Goal: Task Accomplishment & Management: Complete application form

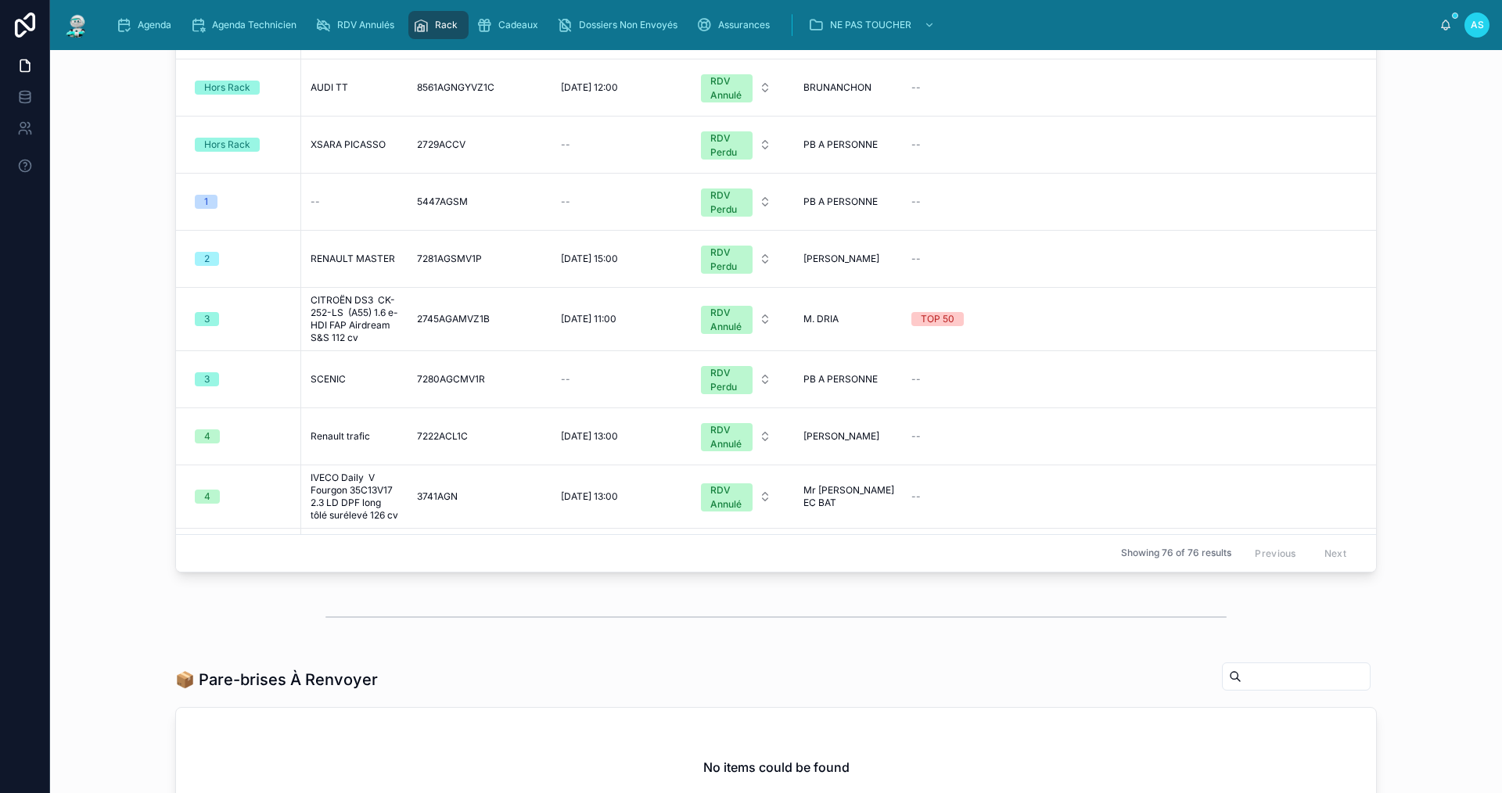
scroll to position [235, 0]
click at [339, 384] on span "SCENIC" at bounding box center [328, 378] width 35 height 13
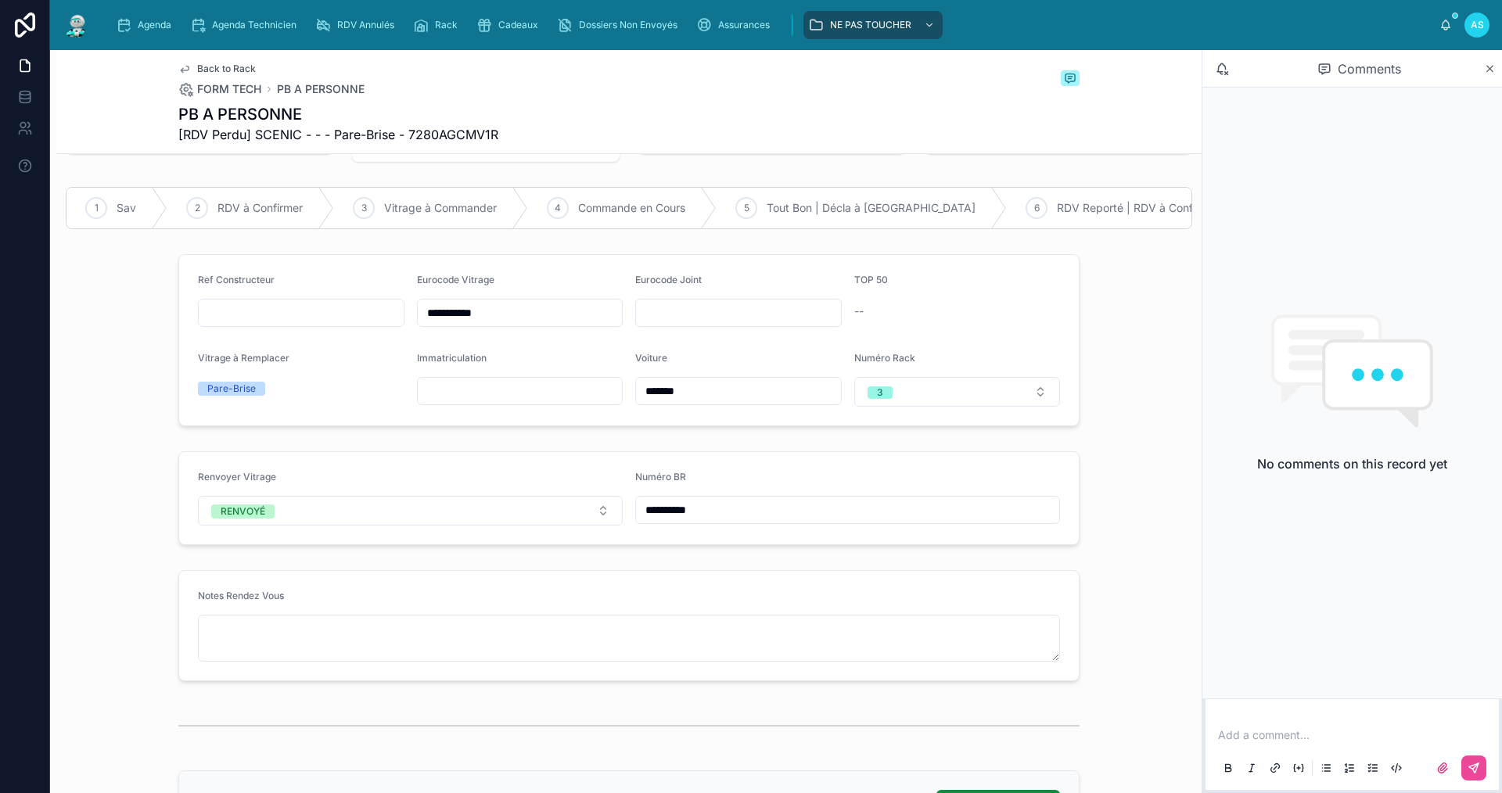
scroll to position [78, 0]
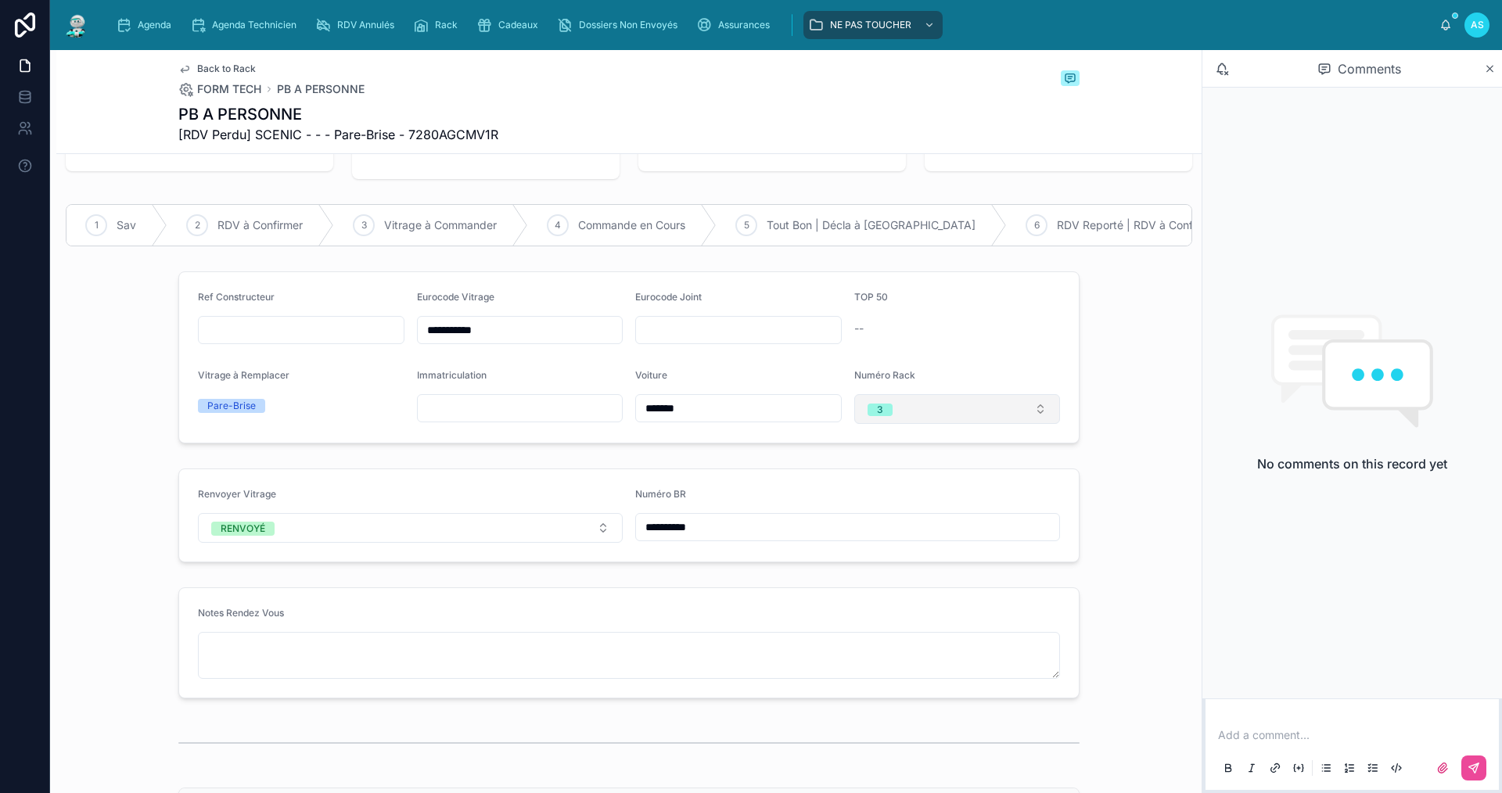
click at [918, 418] on button "3" at bounding box center [957, 409] width 207 height 30
click at [900, 487] on div "None" at bounding box center [951, 483] width 199 height 22
click at [216, 63] on div "Back to Rack FORM TECH PB A PERSONNE PB A PERSONNE [RDV Perdu] SCENIC - - - Par…" at bounding box center [628, 101] width 901 height 103
click at [219, 63] on span "Back to Rack" at bounding box center [226, 69] width 59 height 13
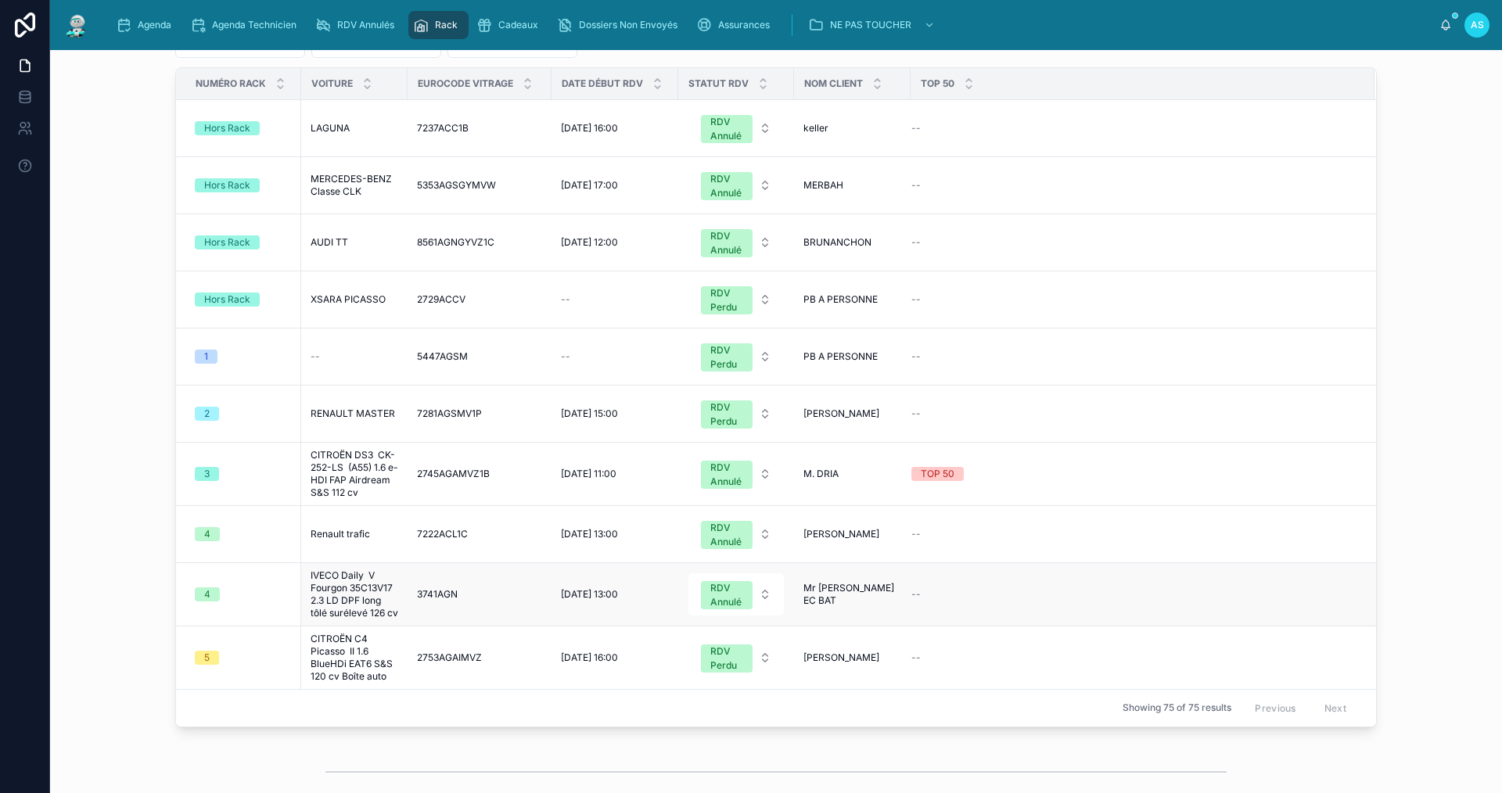
click at [332, 593] on span "IVECO Daily V Fourgon 35C13V17 2.3 LD DPF long tôlé surélevé 126 cv" at bounding box center [355, 594] width 88 height 50
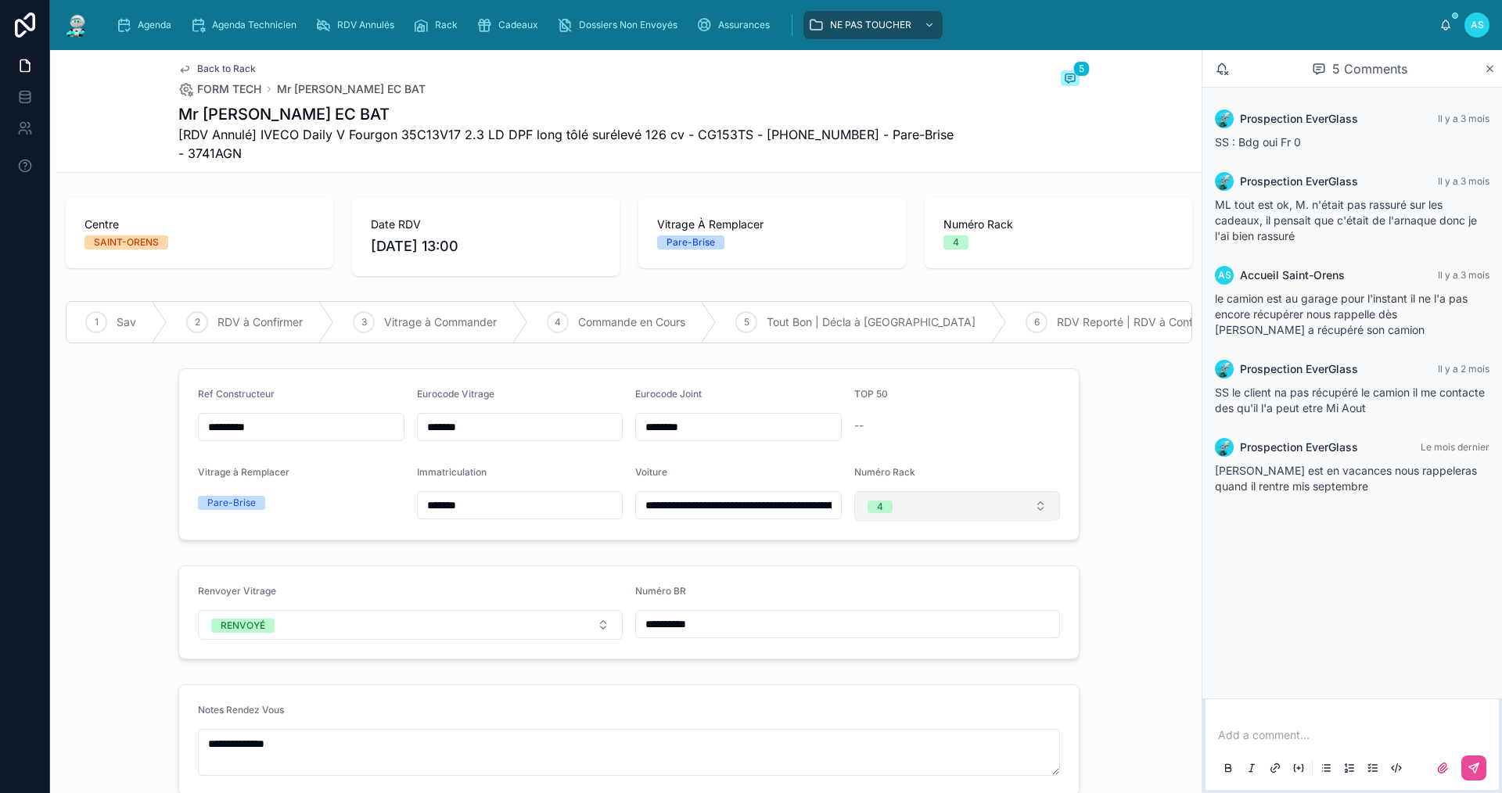
click at [889, 513] on button "4" at bounding box center [957, 506] width 207 height 30
click at [914, 278] on div "None" at bounding box center [951, 279] width 199 height 22
click at [203, 67] on span "Back to Rack" at bounding box center [226, 69] width 59 height 13
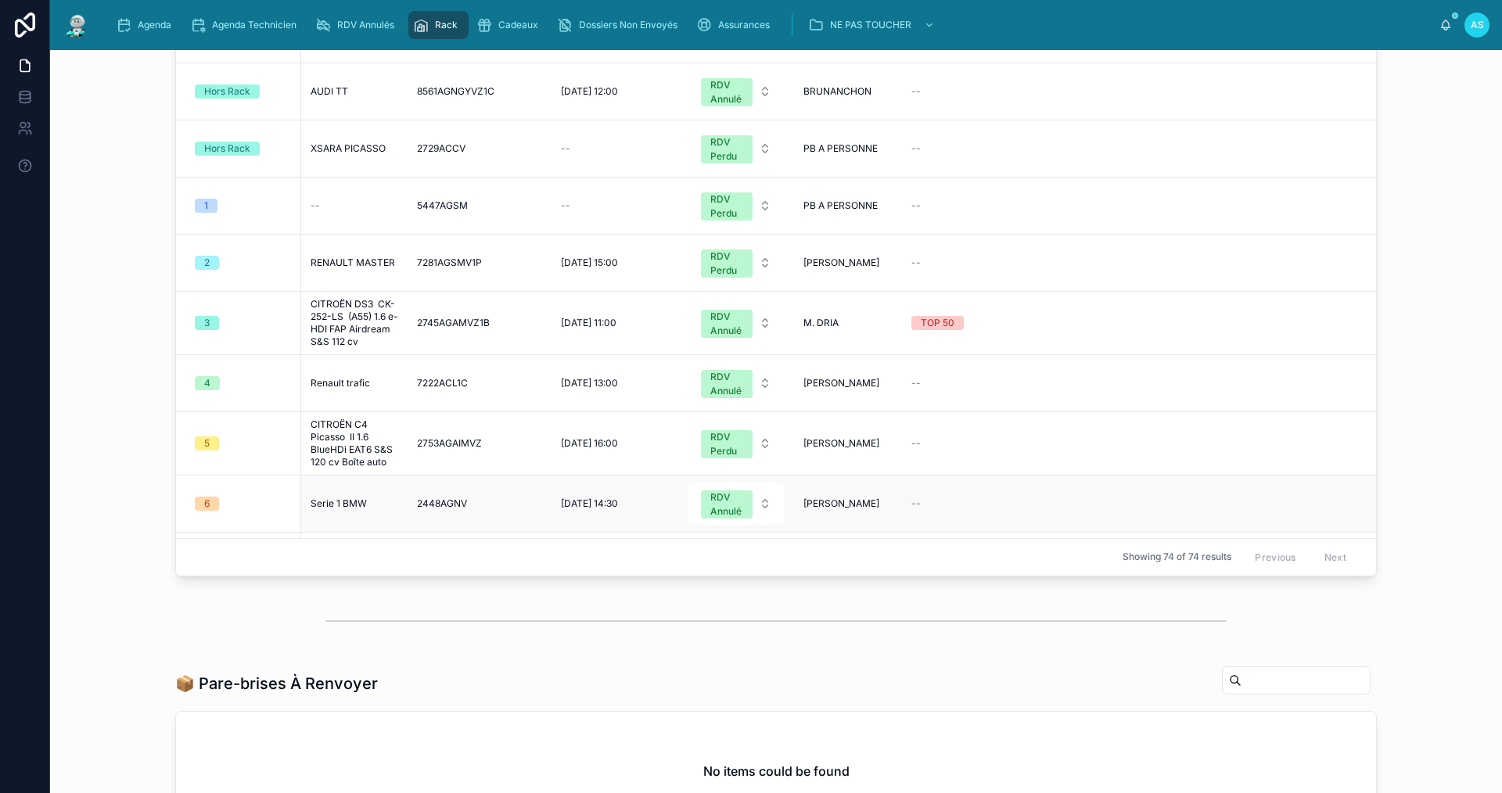
scroll to position [235, 0]
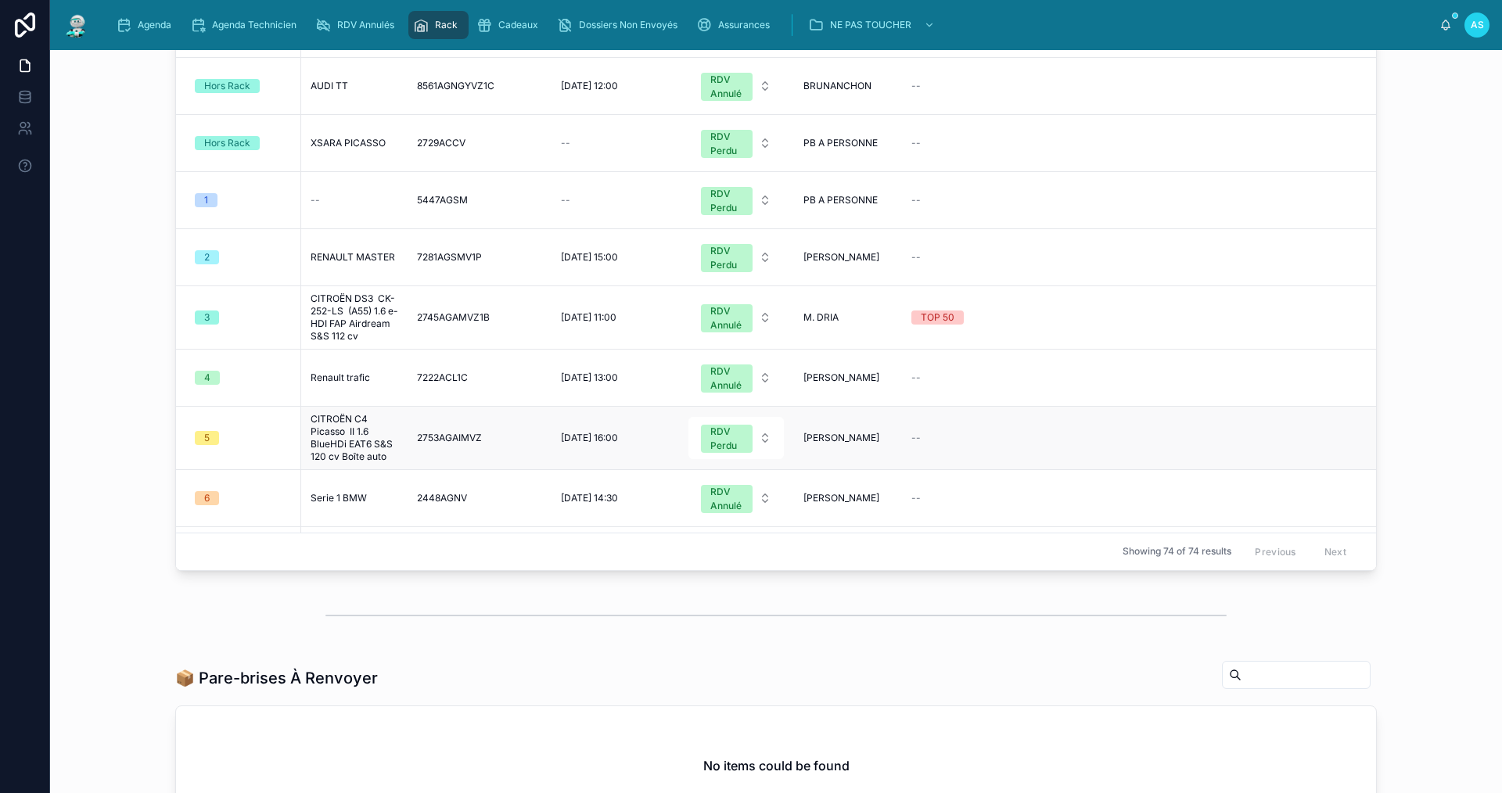
click at [339, 447] on span "CITROËN C4 Picasso II 1.6 BlueHDi EAT6 S&S 120 cv Boîte auto" at bounding box center [355, 438] width 88 height 50
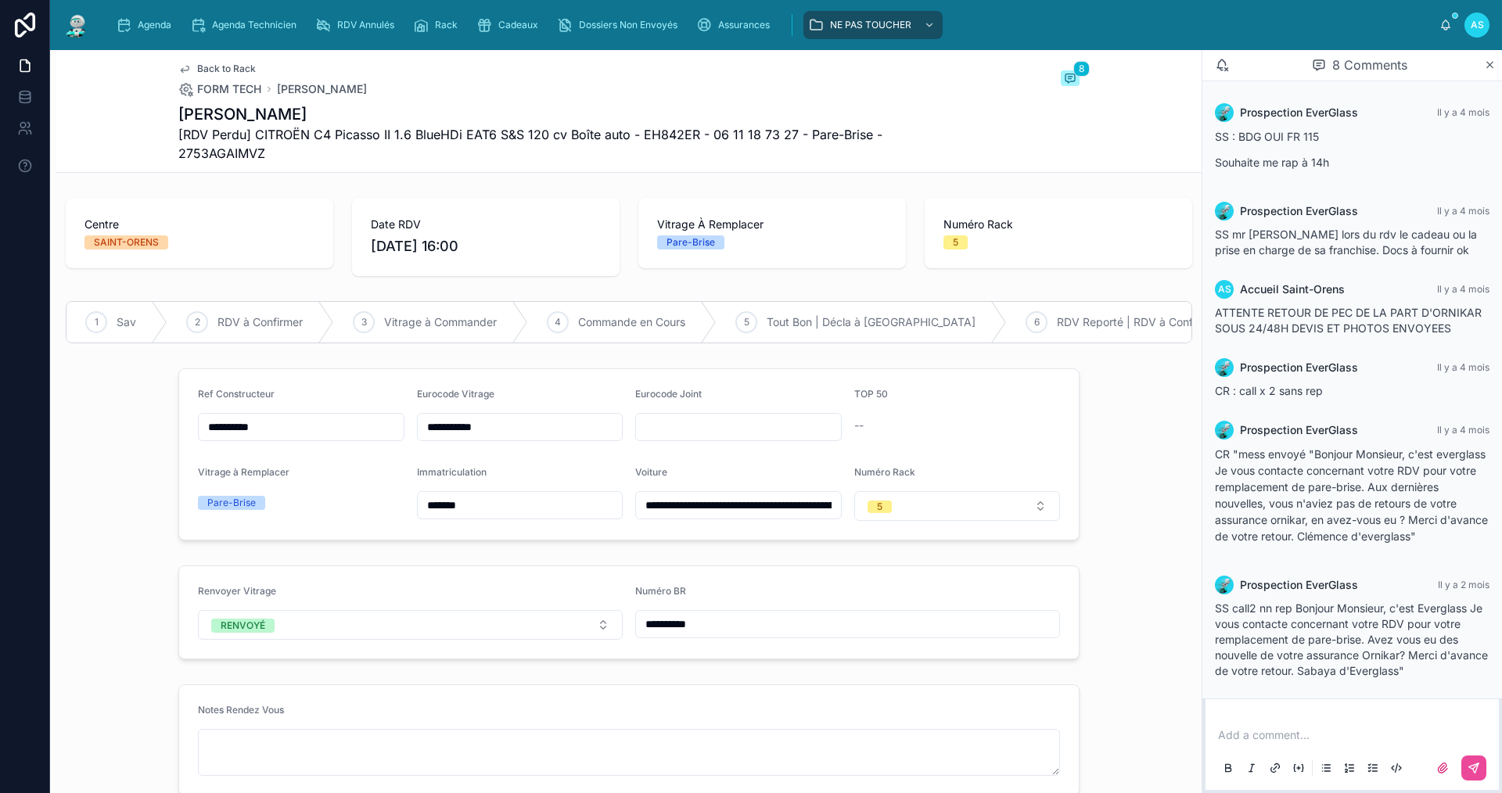
scroll to position [160, 0]
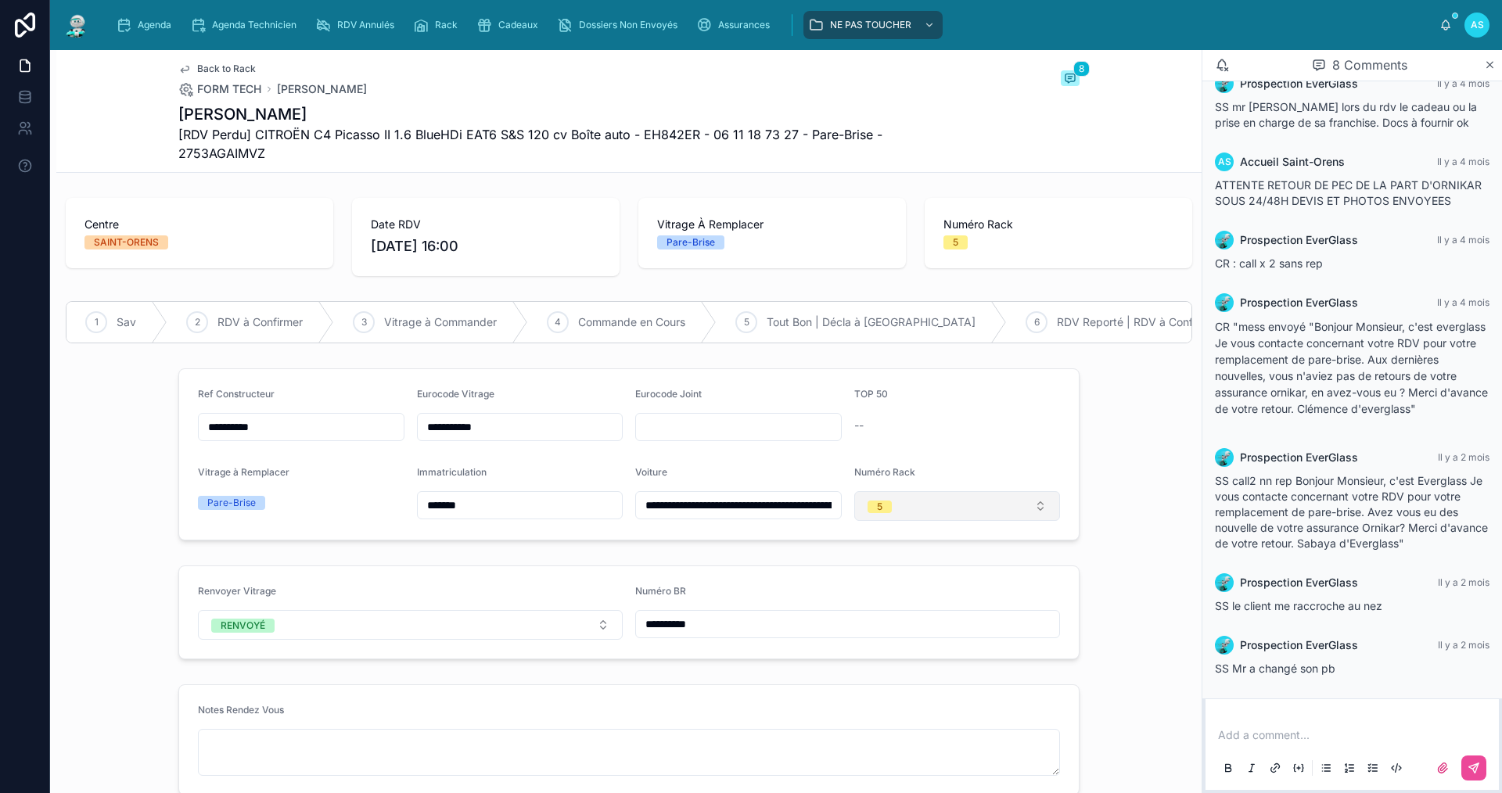
click at [935, 512] on button "5" at bounding box center [957, 506] width 207 height 30
click at [883, 282] on div "None" at bounding box center [878, 278] width 23 height 13
click at [223, 68] on span "Back to Rack" at bounding box center [226, 69] width 59 height 13
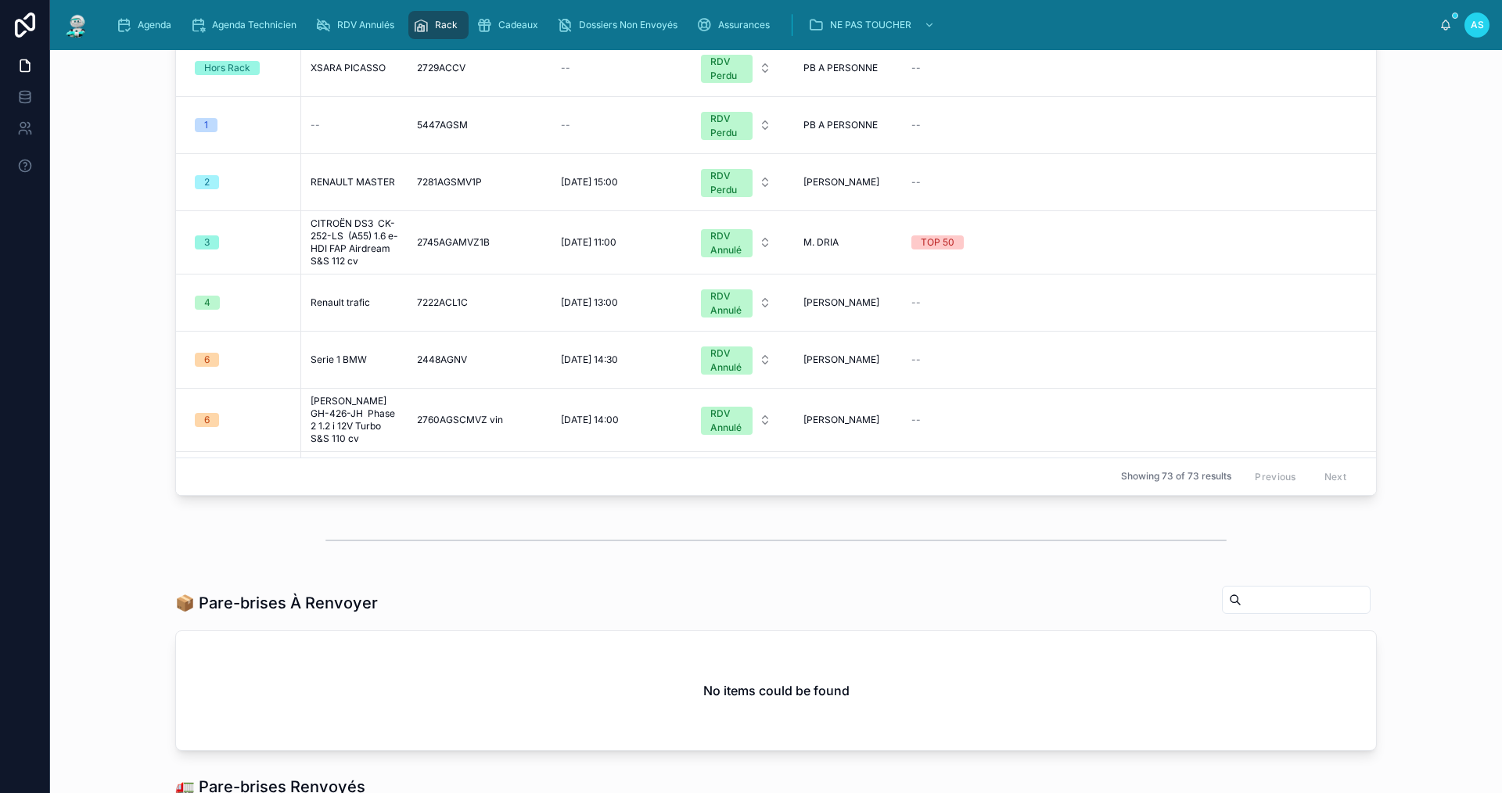
scroll to position [313, 0]
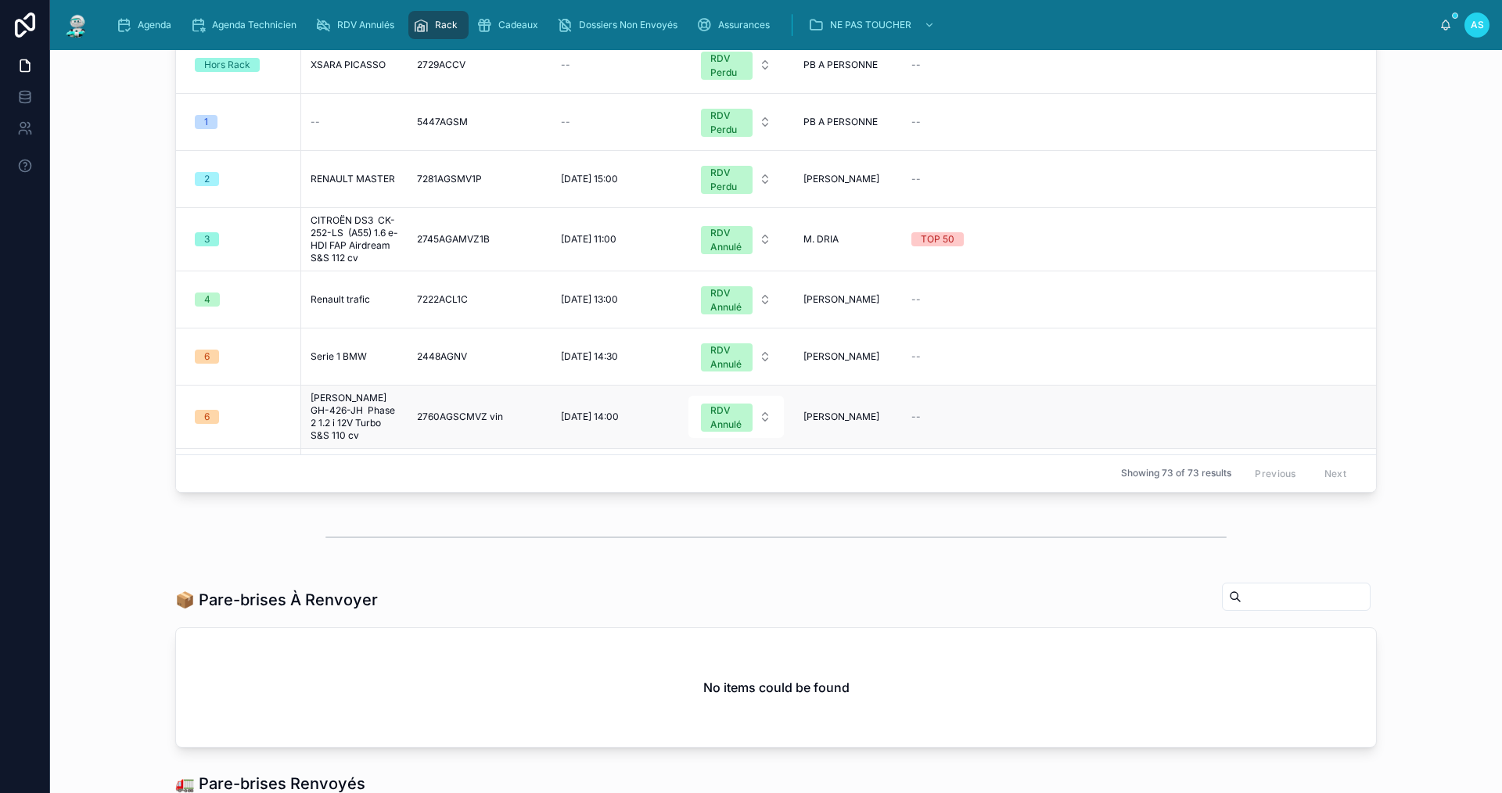
click at [339, 425] on span "[PERSON_NAME] GH-426-JH Phase 2 1.2 i 12V Turbo S&S 110 cv" at bounding box center [355, 417] width 88 height 50
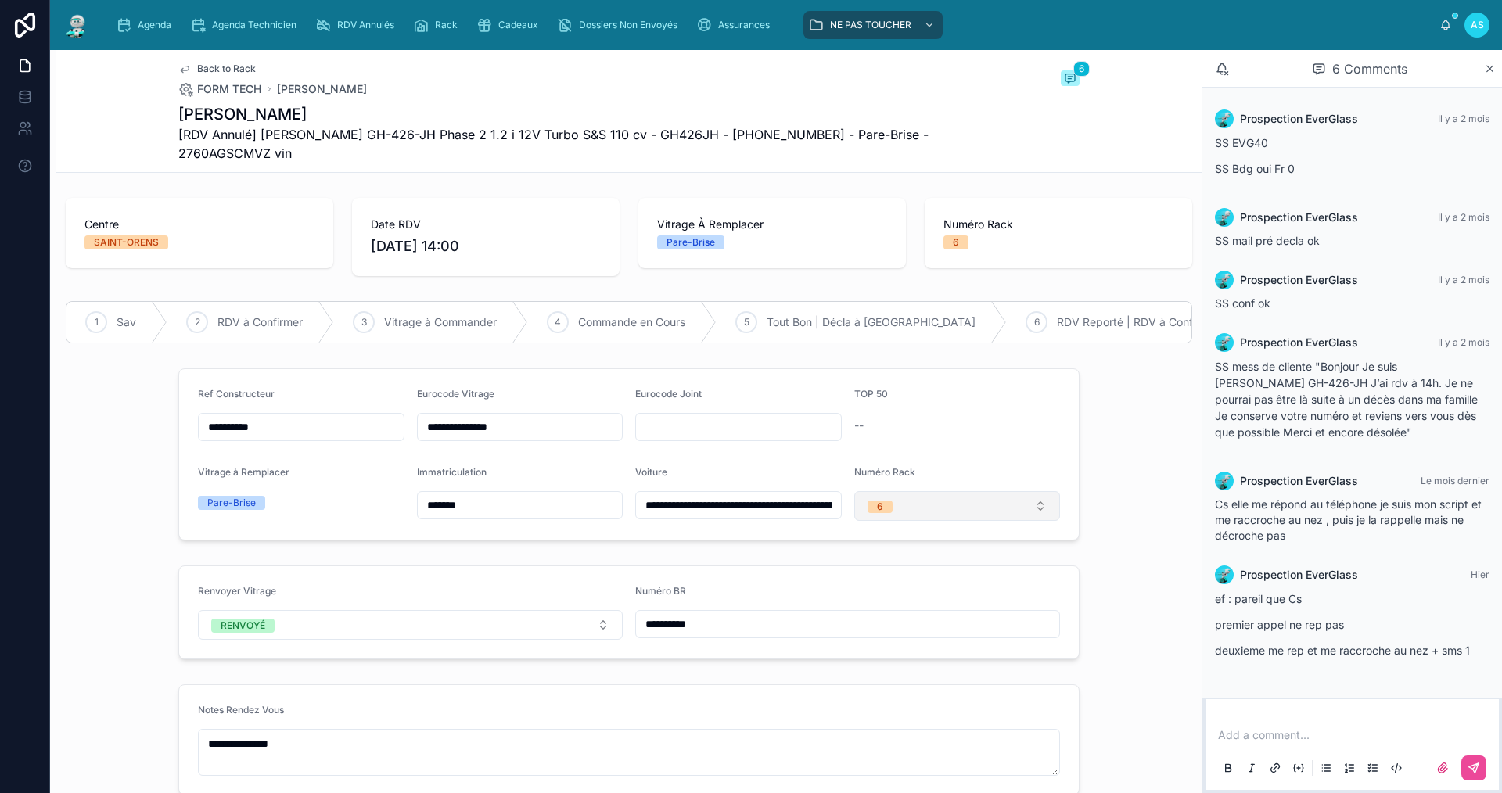
click at [914, 512] on button "6" at bounding box center [957, 506] width 207 height 30
click at [903, 283] on div "None" at bounding box center [951, 279] width 199 height 22
click at [197, 68] on span "Back to Rack" at bounding box center [226, 69] width 59 height 13
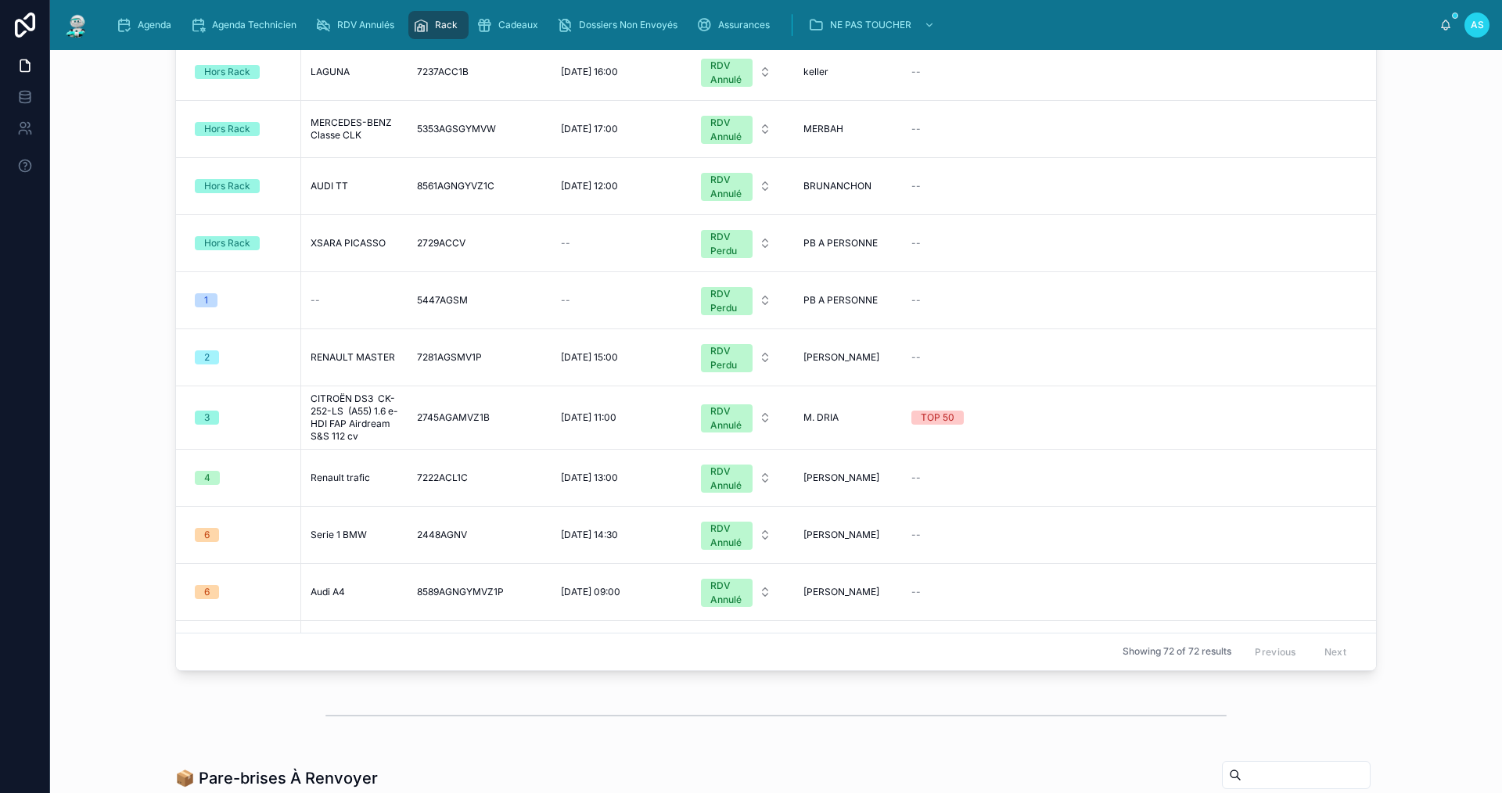
scroll to position [156, 0]
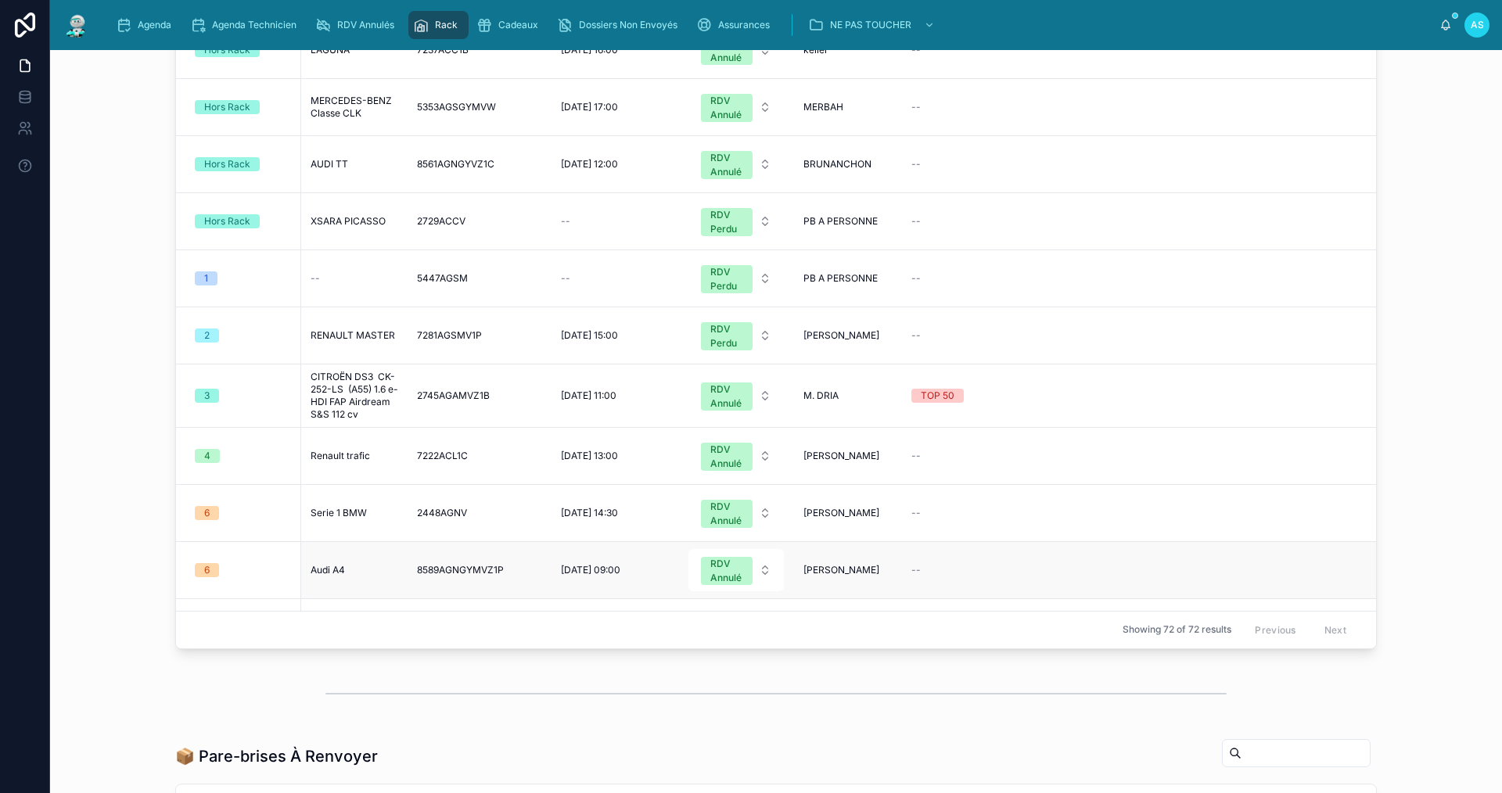
click at [320, 577] on span "Audi A4" at bounding box center [328, 570] width 34 height 13
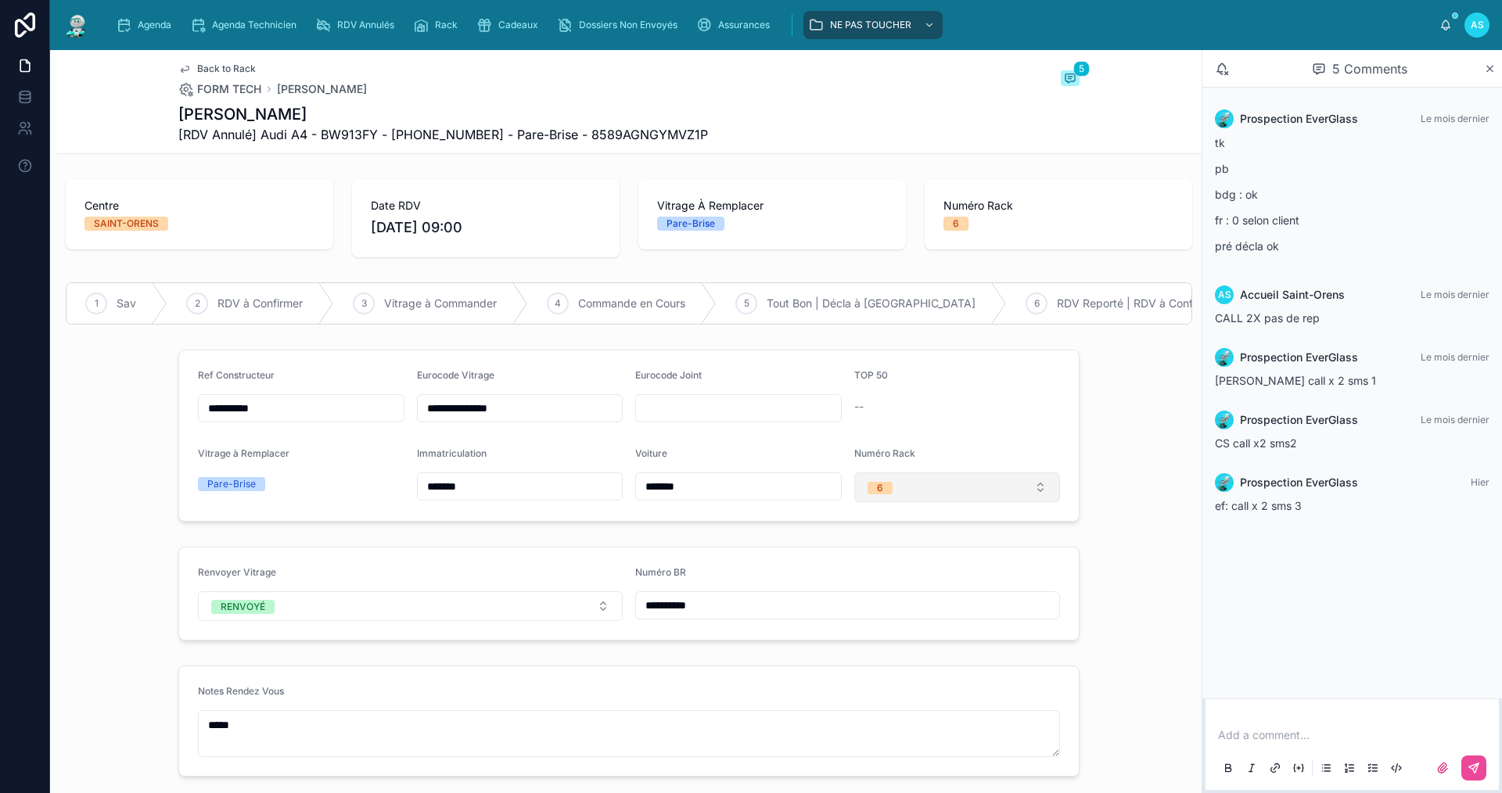
click at [900, 501] on button "6" at bounding box center [957, 487] width 207 height 30
click at [907, 556] on div "None" at bounding box center [951, 561] width 199 height 22
click at [206, 67] on span "Back to Rack" at bounding box center [226, 69] width 59 height 13
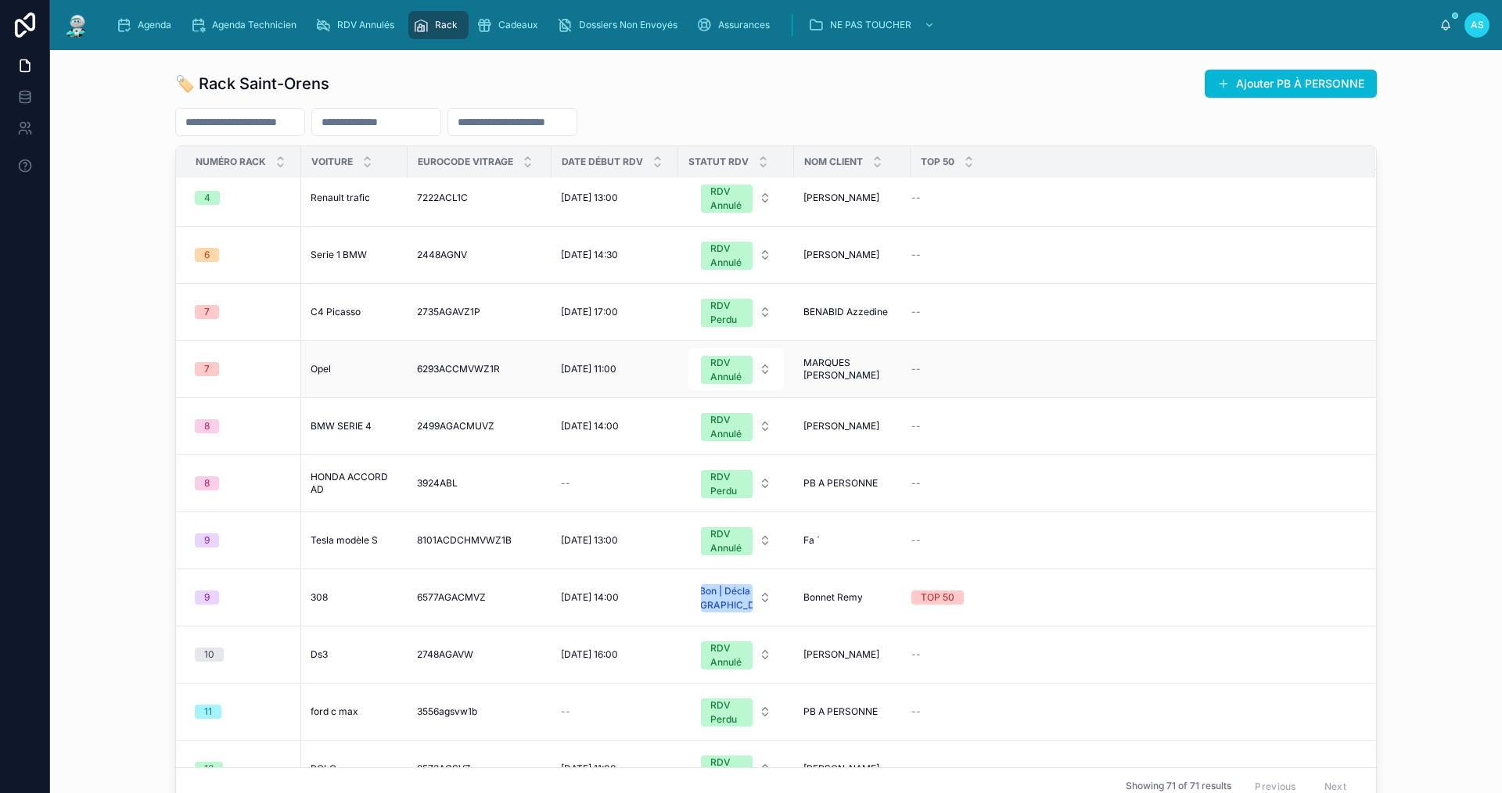
scroll to position [469, 0]
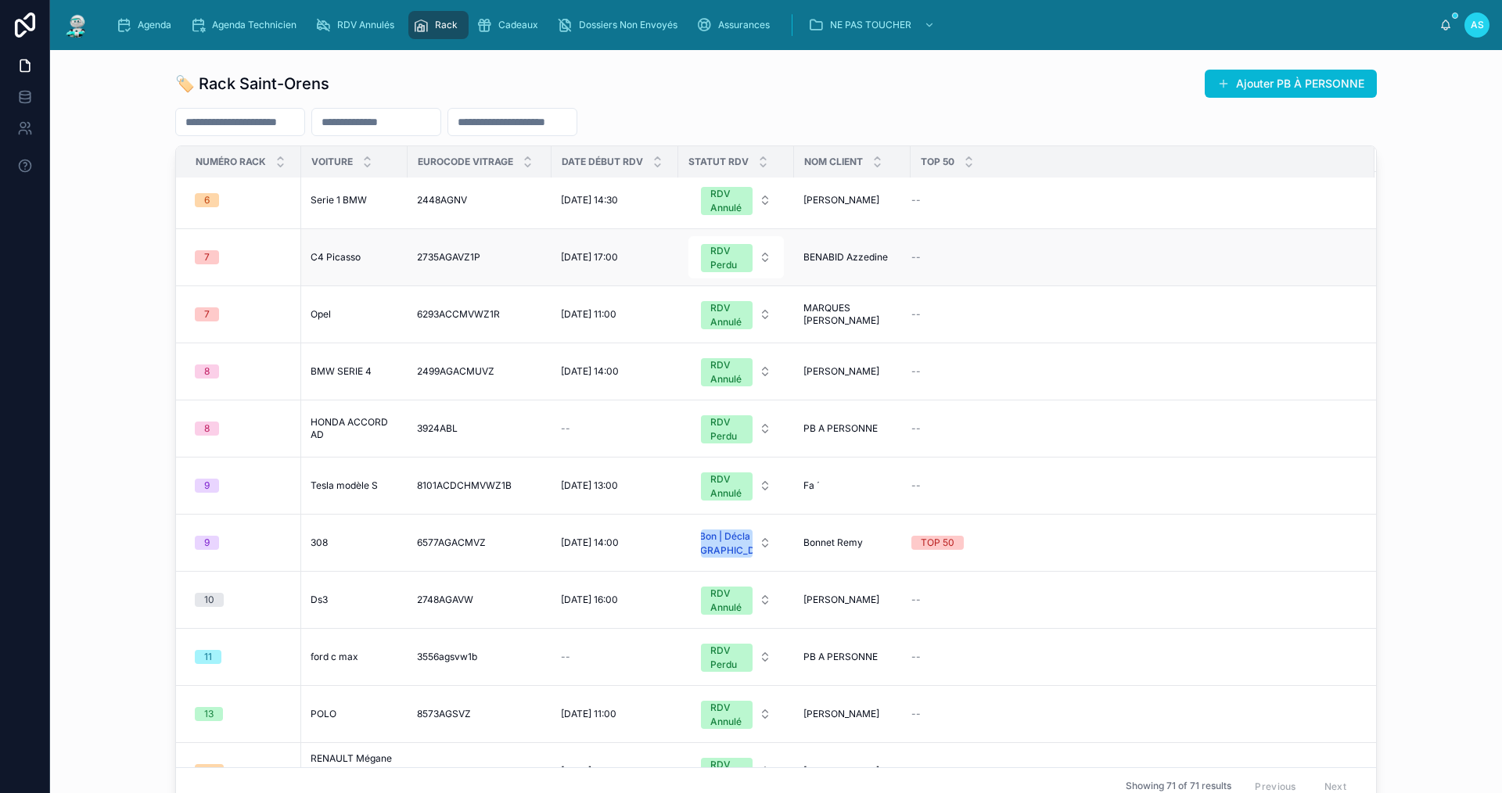
click at [335, 264] on span "C4 Picasso" at bounding box center [336, 257] width 50 height 13
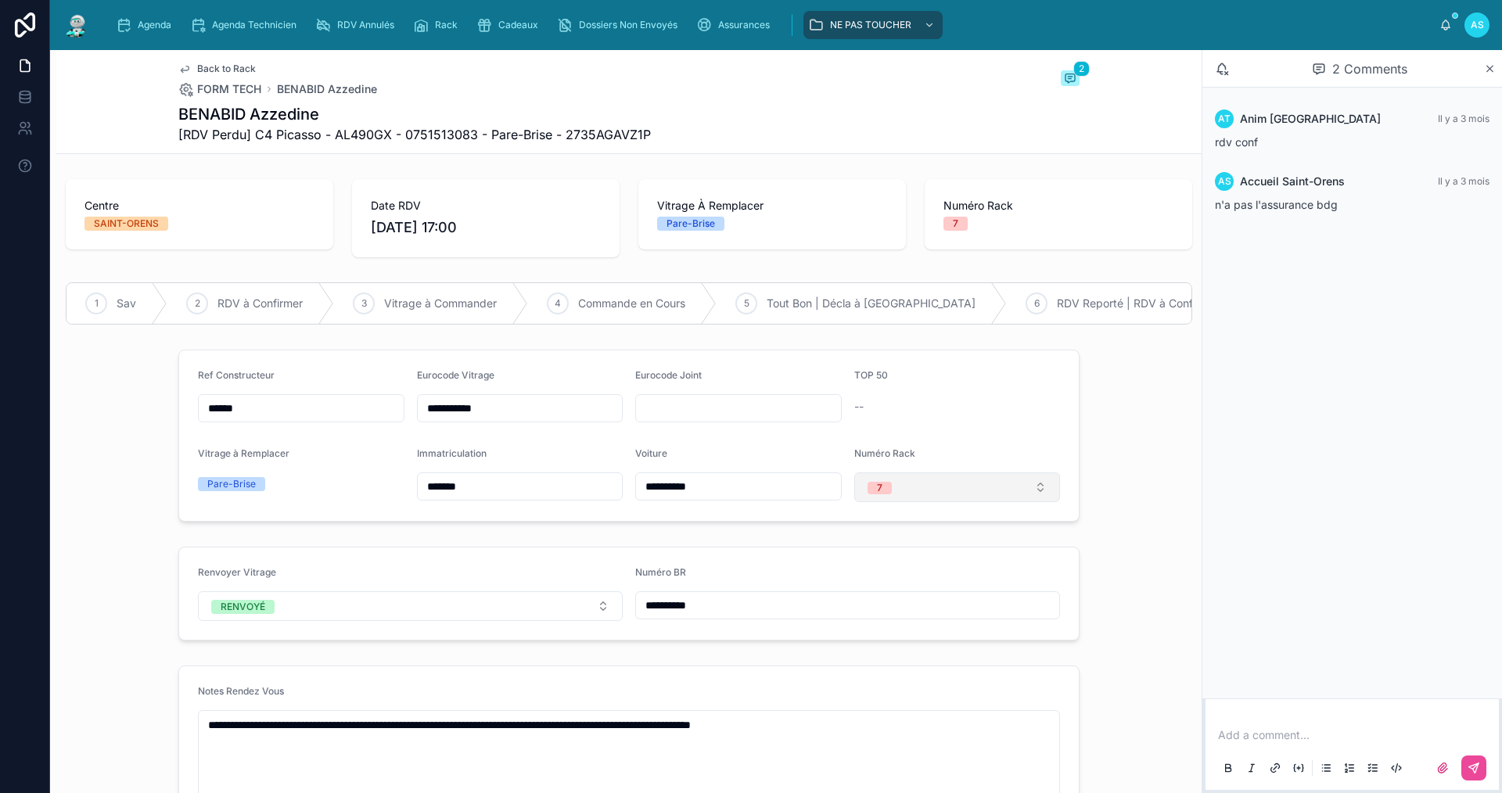
click at [877, 494] on div "7" at bounding box center [879, 488] width 5 height 13
click at [879, 555] on div "None" at bounding box center [878, 561] width 23 height 13
click at [236, 69] on span "Back to Rack" at bounding box center [226, 69] width 59 height 13
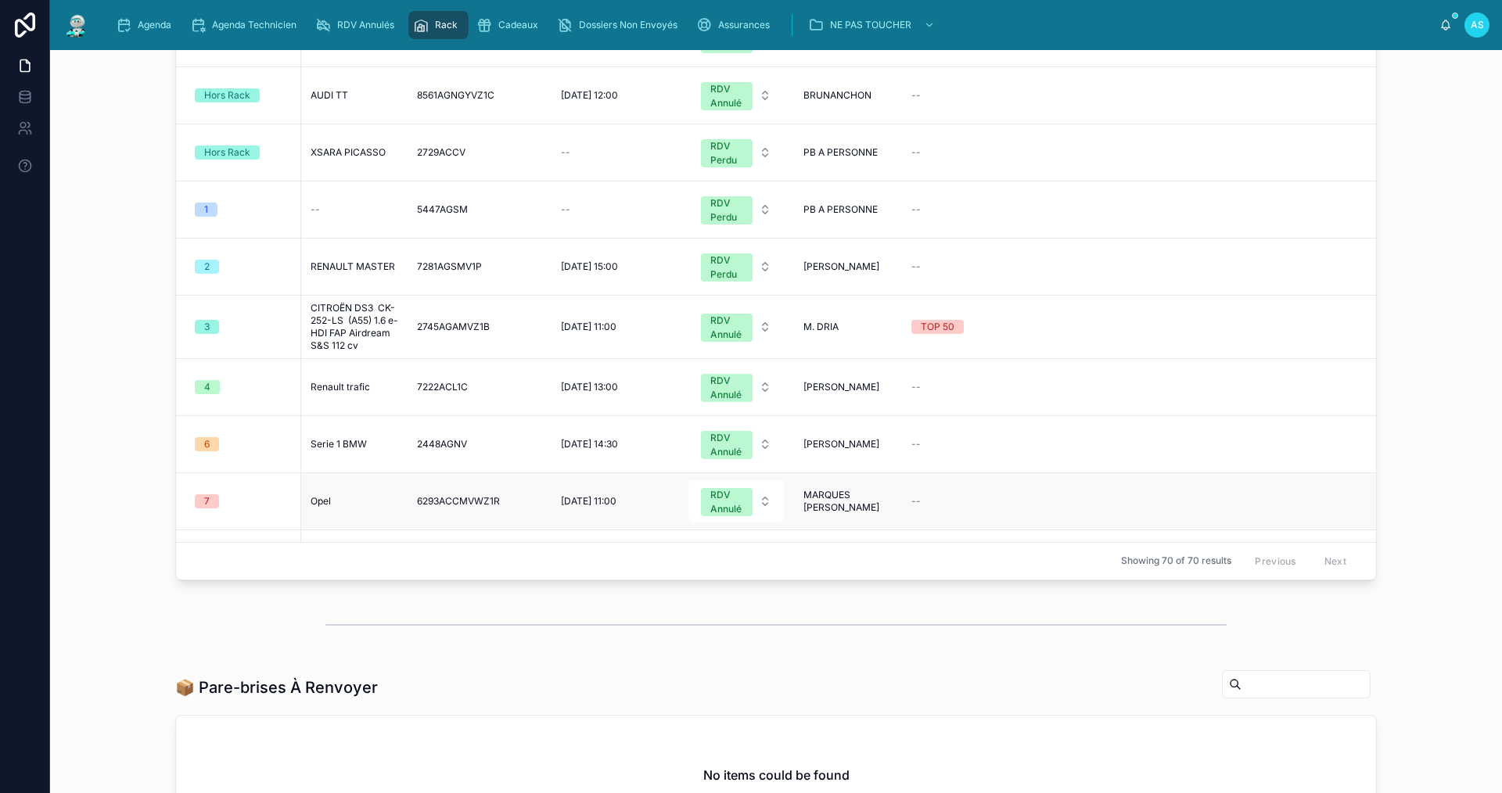
scroll to position [235, 0]
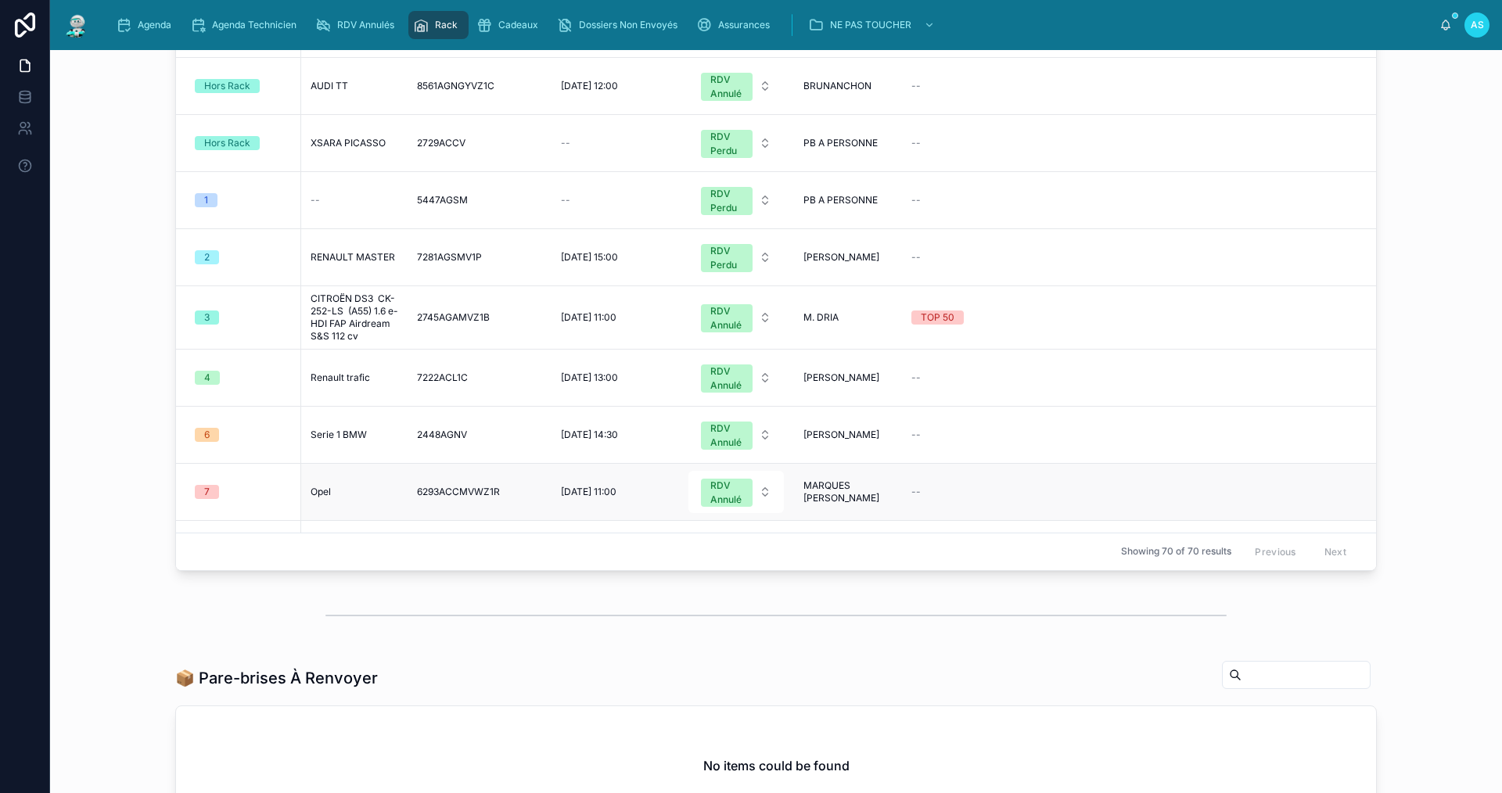
click at [329, 498] on div "Opel Opel" at bounding box center [355, 492] width 88 height 13
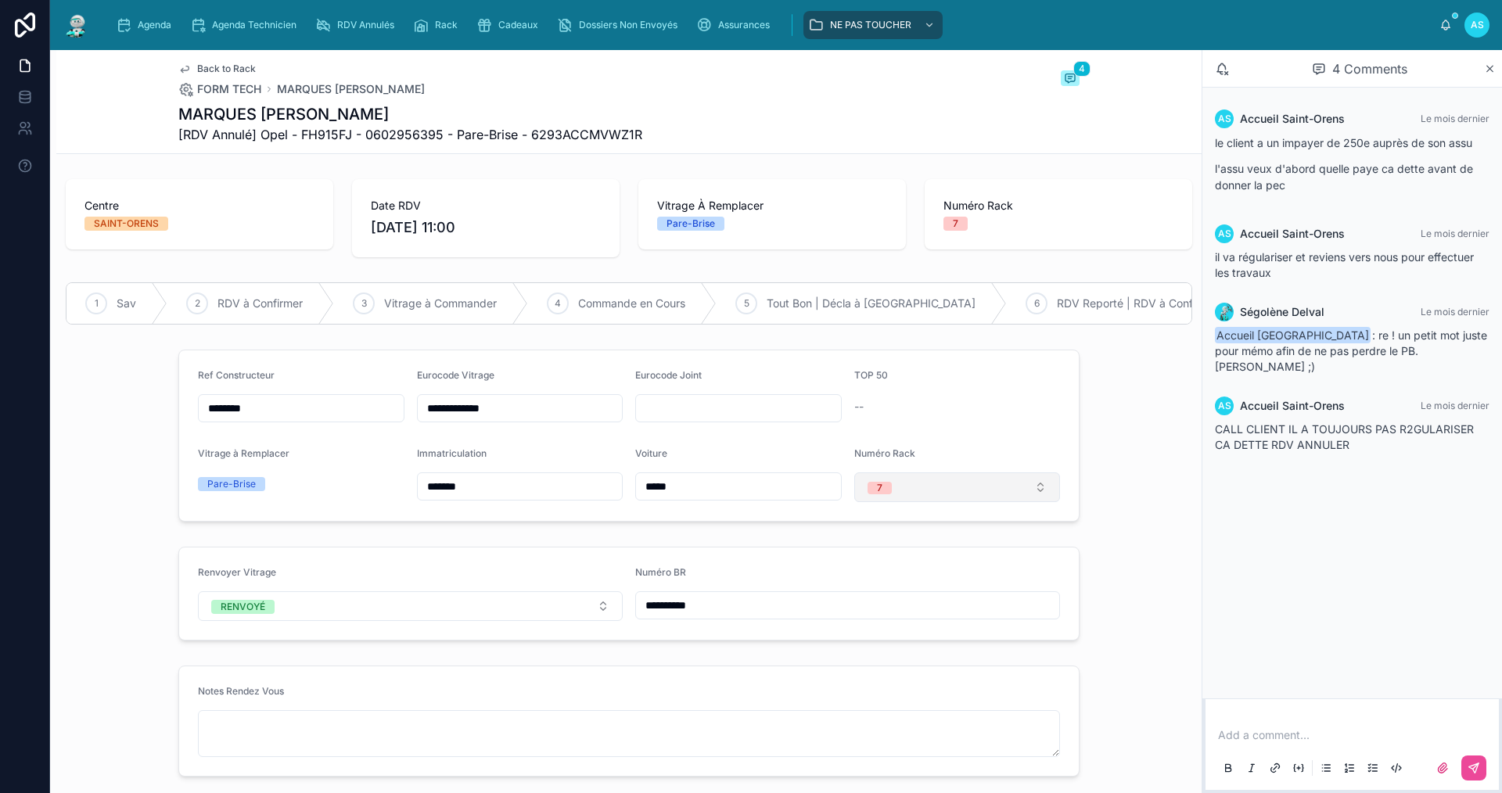
drag, startPoint x: 1000, startPoint y: 487, endPoint x: 987, endPoint y: 497, distance: 16.3
click at [1000, 487] on button "7" at bounding box center [957, 487] width 207 height 30
click at [899, 558] on span "None" at bounding box center [879, 561] width 42 height 13
click at [227, 65] on span "Back to Rack" at bounding box center [226, 69] width 59 height 13
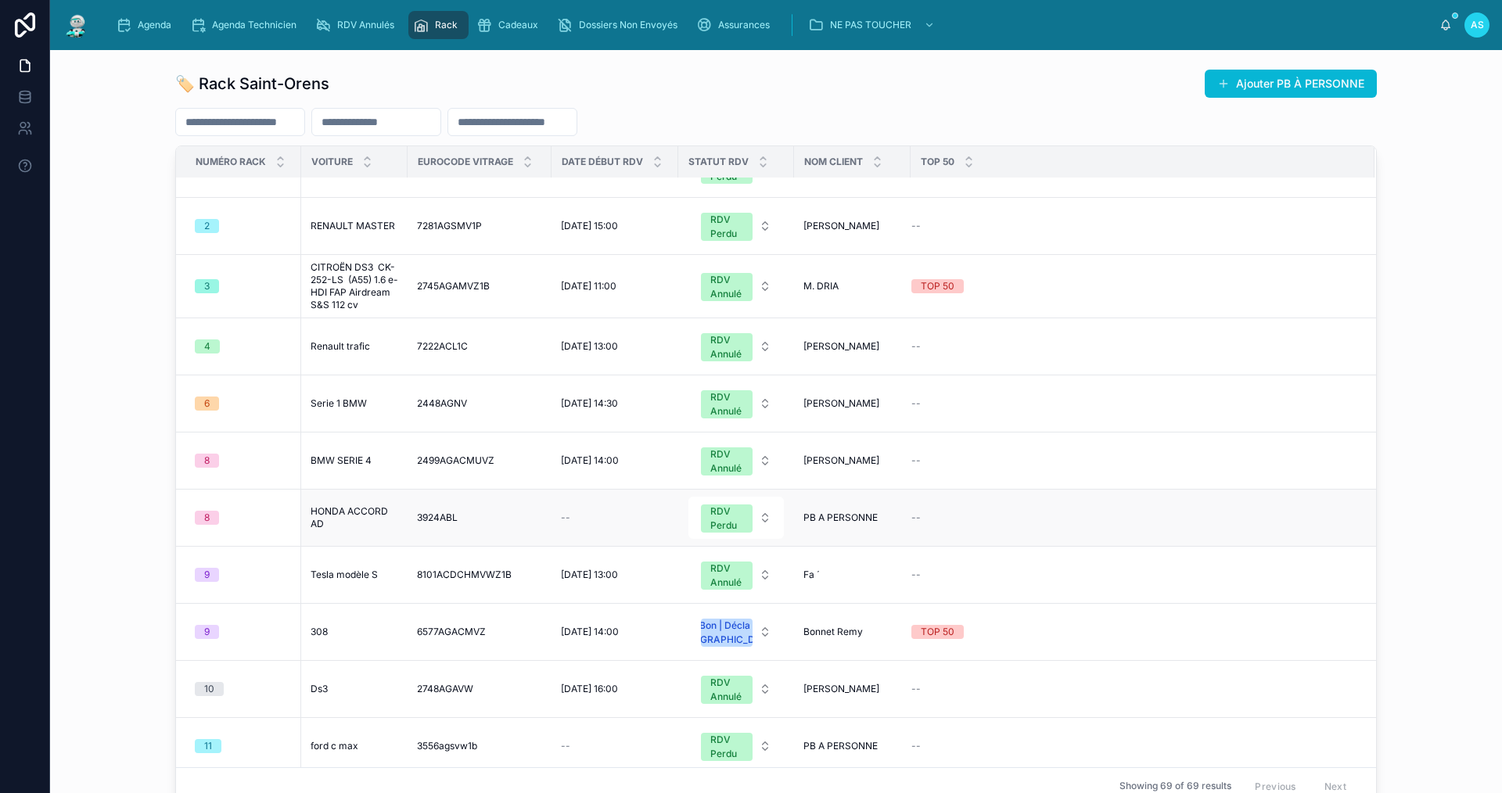
scroll to position [391, 0]
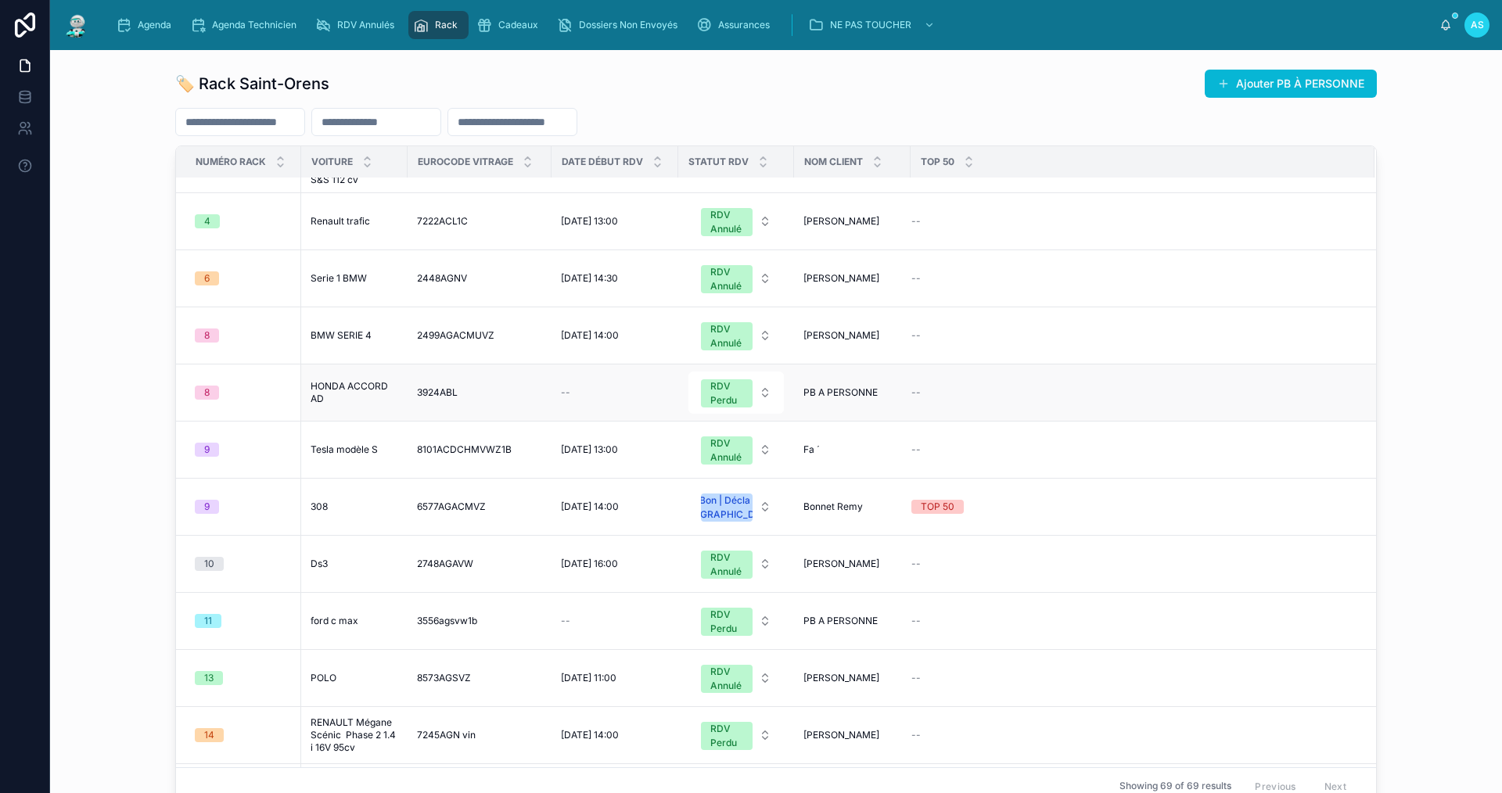
click at [357, 400] on span "HONDA ACCORD AD" at bounding box center [355, 392] width 88 height 25
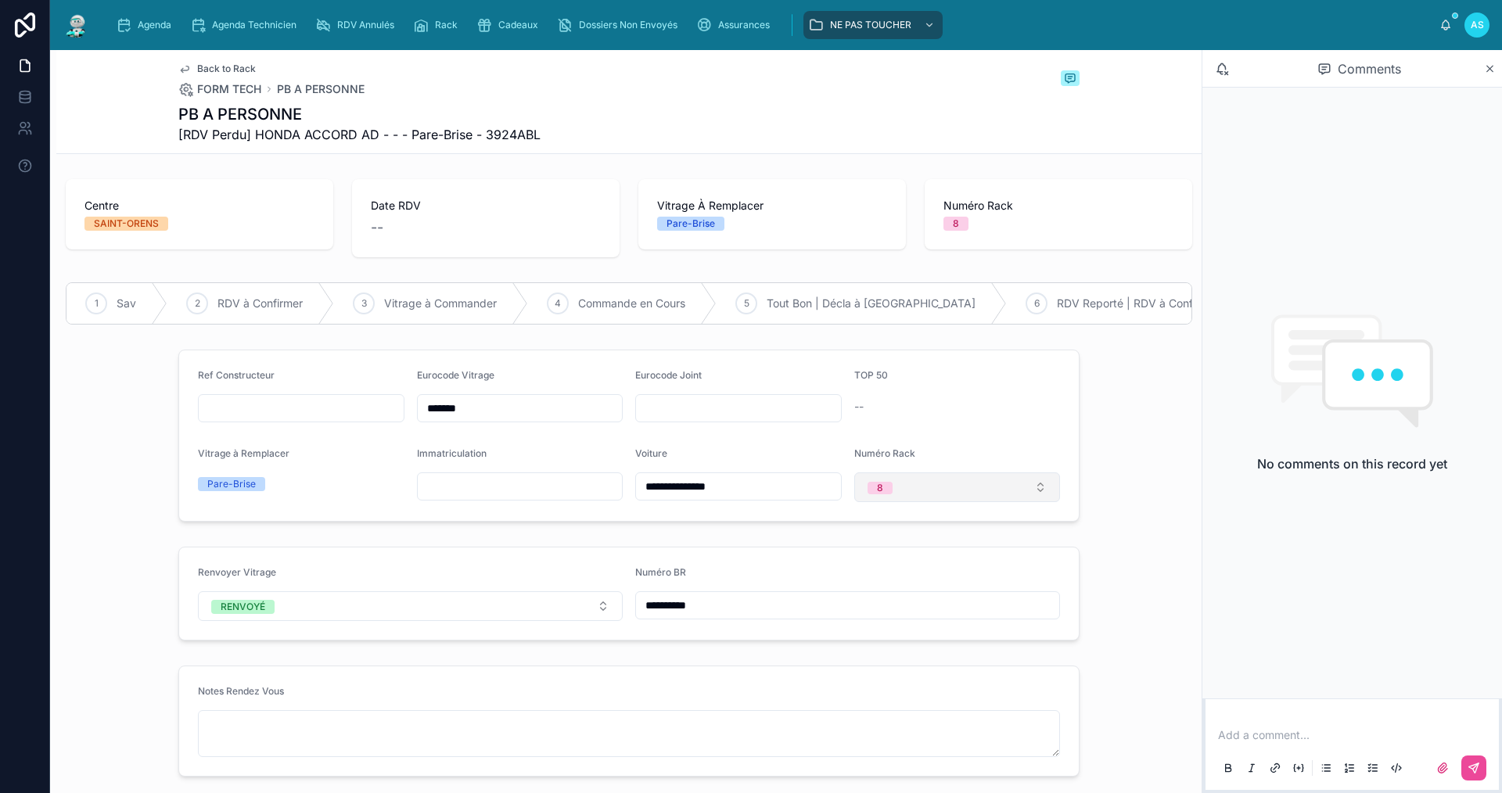
click at [868, 494] on span "8" at bounding box center [879, 488] width 25 height 13
click at [875, 564] on div "None" at bounding box center [878, 561] width 23 height 13
click at [212, 69] on span "Back to Rack" at bounding box center [226, 69] width 59 height 13
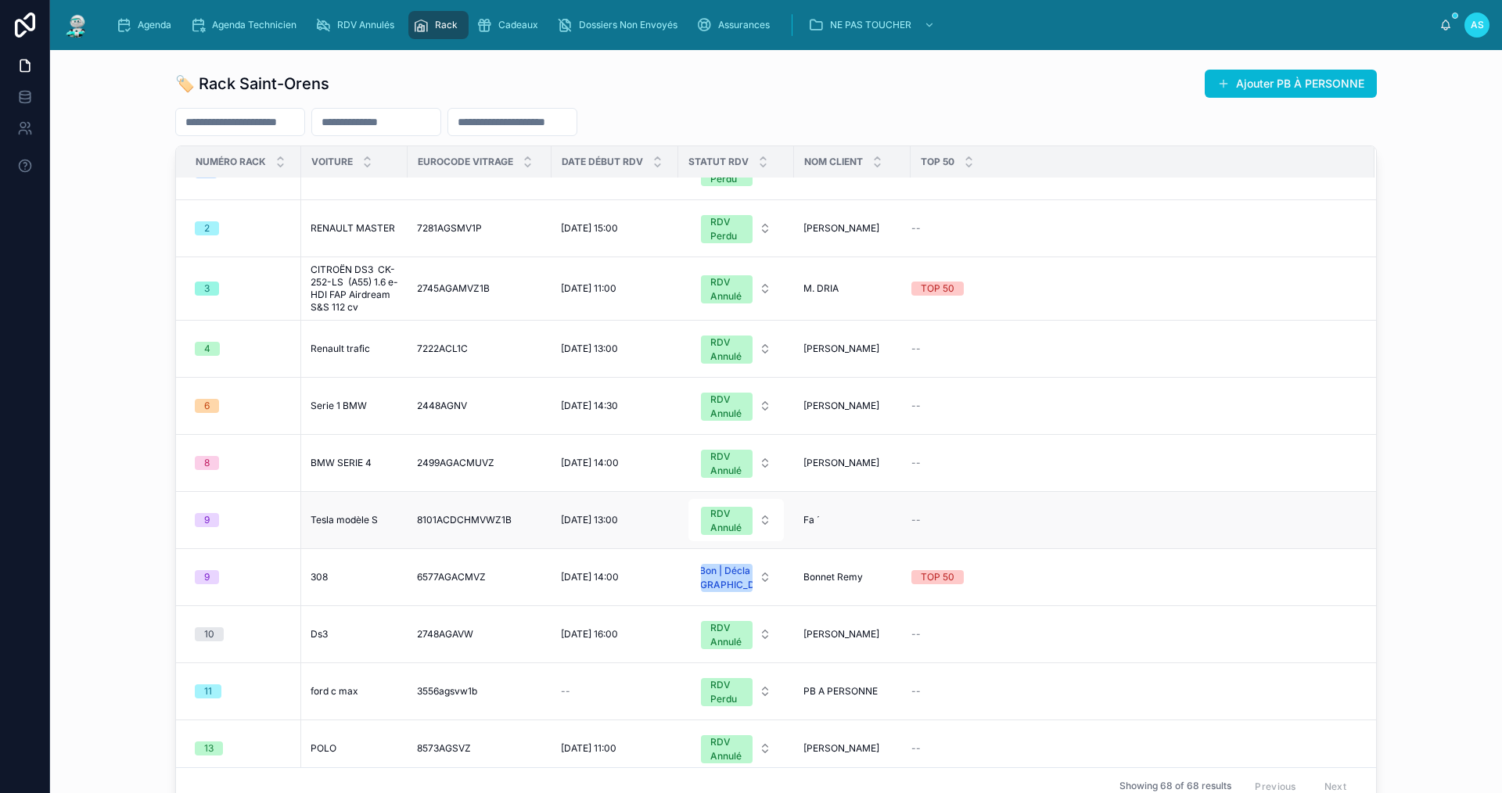
scroll to position [391, 0]
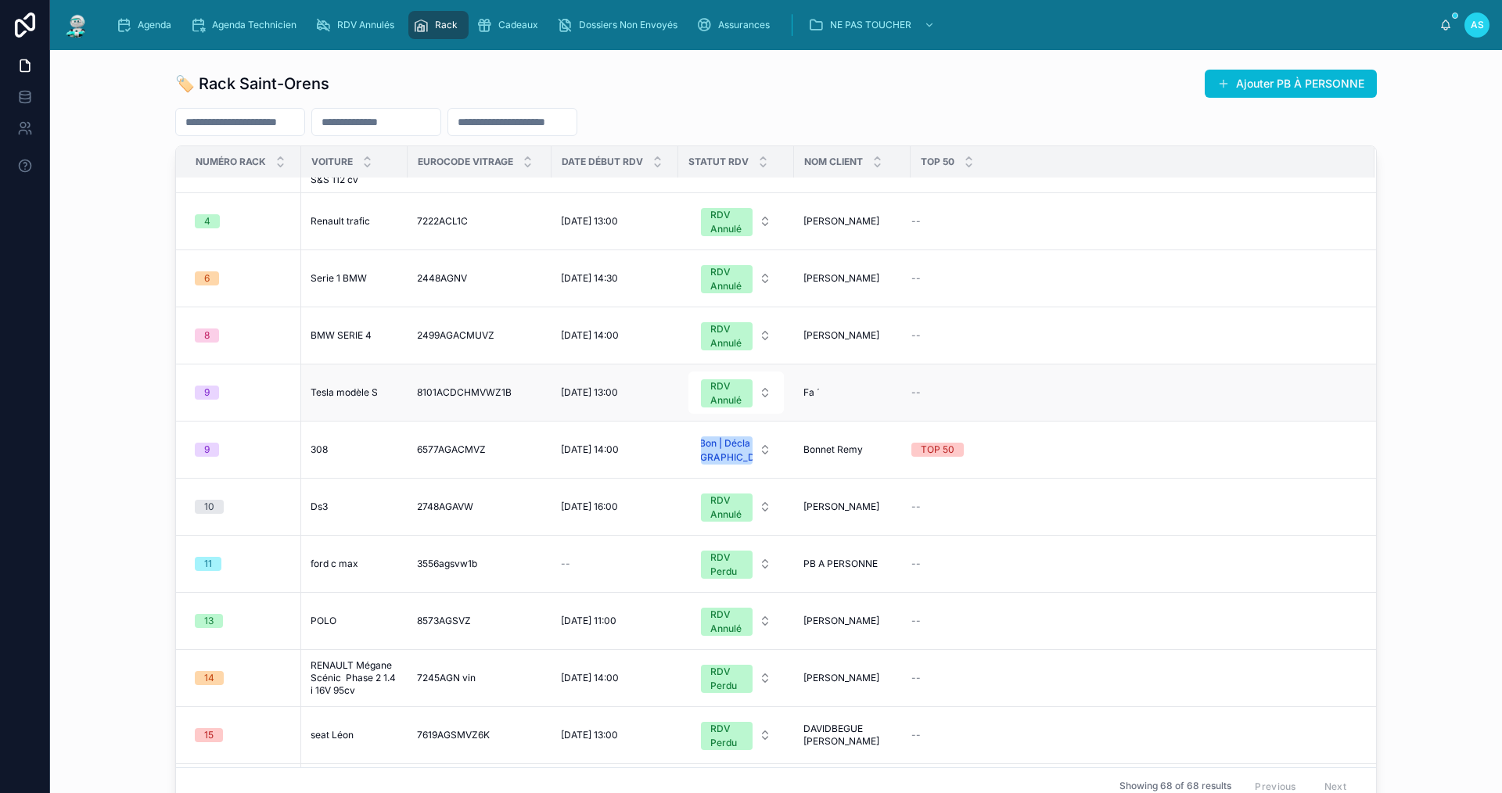
click at [337, 399] on span "Tesla modèle S" at bounding box center [344, 392] width 67 height 13
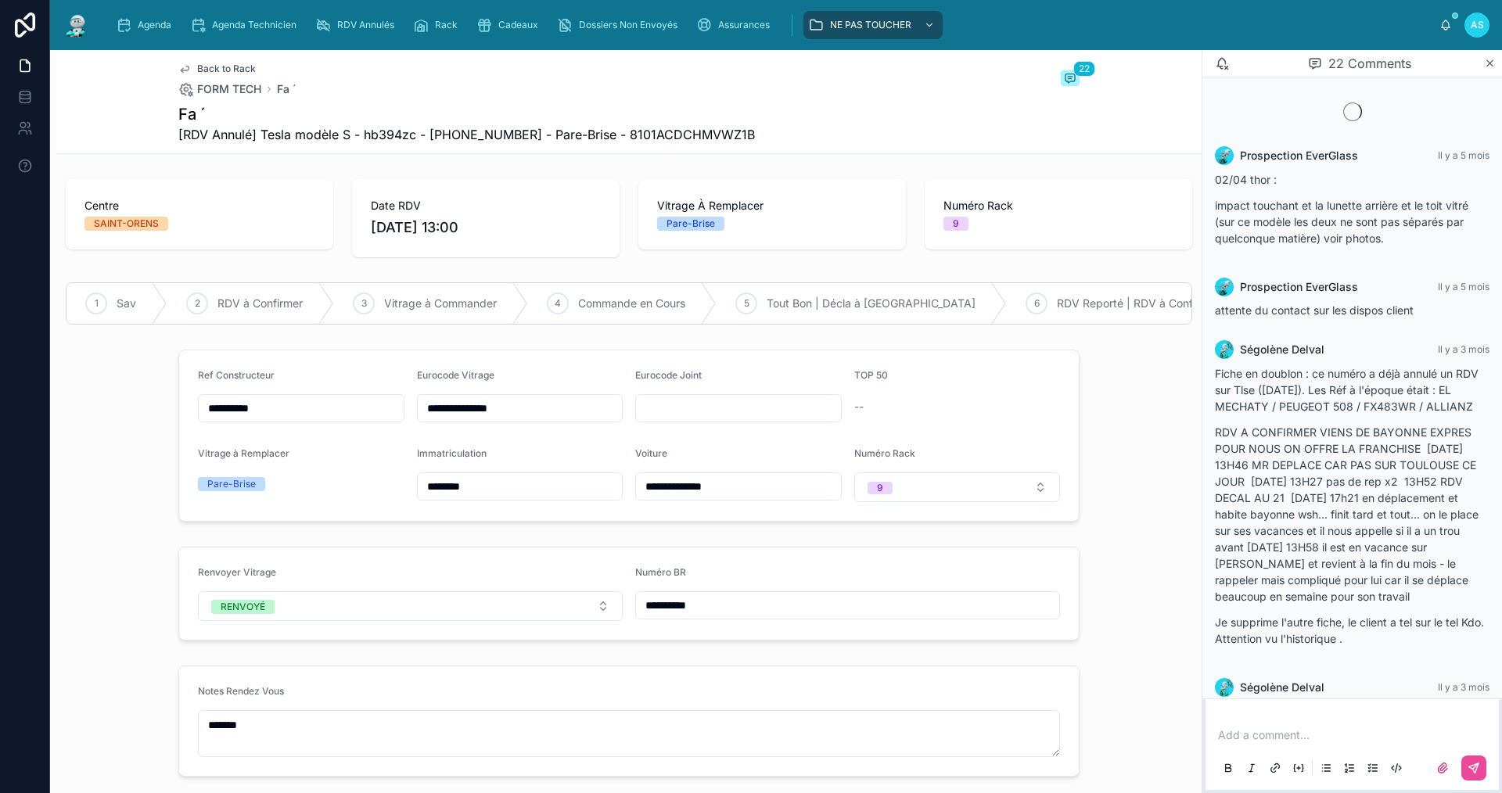
scroll to position [1701, 0]
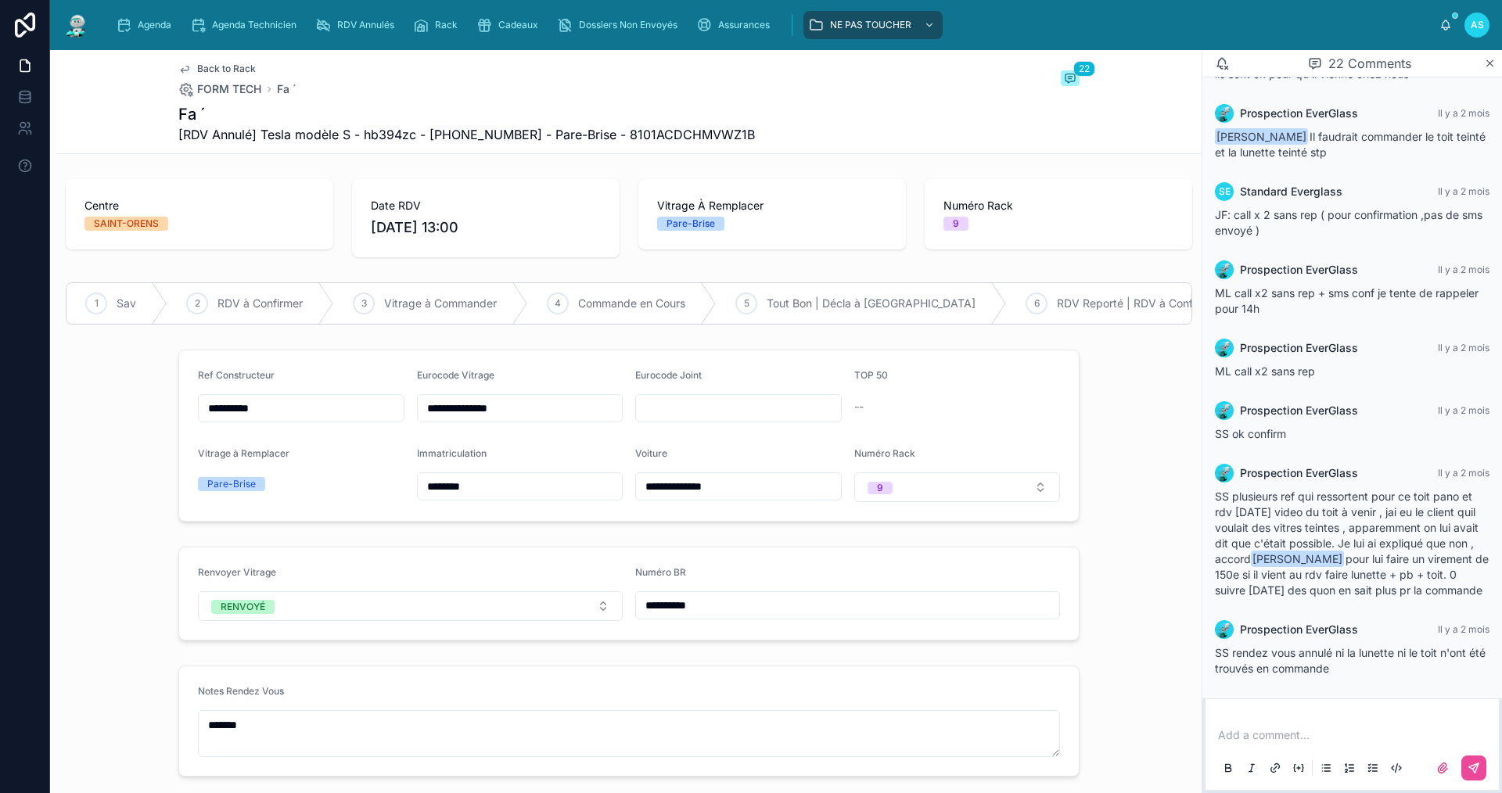
click at [905, 515] on form "**********" at bounding box center [629, 435] width 900 height 171
click at [911, 497] on button "9" at bounding box center [957, 487] width 207 height 30
click at [907, 558] on div "None" at bounding box center [951, 561] width 199 height 22
click at [237, 62] on div "Back to Rack FORM TECH Fa ´ 22 Fa ´ [RDV Annulé] Tesla modèle S - hb394zc - [PH…" at bounding box center [628, 101] width 901 height 103
click at [226, 61] on div "Back to Rack FORM TECH Fa ´ 22 Fa ´ [RDV Annulé] Tesla modèle S - hb394zc - [PH…" at bounding box center [628, 101] width 901 height 103
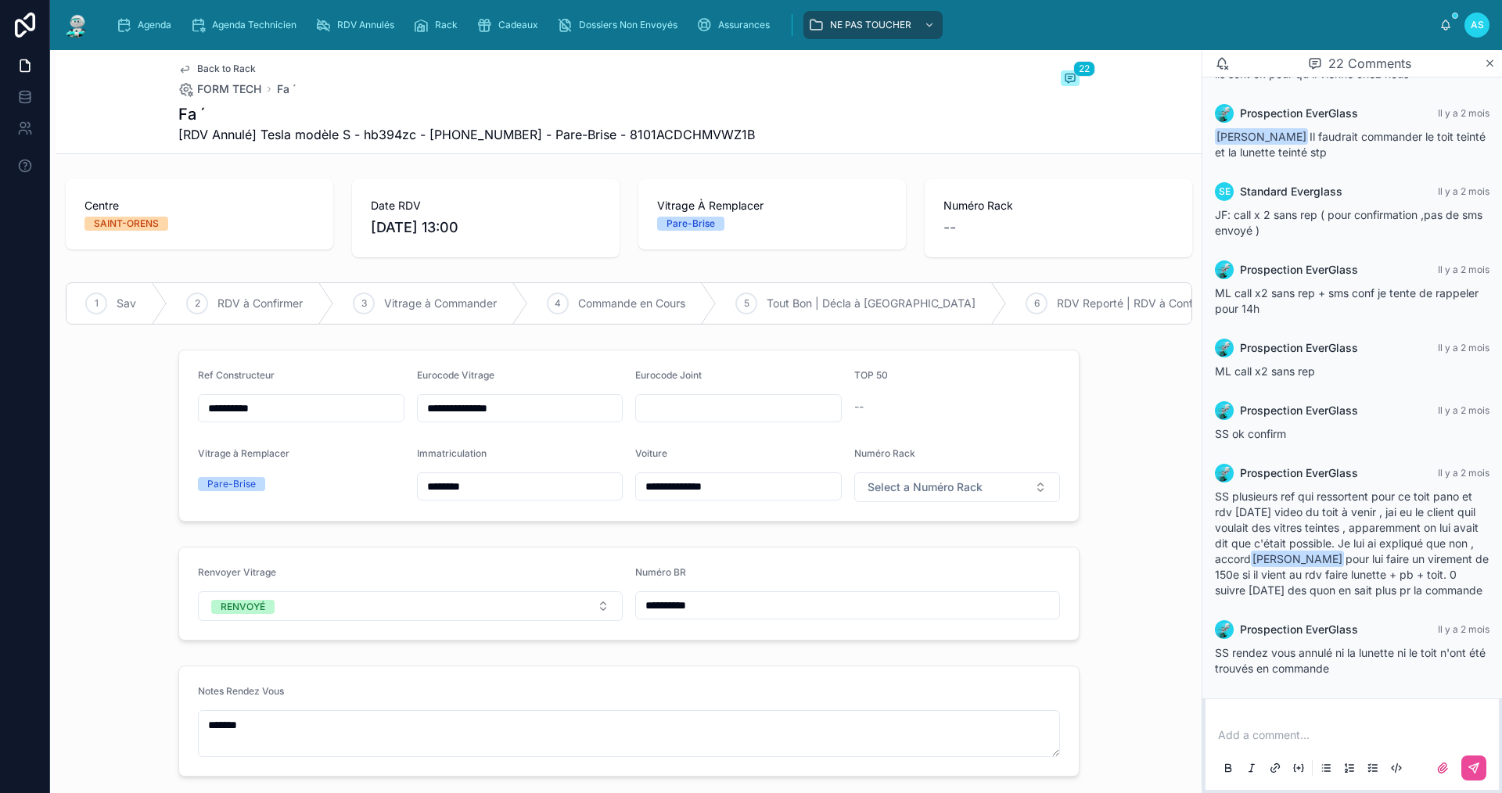
click at [229, 66] on span "Back to Rack" at bounding box center [226, 69] width 59 height 13
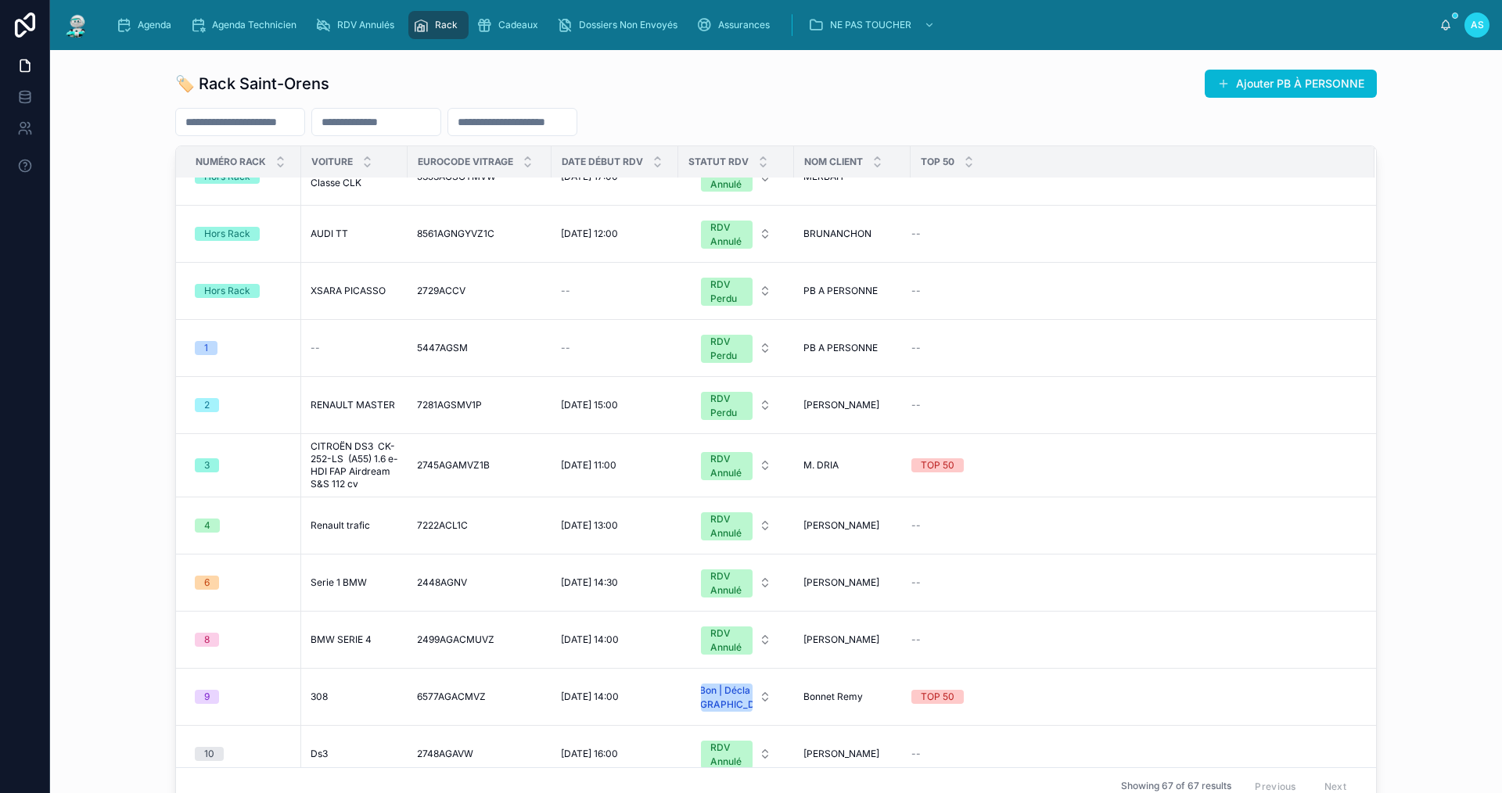
scroll to position [548, 0]
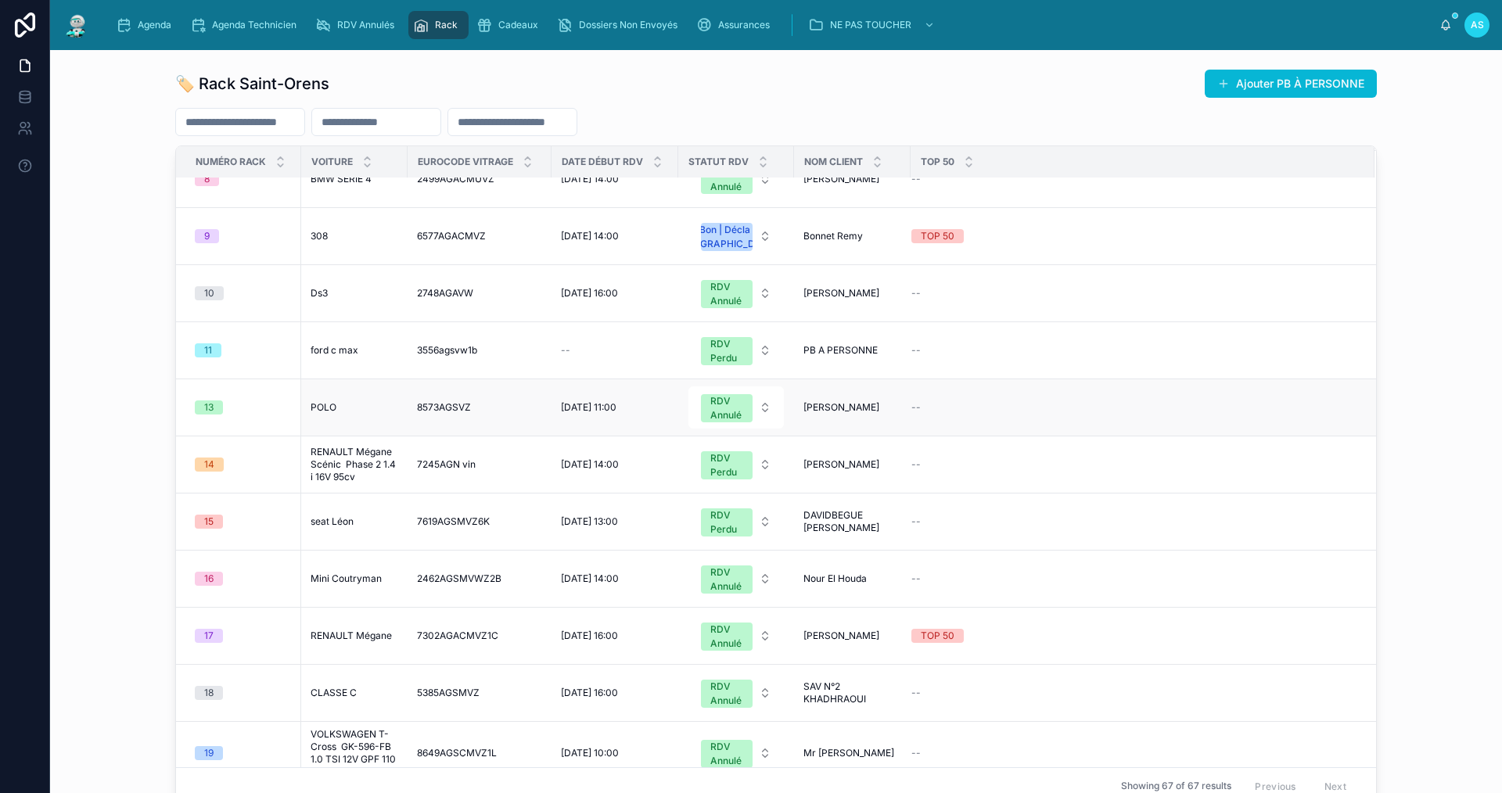
click at [333, 414] on div "POLO POLO" at bounding box center [355, 407] width 88 height 13
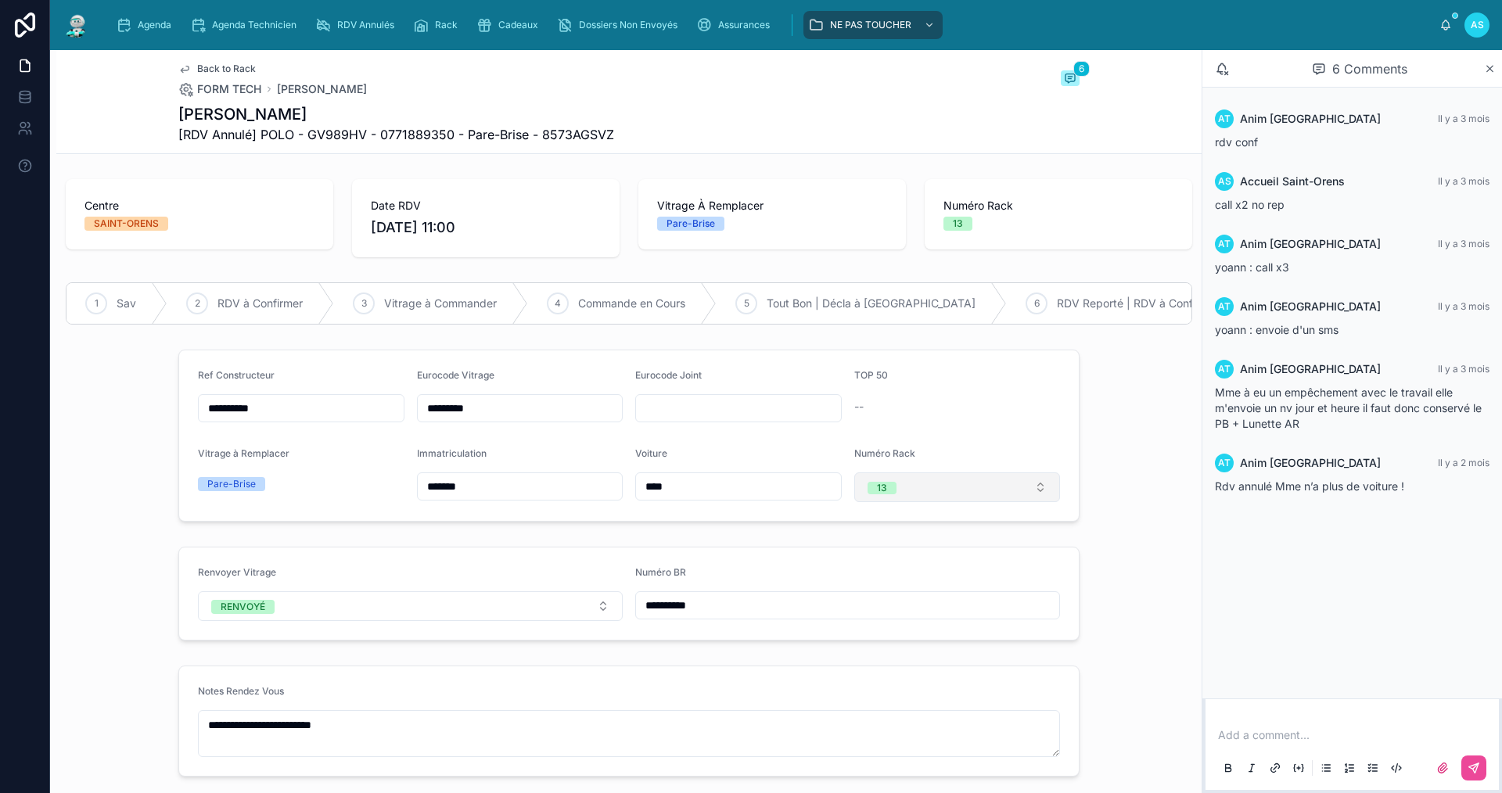
click at [878, 493] on span "13" at bounding box center [881, 488] width 29 height 16
click at [891, 558] on div "None" at bounding box center [878, 561] width 23 height 13
click at [226, 66] on span "Back to Rack" at bounding box center [226, 69] width 59 height 13
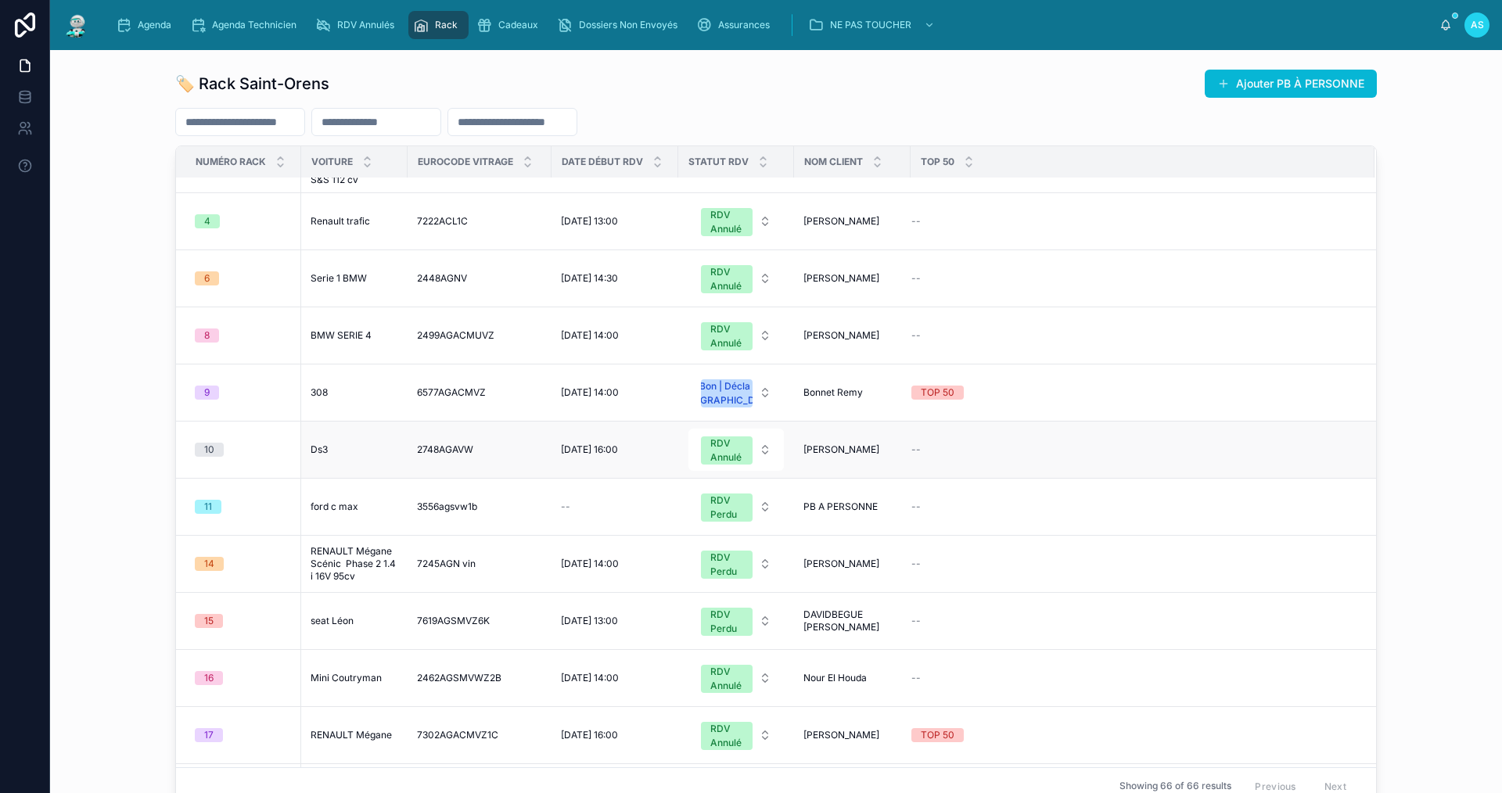
scroll to position [548, 0]
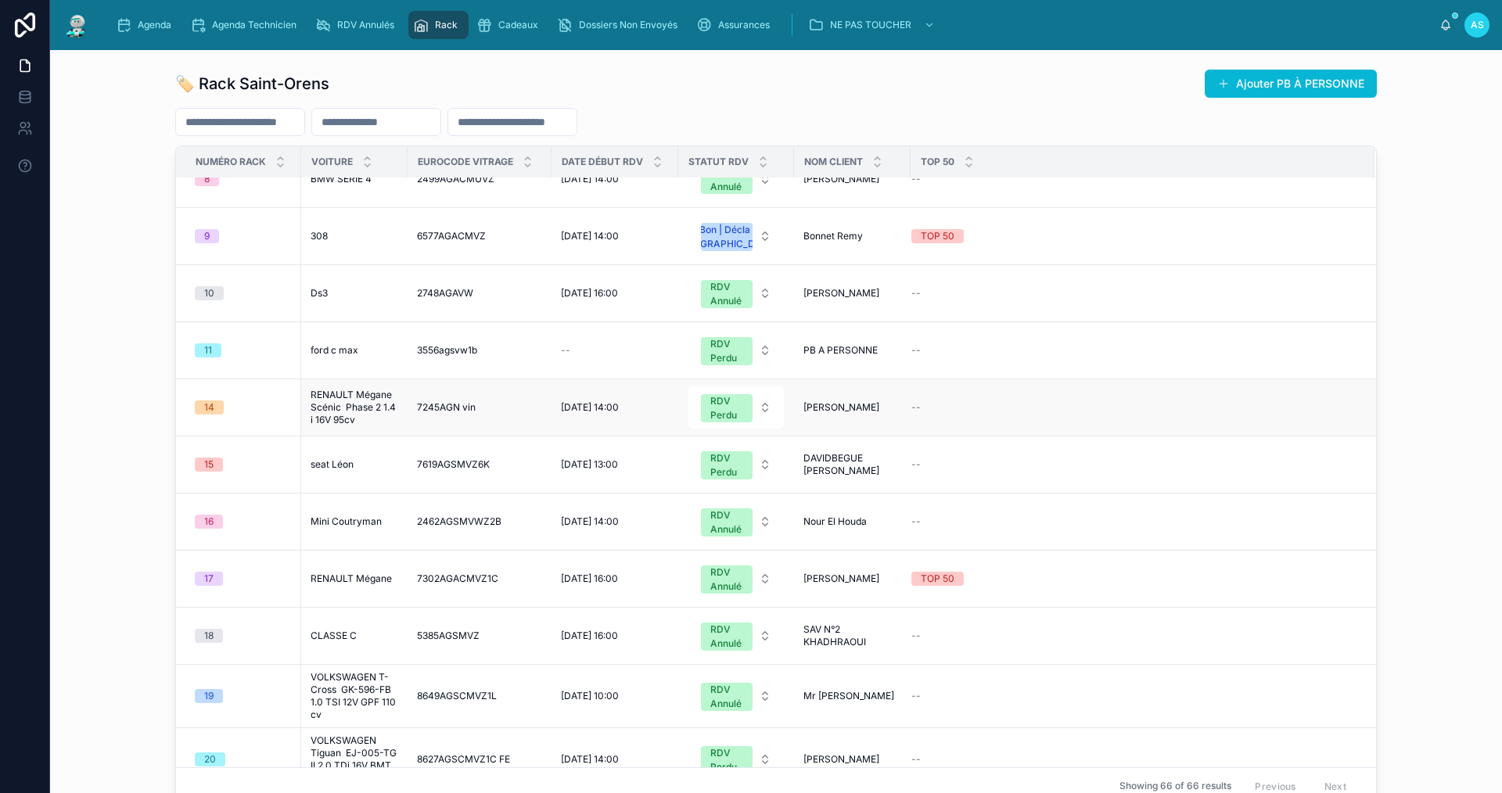
click at [234, 415] on div "14" at bounding box center [243, 407] width 97 height 14
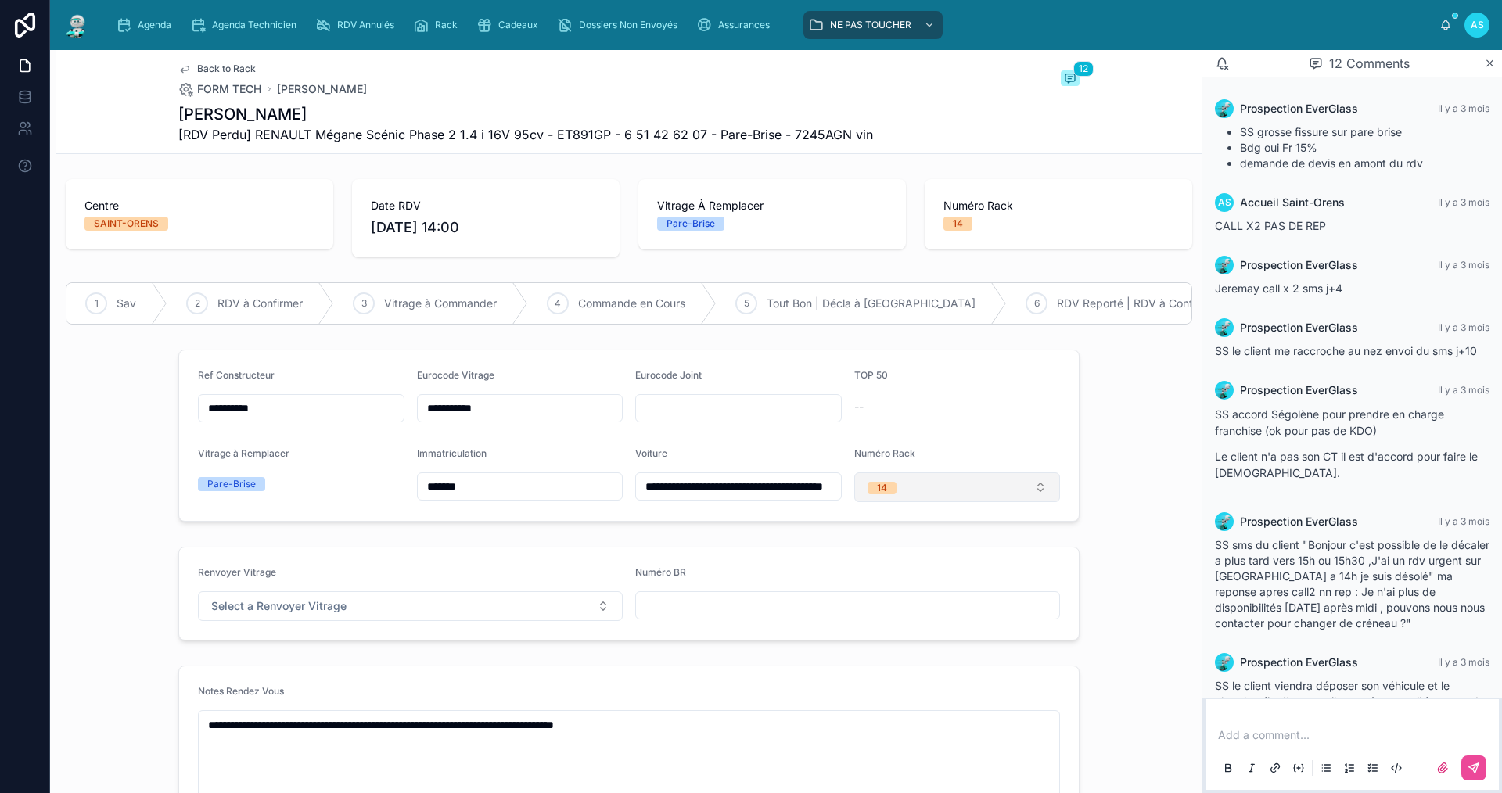
scroll to position [544, 0]
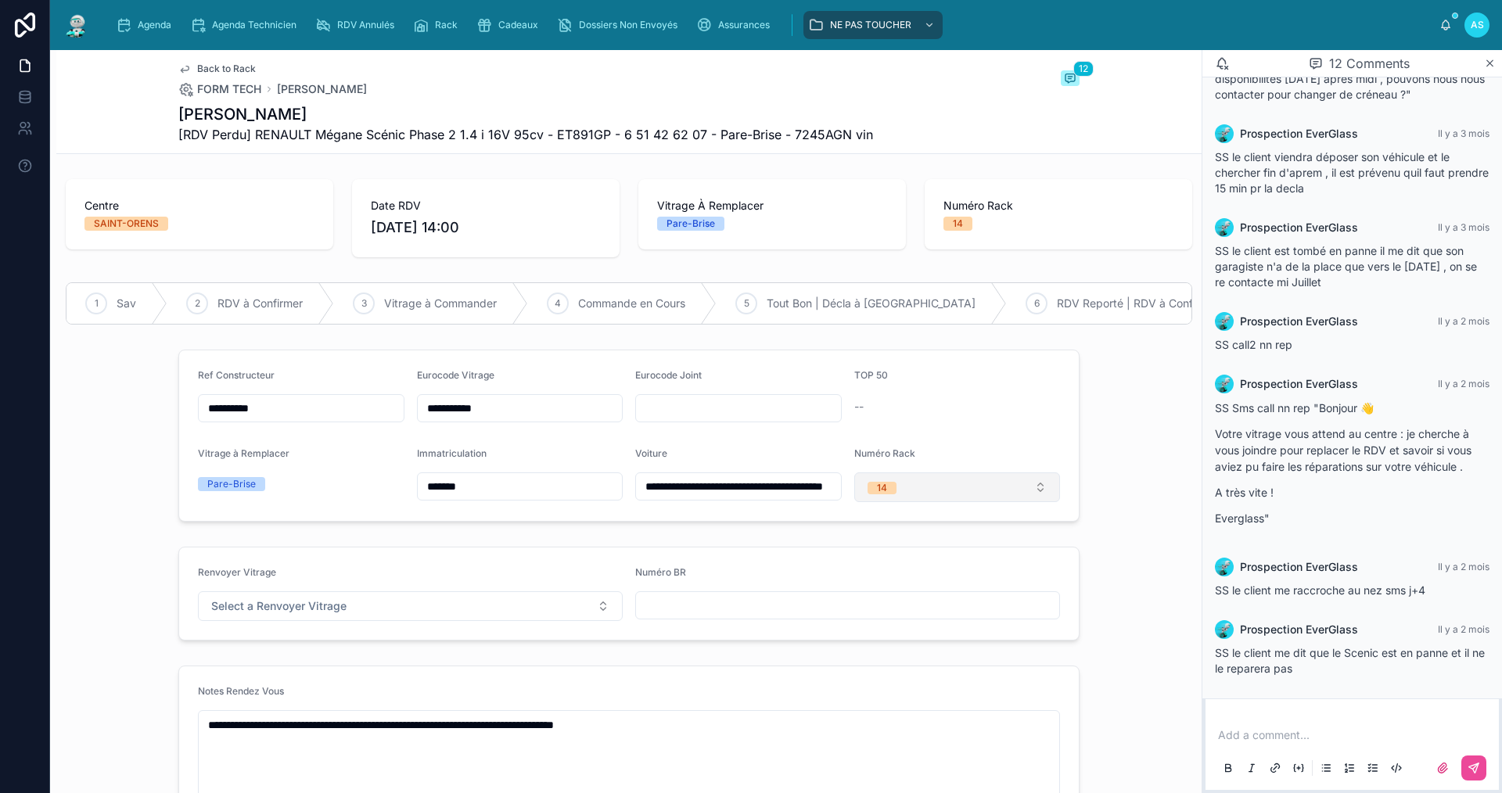
click at [869, 494] on span "14" at bounding box center [881, 488] width 29 height 13
click at [888, 609] on div "13" at bounding box center [951, 611] width 199 height 22
click at [207, 70] on span "Back to Rack" at bounding box center [226, 69] width 59 height 13
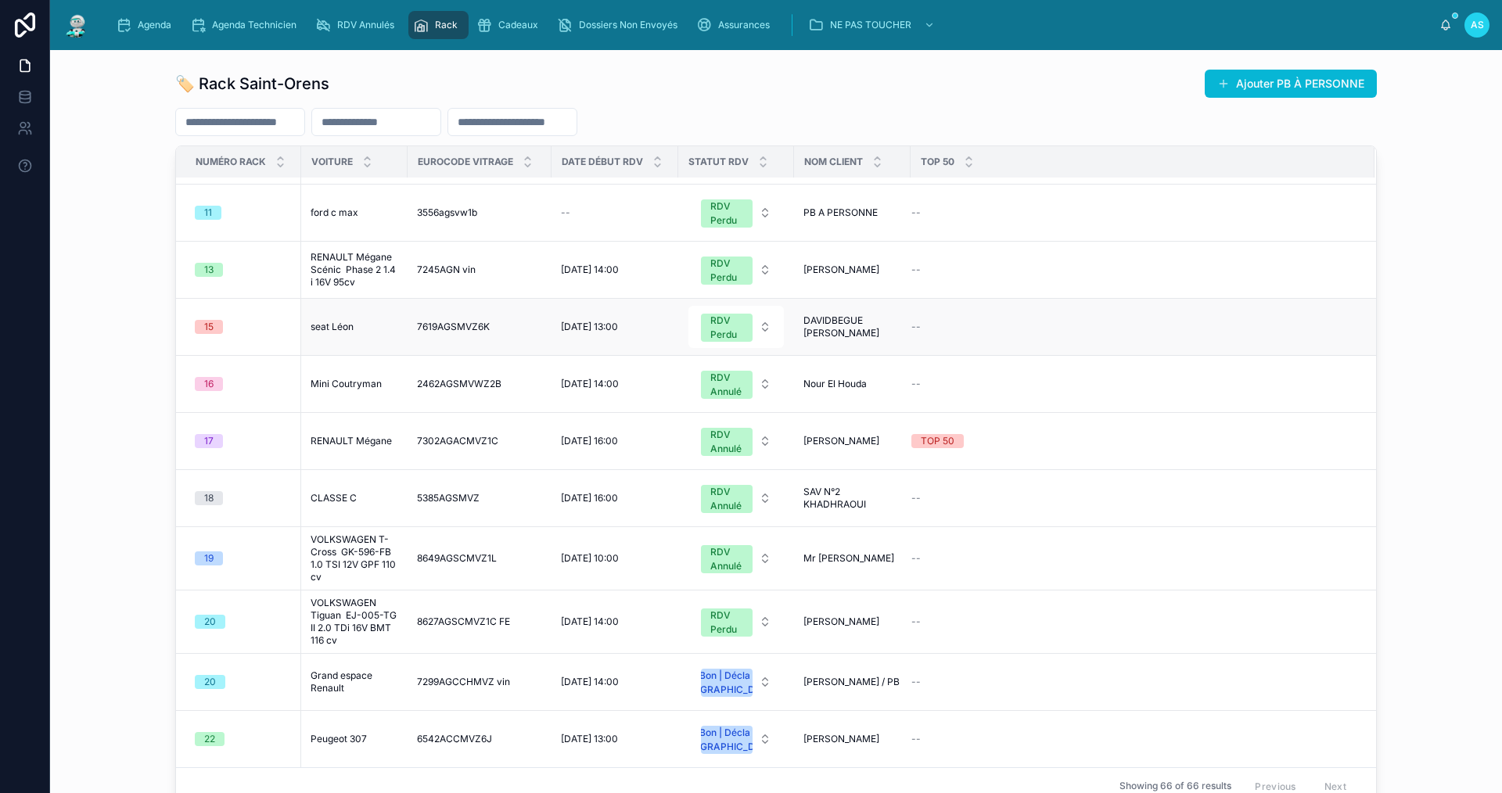
scroll to position [704, 0]
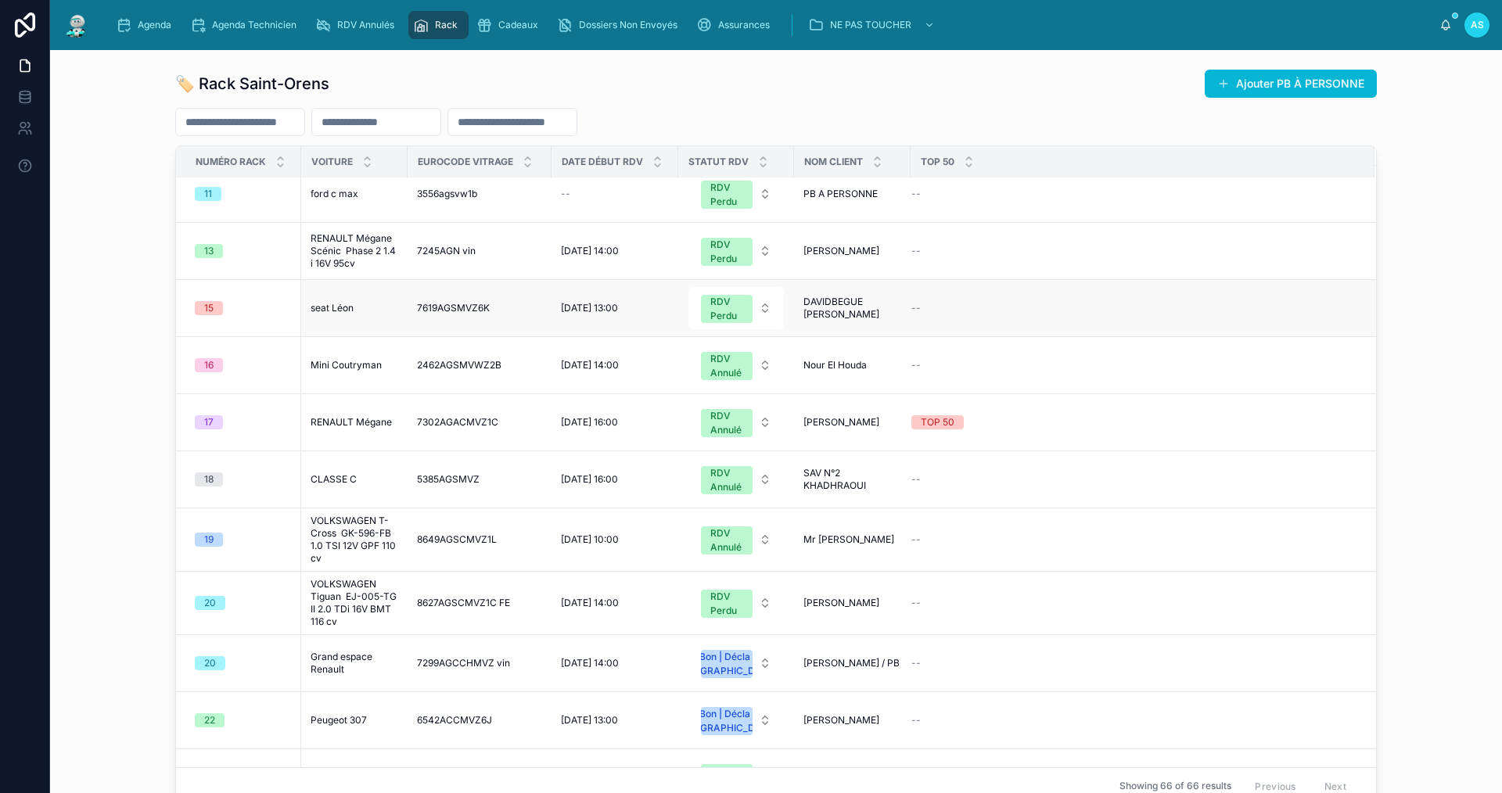
click at [363, 314] on div "seat Léon seat Léon" at bounding box center [355, 308] width 88 height 13
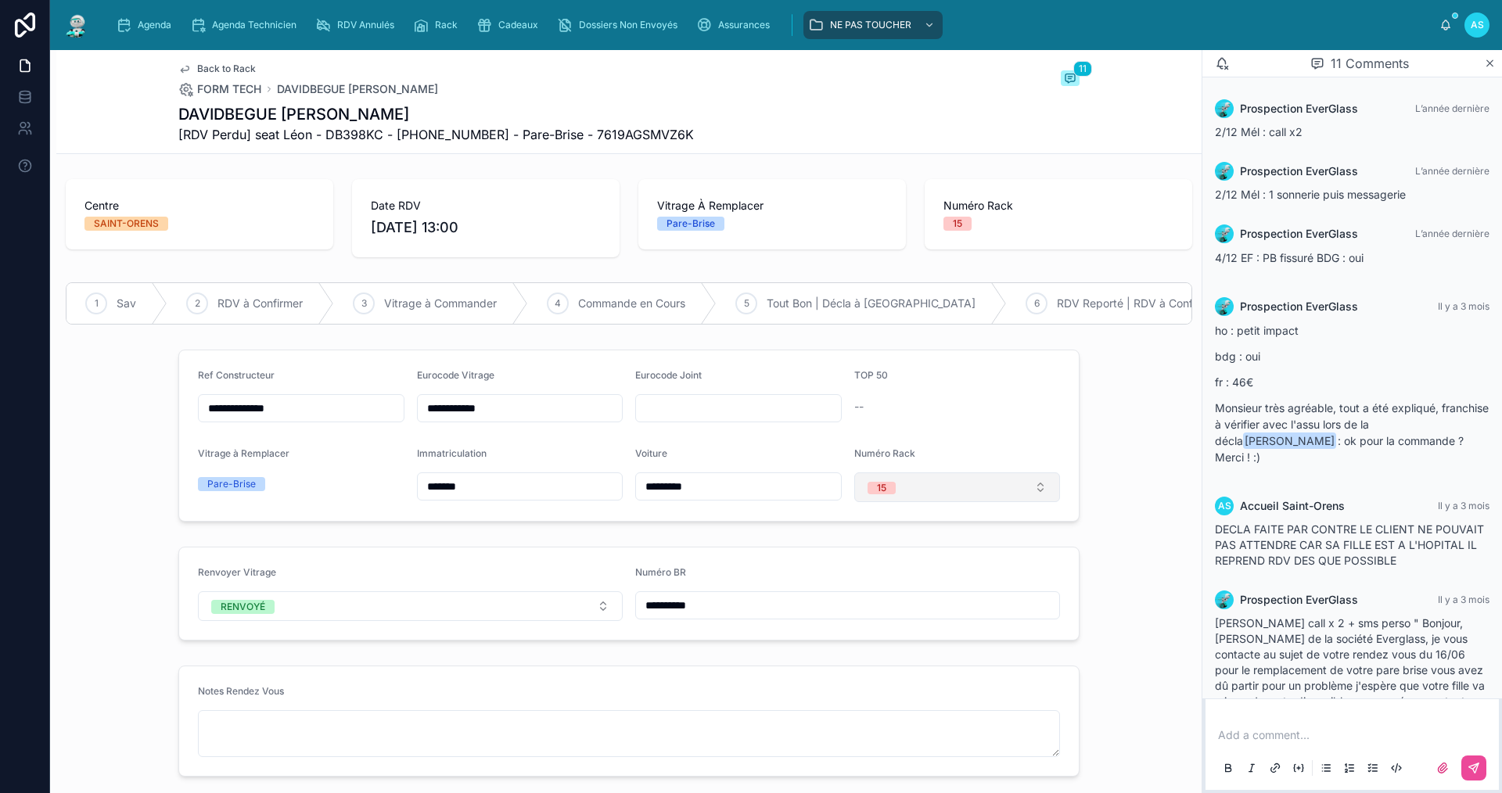
scroll to position [361, 0]
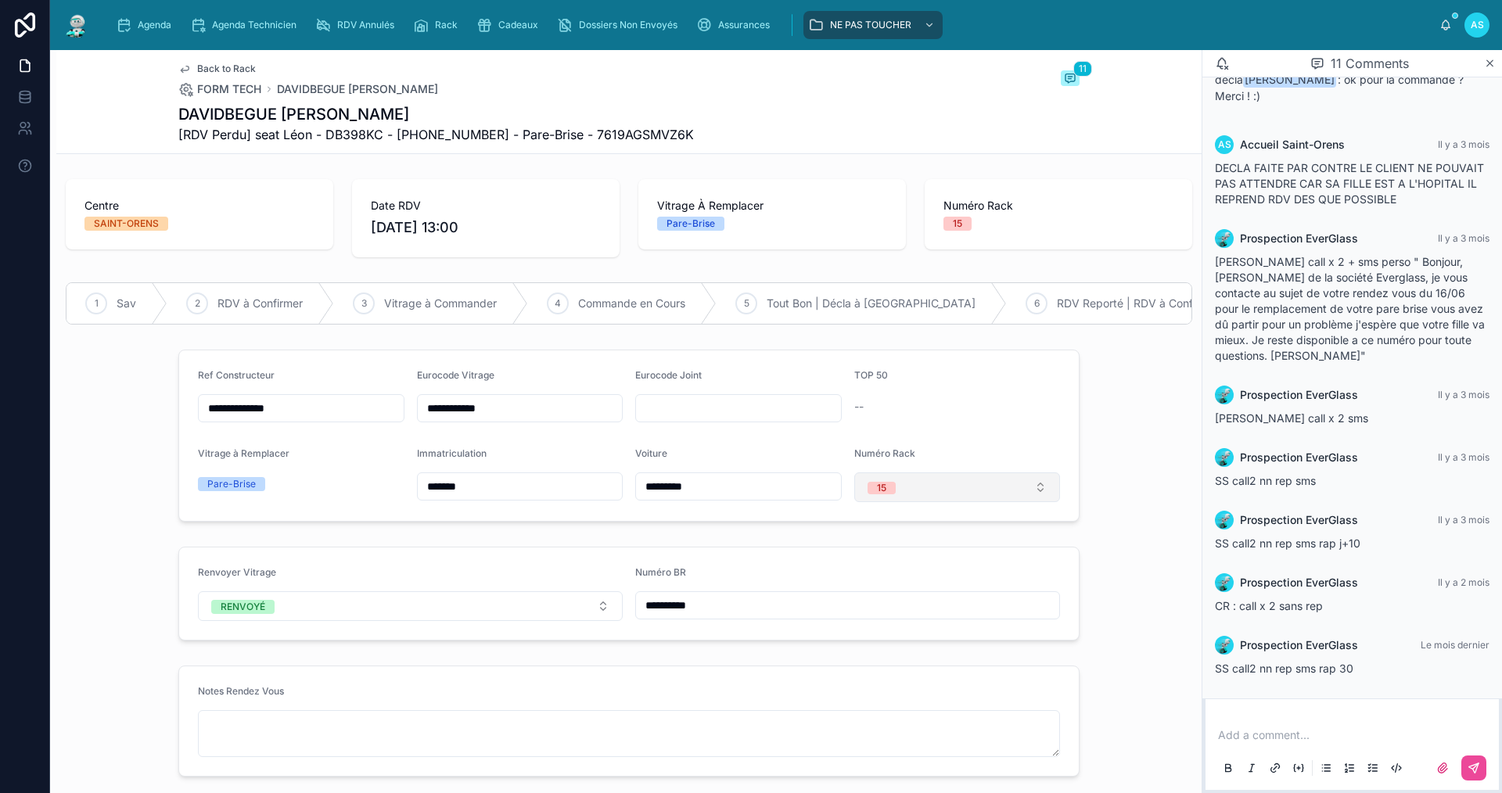
click at [894, 486] on button "15" at bounding box center [957, 487] width 207 height 30
click at [895, 559] on span "None" at bounding box center [879, 561] width 42 height 13
click at [197, 65] on span "Back to Rack" at bounding box center [226, 69] width 59 height 13
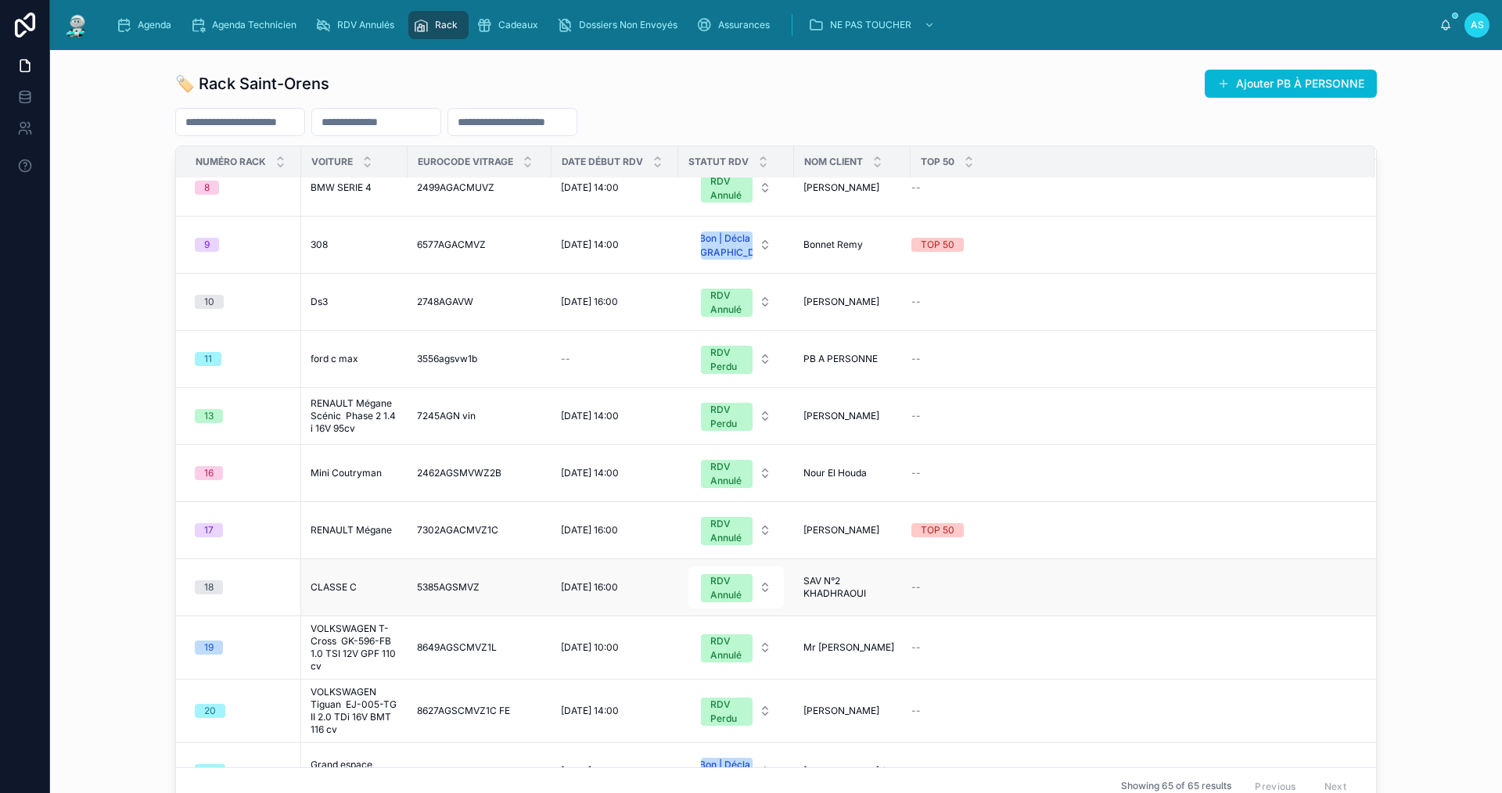
scroll to position [860, 0]
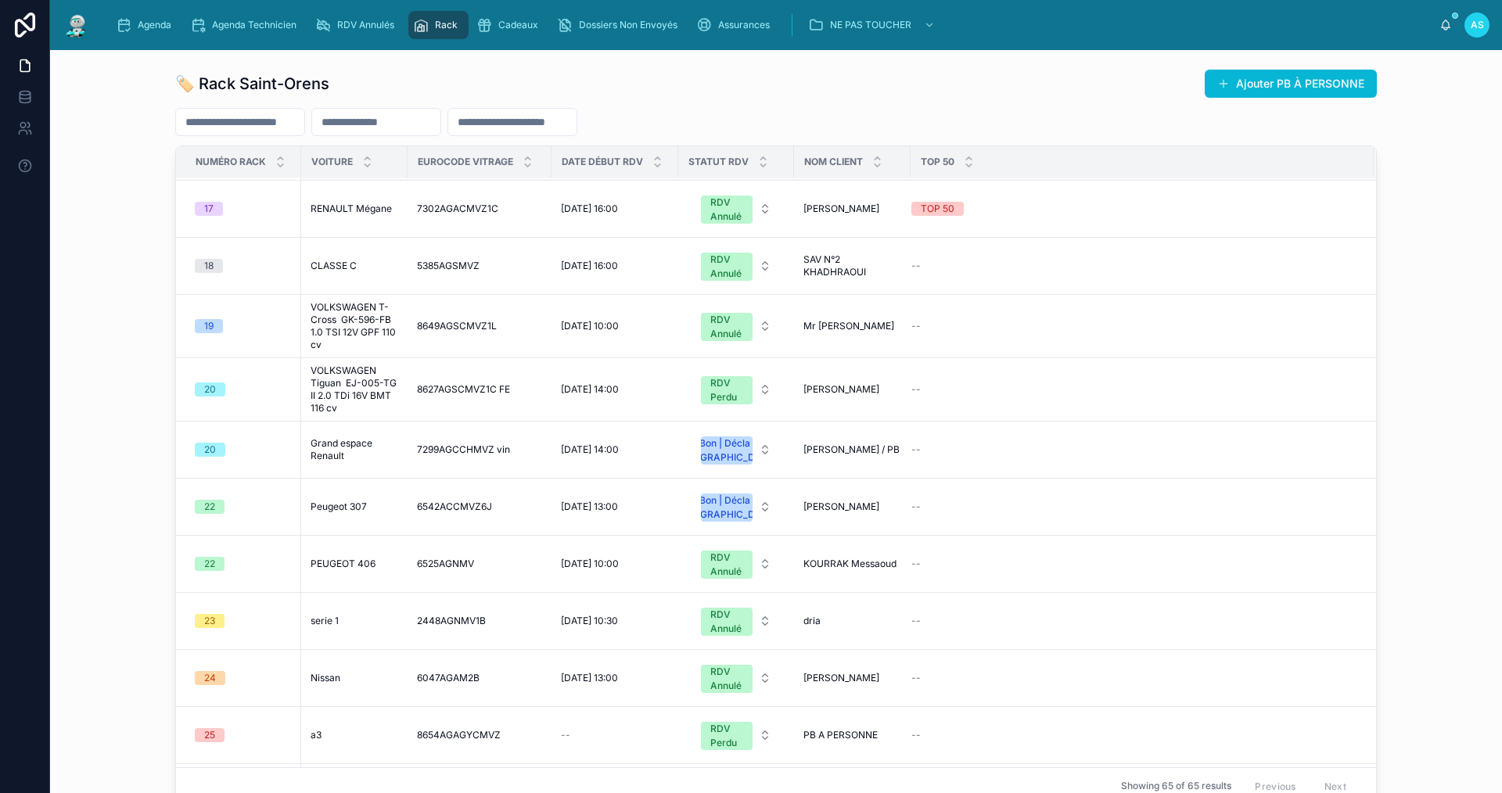
click at [329, 158] on span "Mini Coutryman" at bounding box center [346, 151] width 71 height 13
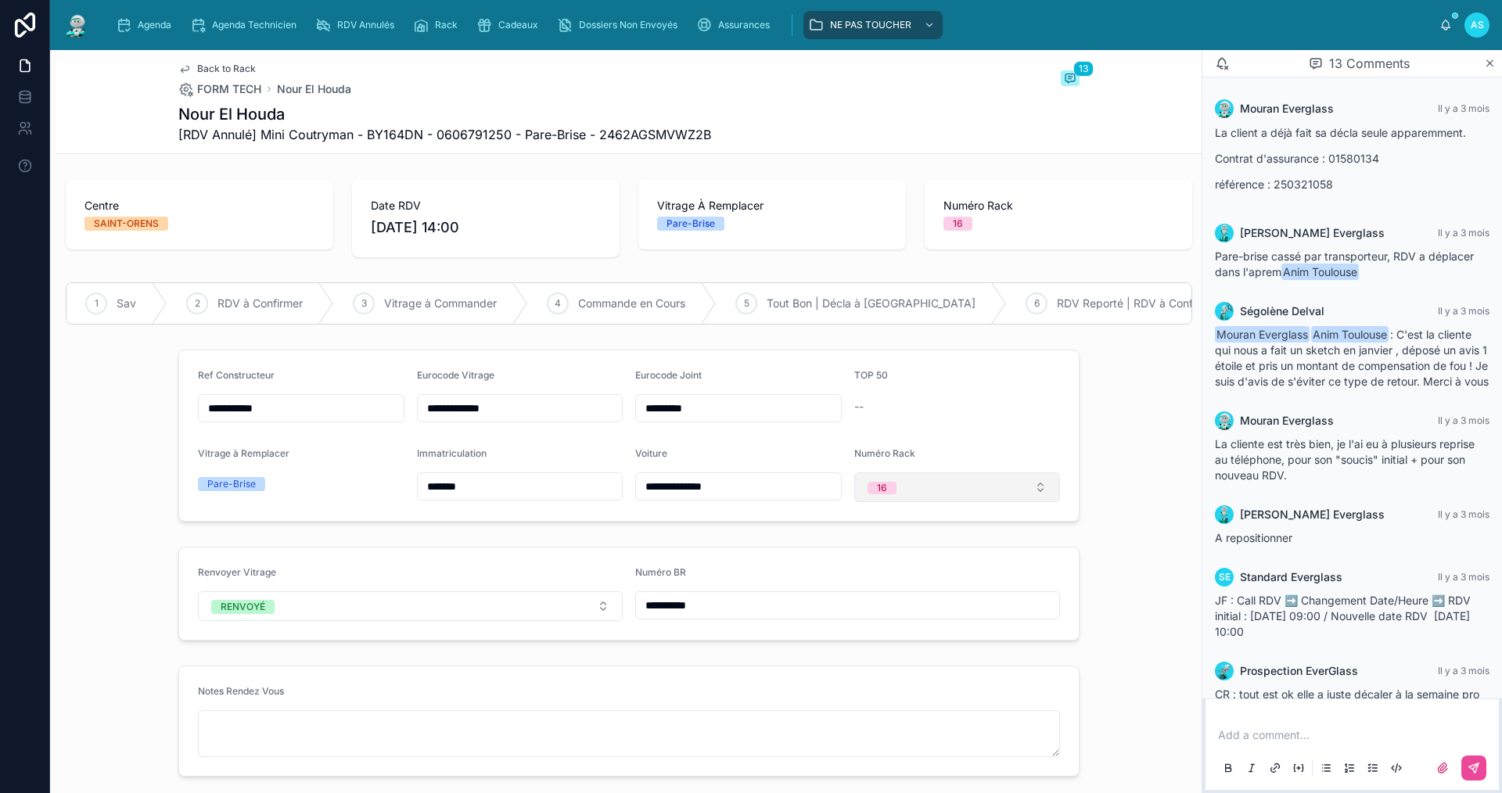
scroll to position [464, 0]
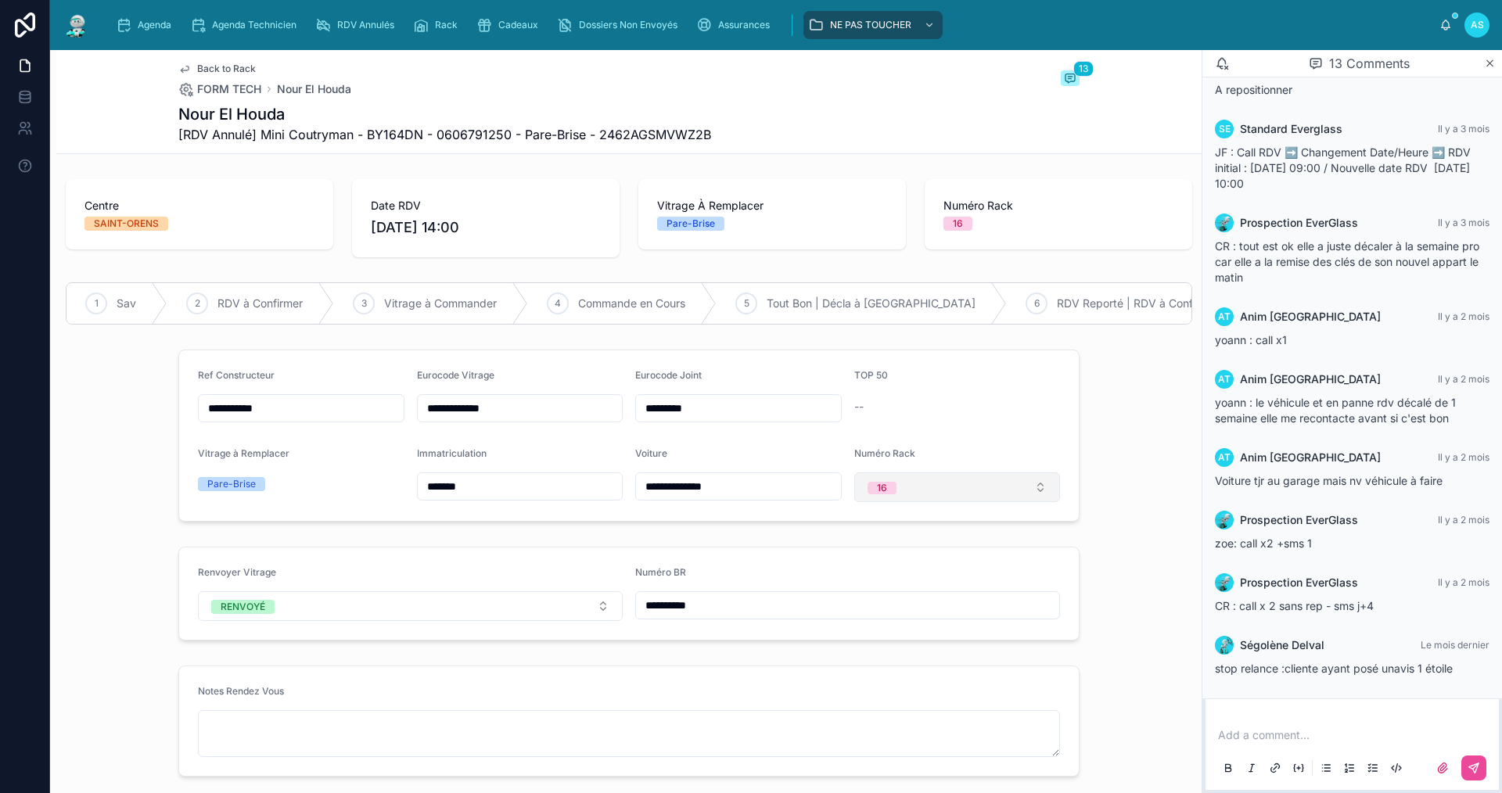
click at [928, 502] on button "16" at bounding box center [957, 487] width 207 height 30
click at [919, 554] on div "None" at bounding box center [951, 561] width 199 height 22
click at [210, 67] on span "Back to Rack" at bounding box center [226, 69] width 59 height 13
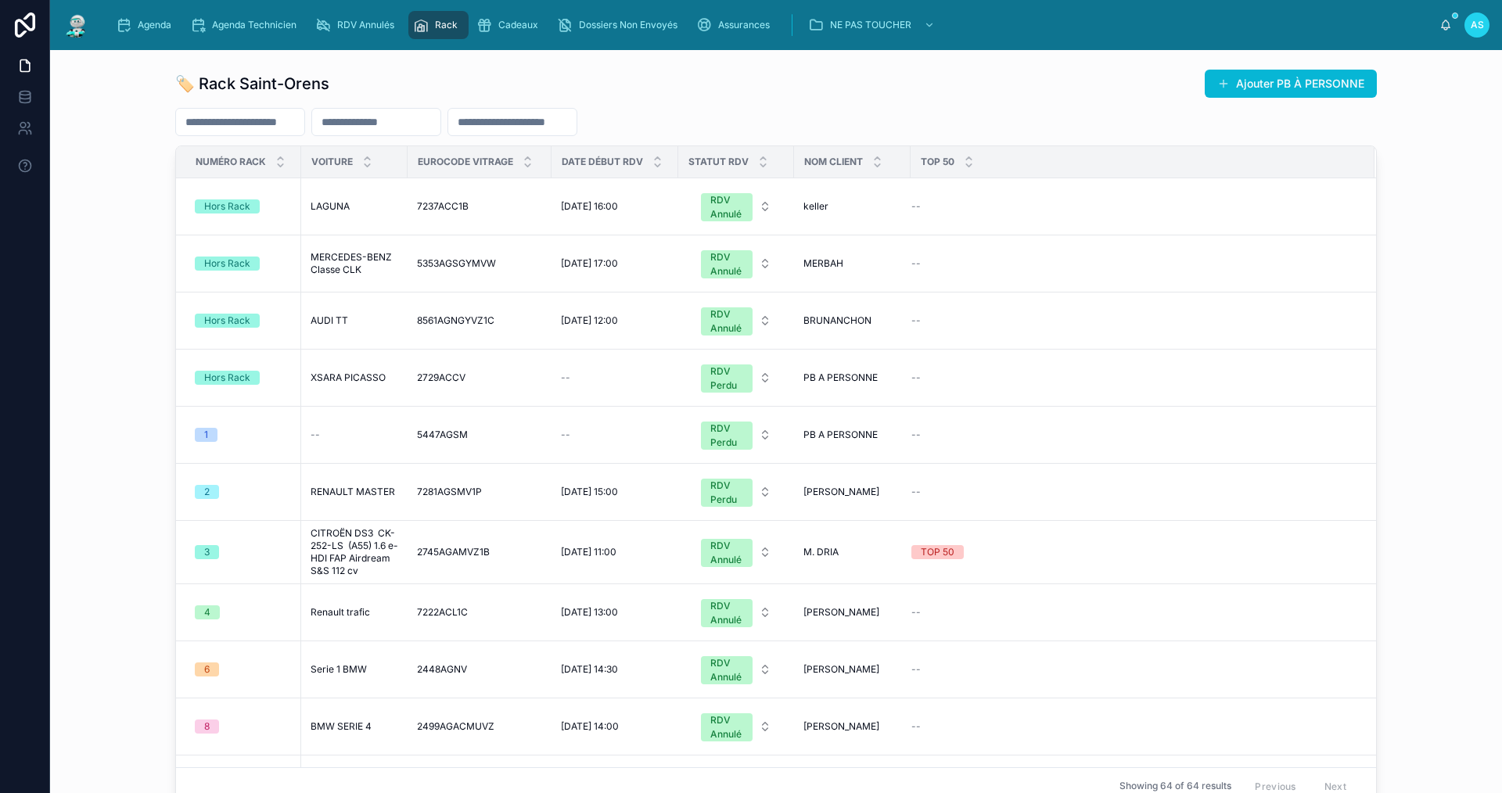
scroll to position [548, 0]
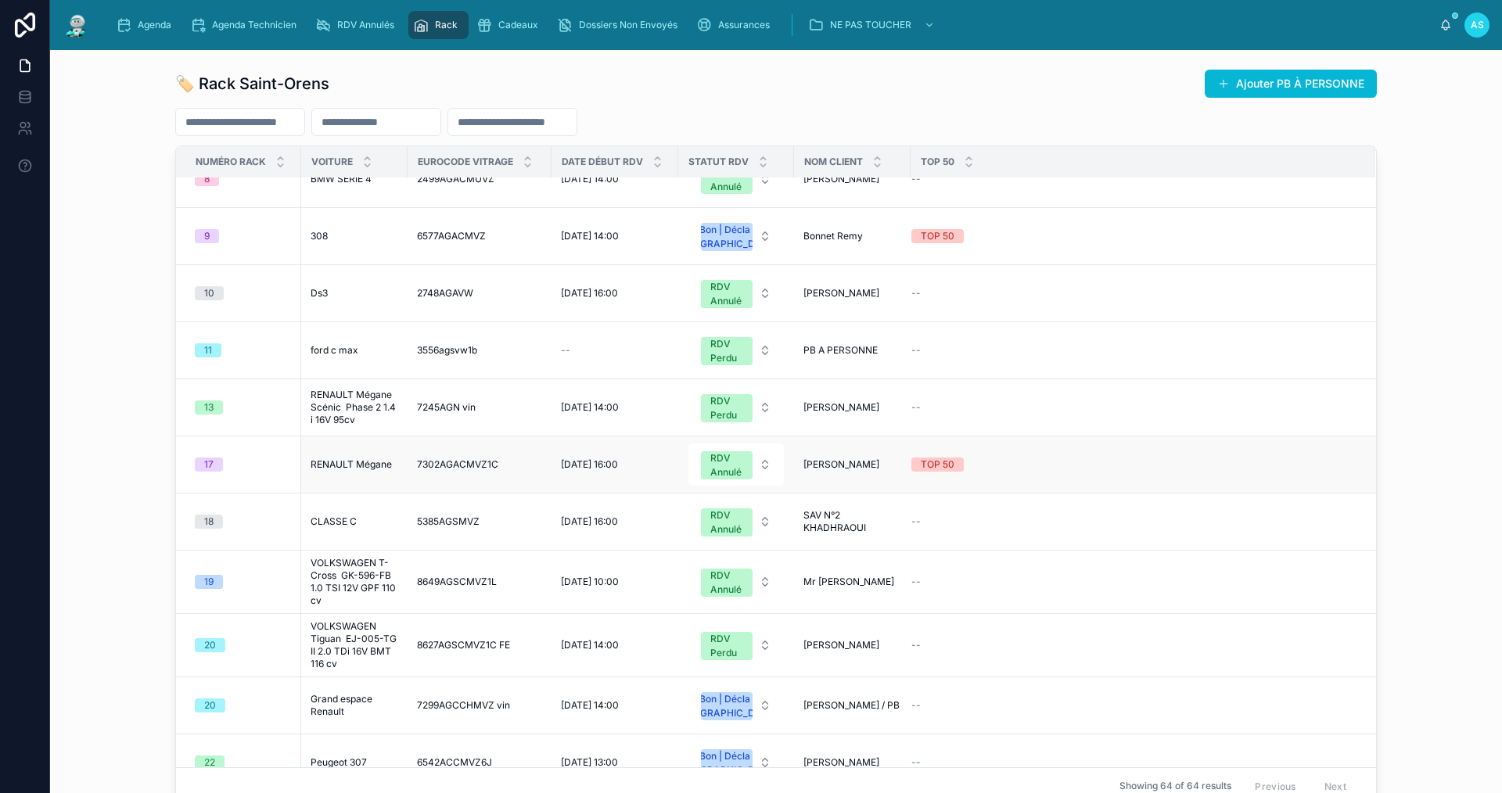
click at [370, 471] on span "RENAULT Mégane" at bounding box center [351, 464] width 81 height 13
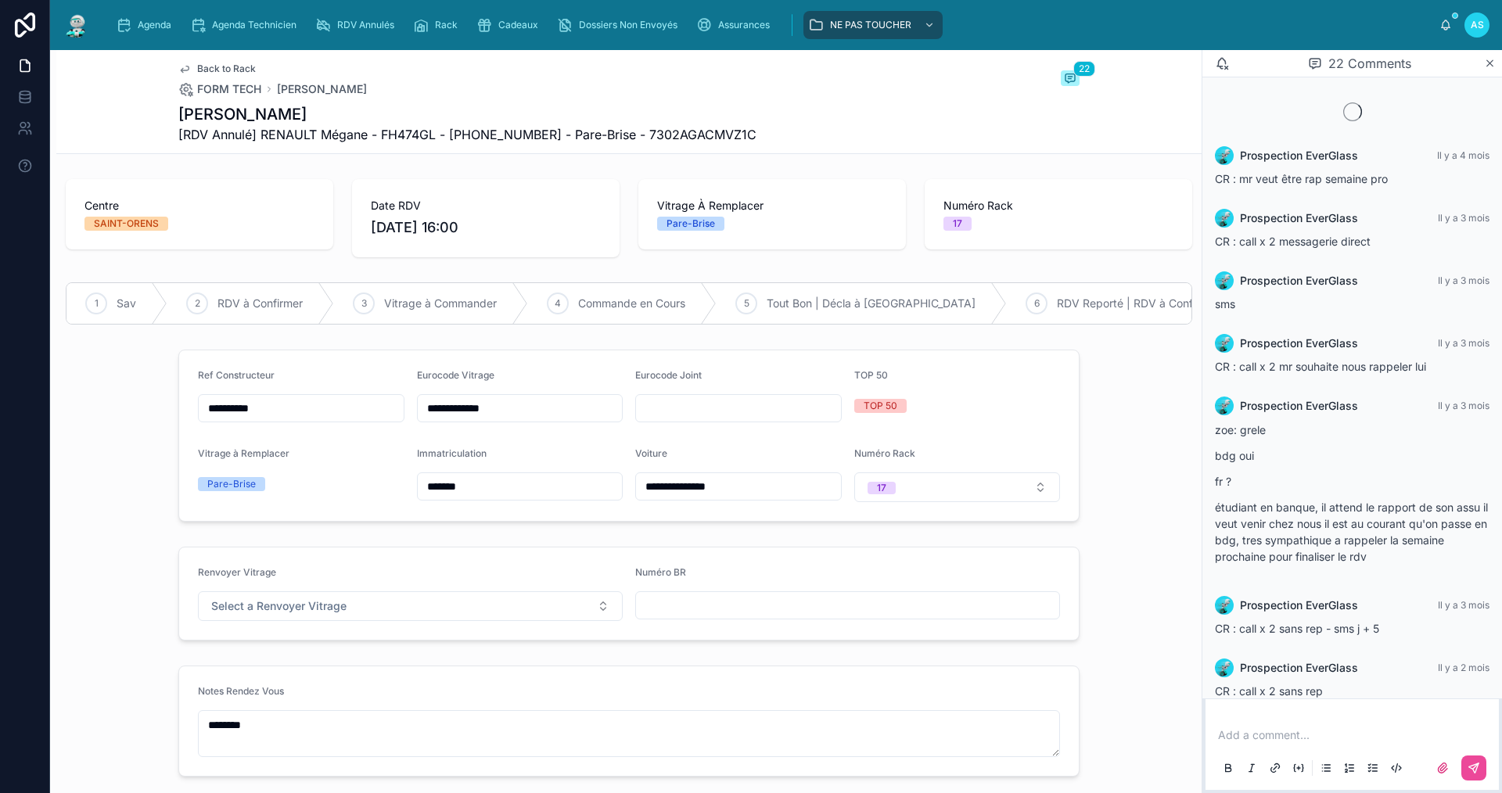
scroll to position [1068, 0]
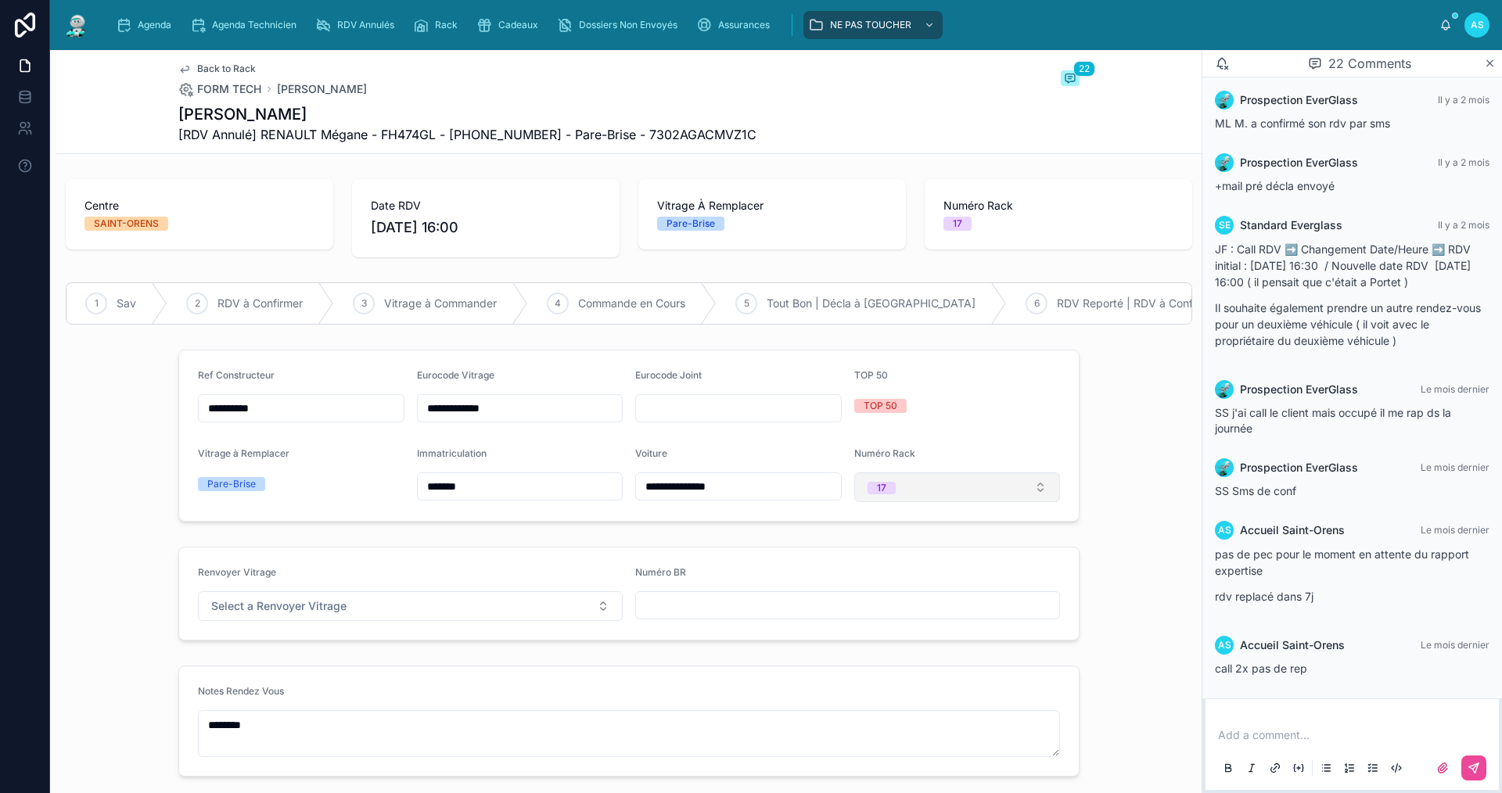
click at [921, 502] on button "17" at bounding box center [957, 487] width 207 height 30
click at [912, 561] on div "None" at bounding box center [951, 561] width 199 height 22
click at [218, 66] on span "Back to Rack" at bounding box center [226, 69] width 59 height 13
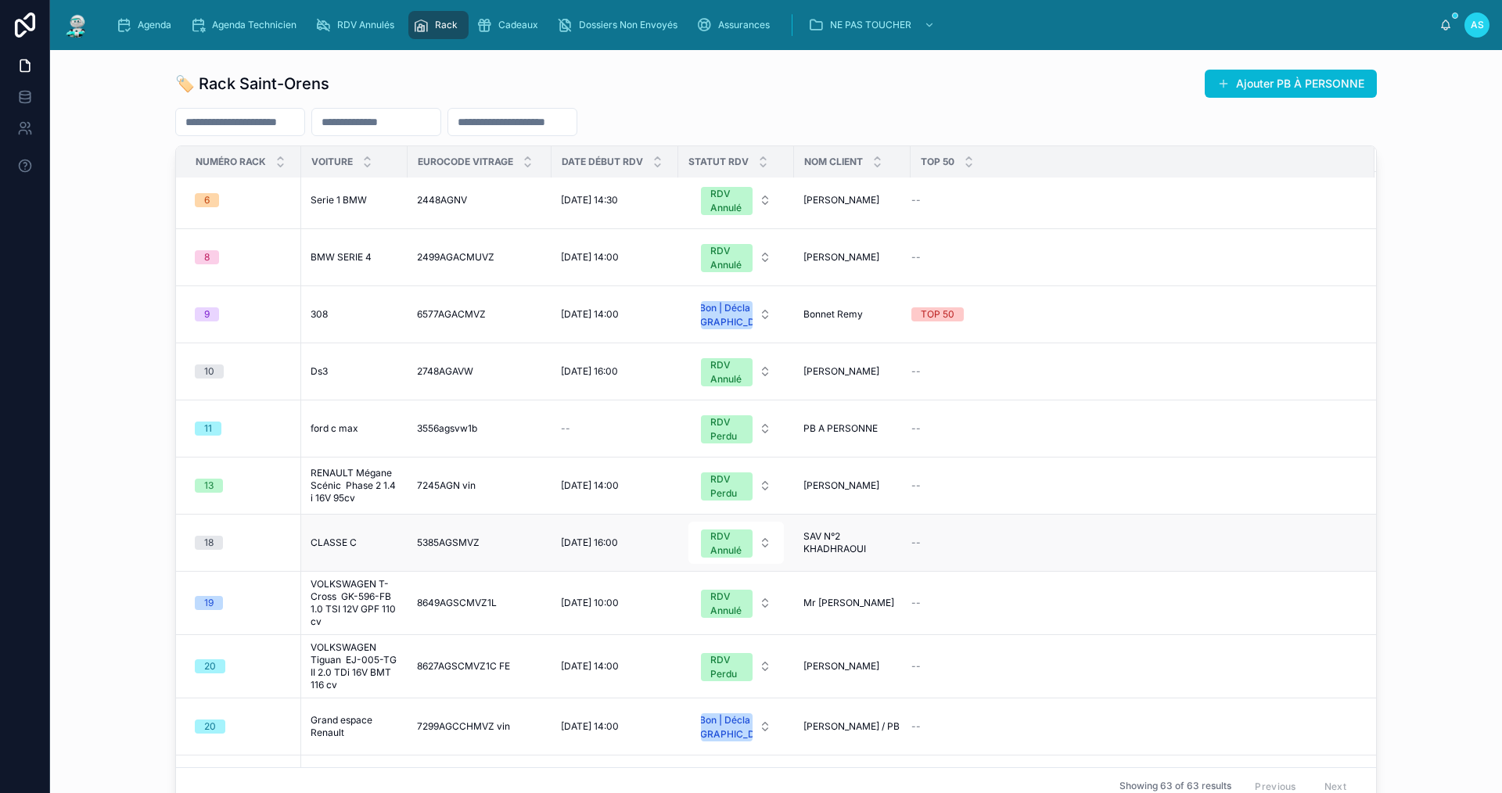
scroll to position [548, 0]
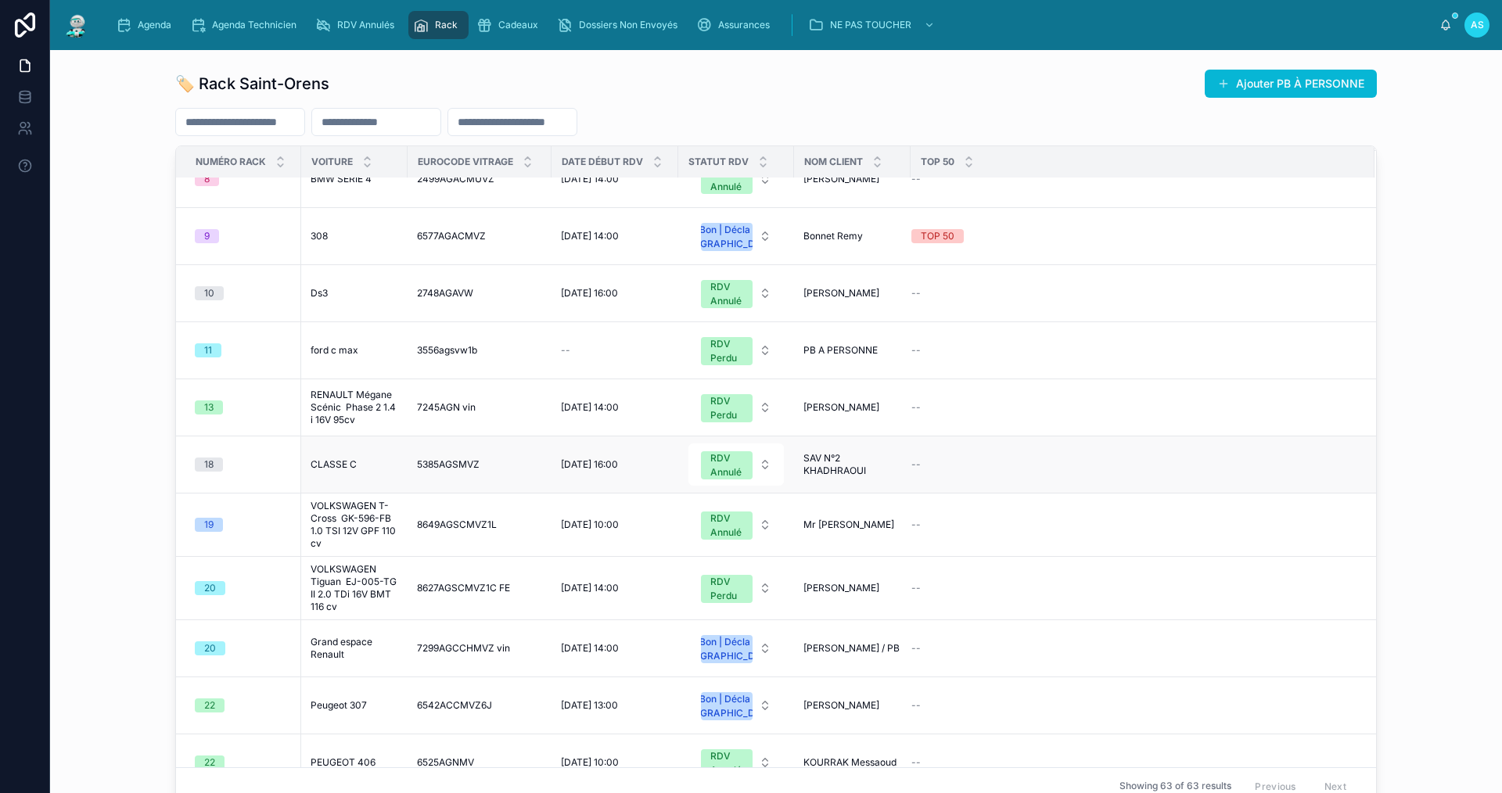
click at [316, 471] on span "CLASSE C" at bounding box center [334, 464] width 46 height 13
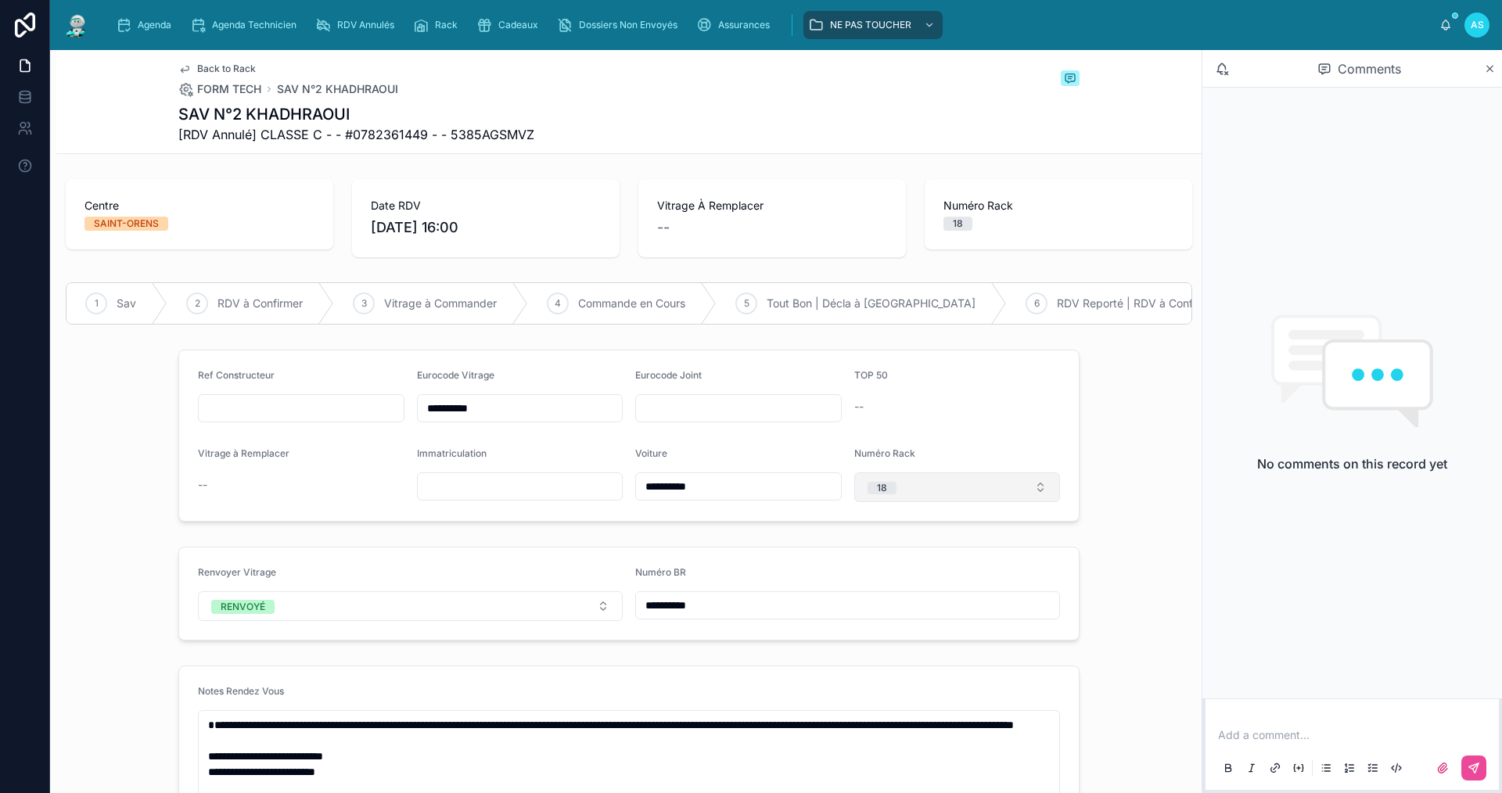
click at [918, 501] on button "18" at bounding box center [957, 487] width 207 height 30
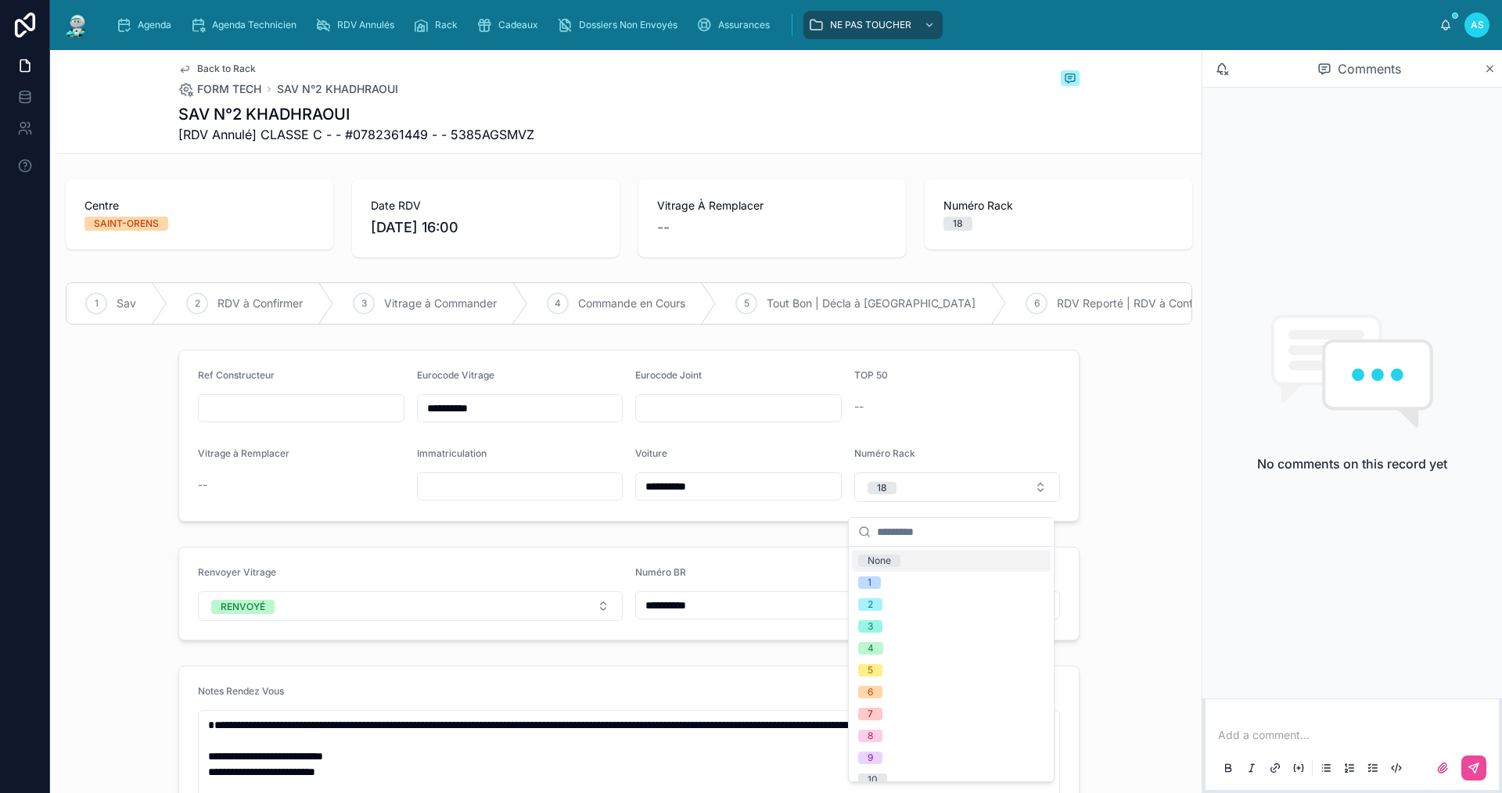
click at [907, 559] on div "None" at bounding box center [951, 561] width 199 height 22
click at [205, 66] on span "Back to Rack" at bounding box center [226, 69] width 59 height 13
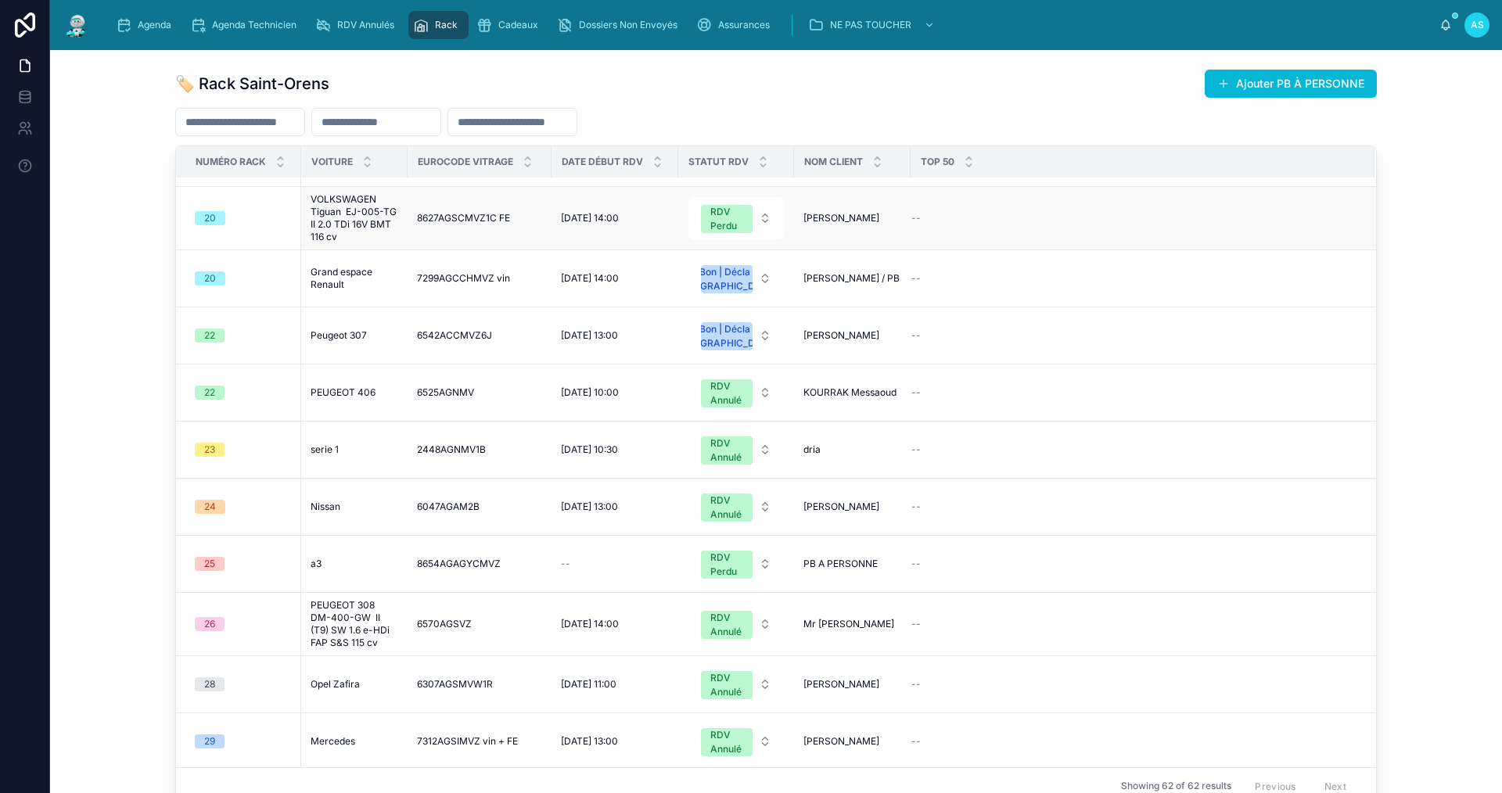
scroll to position [782, 0]
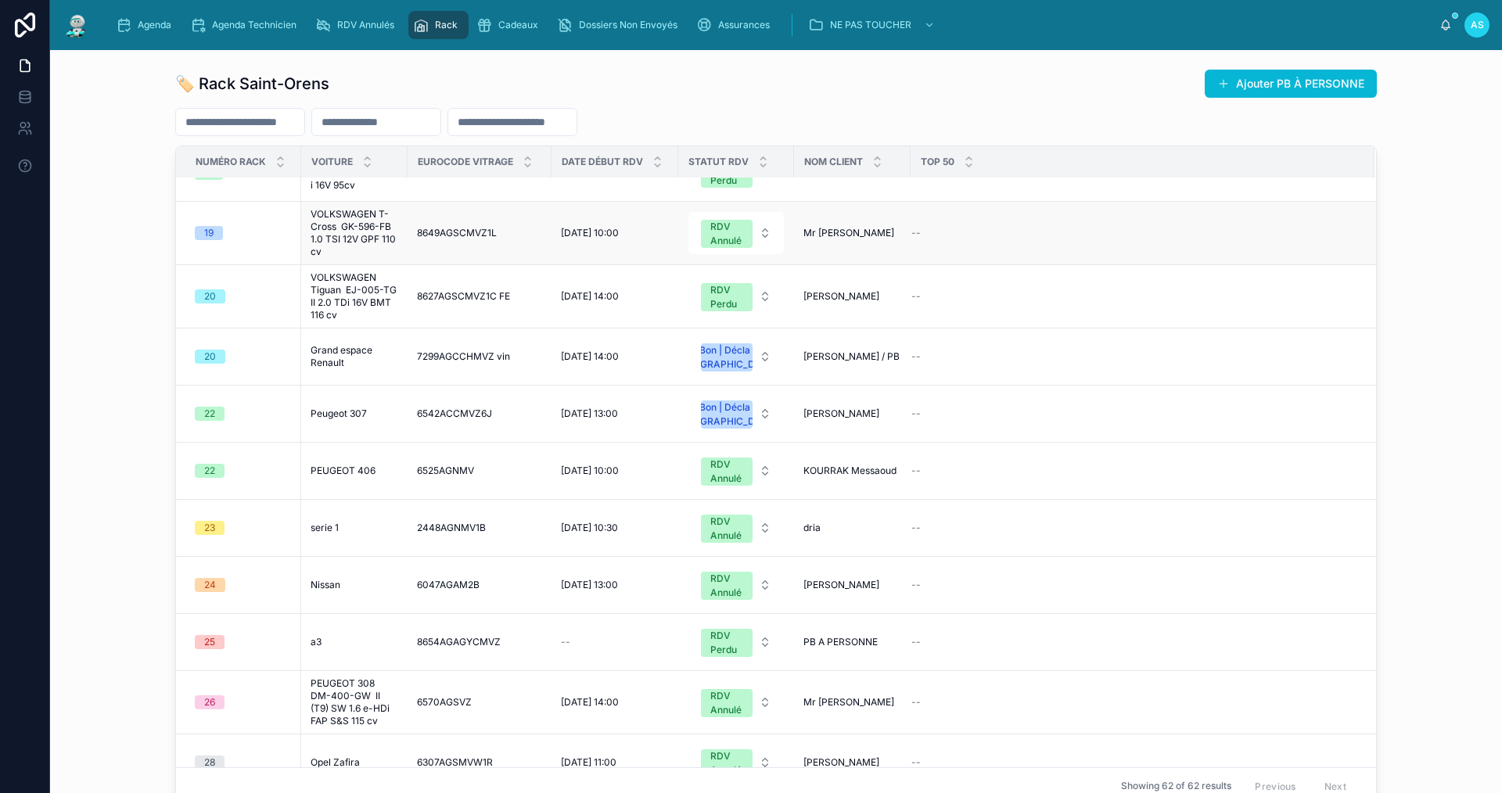
click at [221, 240] on div "19" at bounding box center [243, 233] width 97 height 14
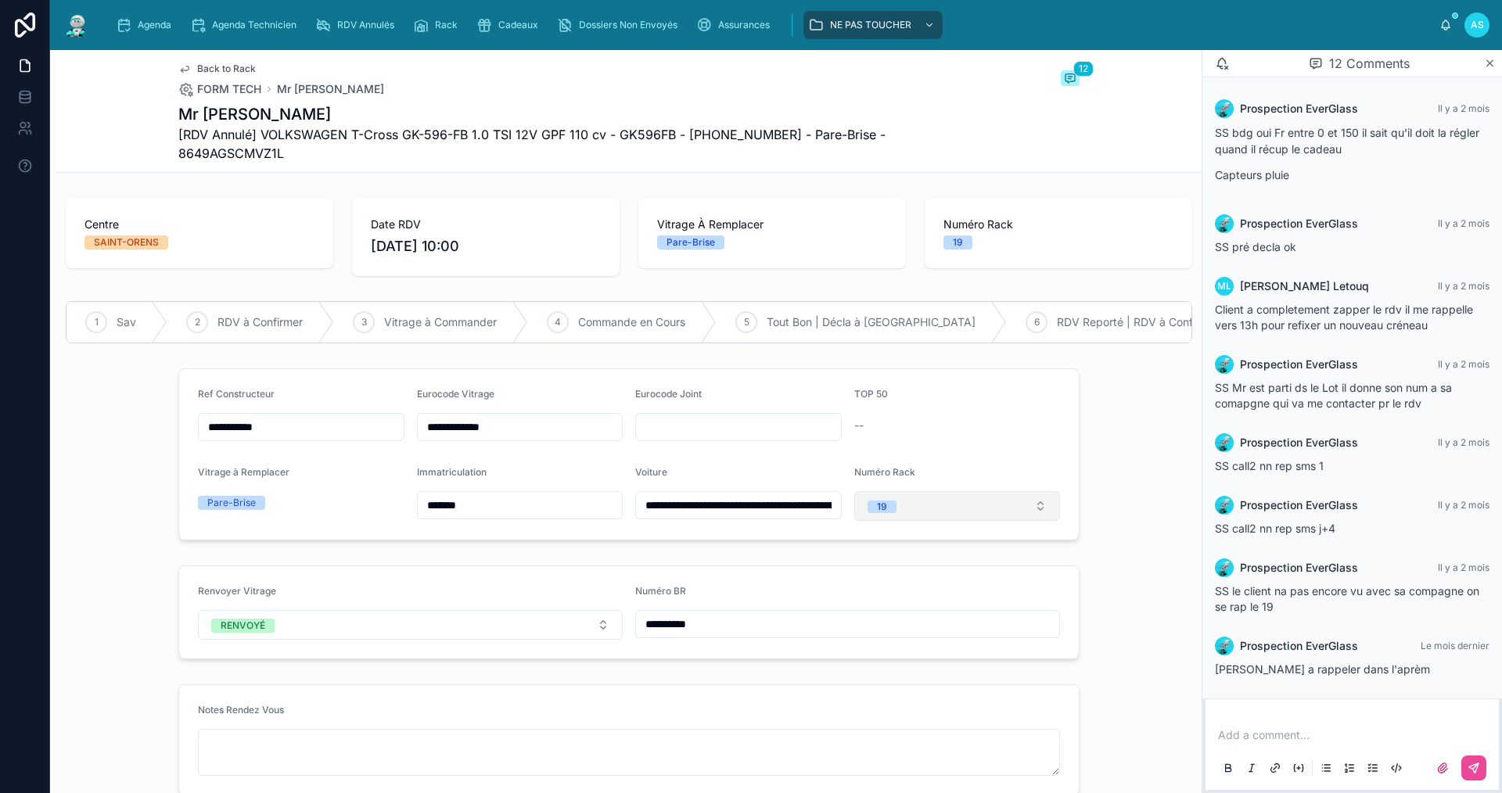
scroll to position [251, 0]
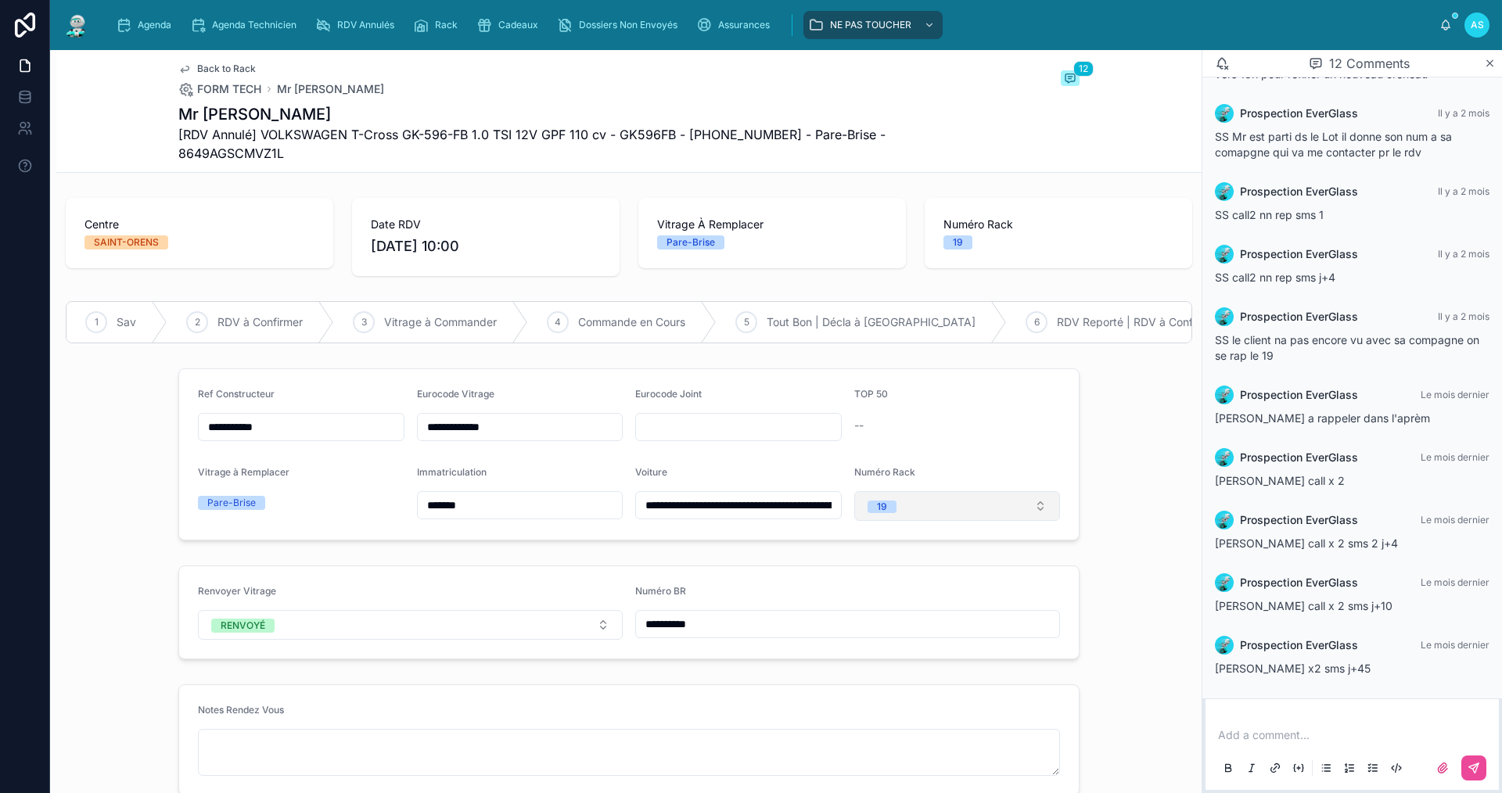
click at [931, 510] on button "19" at bounding box center [957, 506] width 207 height 30
click at [880, 279] on div "None" at bounding box center [878, 278] width 23 height 13
click at [208, 67] on span "Back to Rack" at bounding box center [226, 69] width 59 height 13
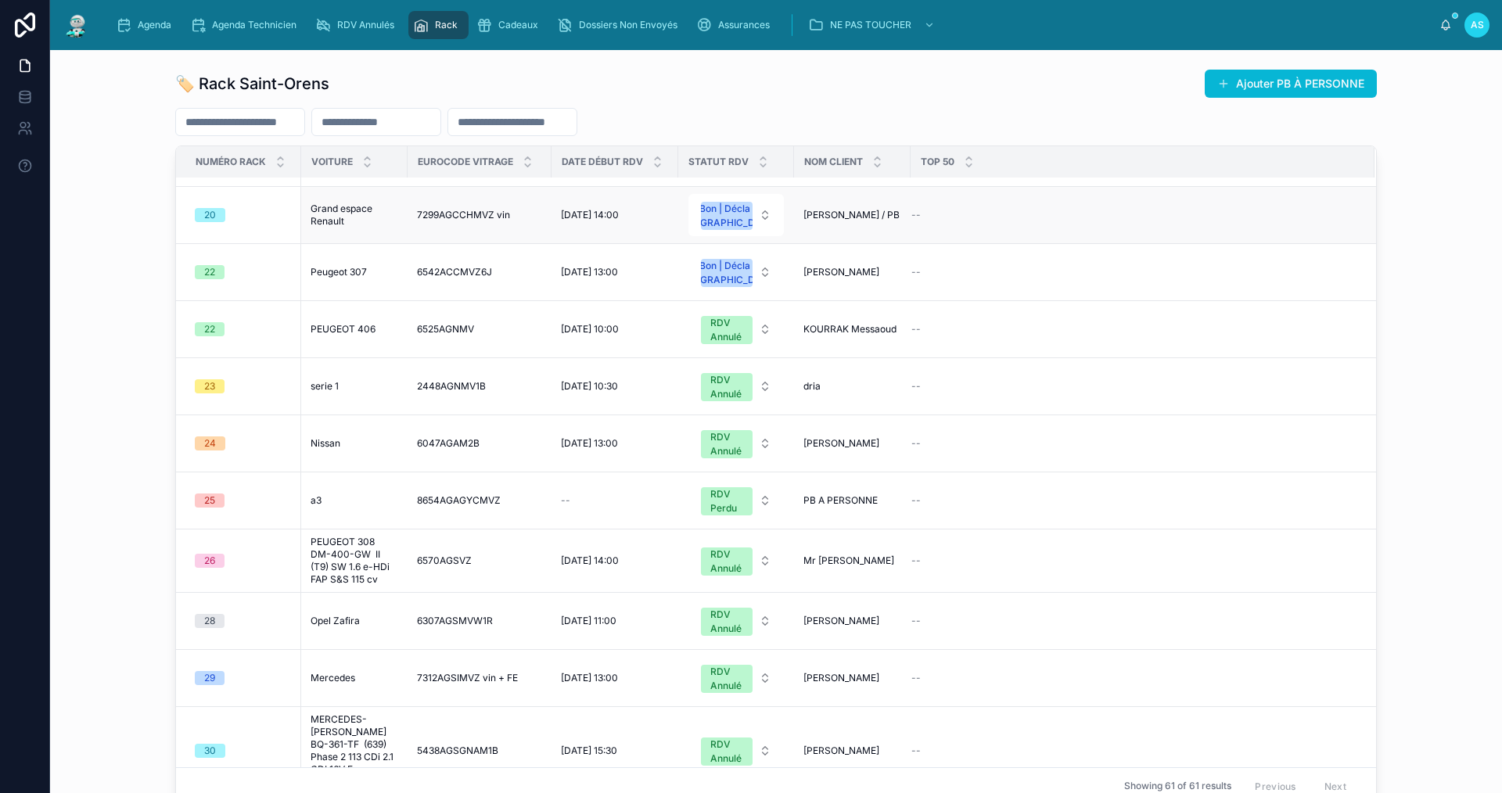
scroll to position [626, 0]
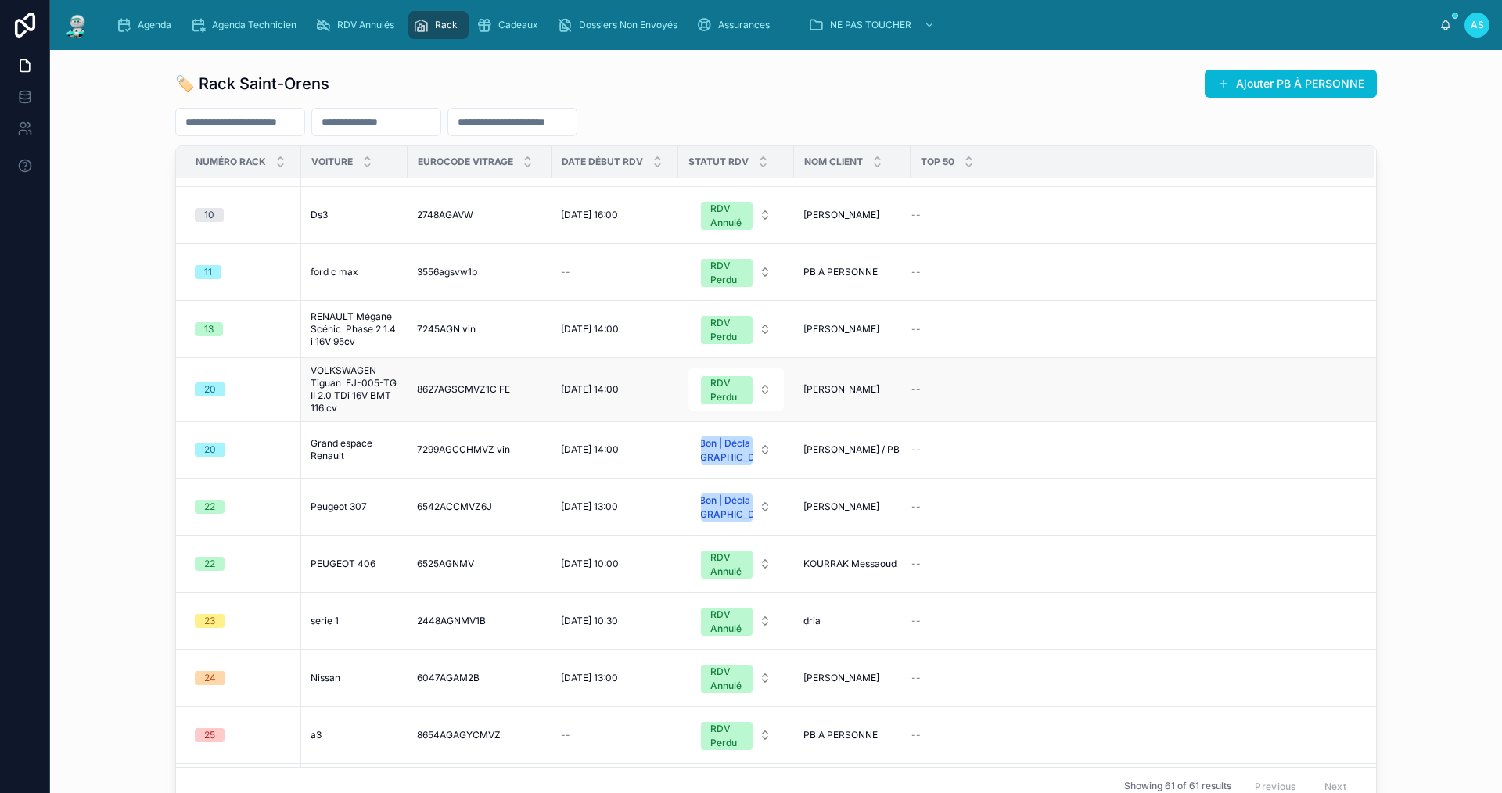
click at [352, 415] on span "VOLKSWAGEN Tiguan EJ-005-TG II 2.0 TDi 16V BMT 116 cv" at bounding box center [355, 390] width 88 height 50
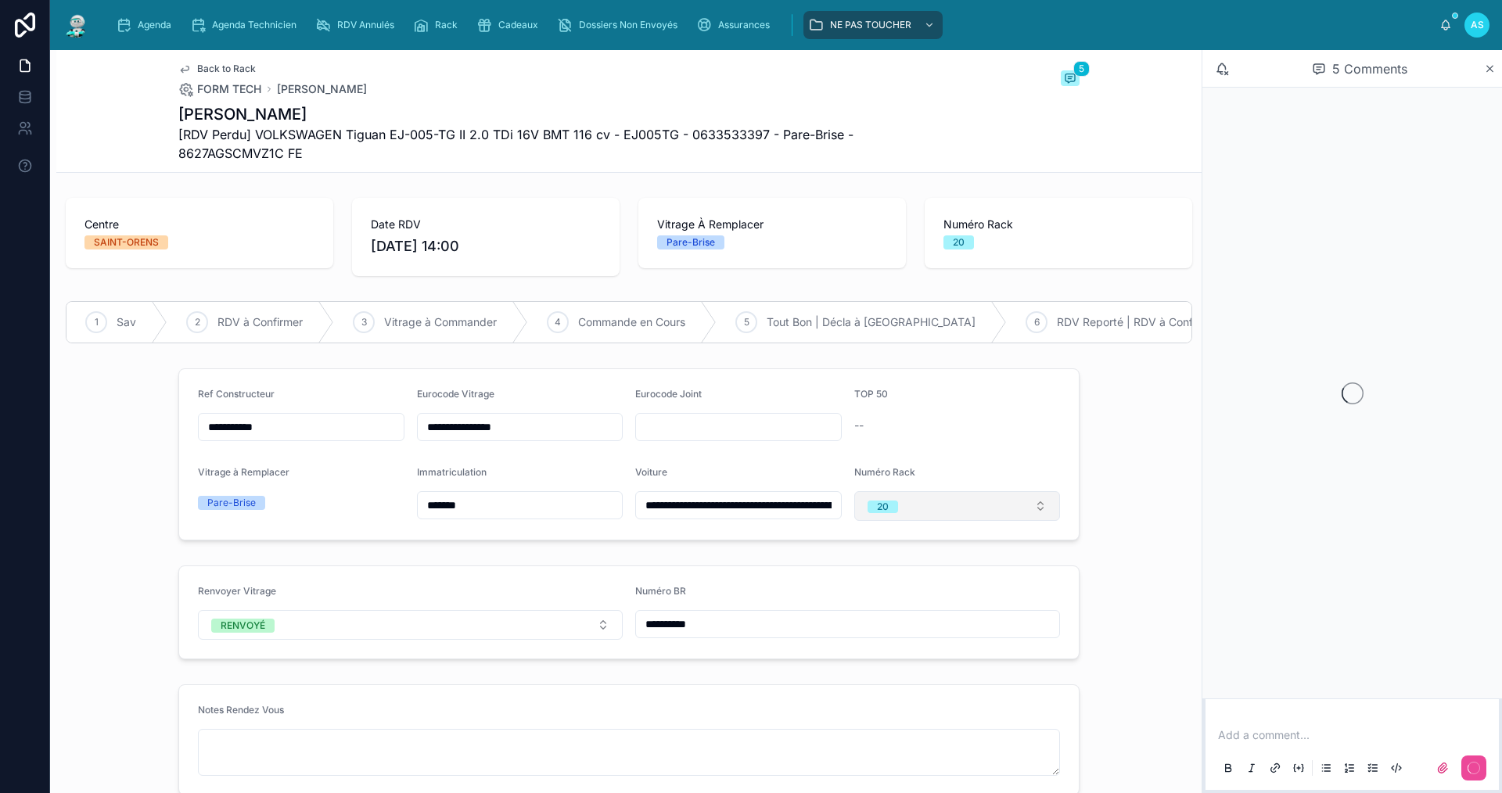
drag, startPoint x: 954, startPoint y: 515, endPoint x: 939, endPoint y: 521, distance: 16.1
click at [954, 515] on button "20" at bounding box center [957, 506] width 207 height 30
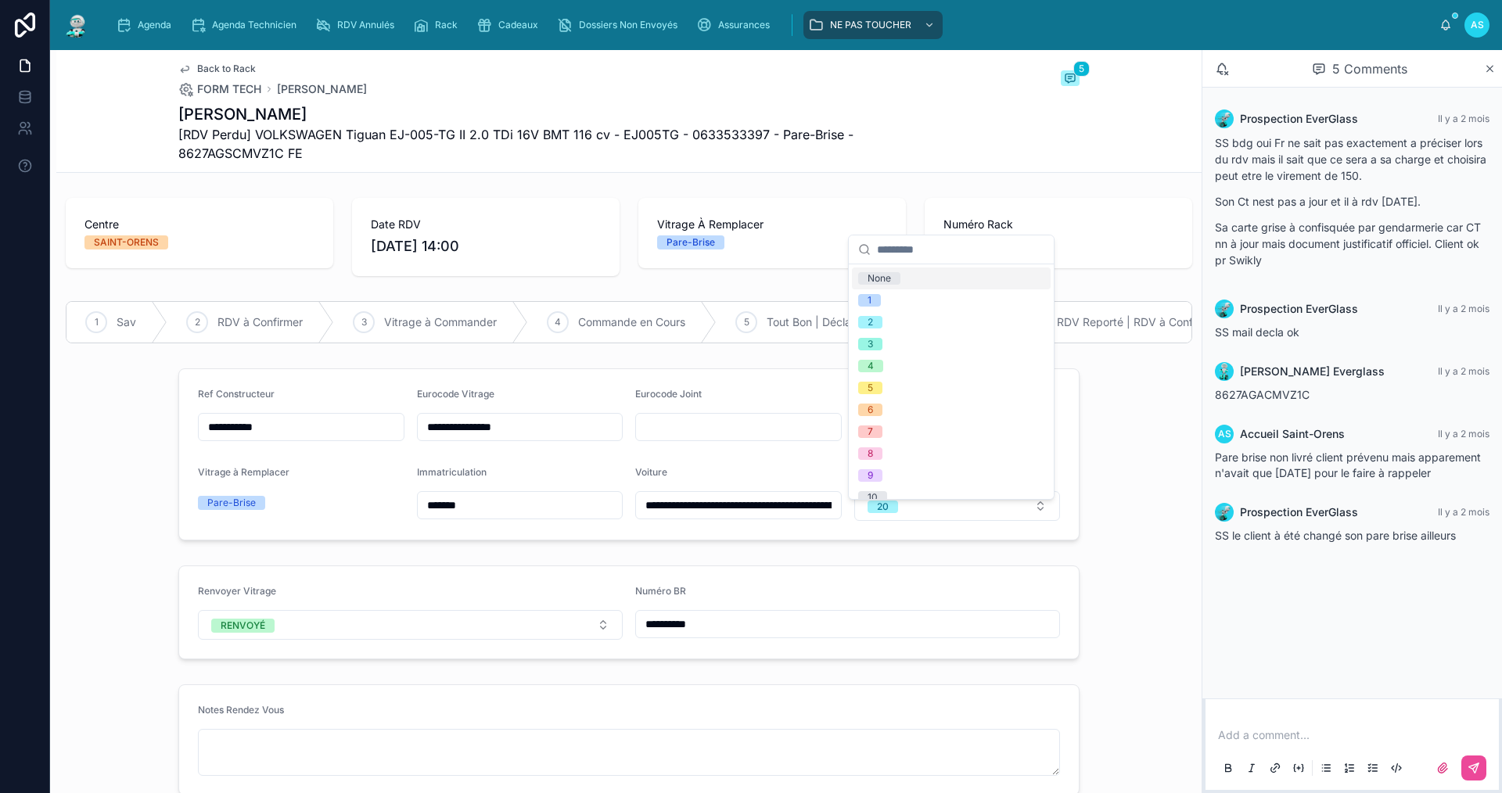
click at [881, 284] on div "None" at bounding box center [878, 278] width 23 height 13
click at [212, 63] on span "Back to Rack" at bounding box center [226, 69] width 59 height 13
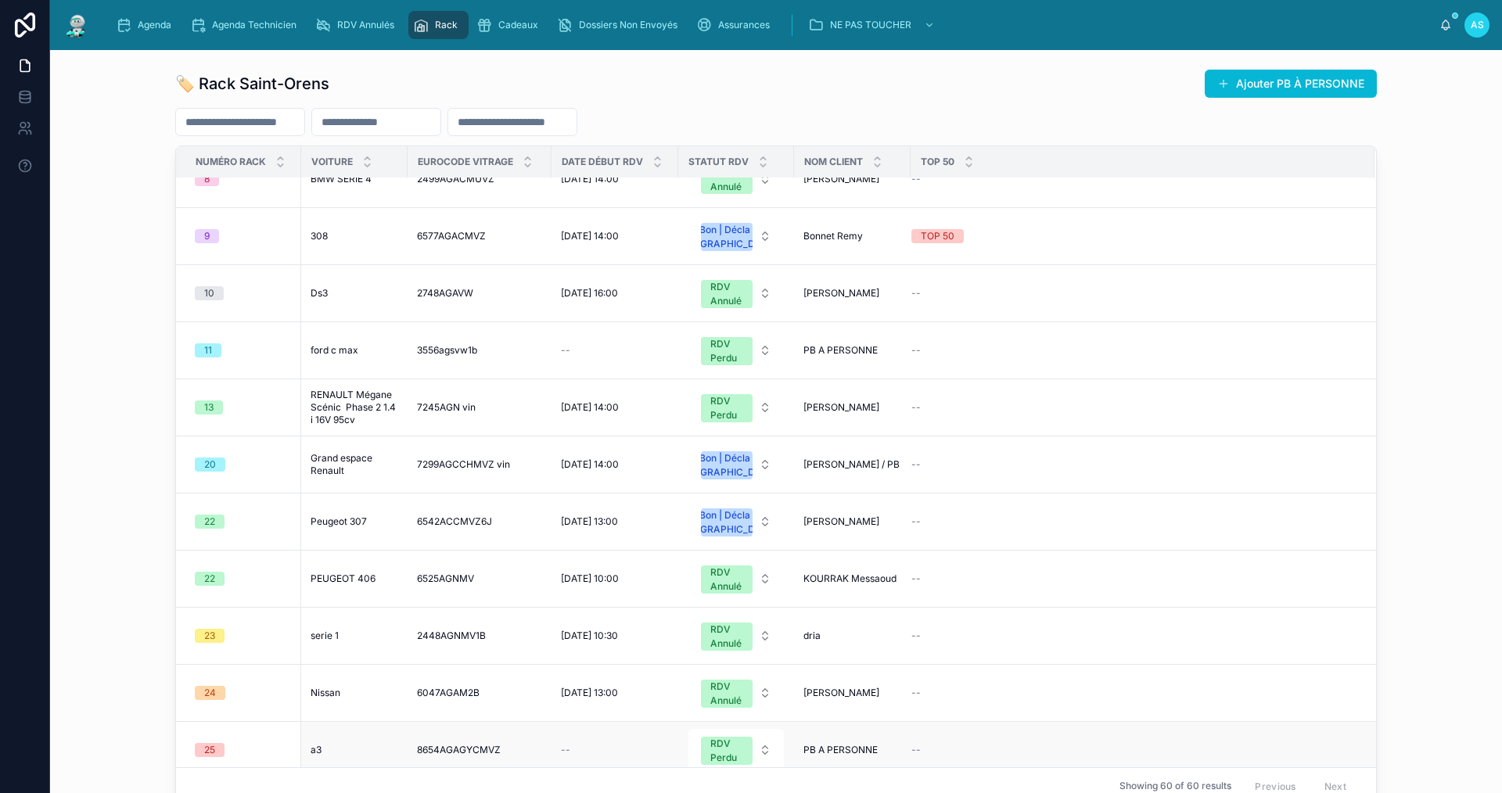
scroll to position [860, 0]
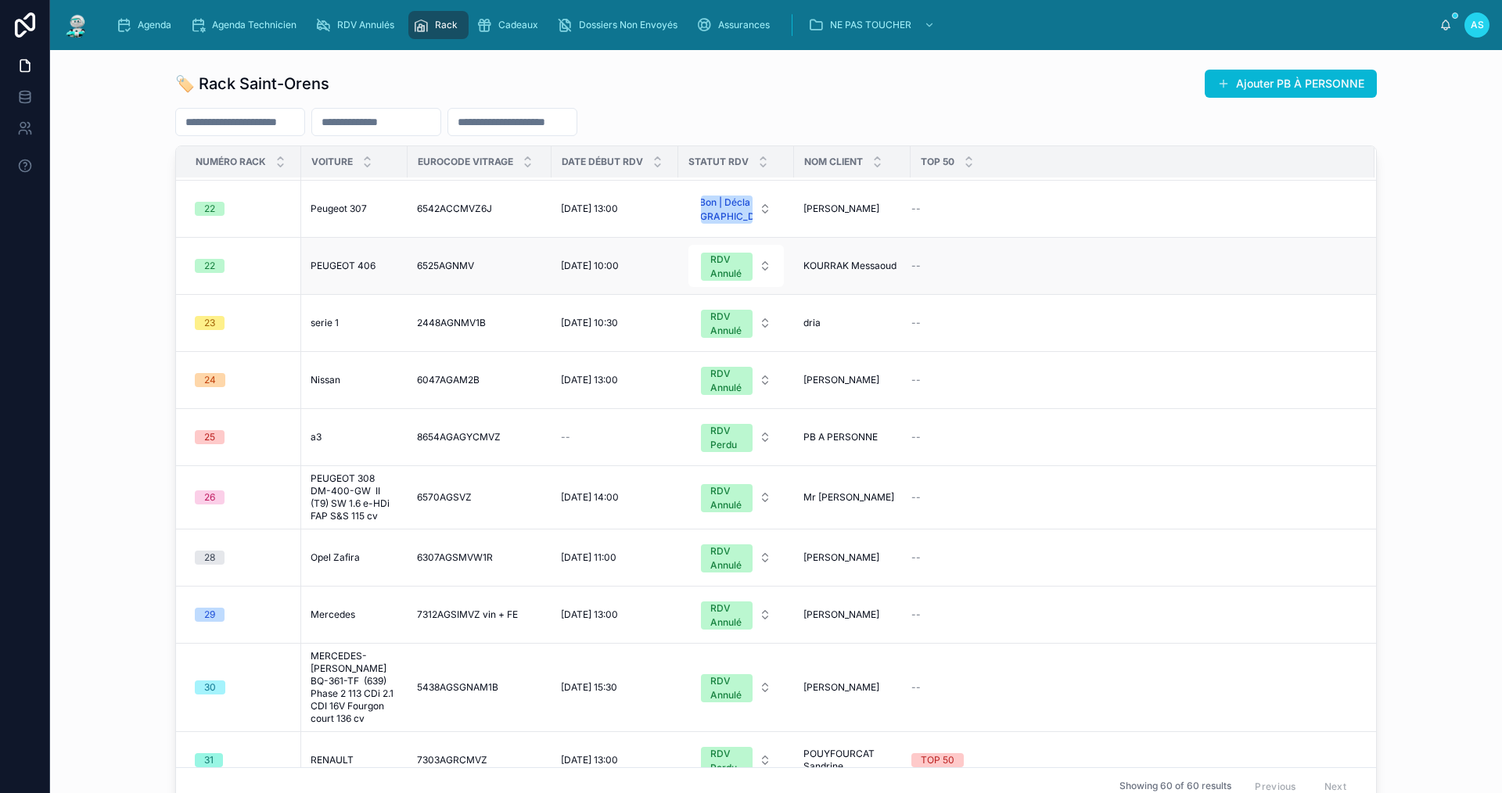
click at [349, 272] on span "PEUGEOT 406" at bounding box center [343, 266] width 65 height 13
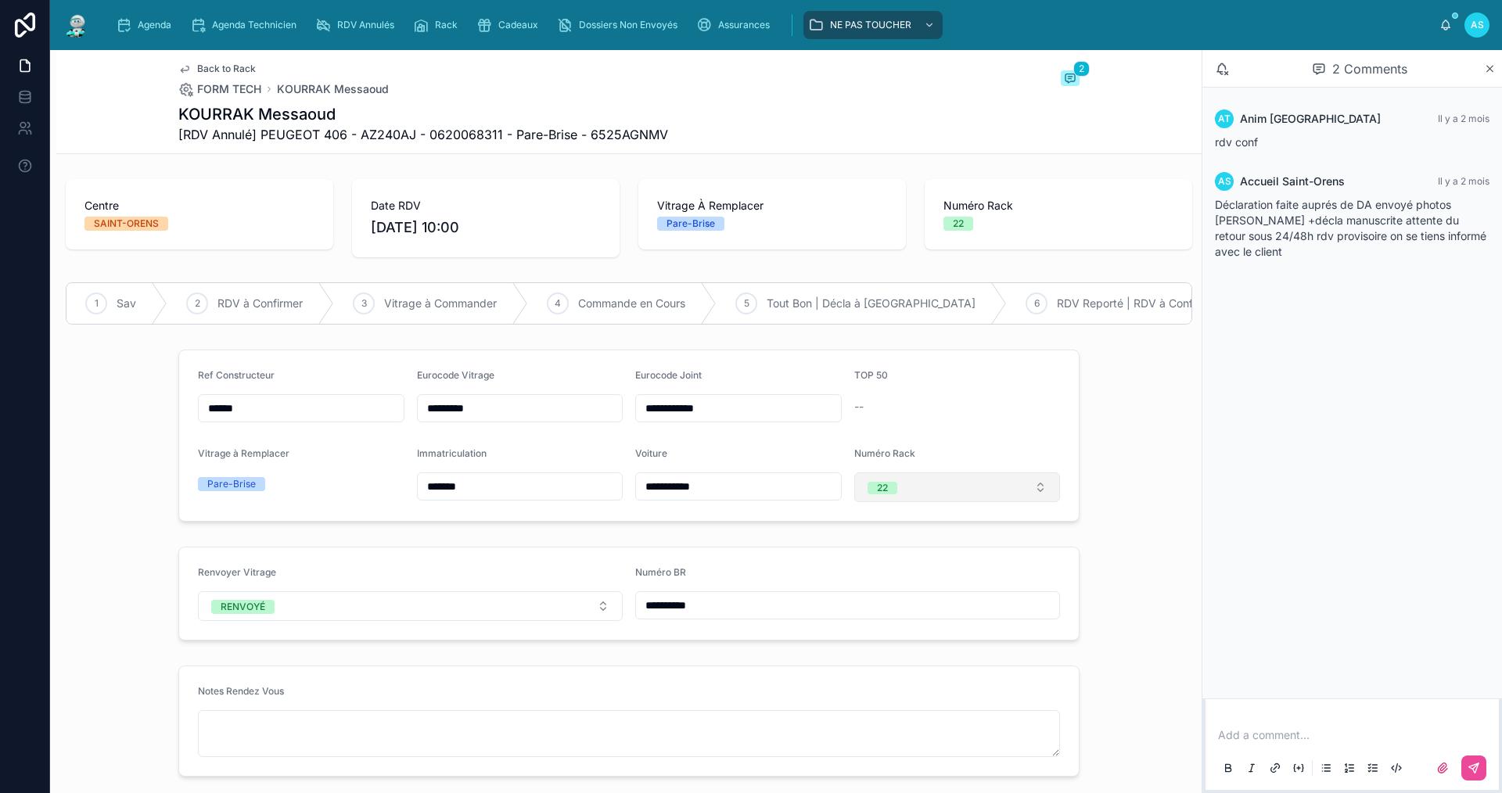
click at [929, 502] on button "22" at bounding box center [957, 487] width 207 height 30
click at [882, 562] on div "None" at bounding box center [878, 561] width 23 height 13
click at [223, 66] on span "Back to Rack" at bounding box center [226, 69] width 59 height 13
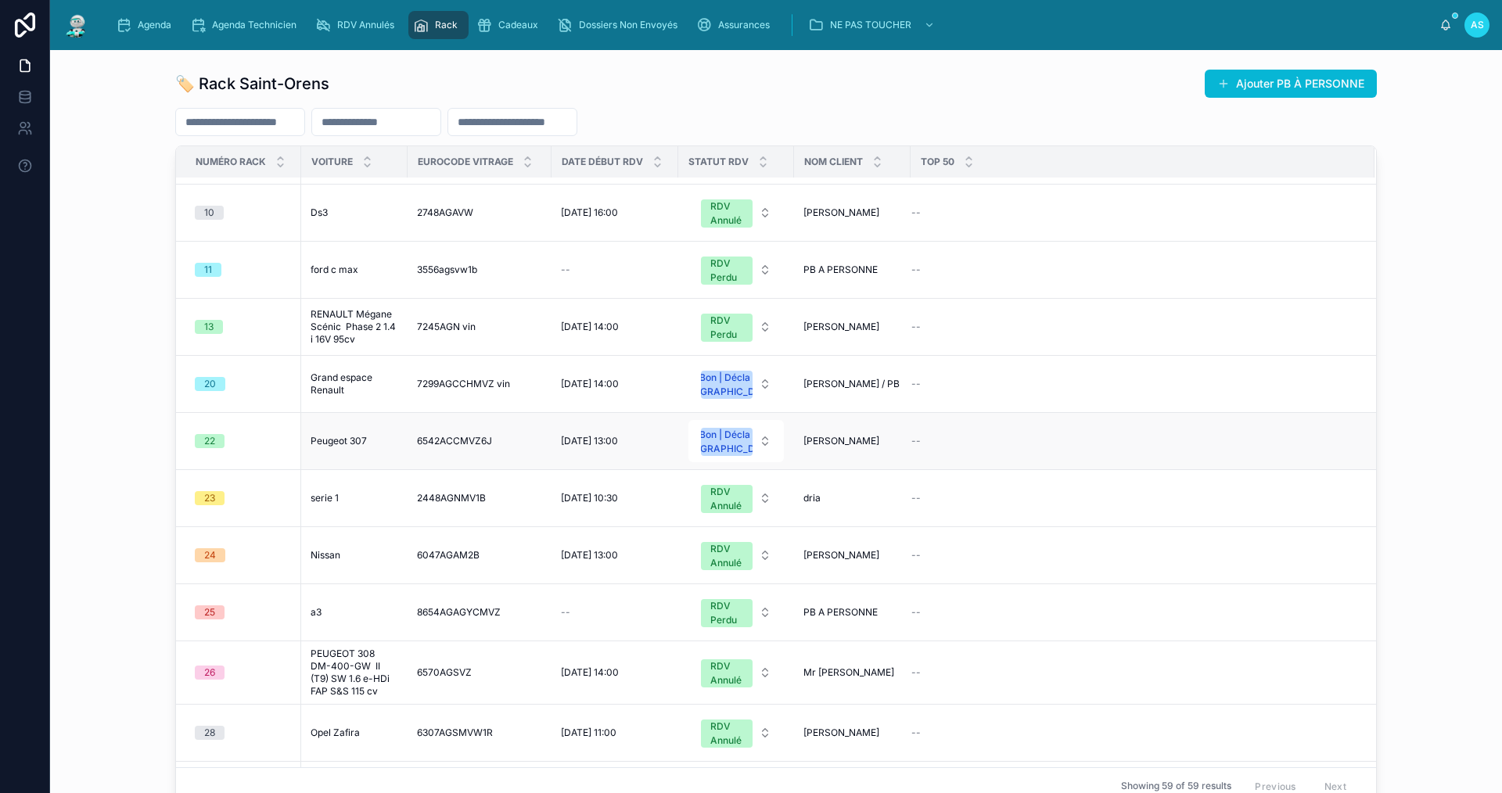
scroll to position [704, 0]
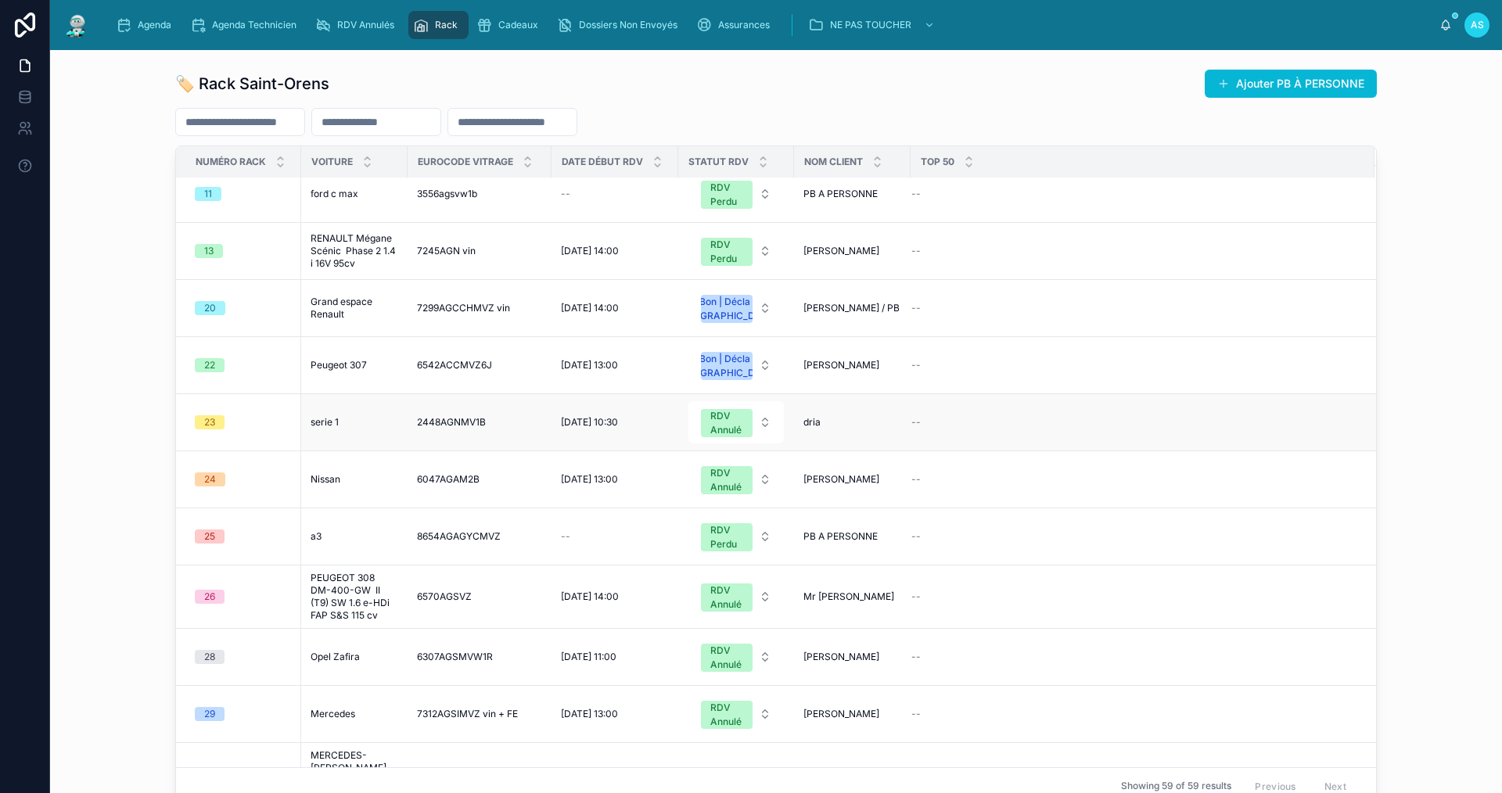
click at [336, 429] on div "serie 1 serie 1" at bounding box center [355, 422] width 88 height 13
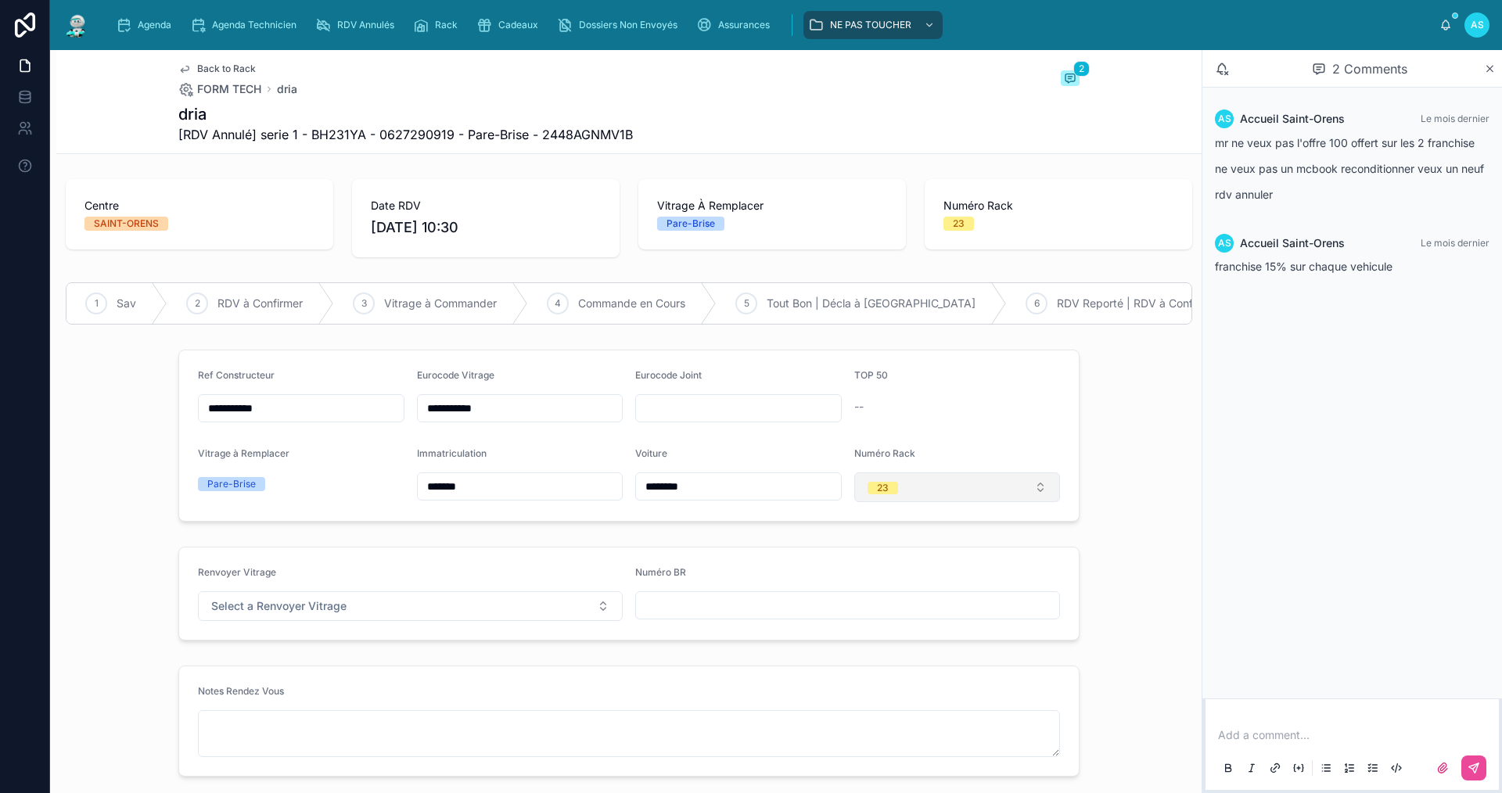
click at [910, 488] on button "23" at bounding box center [957, 487] width 207 height 30
click at [909, 562] on div "None" at bounding box center [951, 561] width 199 height 22
click at [221, 66] on span "Back to Rack" at bounding box center [226, 69] width 59 height 13
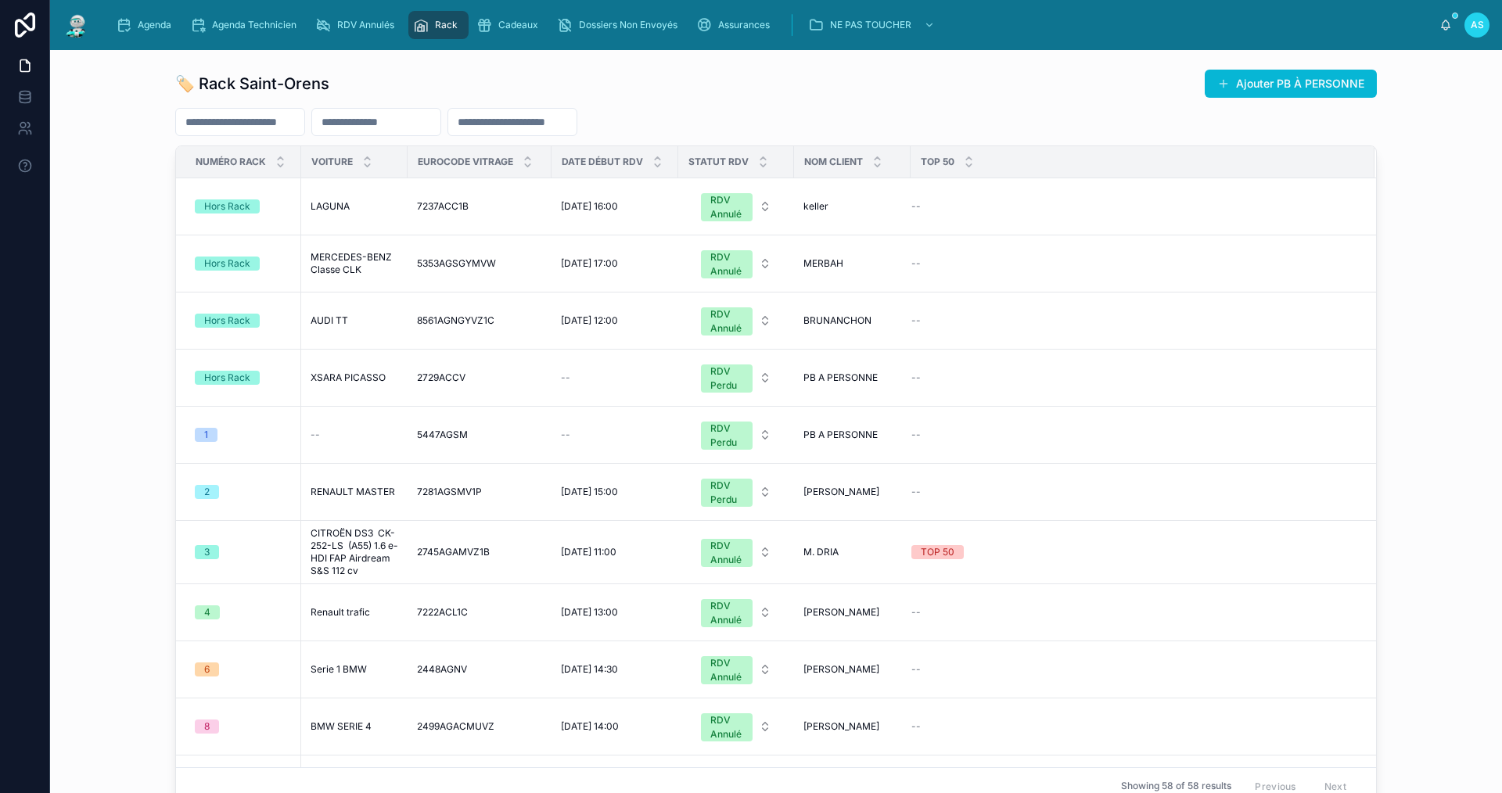
scroll to position [782, 0]
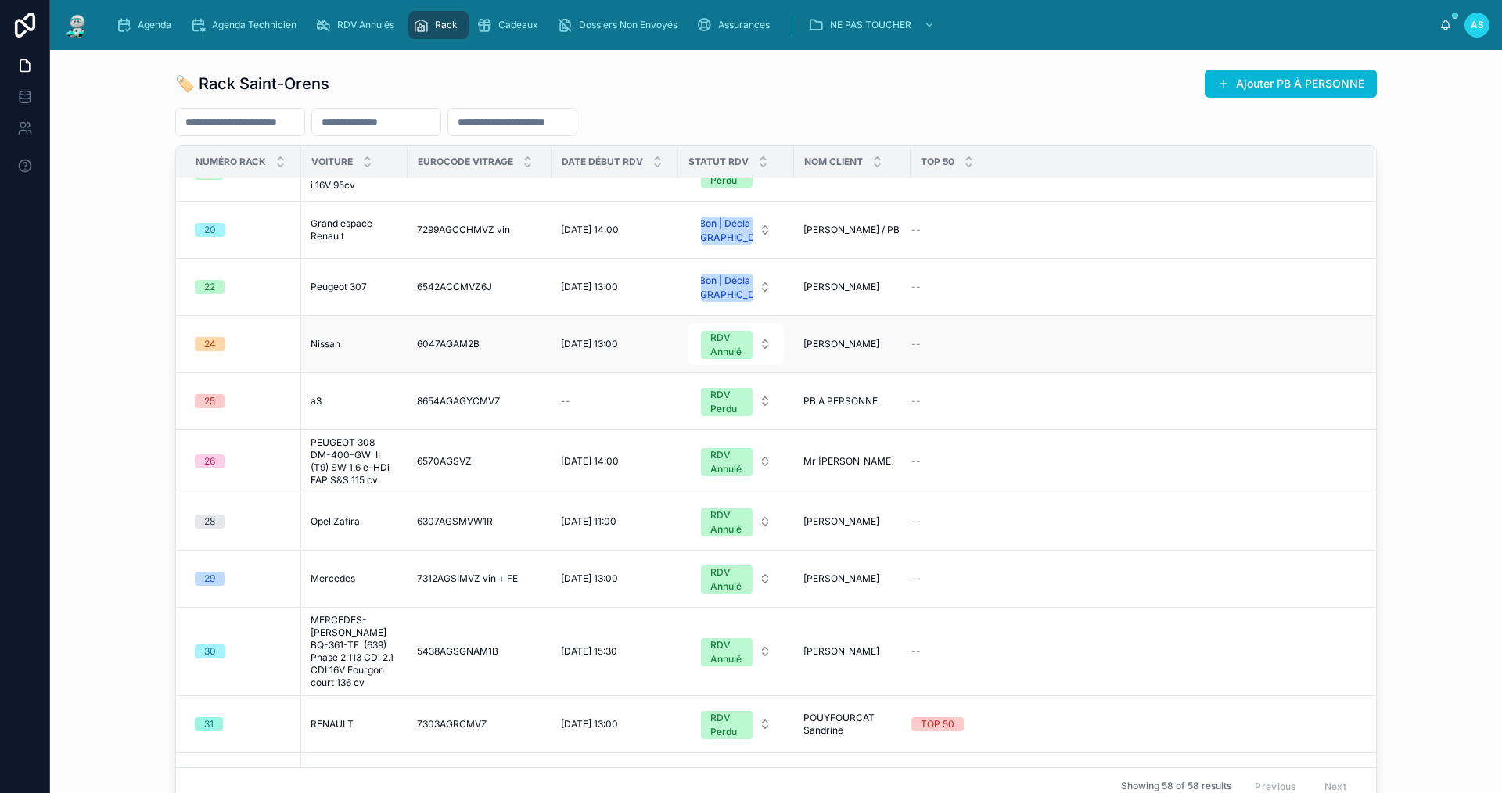
click at [337, 350] on div "Nissan Nissan" at bounding box center [355, 344] width 88 height 13
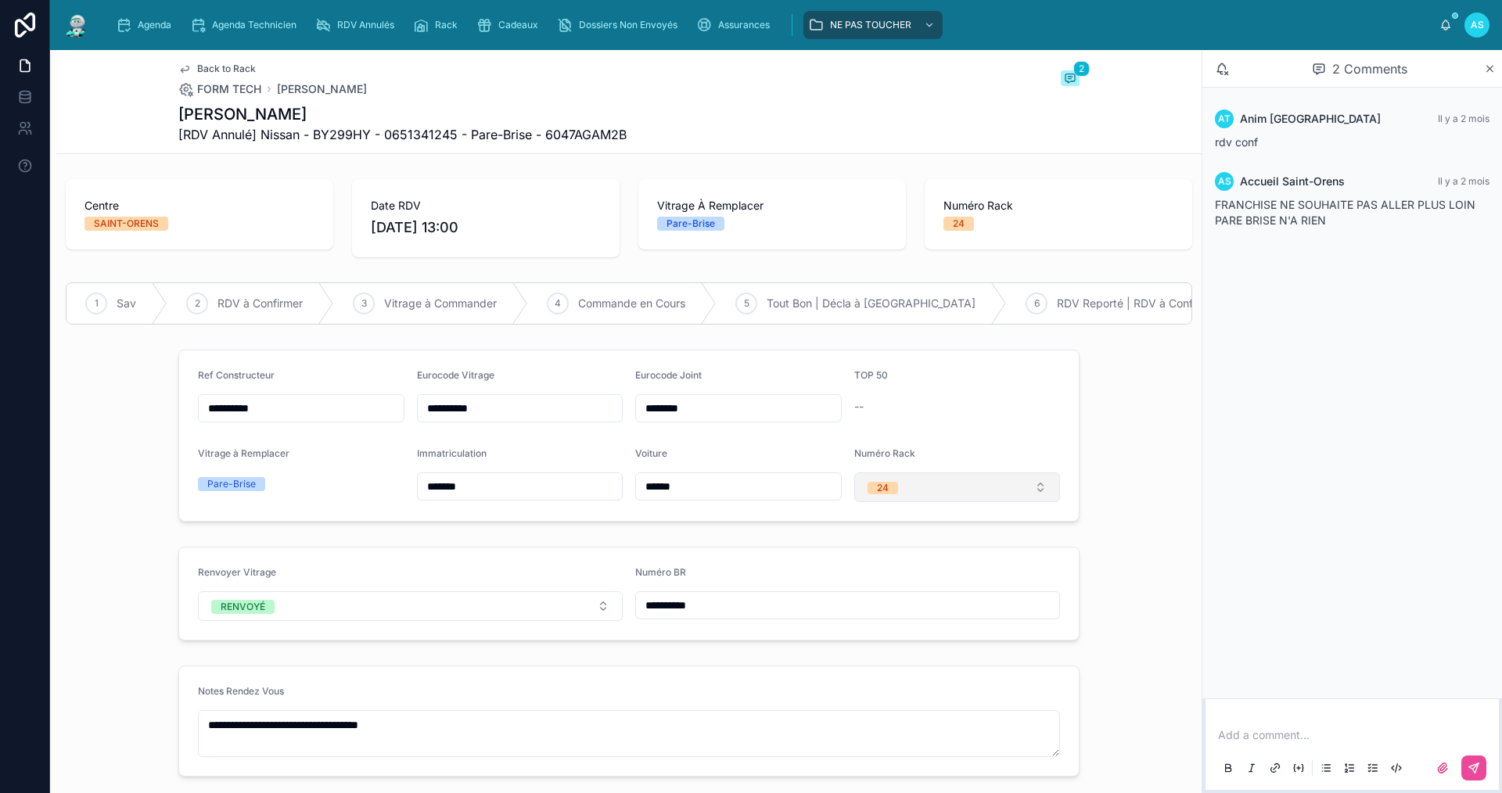
click at [908, 493] on button "24" at bounding box center [957, 487] width 207 height 30
click at [884, 562] on div "None" at bounding box center [878, 561] width 23 height 13
click at [222, 65] on span "Back to Rack" at bounding box center [226, 69] width 59 height 13
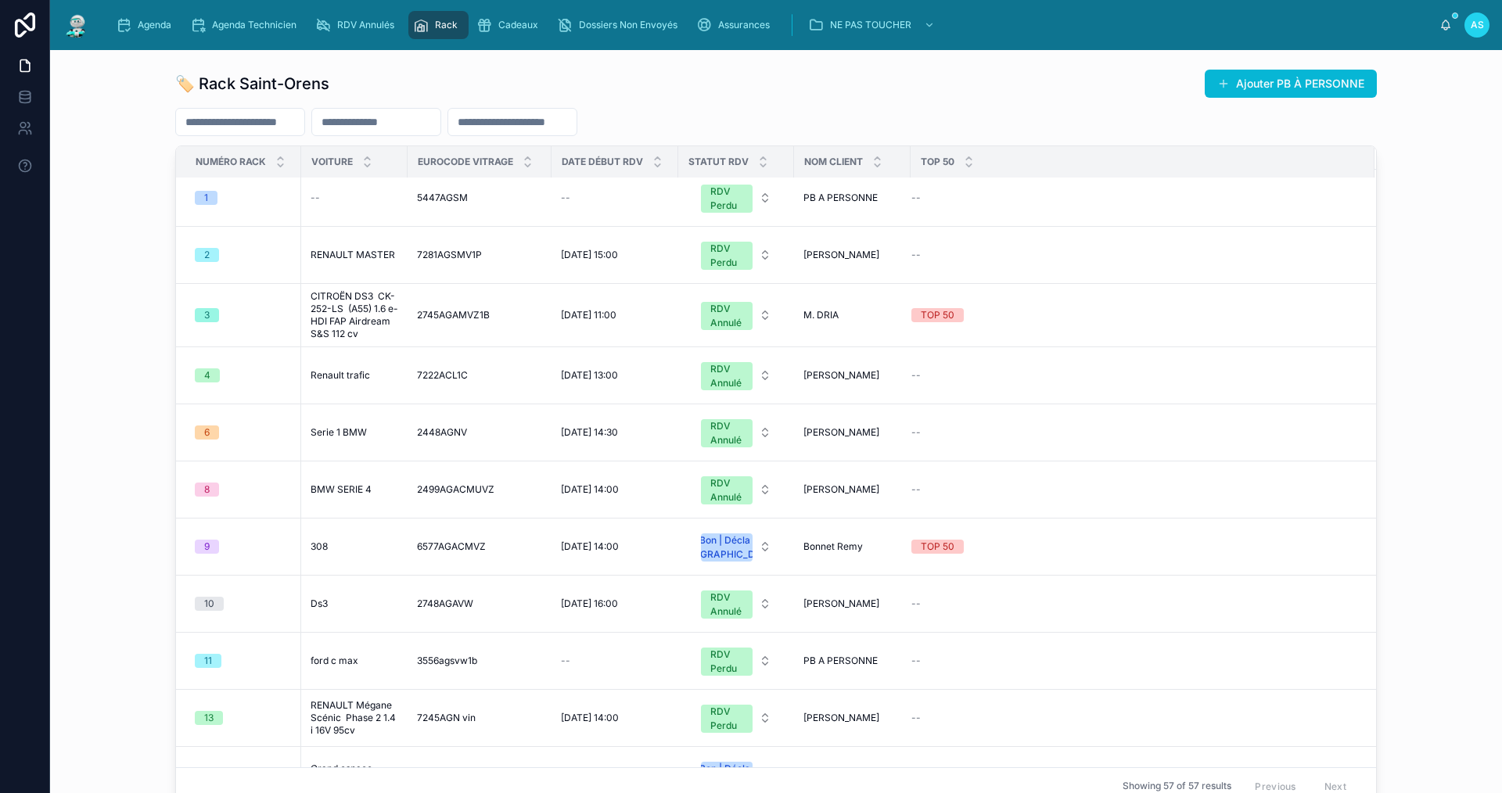
scroll to position [626, 0]
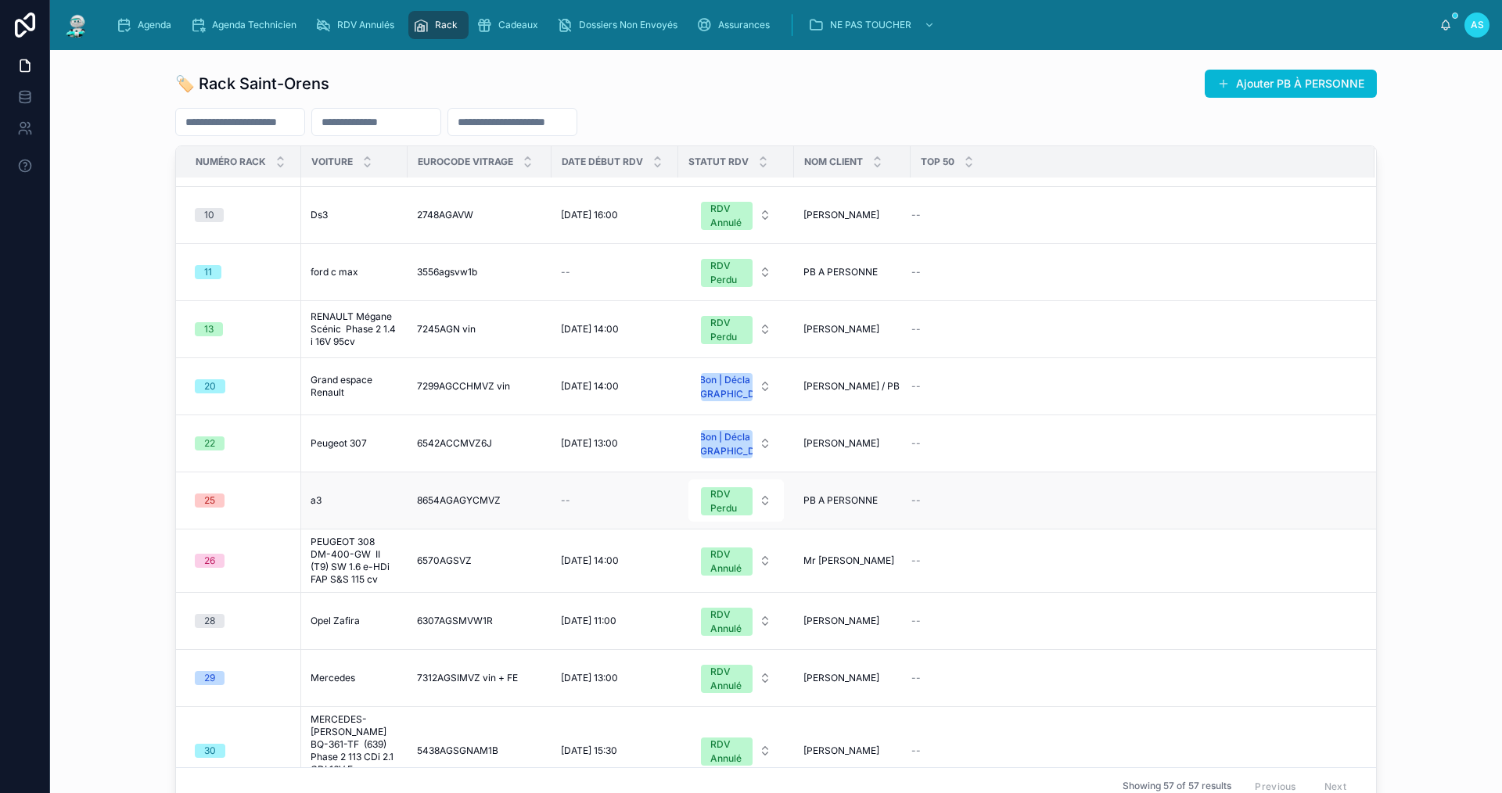
click at [331, 530] on td "a3 a3" at bounding box center [354, 500] width 106 height 57
click at [311, 507] on span "a3" at bounding box center [316, 500] width 11 height 13
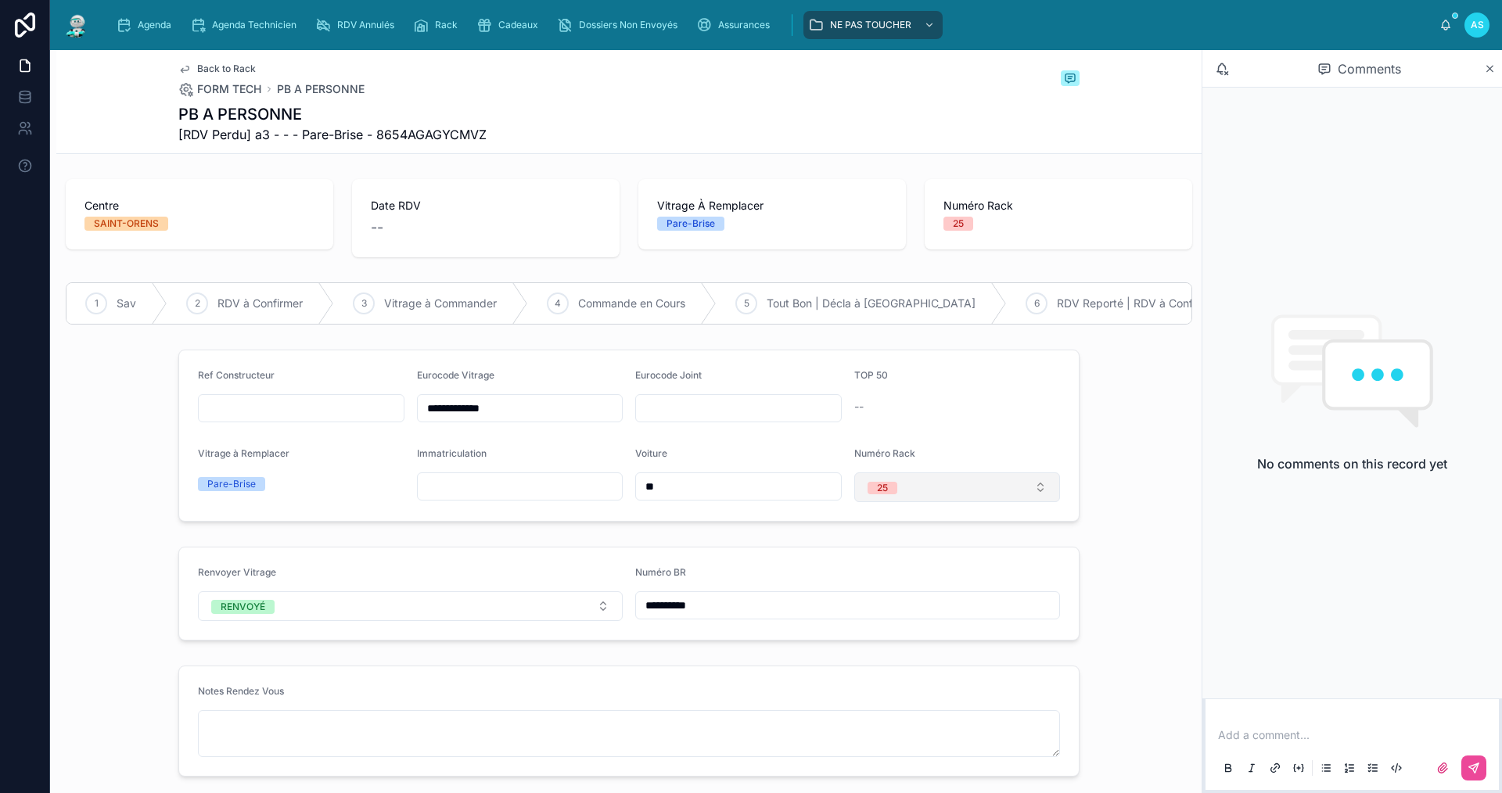
click at [883, 494] on span "25" at bounding box center [882, 488] width 30 height 13
drag, startPoint x: 882, startPoint y: 562, endPoint x: 870, endPoint y: 553, distance: 14.6
click at [880, 562] on div "None" at bounding box center [878, 561] width 23 height 13
click at [220, 66] on span "Back to Rack" at bounding box center [226, 69] width 59 height 13
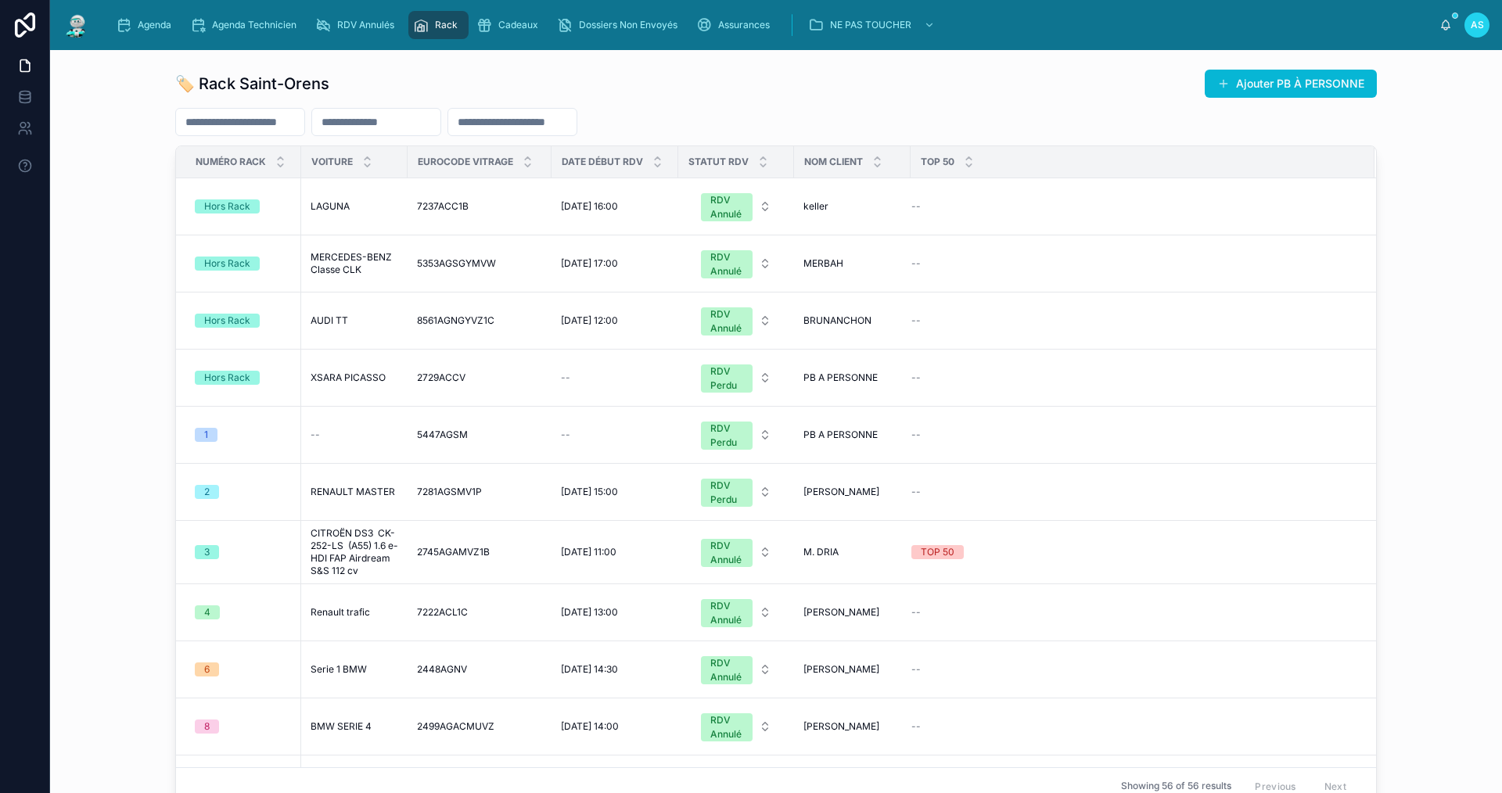
scroll to position [626, 0]
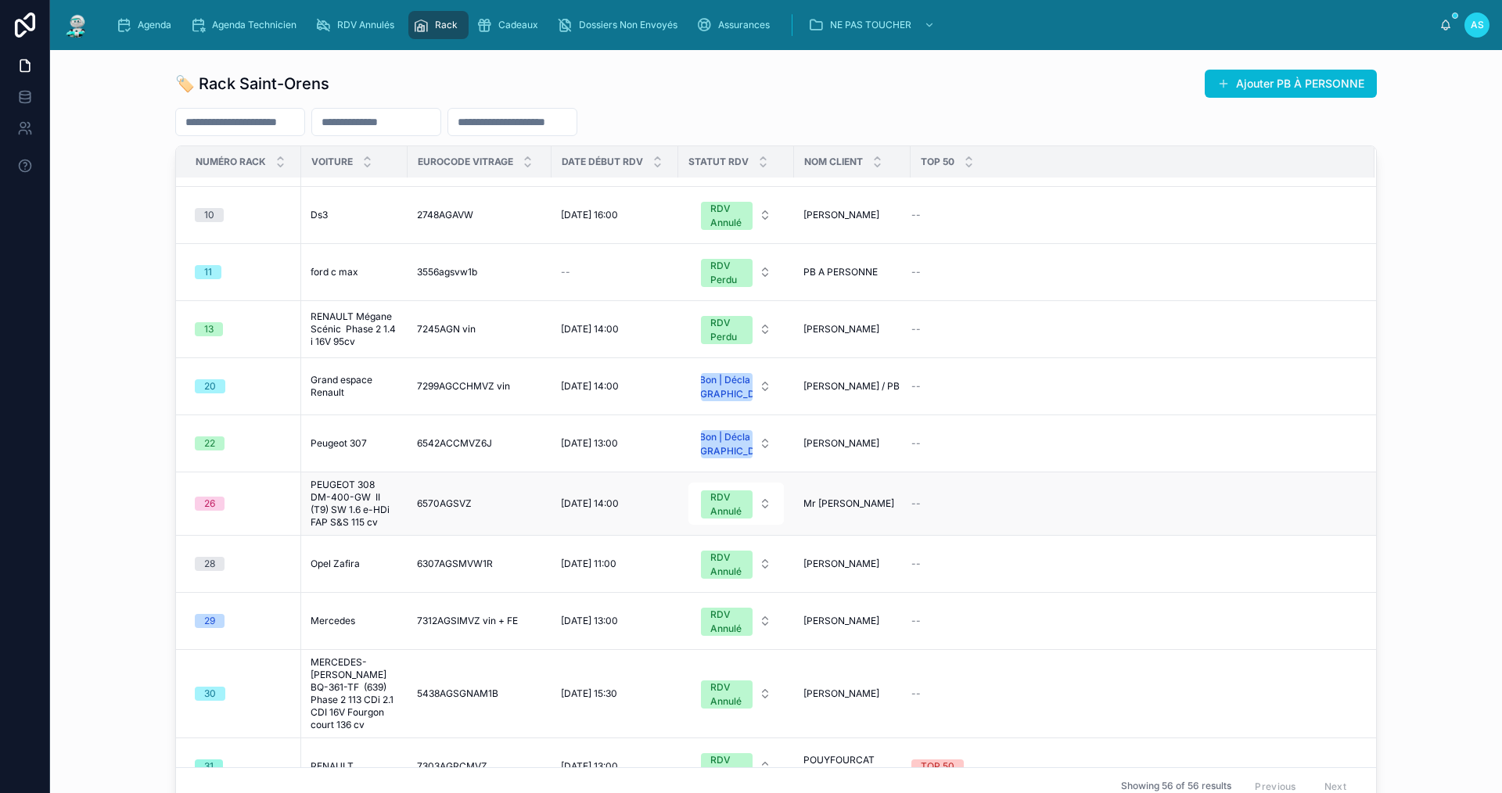
click at [347, 529] on span "PEUGEOT 308 DM-400-GW II (T9) SW 1.6 e-HDi FAP S&S 115 cv" at bounding box center [355, 504] width 88 height 50
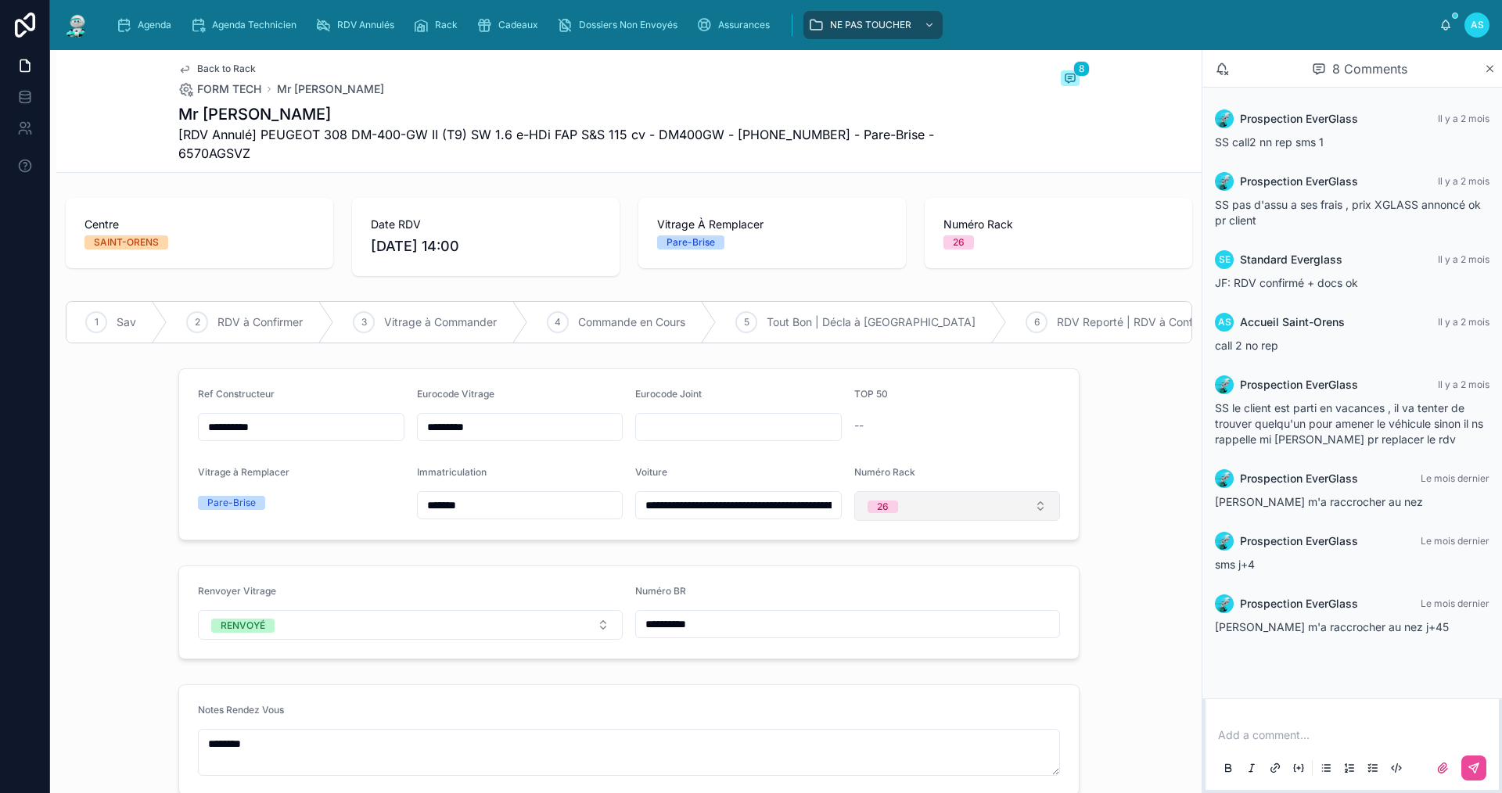
click at [899, 511] on button "26" at bounding box center [957, 506] width 207 height 30
click at [902, 283] on div "None" at bounding box center [951, 279] width 199 height 22
click at [229, 66] on span "Back to Rack" at bounding box center [226, 69] width 59 height 13
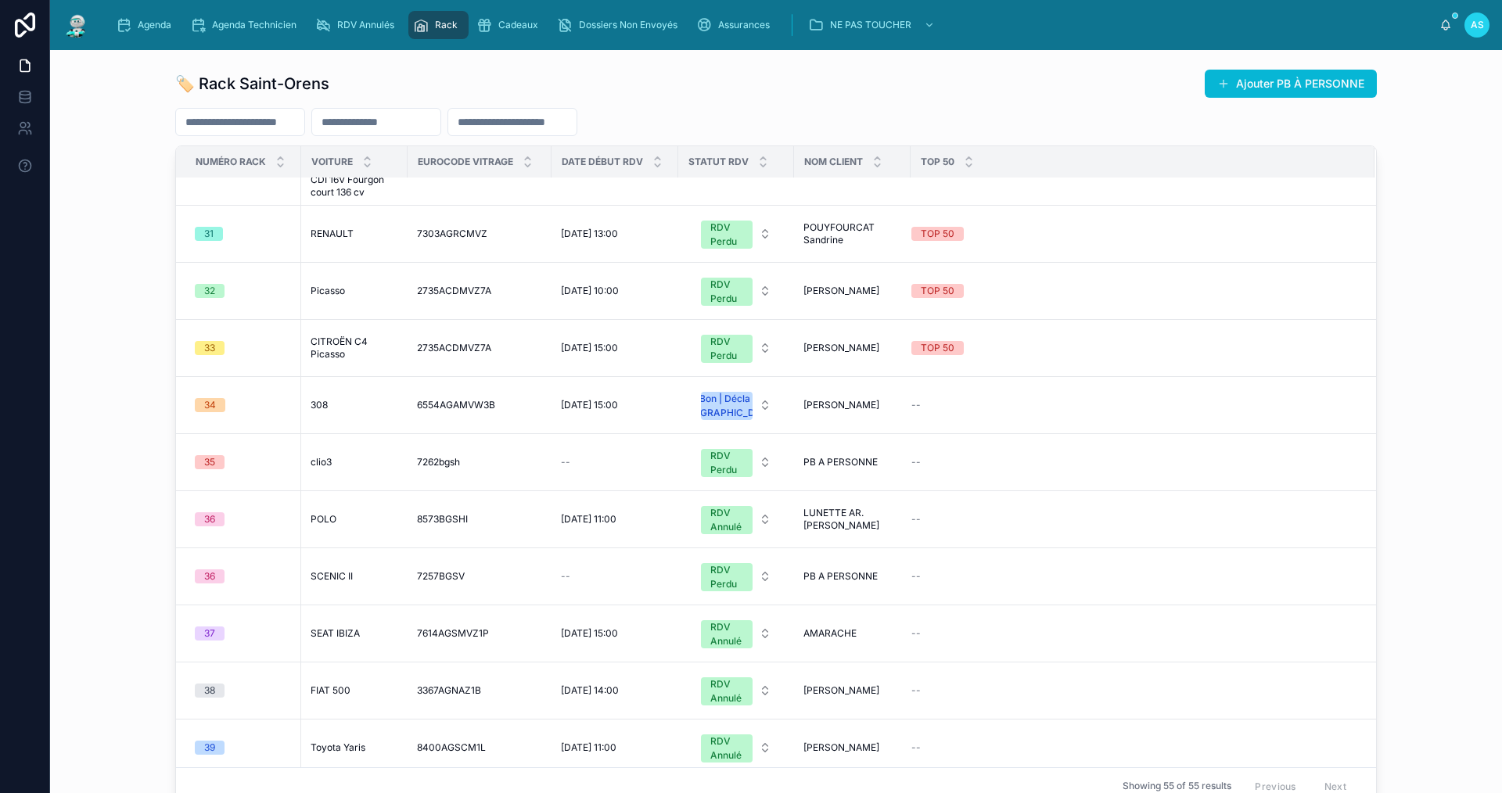
scroll to position [860, 0]
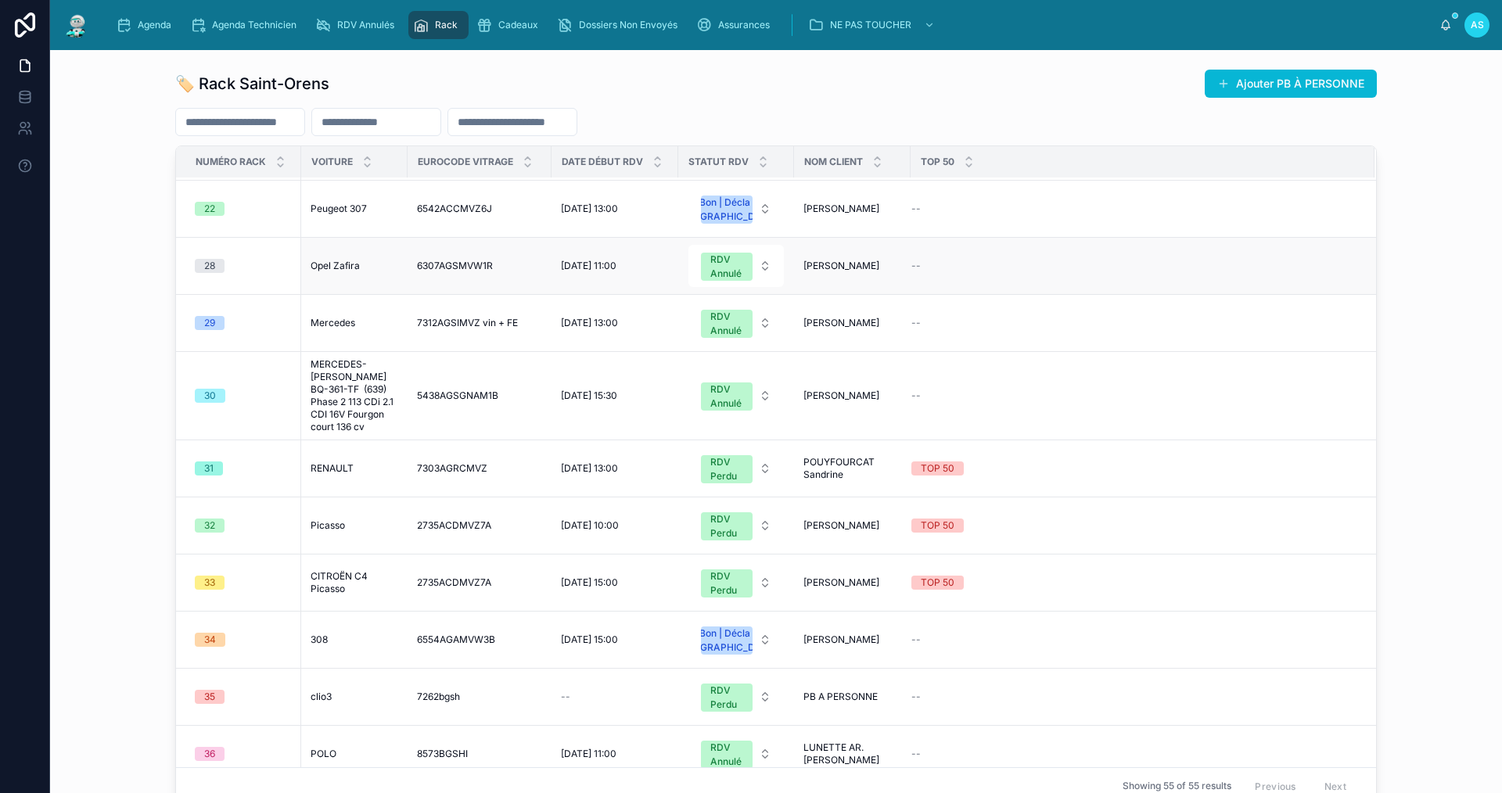
click at [231, 273] on div "28" at bounding box center [243, 266] width 97 height 14
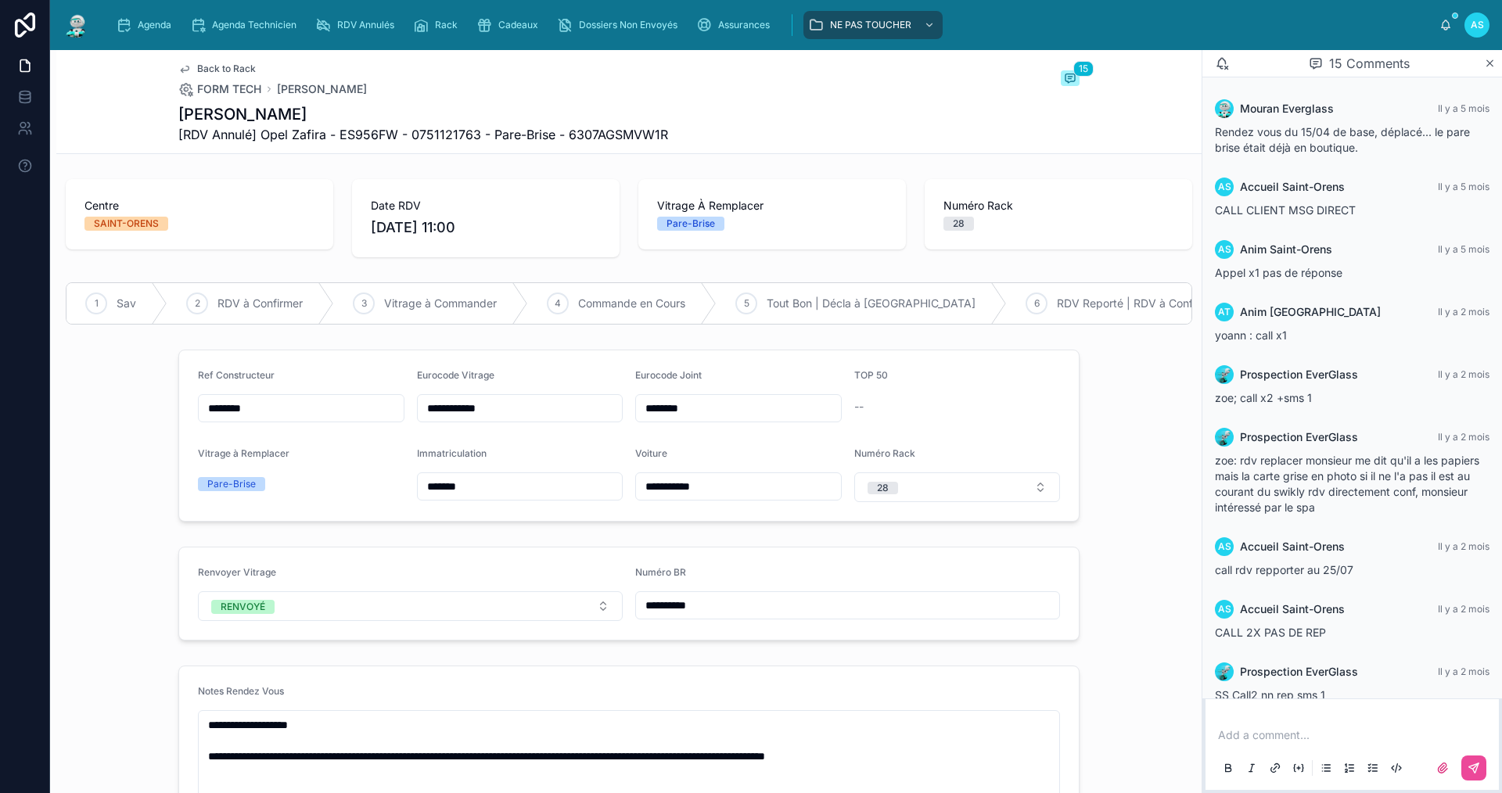
scroll to position [402, 0]
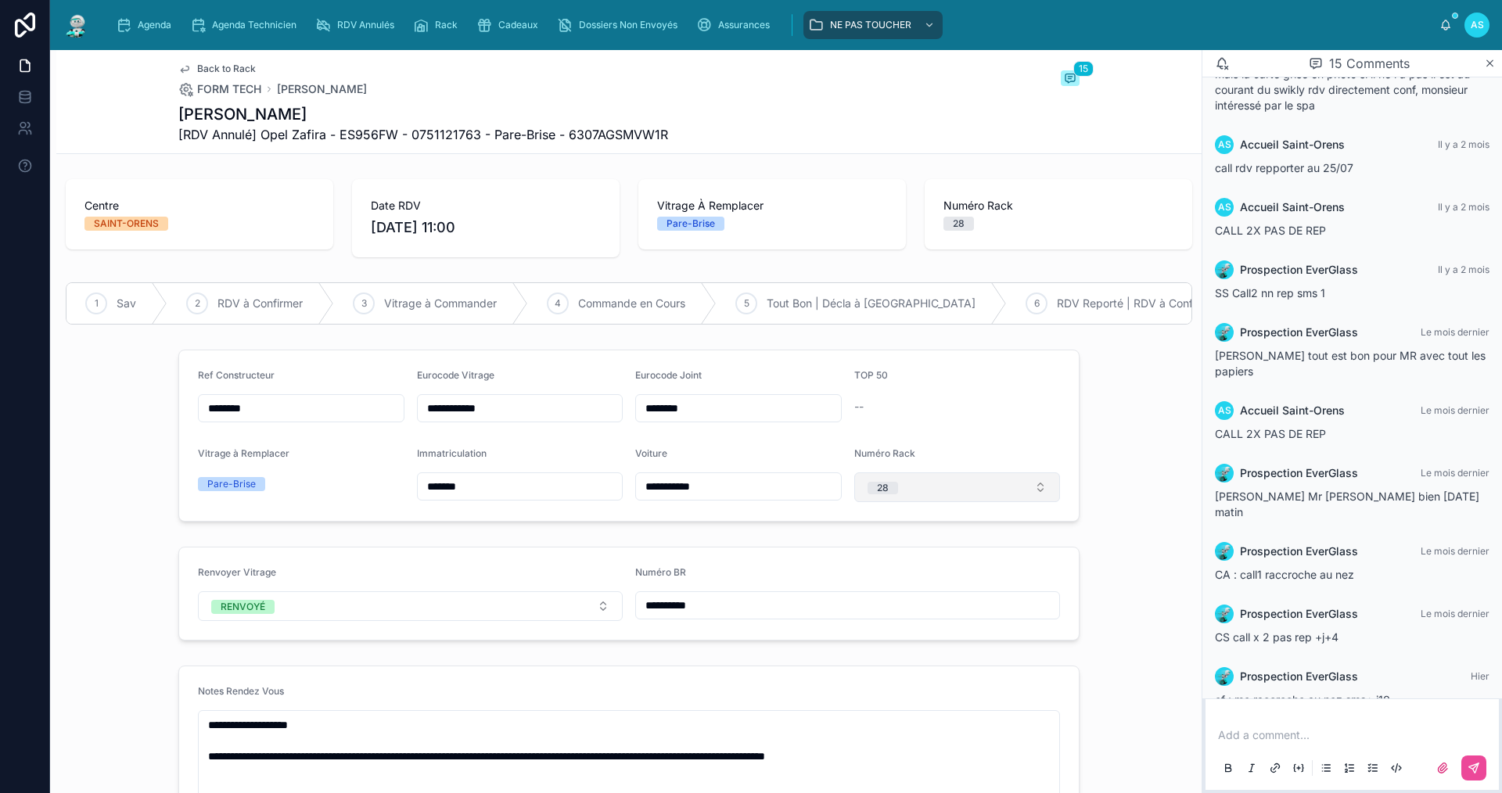
click at [885, 494] on span "28" at bounding box center [882, 488] width 31 height 13
click at [890, 557] on div "None" at bounding box center [878, 561] width 23 height 13
click at [206, 65] on span "Back to Rack" at bounding box center [226, 69] width 59 height 13
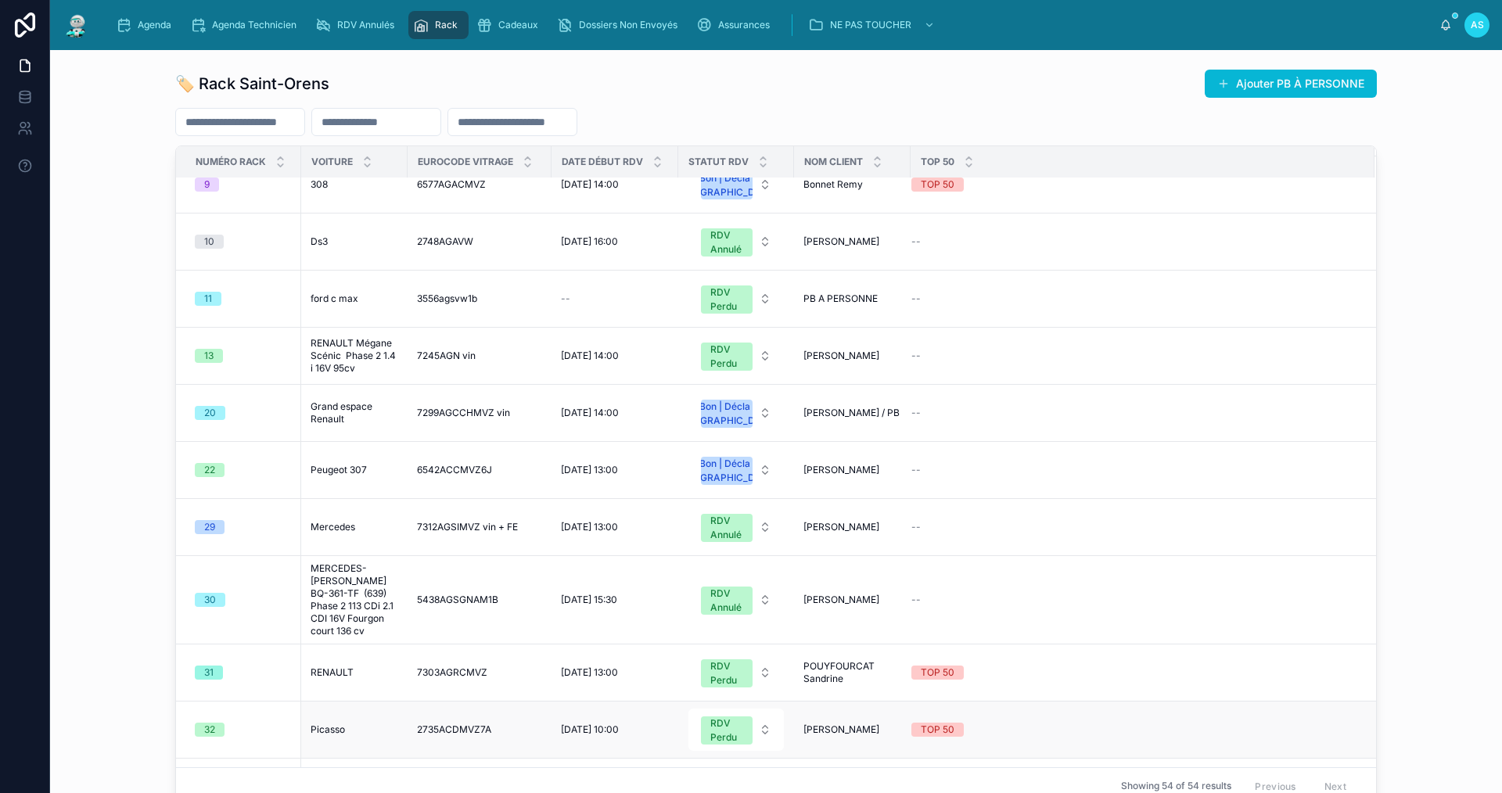
scroll to position [939, 0]
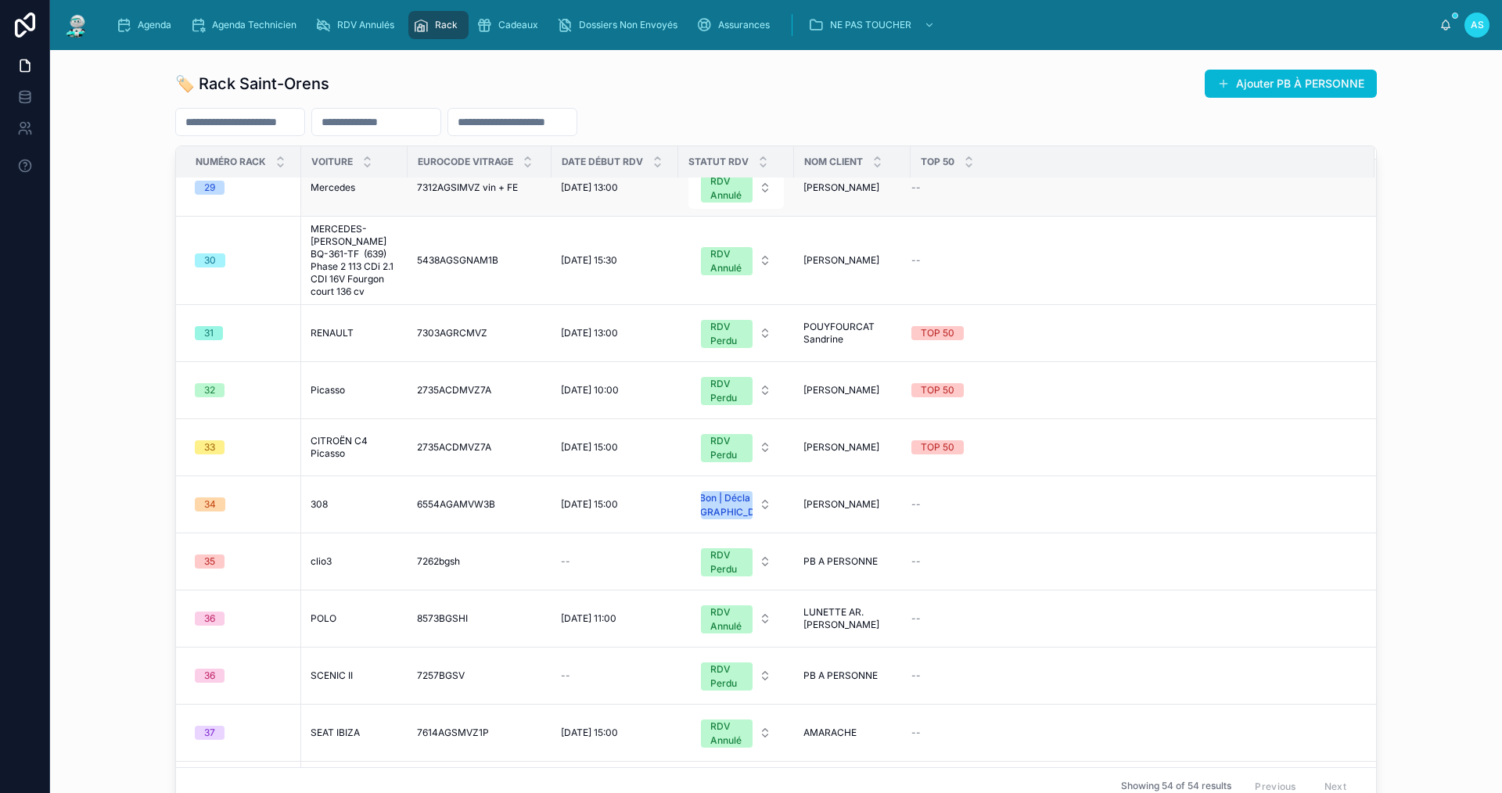
click at [220, 195] on div "29" at bounding box center [243, 188] width 97 height 14
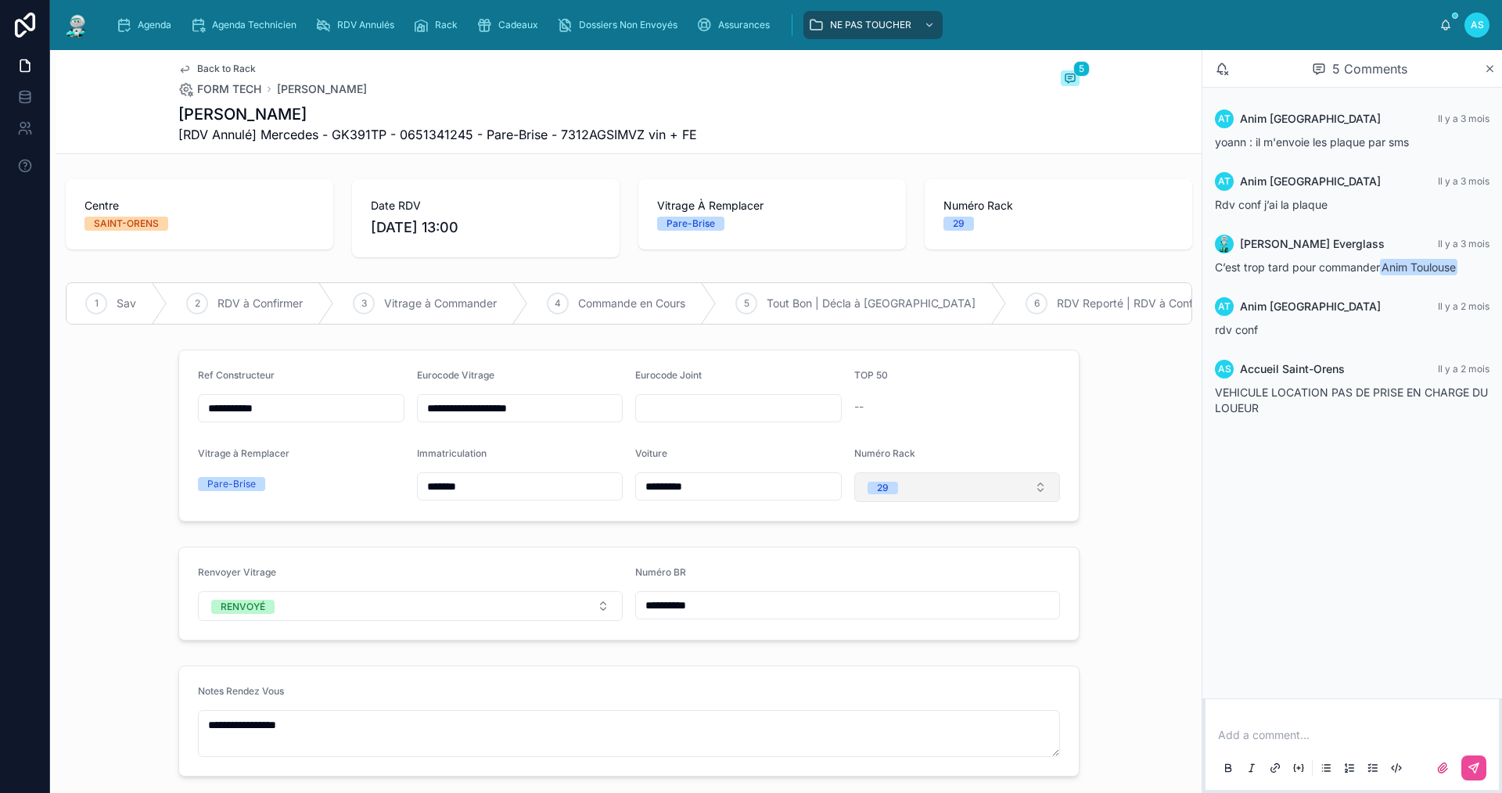
drag, startPoint x: 858, startPoint y: 498, endPoint x: 852, endPoint y: 490, distance: 10.6
click at [859, 498] on button "29" at bounding box center [957, 487] width 207 height 30
drag, startPoint x: 896, startPoint y: 556, endPoint x: 885, endPoint y: 554, distance: 11.2
click at [893, 554] on div "None" at bounding box center [951, 561] width 199 height 22
click at [205, 66] on span "Back to Rack" at bounding box center [226, 69] width 59 height 13
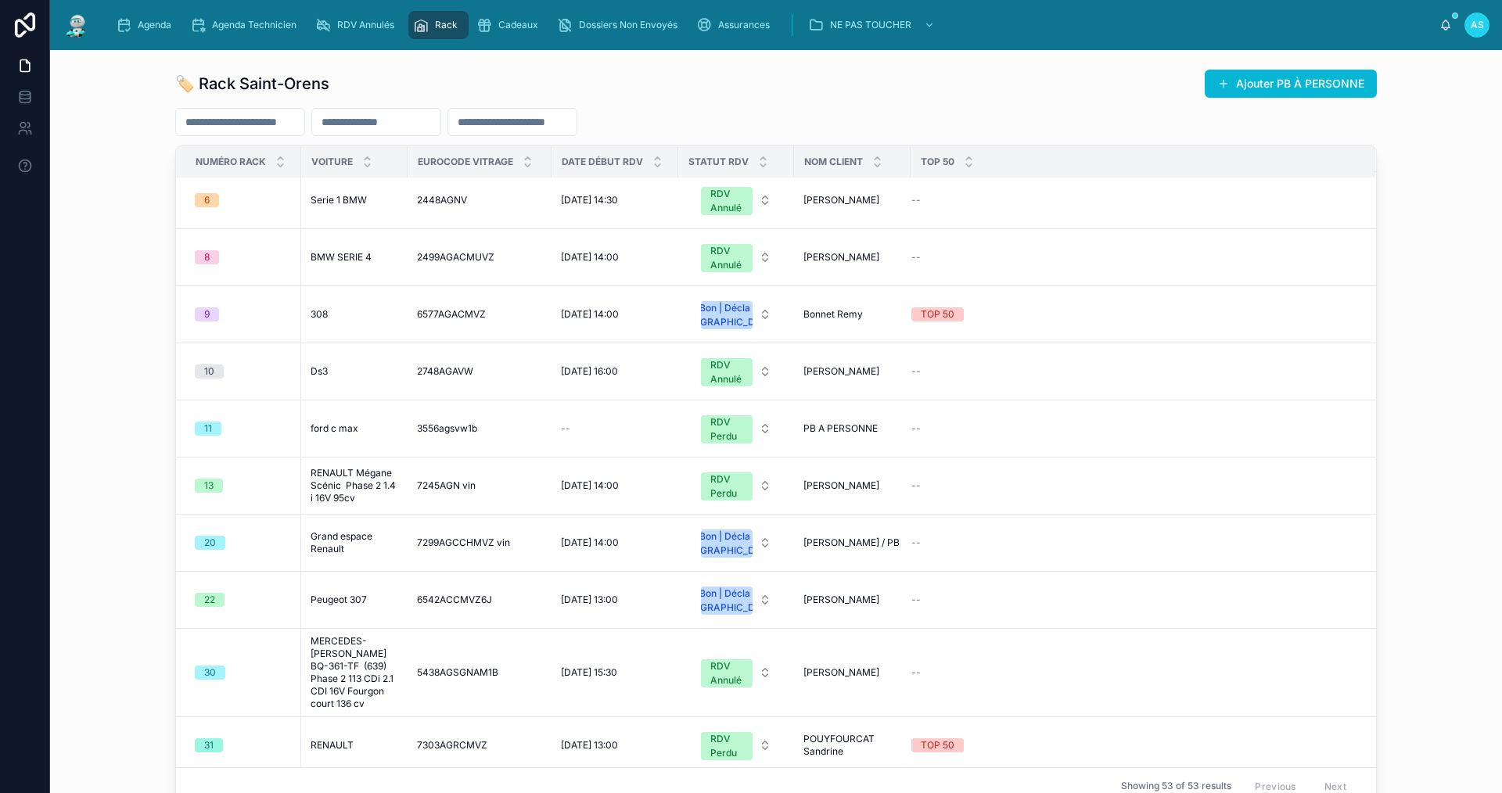
scroll to position [939, 0]
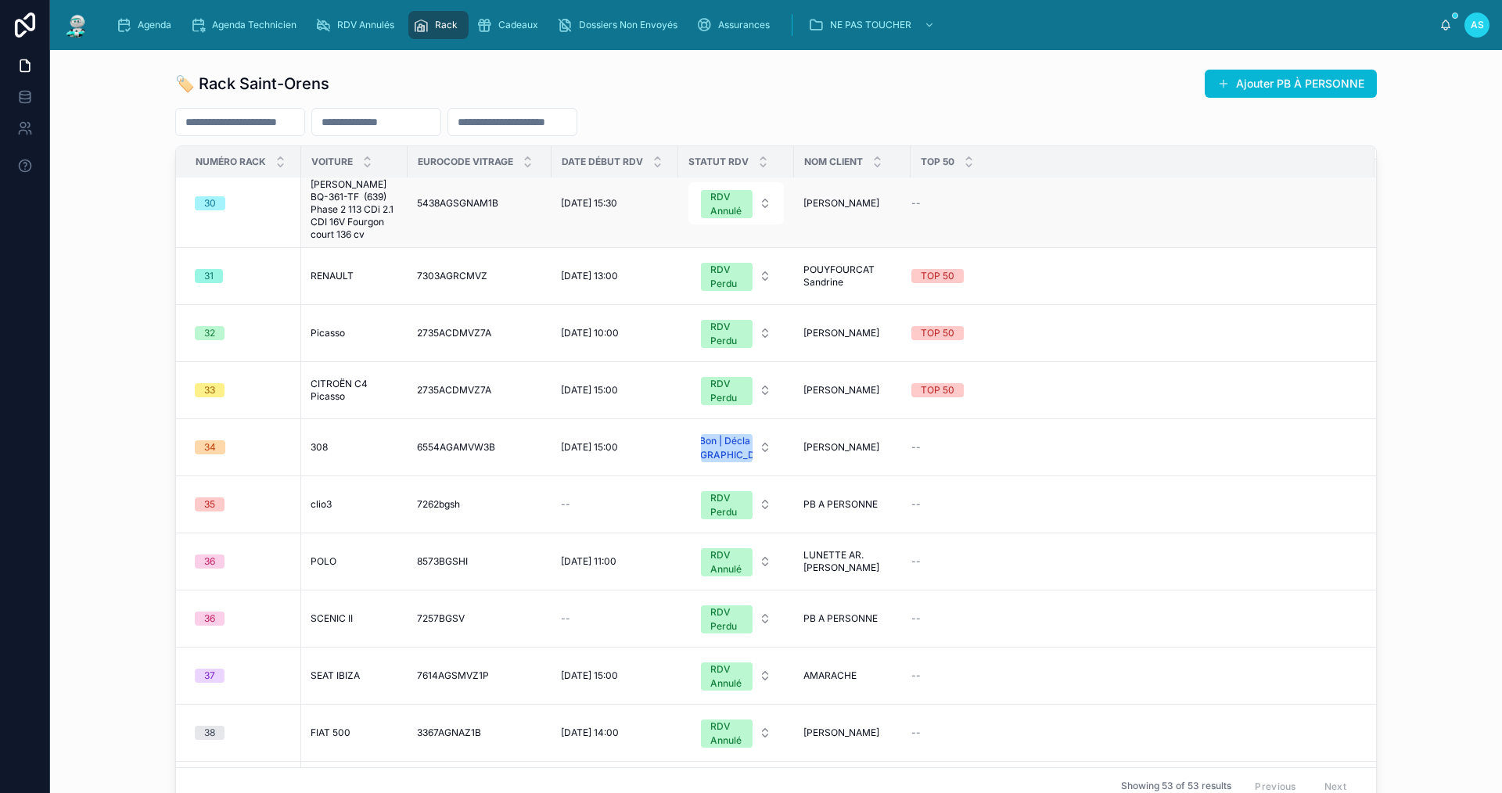
click at [345, 241] on span "MERCEDES-[PERSON_NAME] BQ-361-TF (639) Phase 2 113 CDi 2.1 CDI 16V Fourgon cour…" at bounding box center [355, 203] width 88 height 75
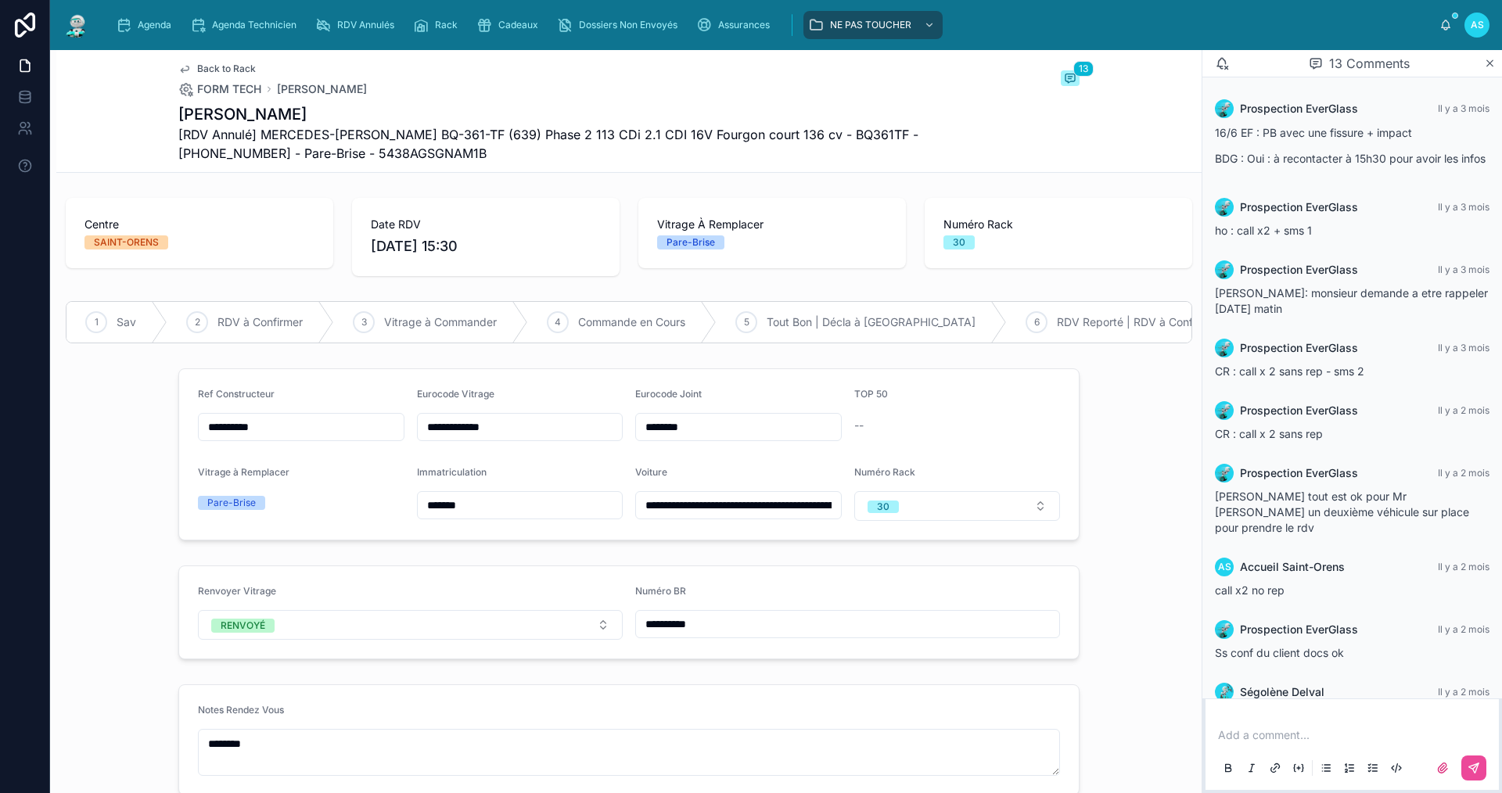
scroll to position [314, 0]
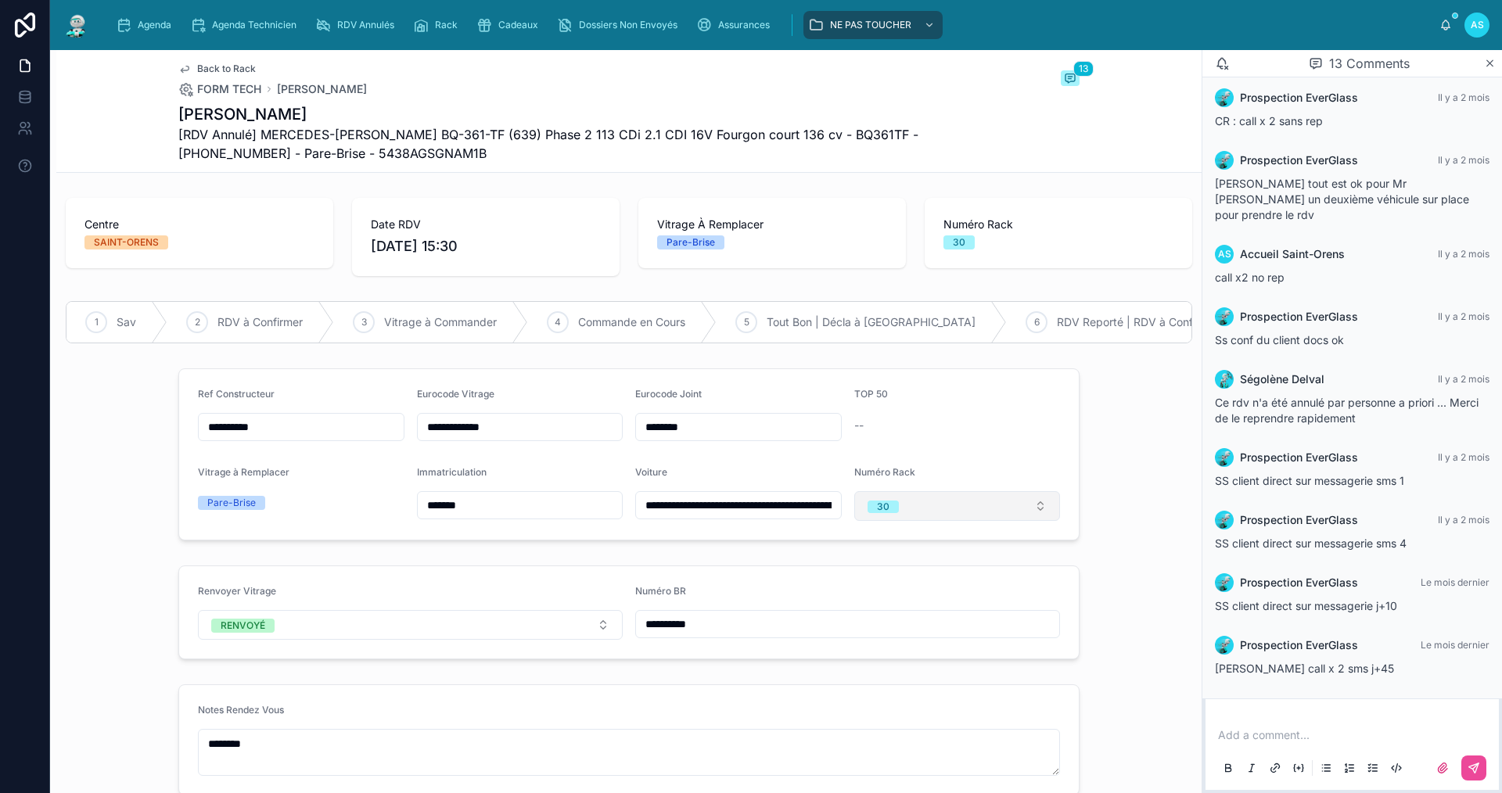
click at [906, 508] on button "30" at bounding box center [957, 506] width 207 height 30
click at [895, 283] on span "None" at bounding box center [879, 278] width 42 height 13
click at [213, 68] on span "Back to Rack" at bounding box center [226, 69] width 59 height 13
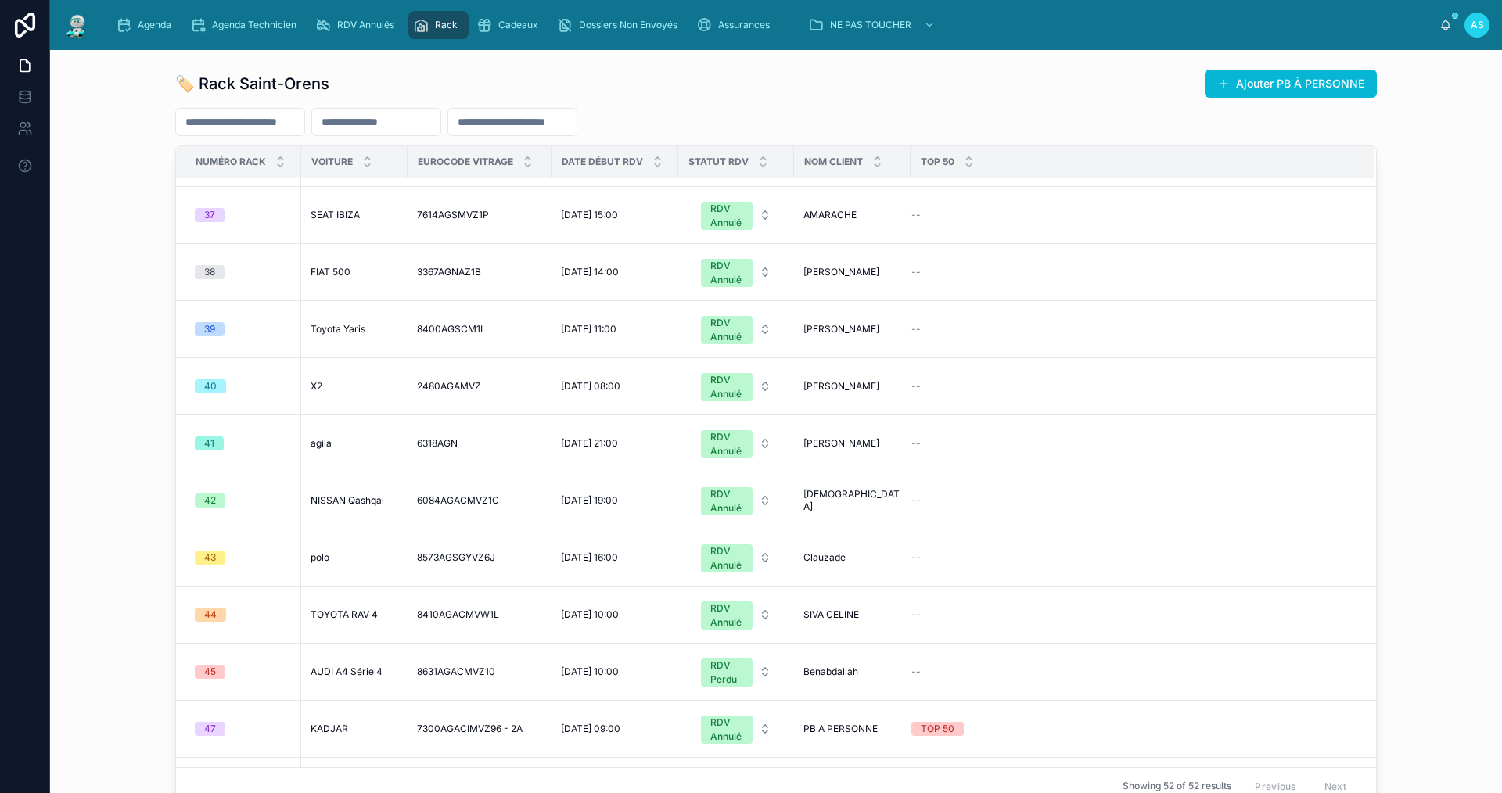
scroll to position [1017, 0]
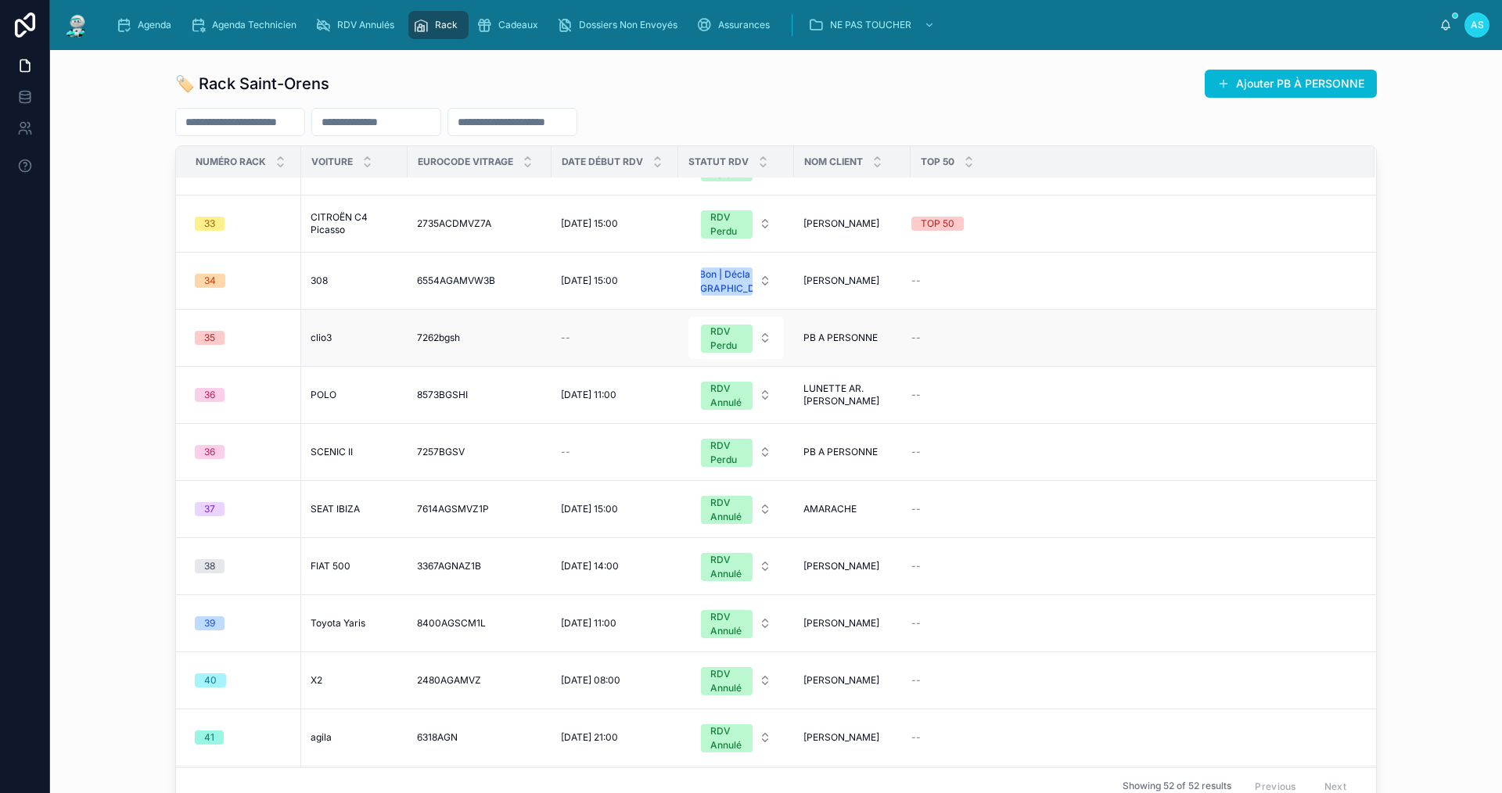
click at [322, 344] on span "clio3" at bounding box center [321, 338] width 21 height 13
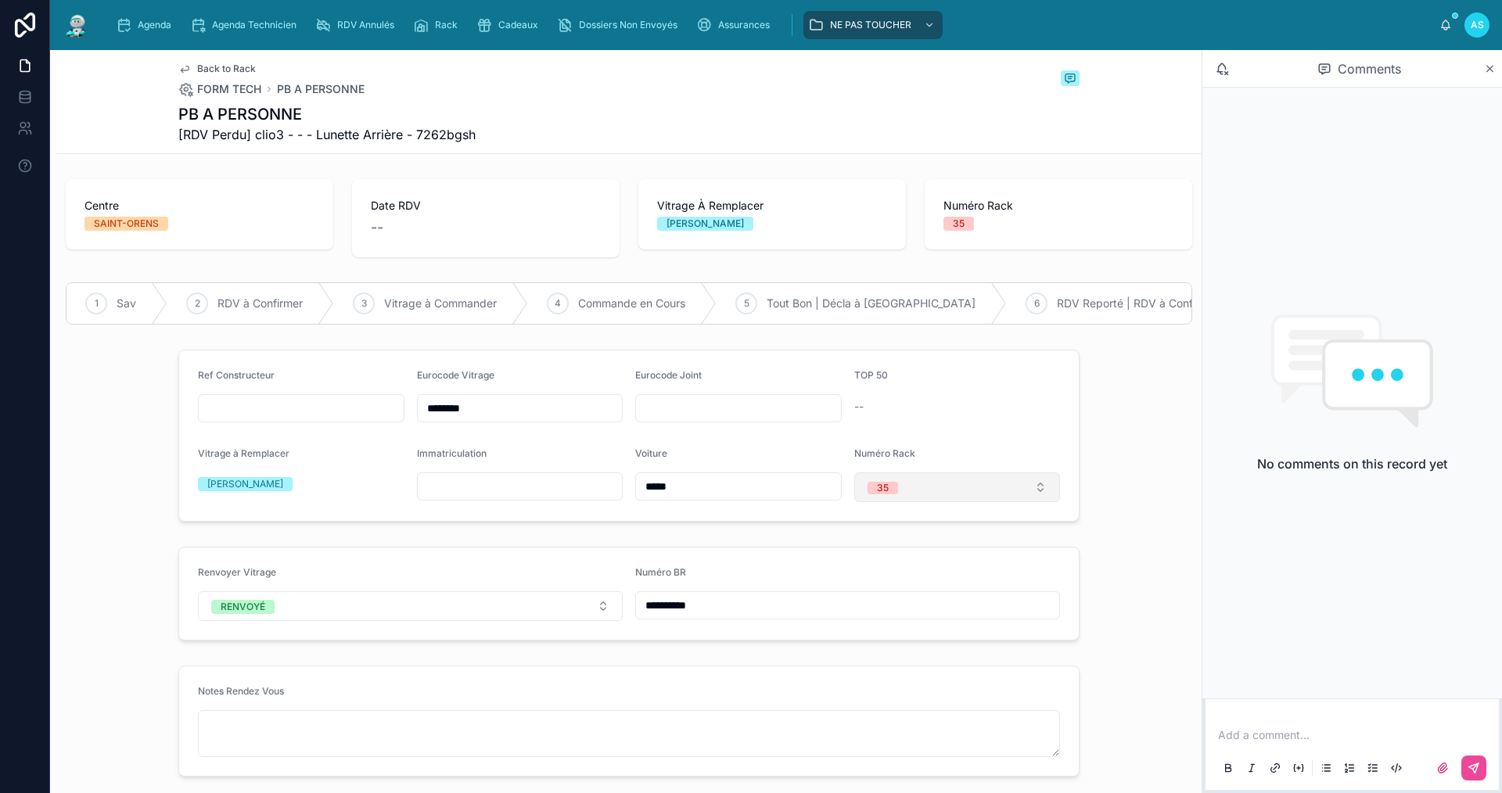
drag, startPoint x: 929, startPoint y: 497, endPoint x: 913, endPoint y: 498, distance: 15.7
click at [927, 497] on button "35" at bounding box center [957, 487] width 207 height 30
click at [888, 556] on div "None" at bounding box center [878, 561] width 23 height 13
click at [214, 70] on span "Back to Rack" at bounding box center [226, 69] width 59 height 13
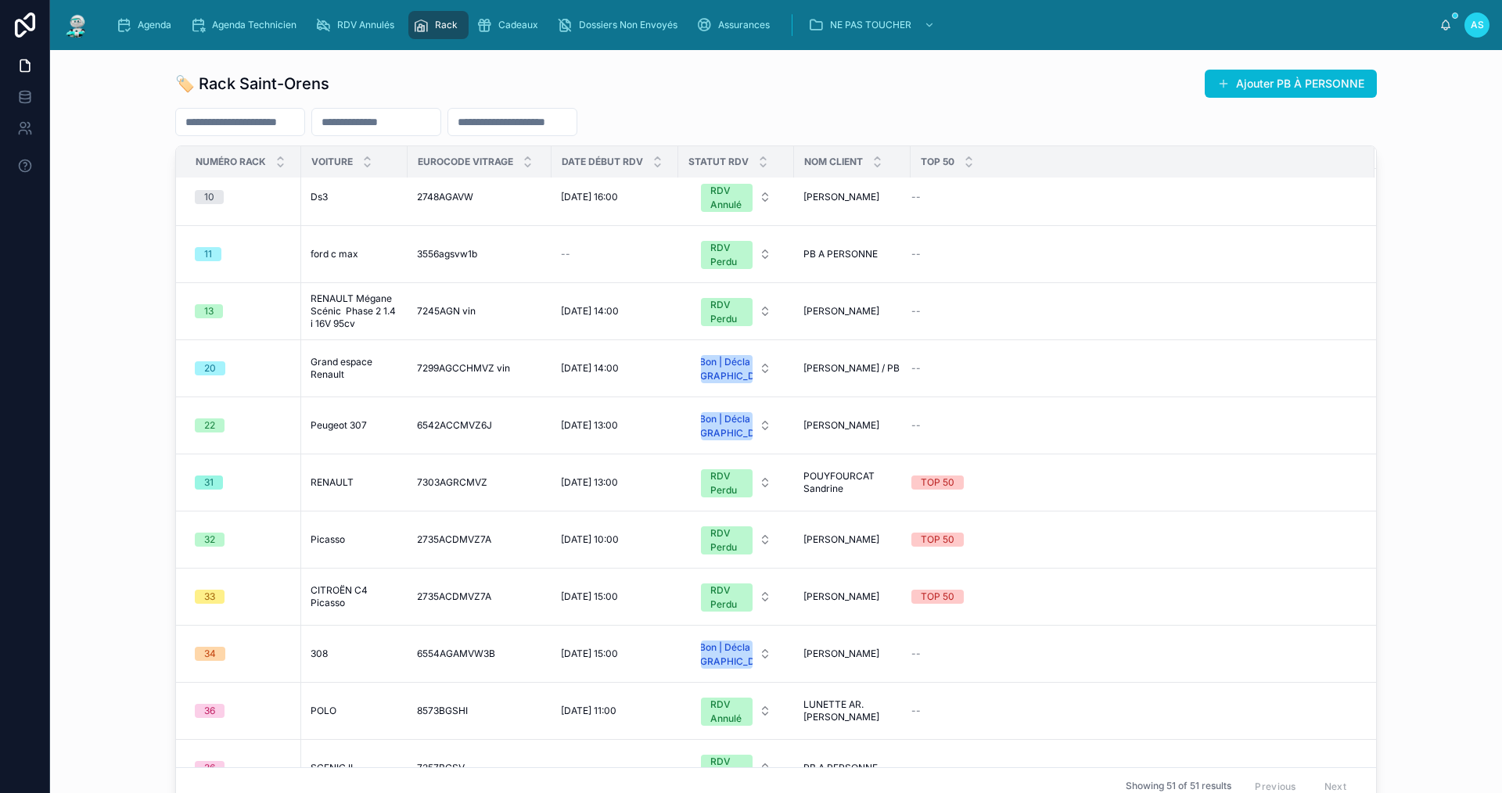
scroll to position [1173, 0]
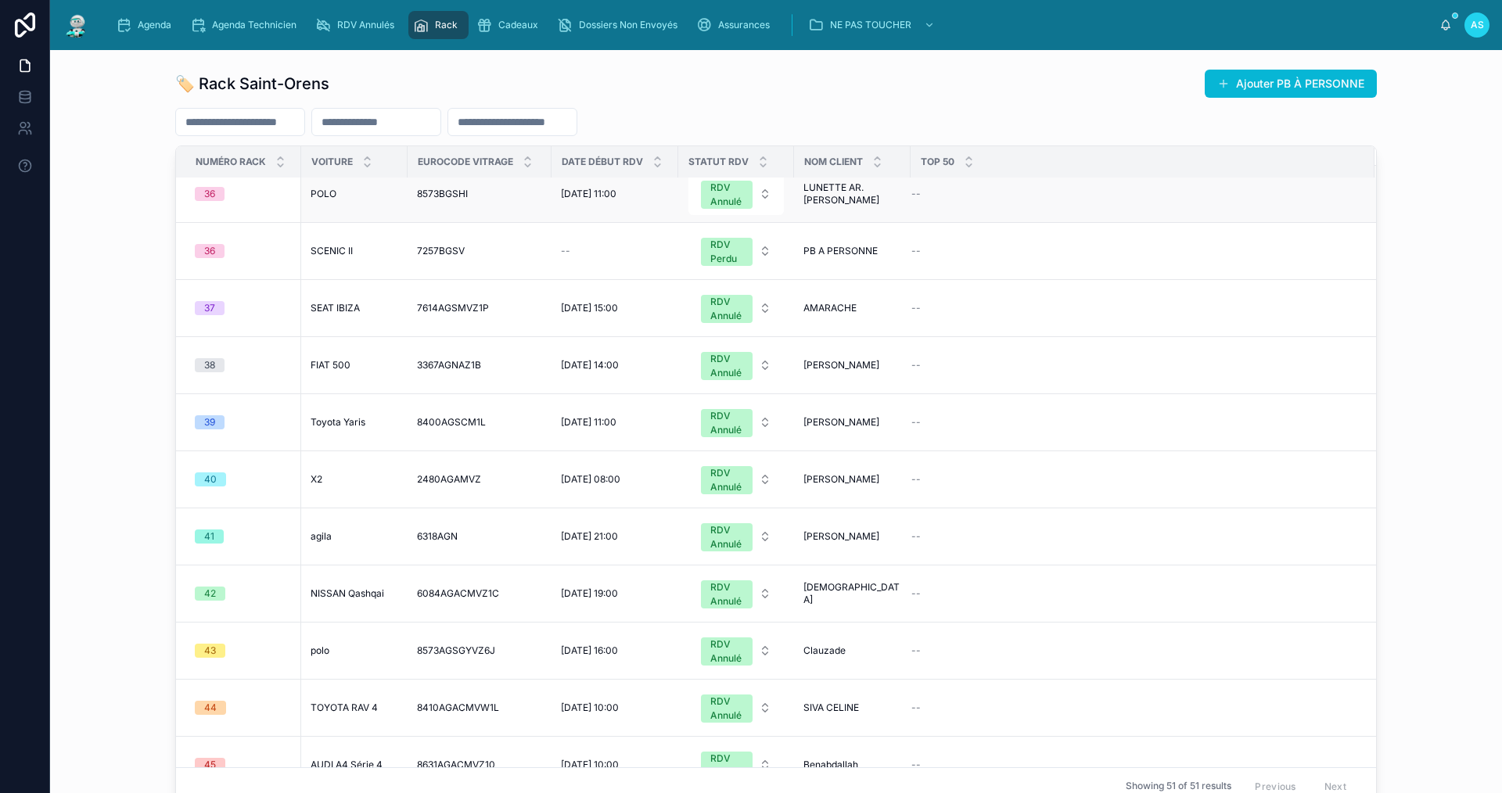
click at [324, 223] on td "POLO POLO" at bounding box center [354, 194] width 106 height 57
click at [324, 200] on span "POLO" at bounding box center [324, 194] width 26 height 13
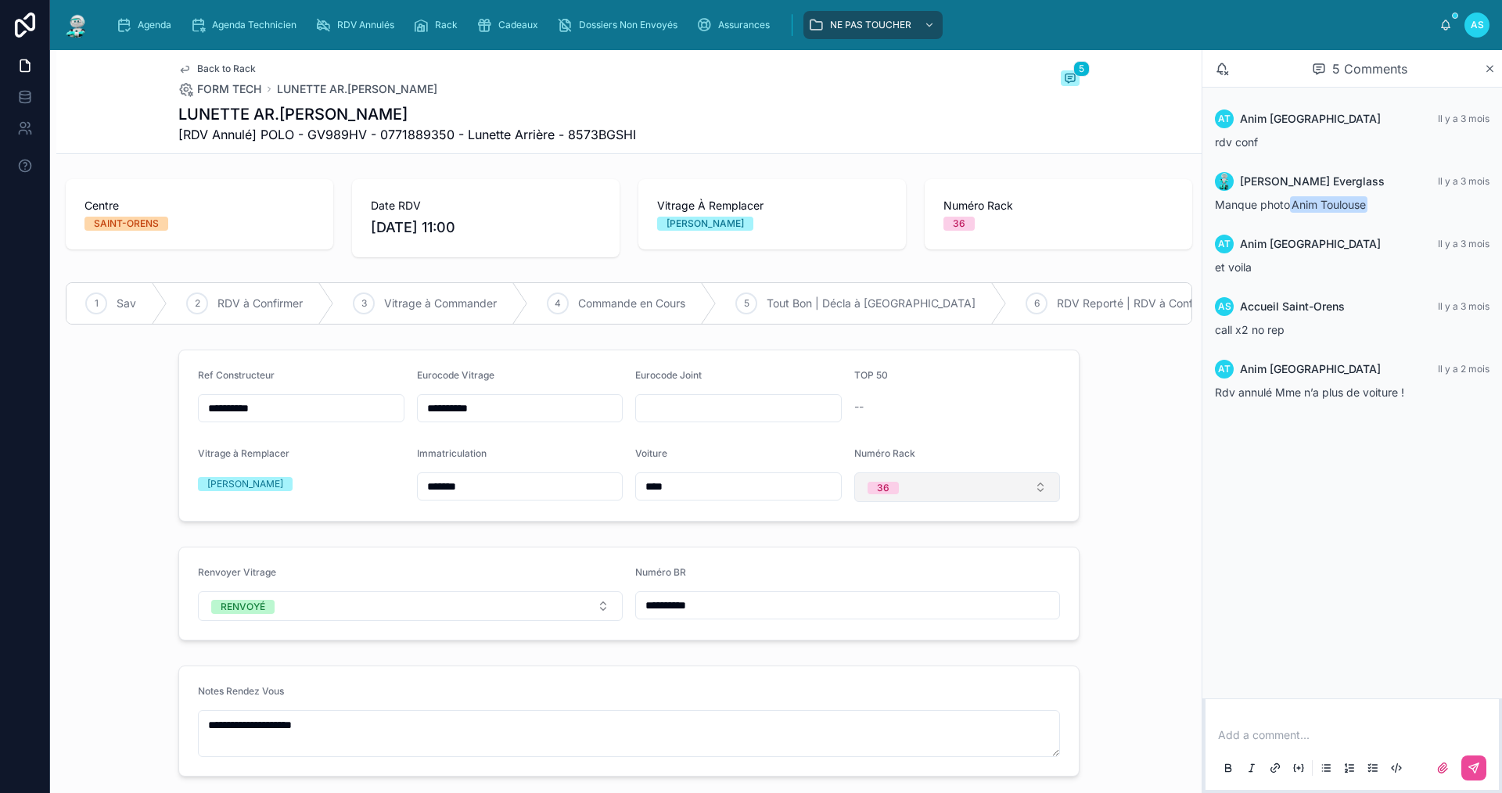
click at [908, 498] on button "36" at bounding box center [957, 487] width 207 height 30
click at [882, 564] on div "None" at bounding box center [878, 561] width 23 height 13
click at [223, 66] on span "Back to Rack" at bounding box center [226, 69] width 59 height 13
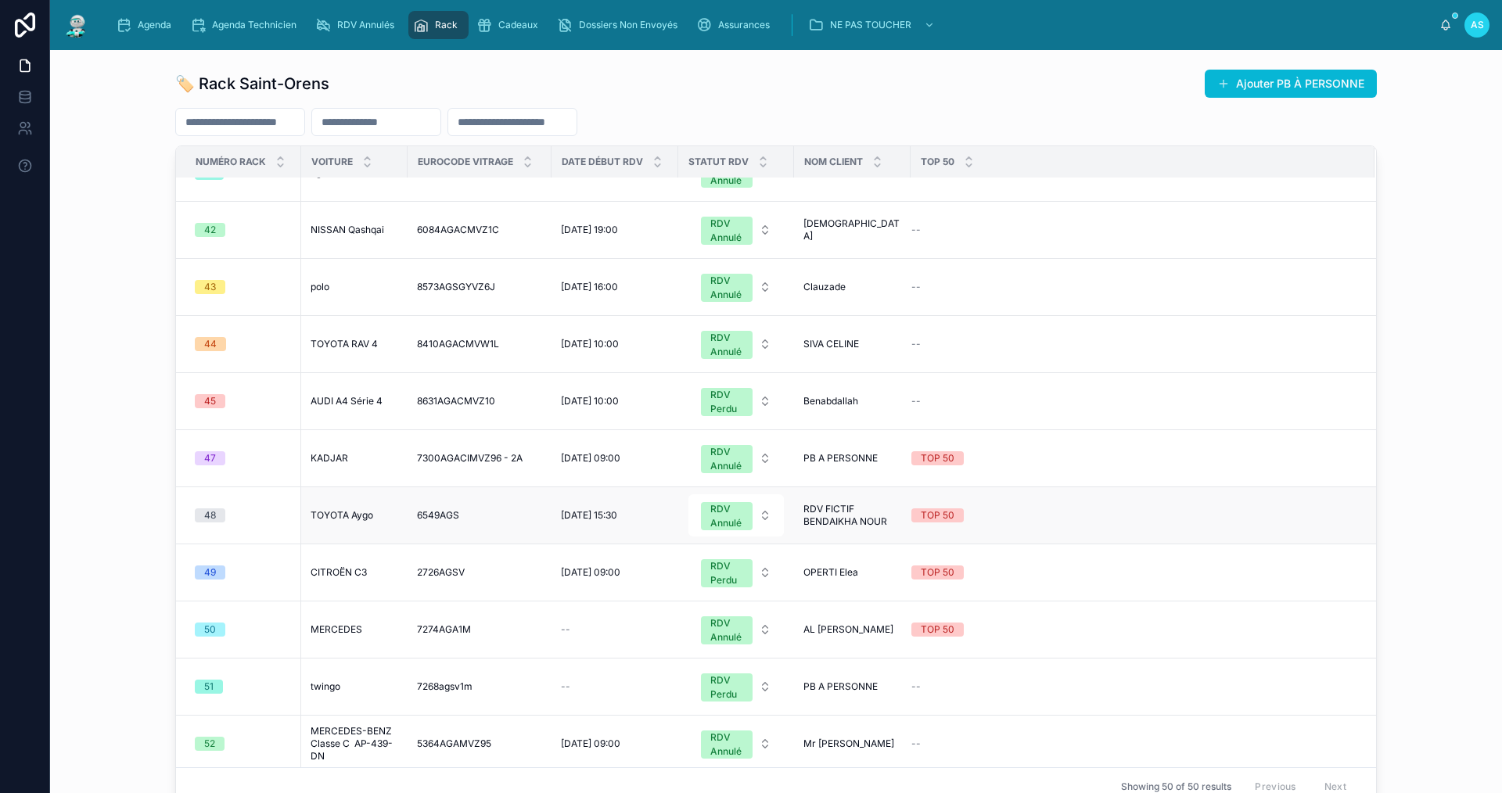
scroll to position [1721, 0]
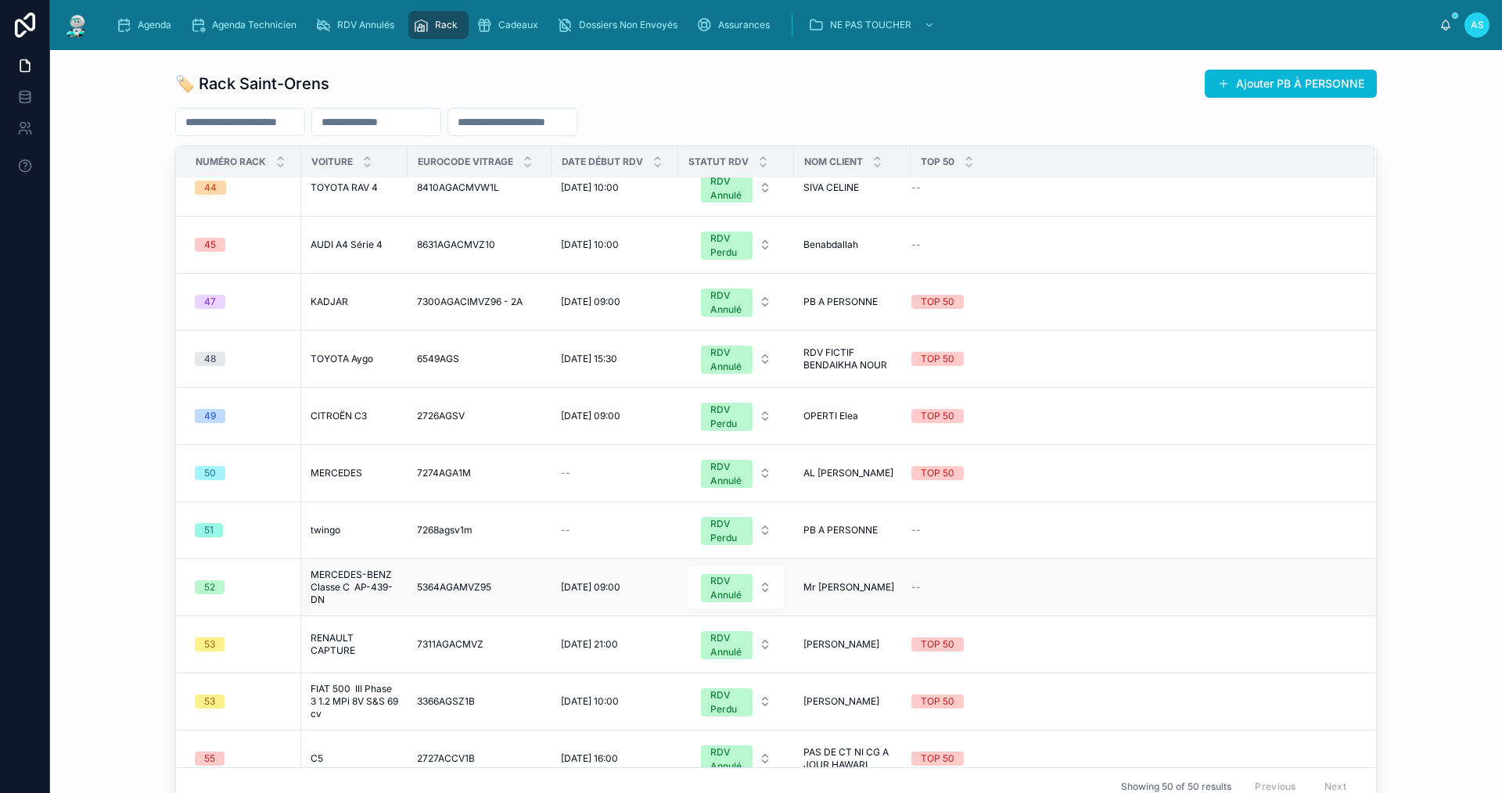
click at [336, 606] on span "MERCEDES-BENZ Classe C AP-439-DN" at bounding box center [355, 588] width 88 height 38
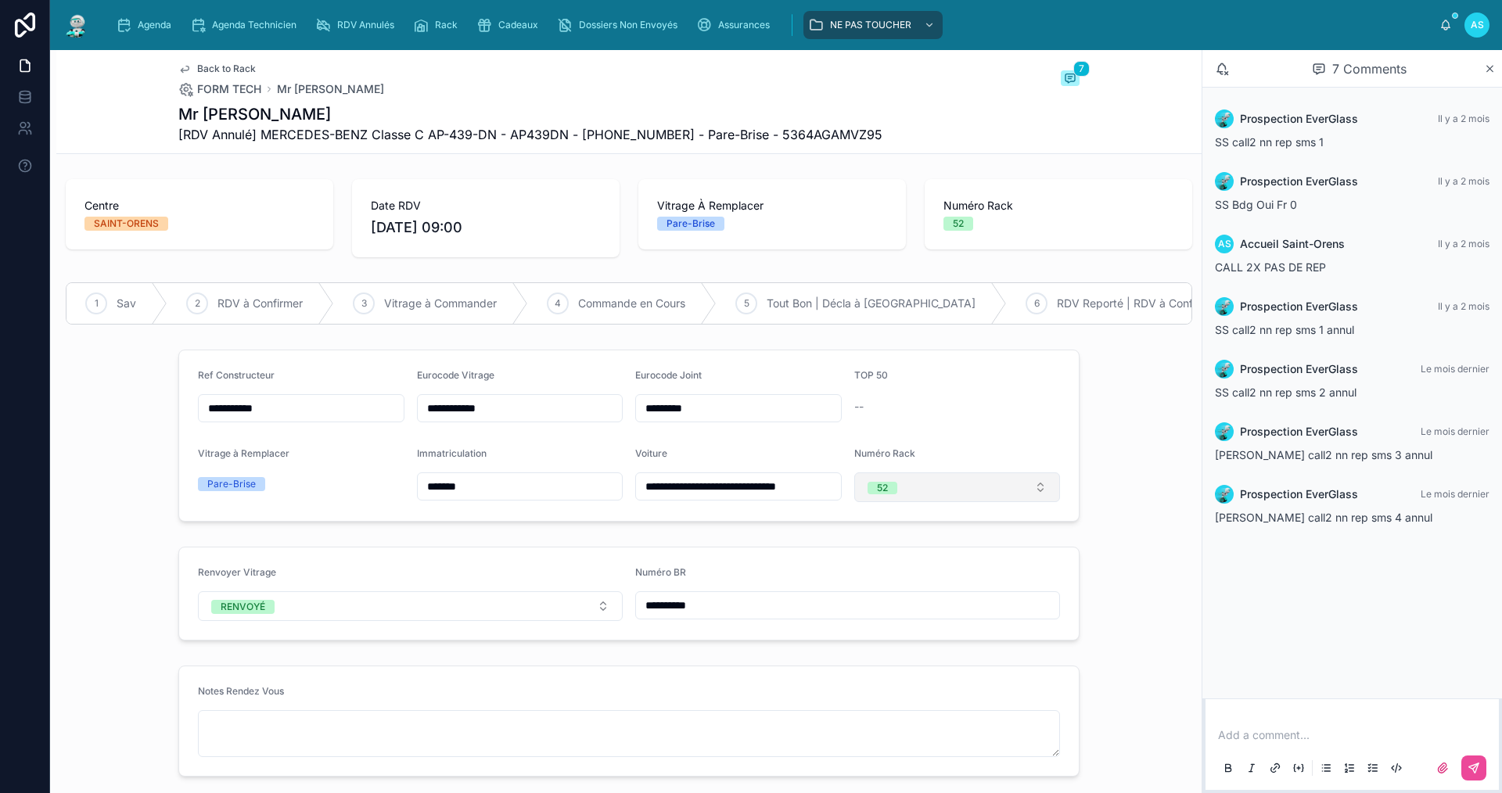
click at [883, 494] on span "52" at bounding box center [882, 488] width 30 height 13
click at [885, 560] on div "None" at bounding box center [878, 561] width 23 height 13
click at [209, 66] on span "Back to Rack" at bounding box center [226, 69] width 59 height 13
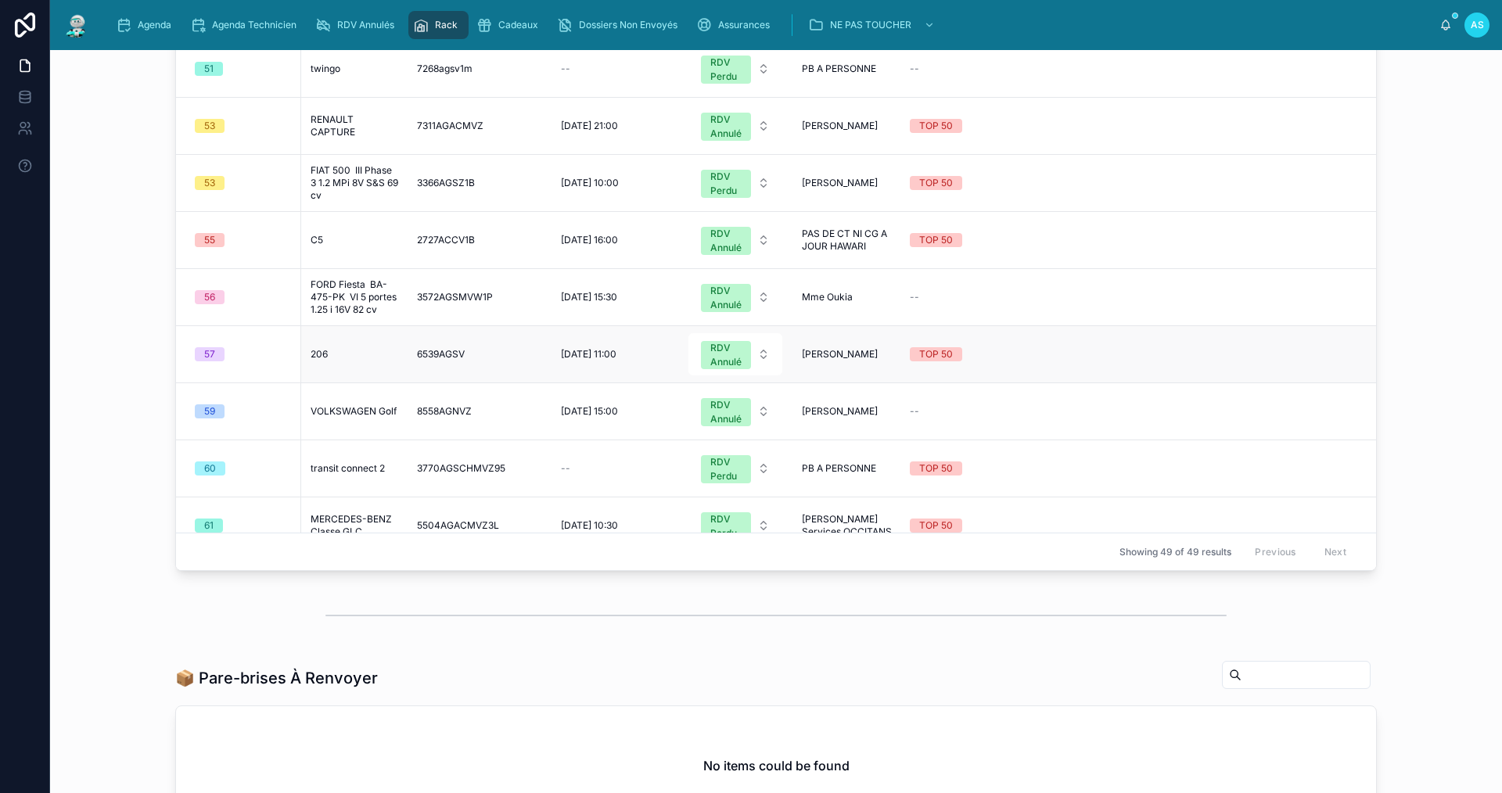
scroll to position [2034, 0]
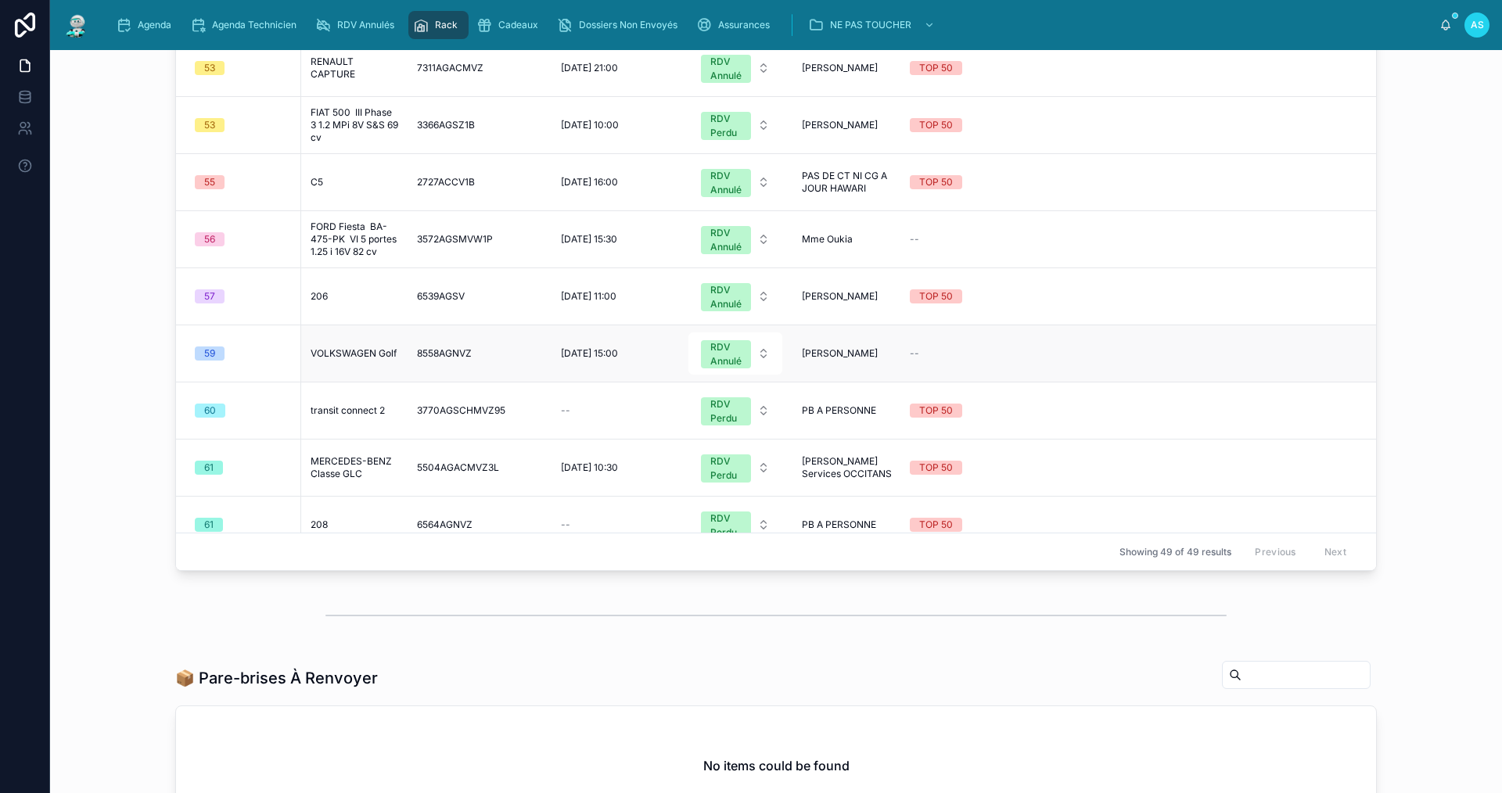
click at [343, 357] on span "VOLKSWAGEN Golf" at bounding box center [354, 353] width 86 height 13
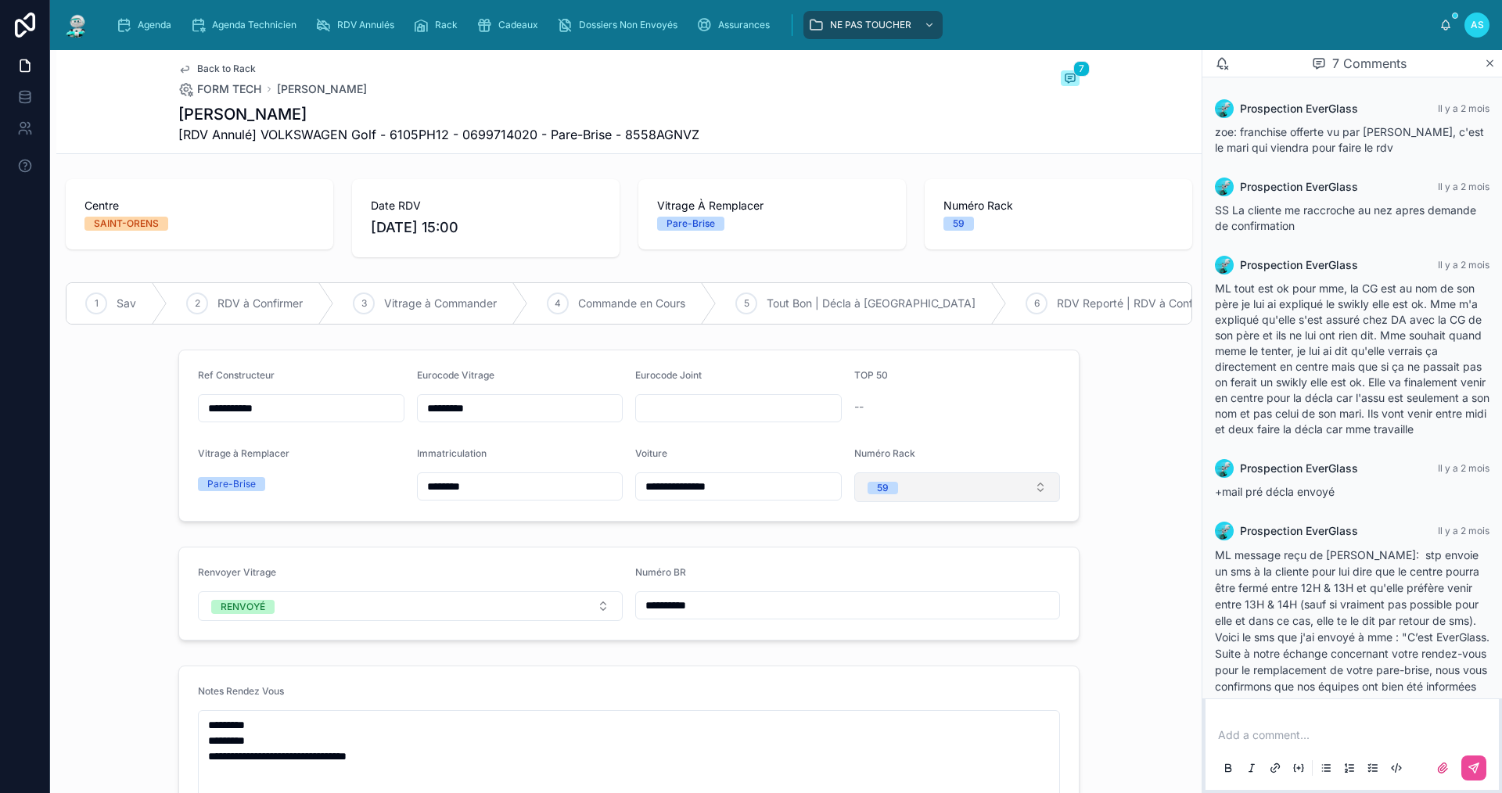
scroll to position [301, 0]
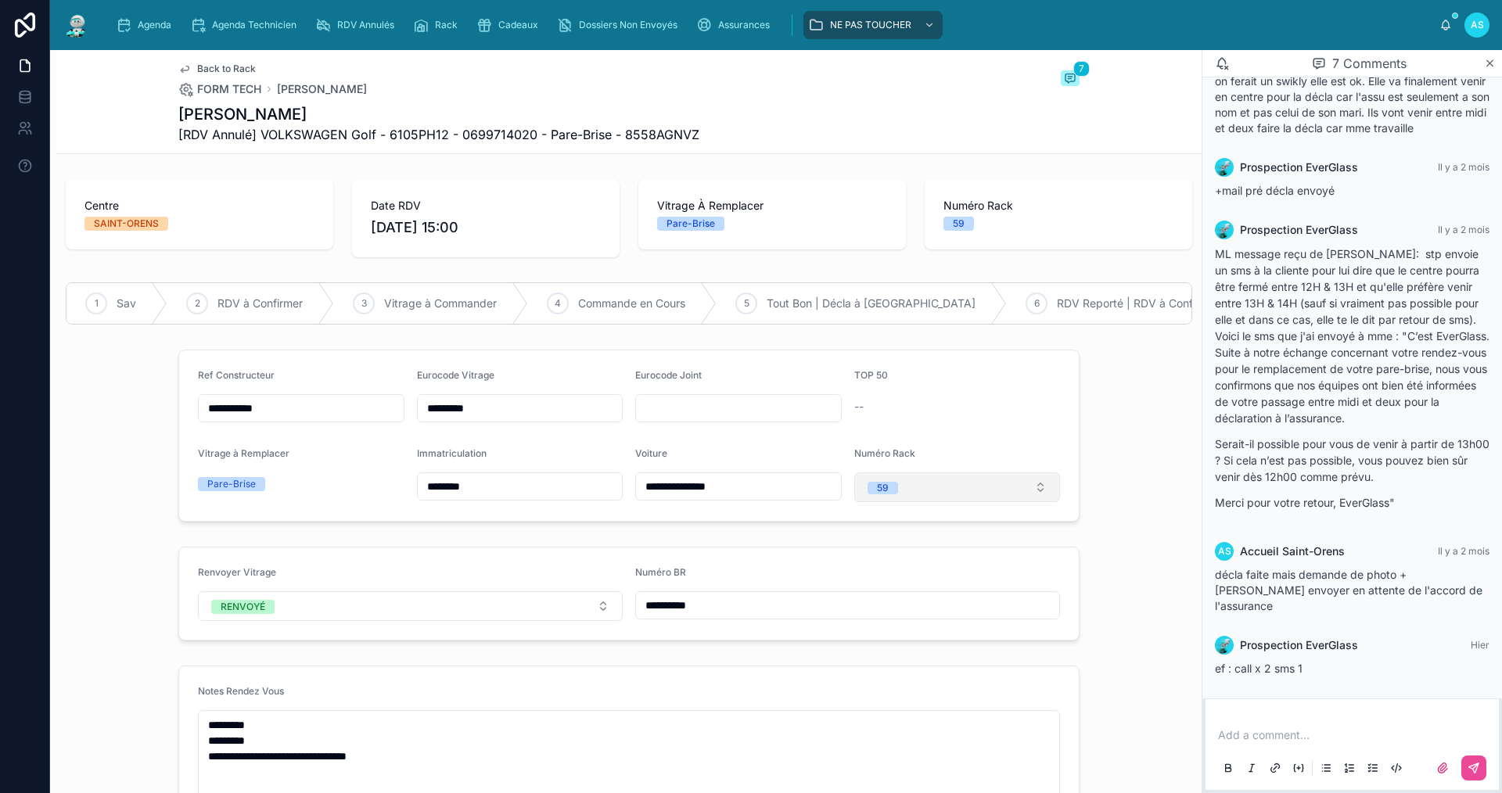
click at [921, 495] on button "59" at bounding box center [957, 487] width 207 height 30
click at [882, 563] on div "None" at bounding box center [878, 561] width 23 height 13
click at [210, 66] on span "Back to Rack" at bounding box center [226, 69] width 59 height 13
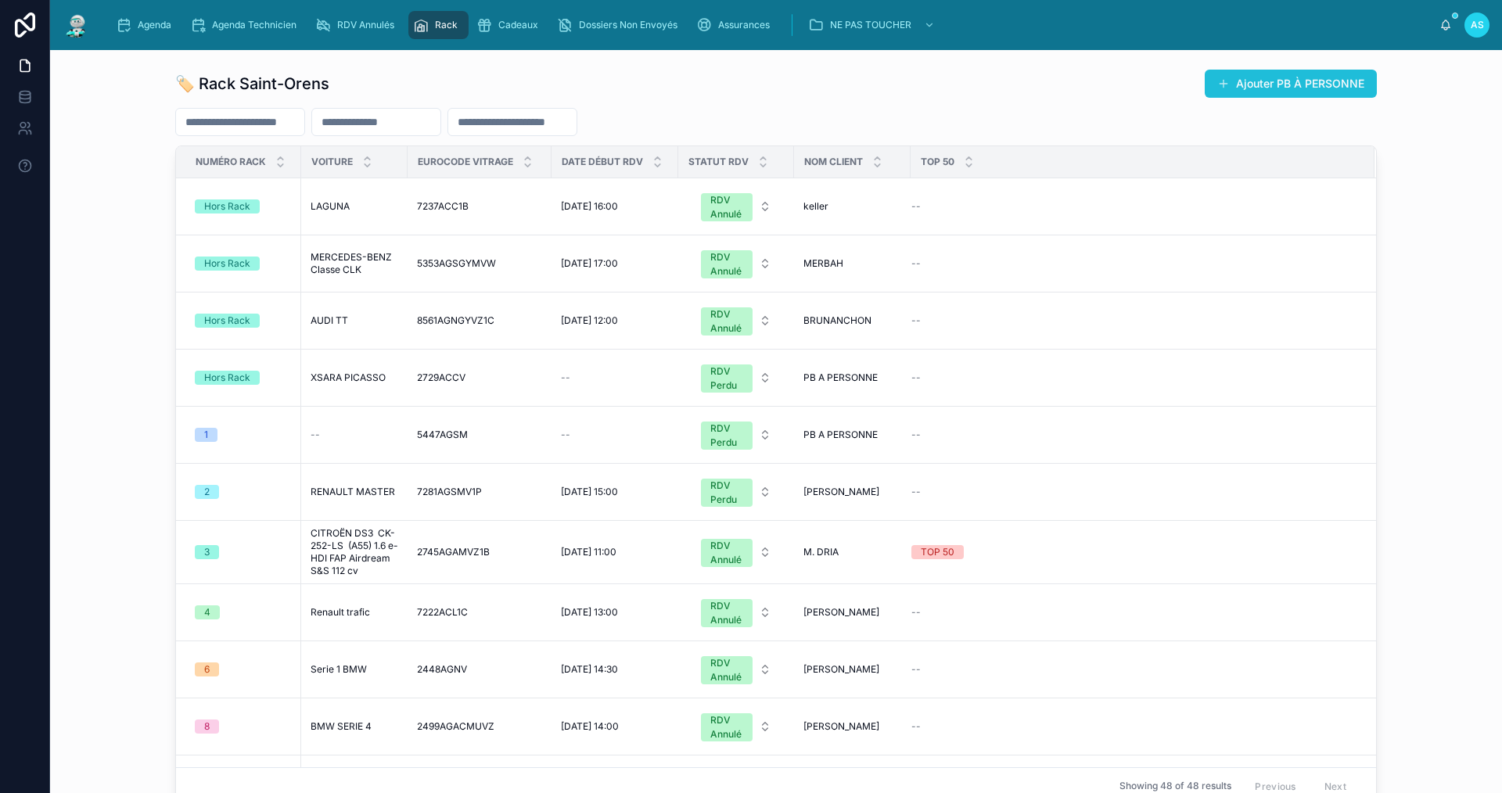
click at [1284, 88] on button "Ajouter PB À PERSONNE" at bounding box center [1291, 84] width 172 height 28
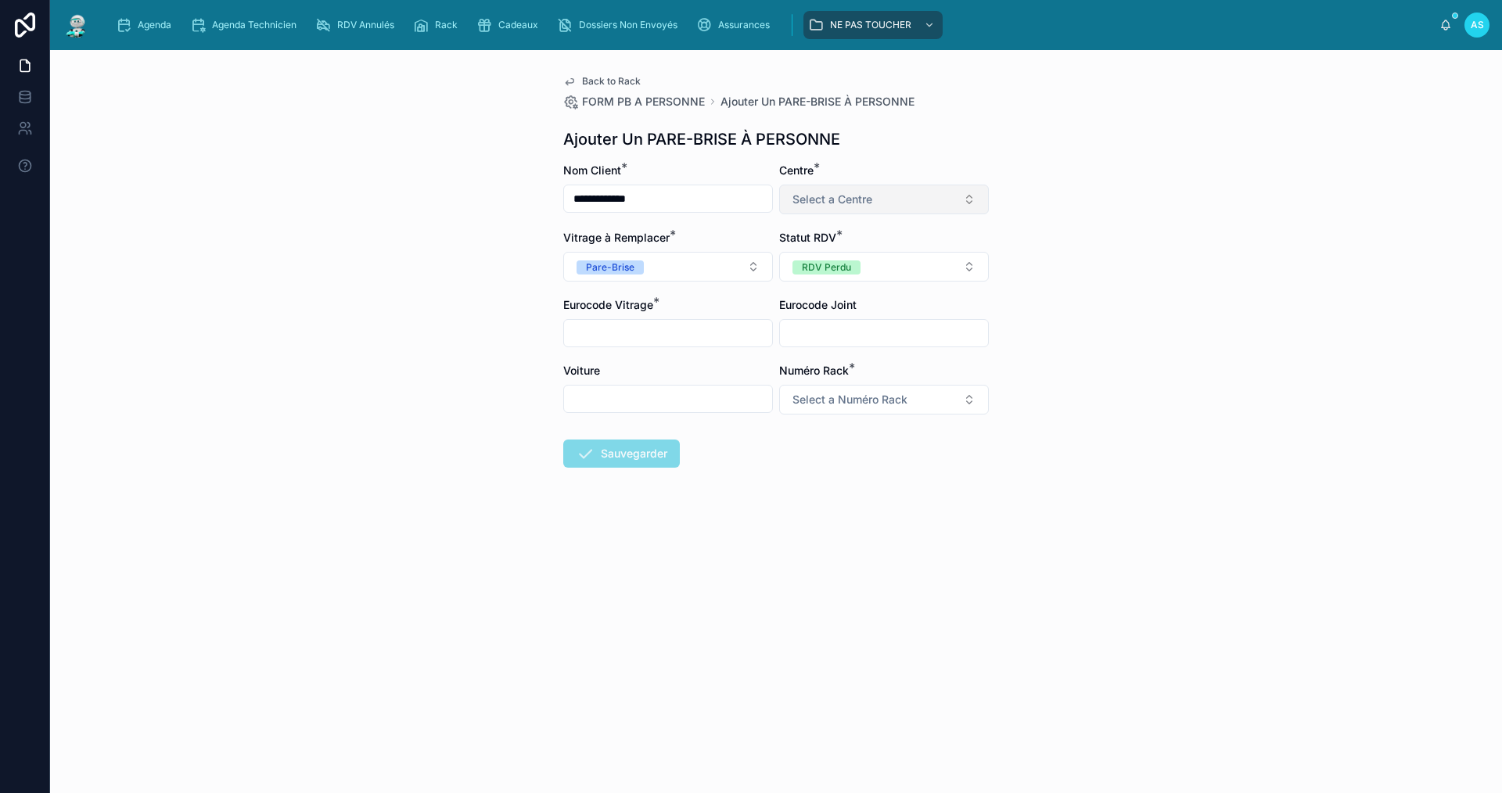
click at [843, 195] on span "Select a Centre" at bounding box center [832, 200] width 80 height 16
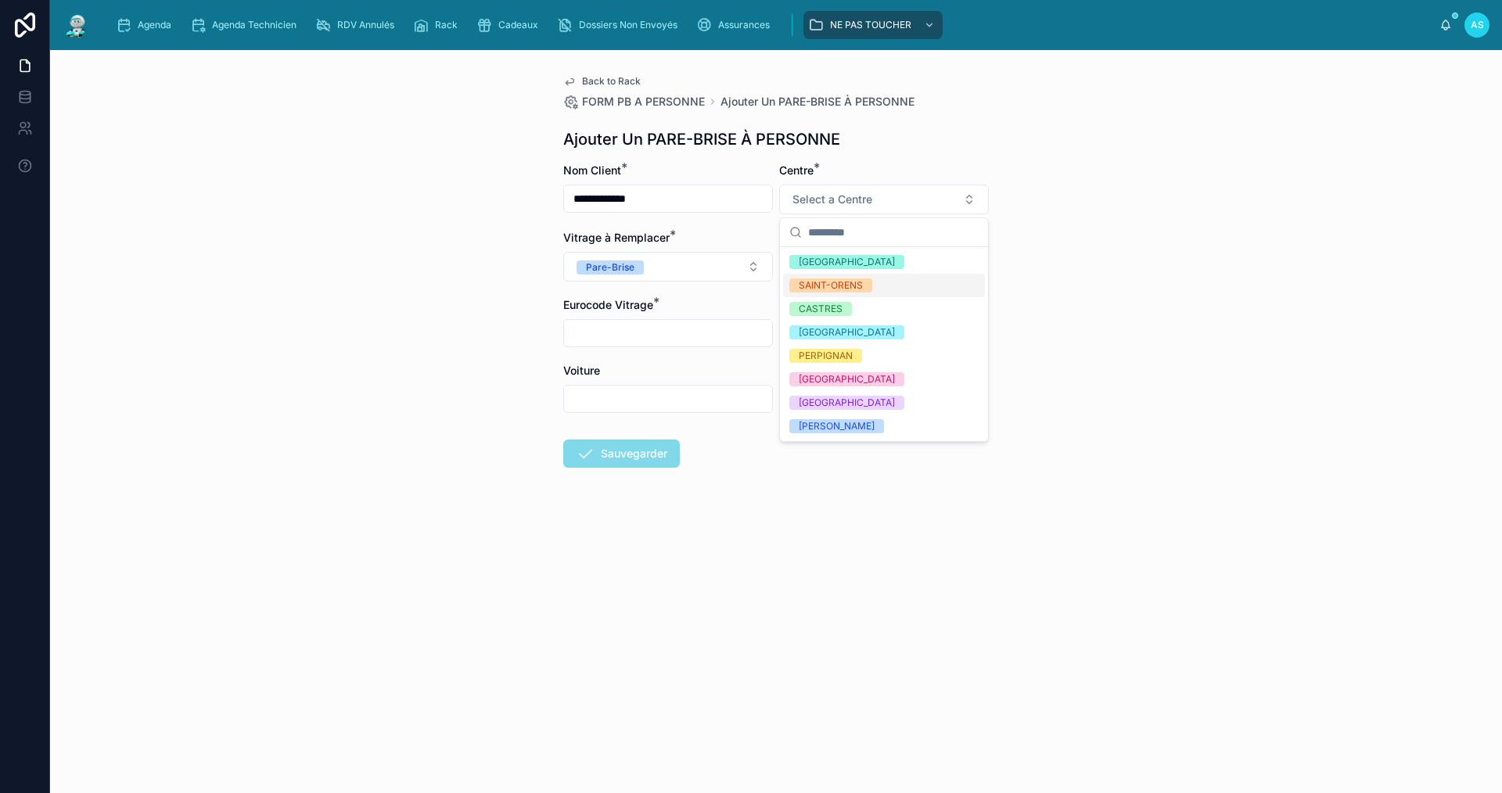
click at [850, 289] on div "SAINT-ORENS" at bounding box center [831, 285] width 64 height 14
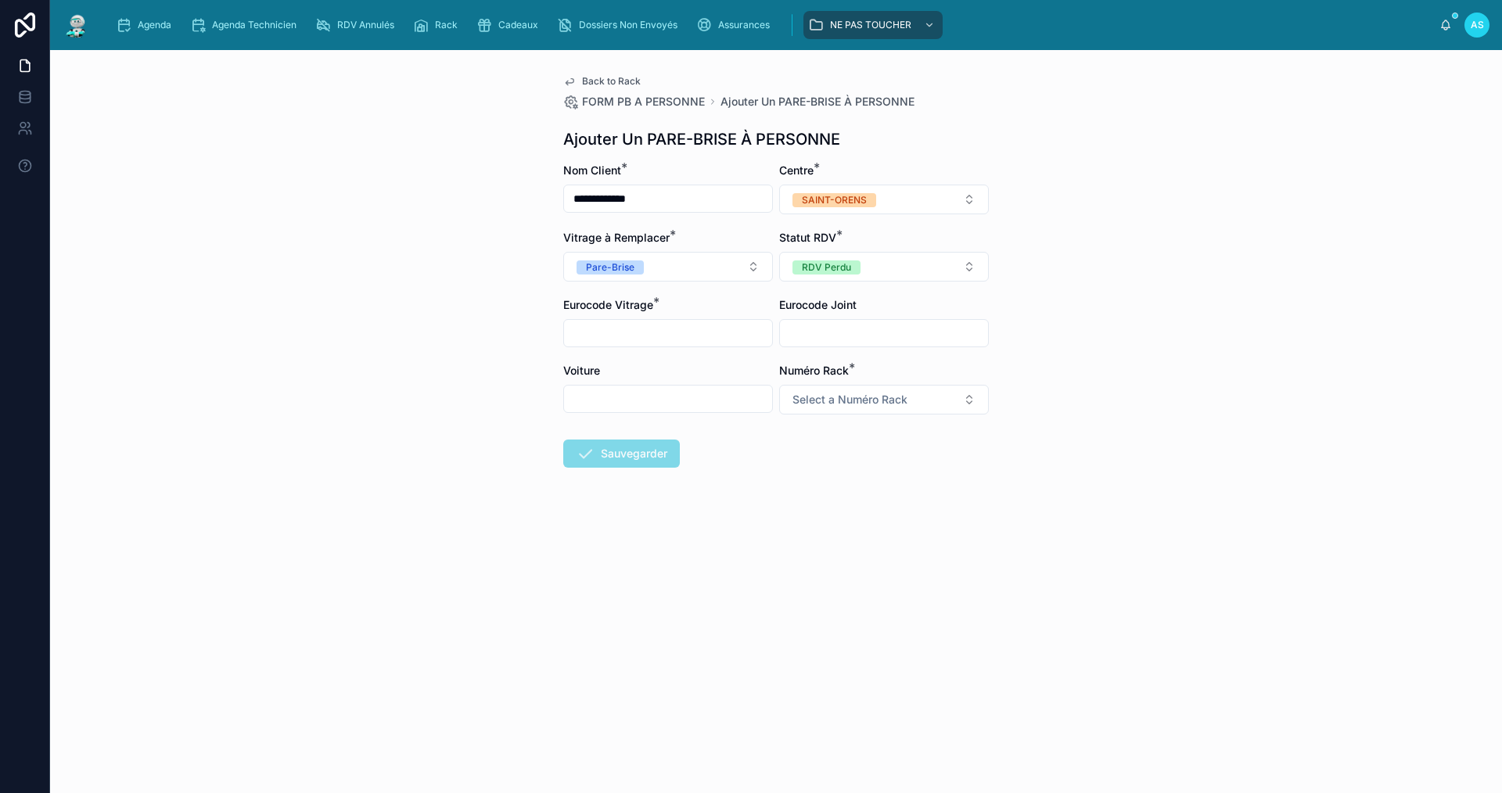
click at [727, 326] on input "text" at bounding box center [668, 333] width 208 height 22
type input "**********"
click at [827, 398] on span "Select a Numéro Rack" at bounding box center [849, 400] width 115 height 16
type input "**"
click at [842, 461] on div "58" at bounding box center [884, 462] width 202 height 23
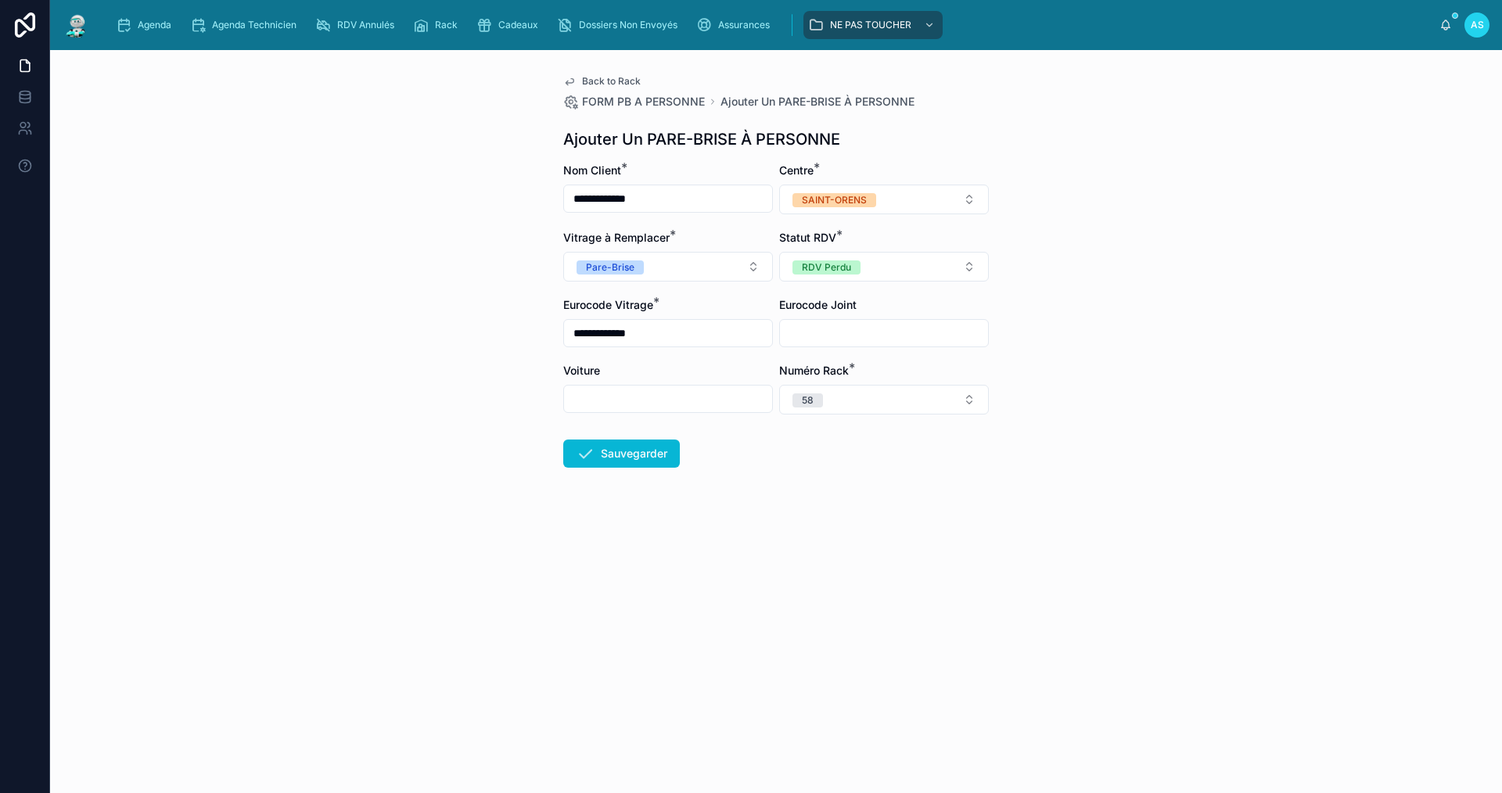
click at [674, 399] on input "text" at bounding box center [668, 399] width 208 height 22
type input "****"
click at [608, 447] on button "Sauvegarder" at bounding box center [621, 454] width 117 height 28
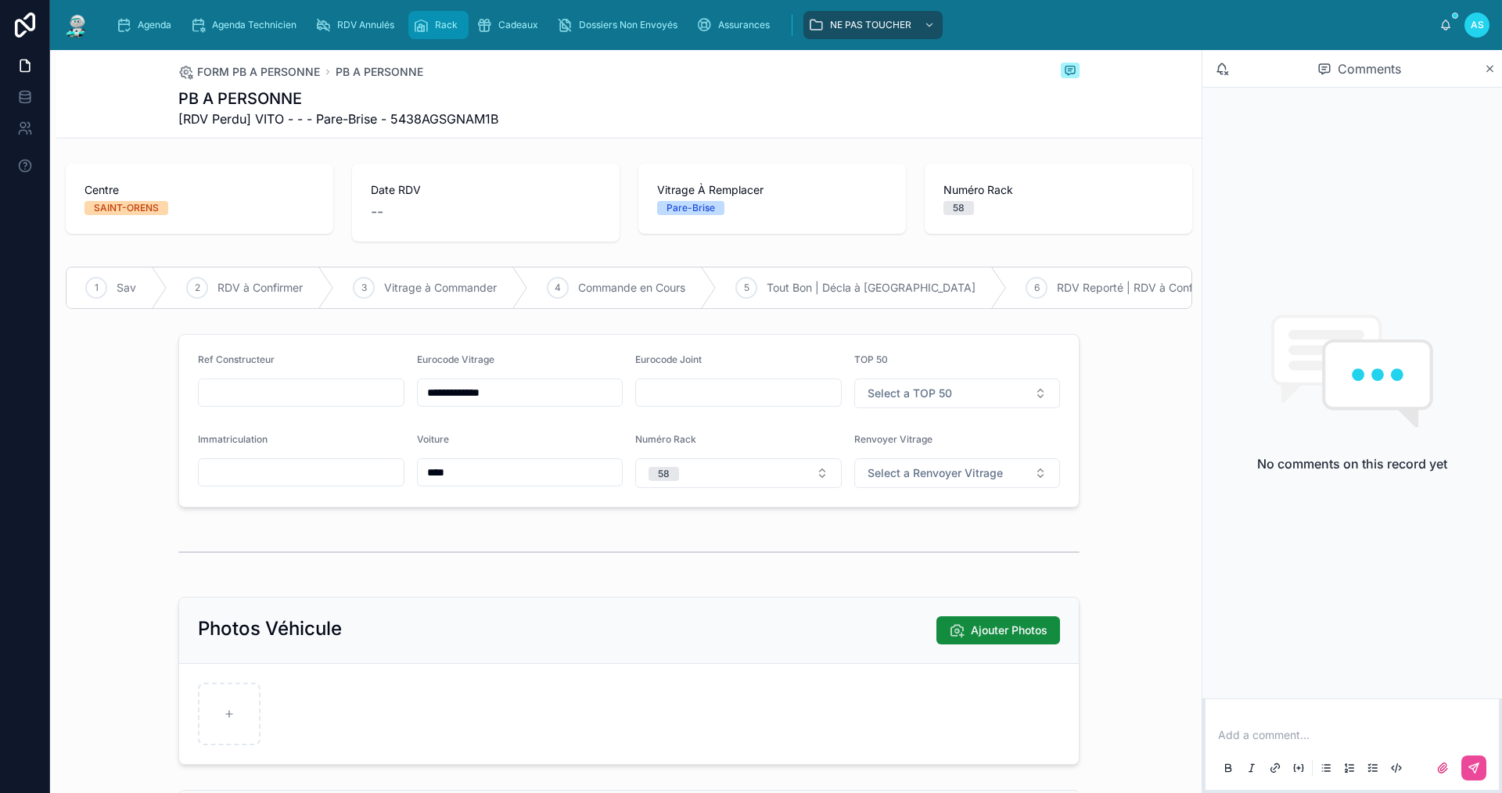
click at [426, 13] on div "Rack" at bounding box center [438, 25] width 51 height 25
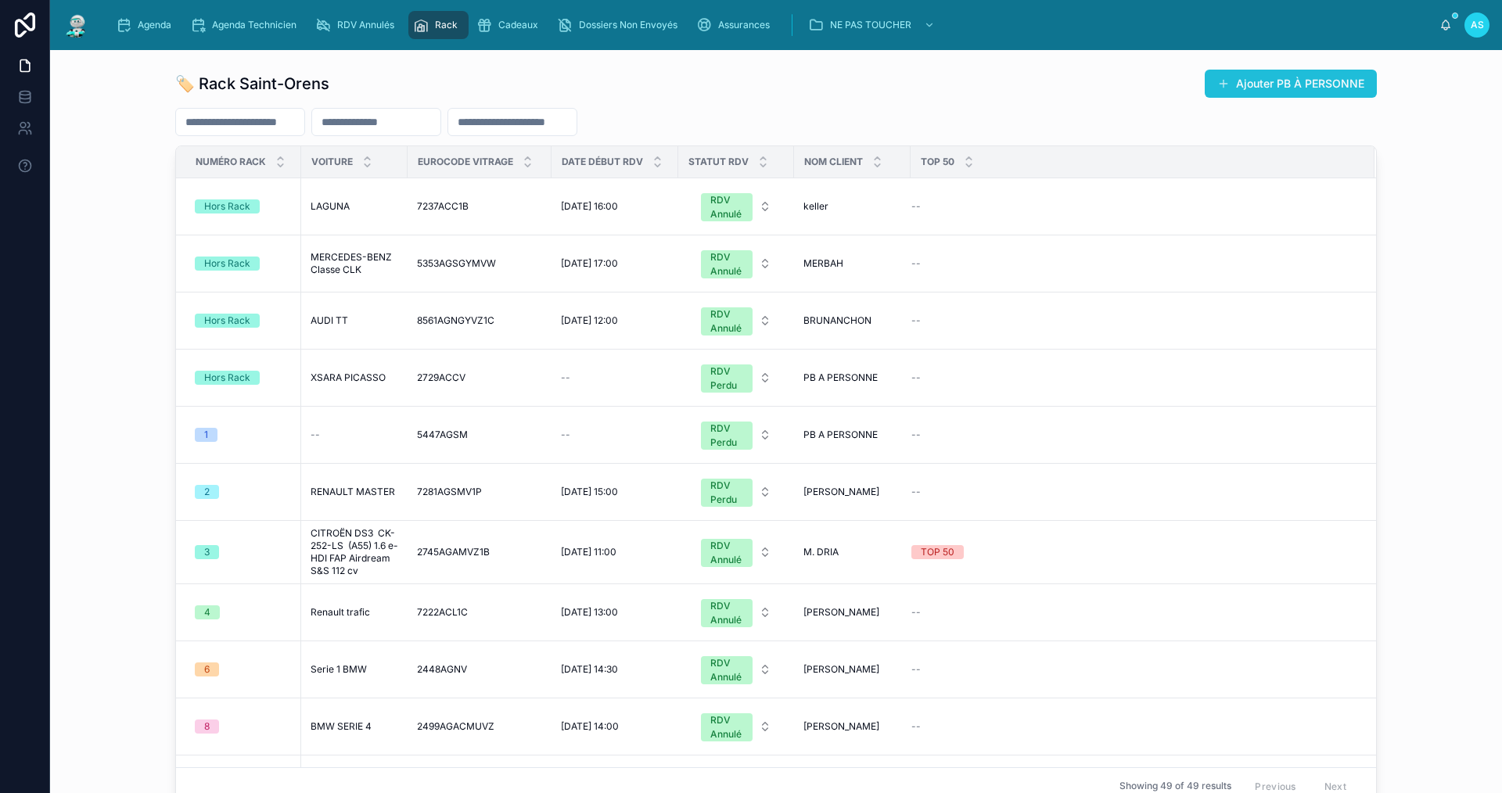
click at [1263, 90] on button "Ajouter PB À PERSONNE" at bounding box center [1291, 84] width 172 height 28
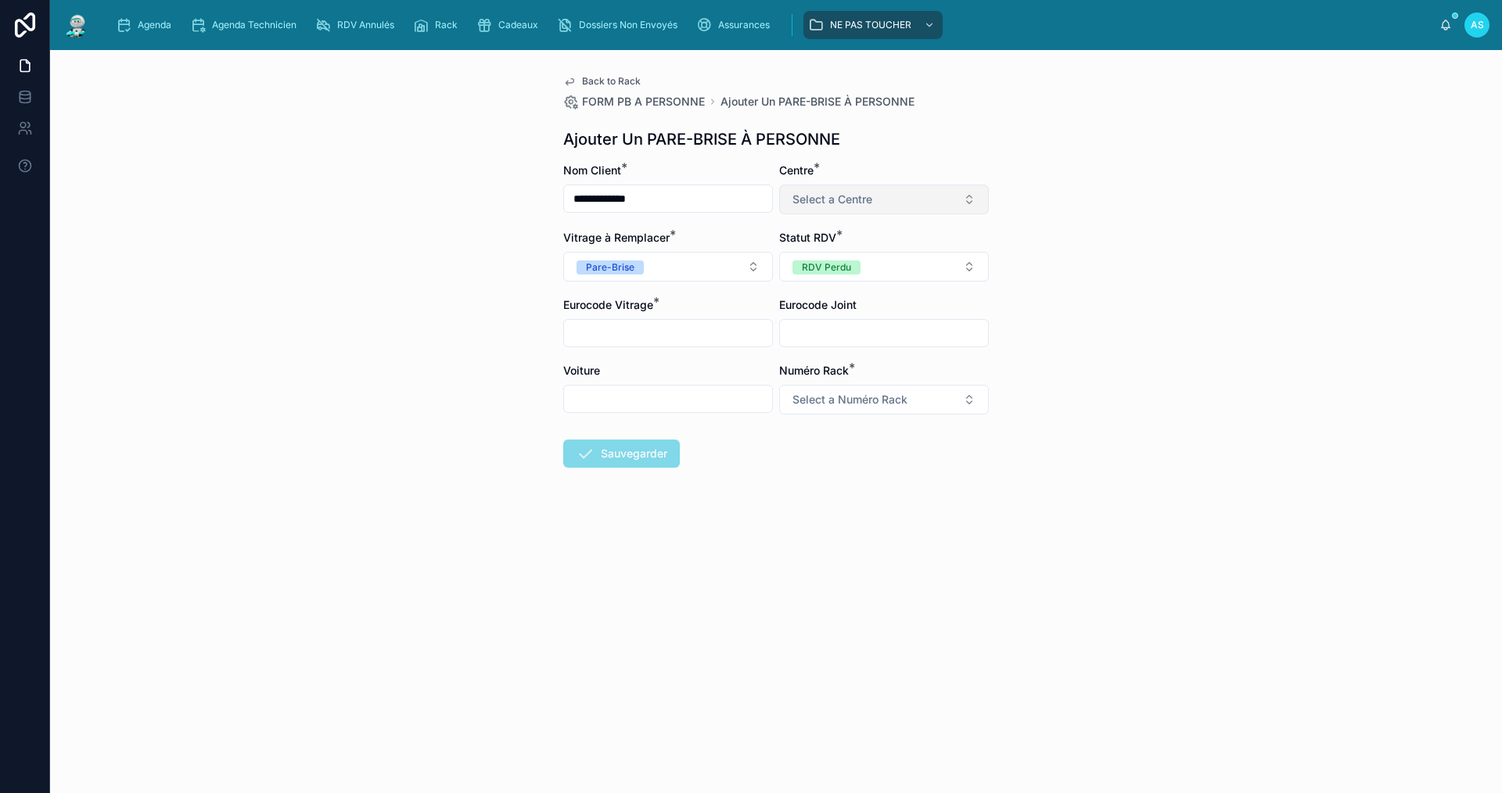
click at [848, 204] on span "Select a Centre" at bounding box center [832, 200] width 80 height 16
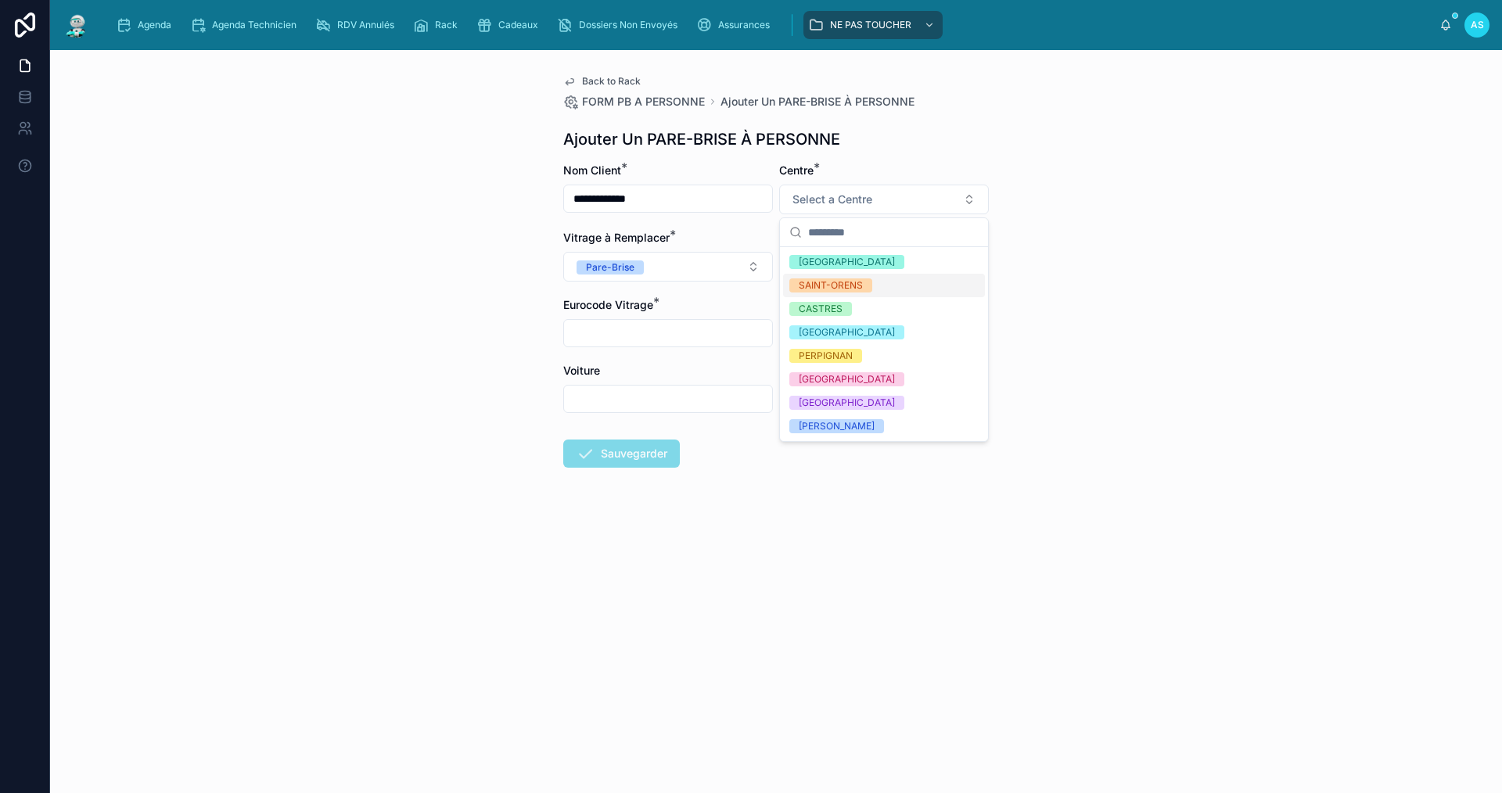
click at [853, 281] on div "SAINT-ORENS" at bounding box center [831, 285] width 64 height 14
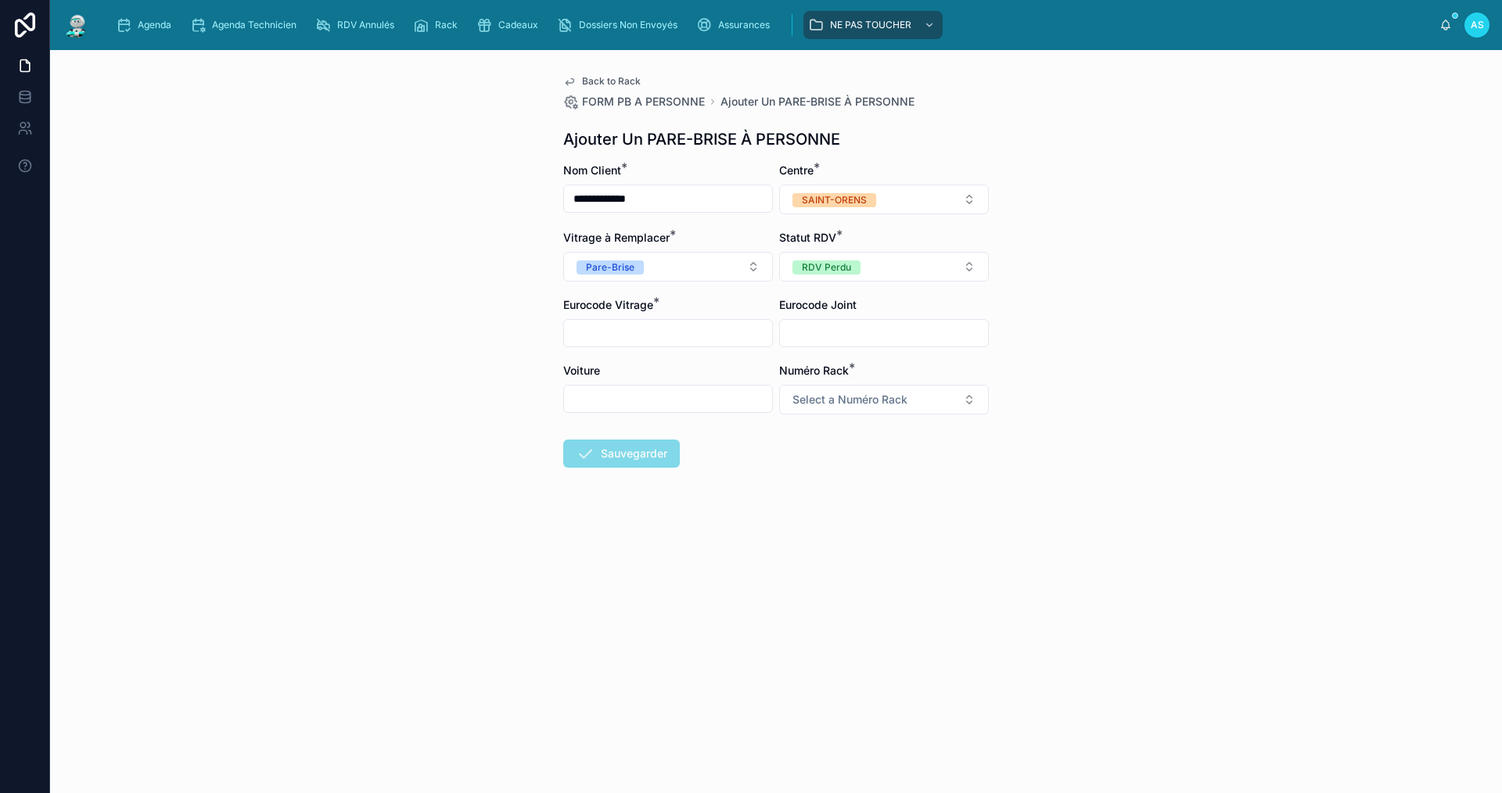
click at [680, 336] on input "text" at bounding box center [668, 333] width 208 height 22
type input "**********"
click at [840, 388] on button "Select a Numéro Rack" at bounding box center [884, 400] width 210 height 30
type input "**"
click at [861, 469] on div "18" at bounding box center [884, 462] width 202 height 23
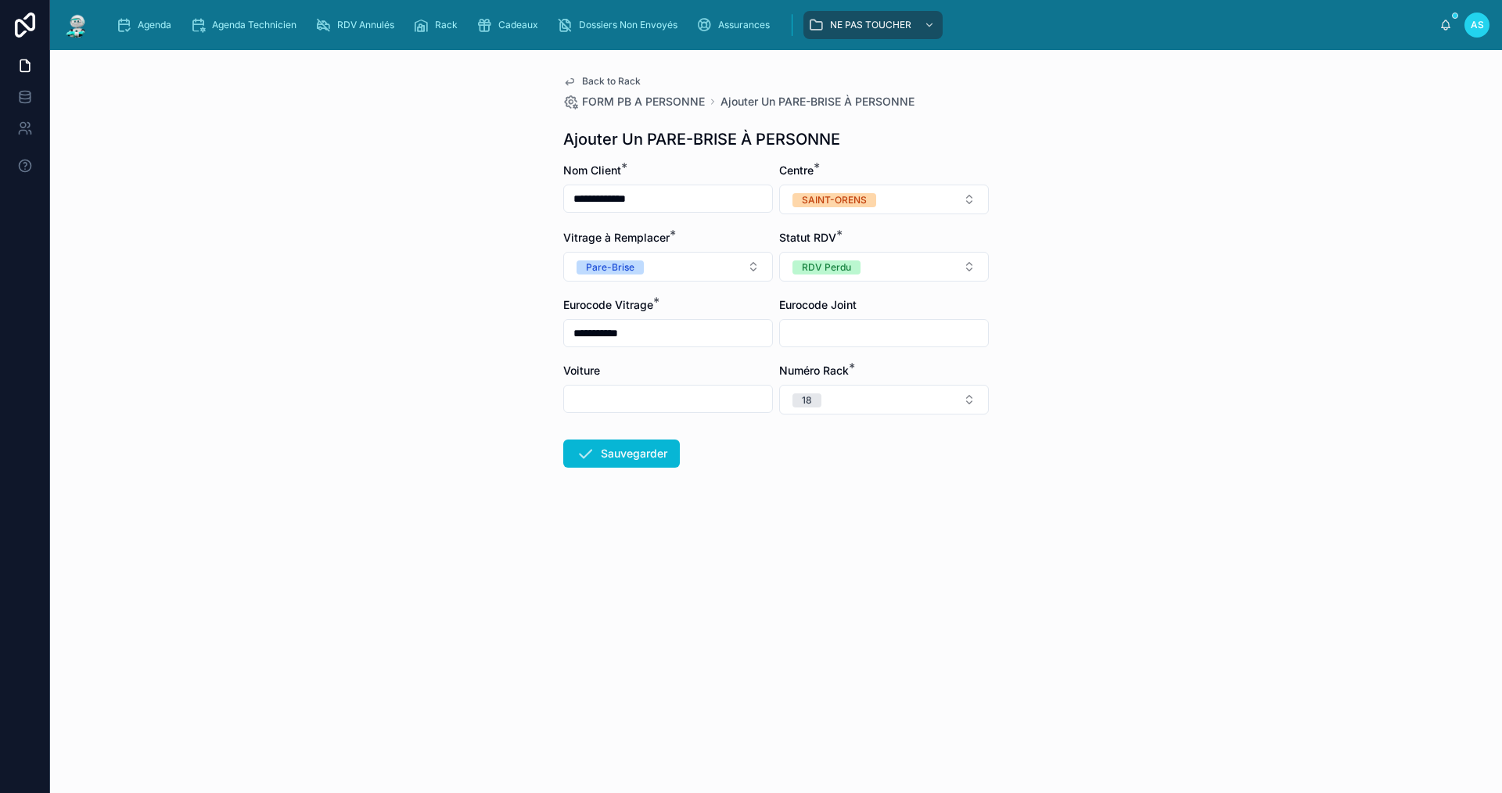
click at [663, 397] on input "text" at bounding box center [668, 399] width 208 height 22
type input "******"
click at [595, 462] on button "Sauvegarder" at bounding box center [621, 454] width 117 height 28
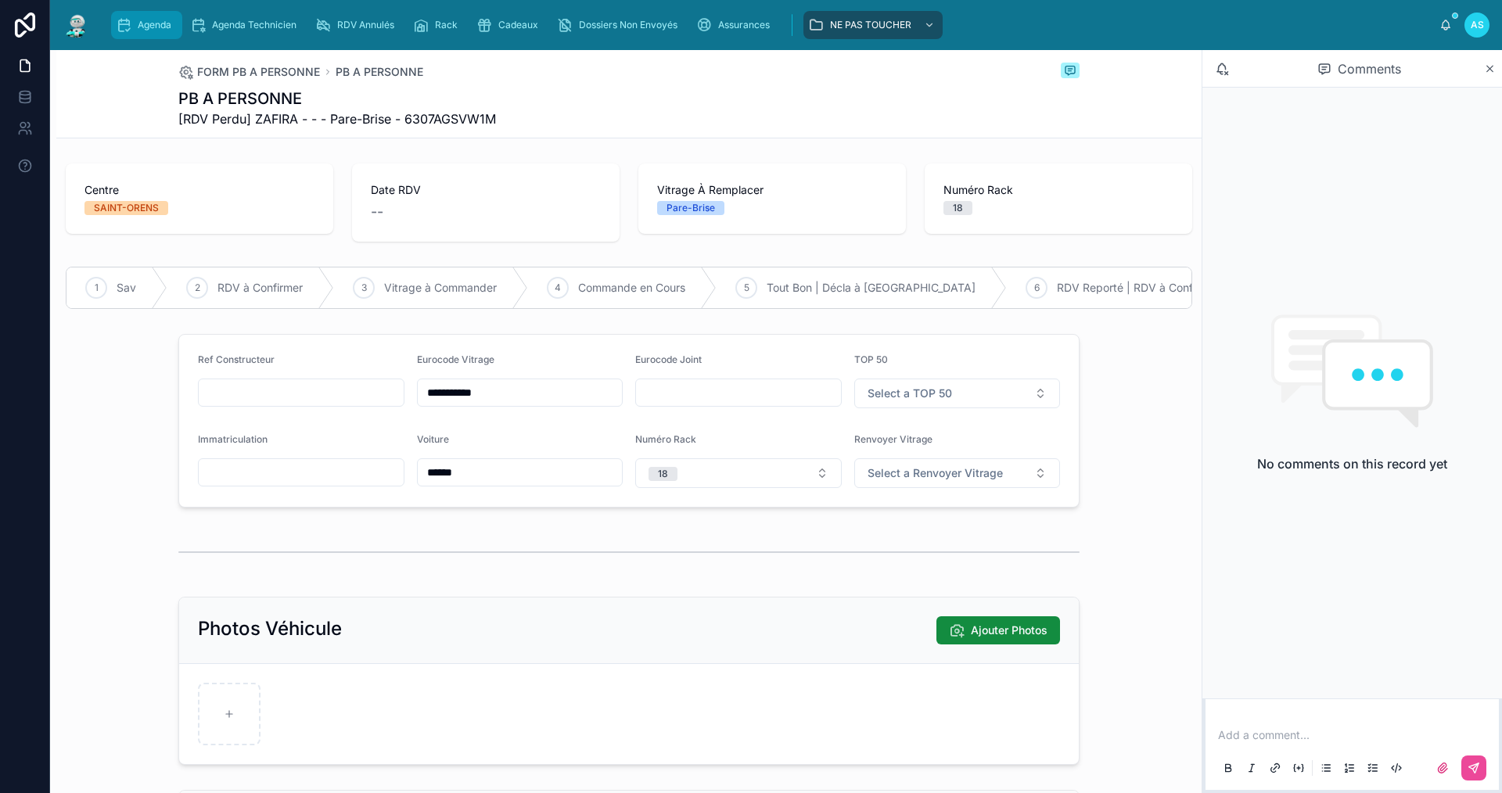
click at [158, 33] on div "Agenda" at bounding box center [147, 25] width 62 height 25
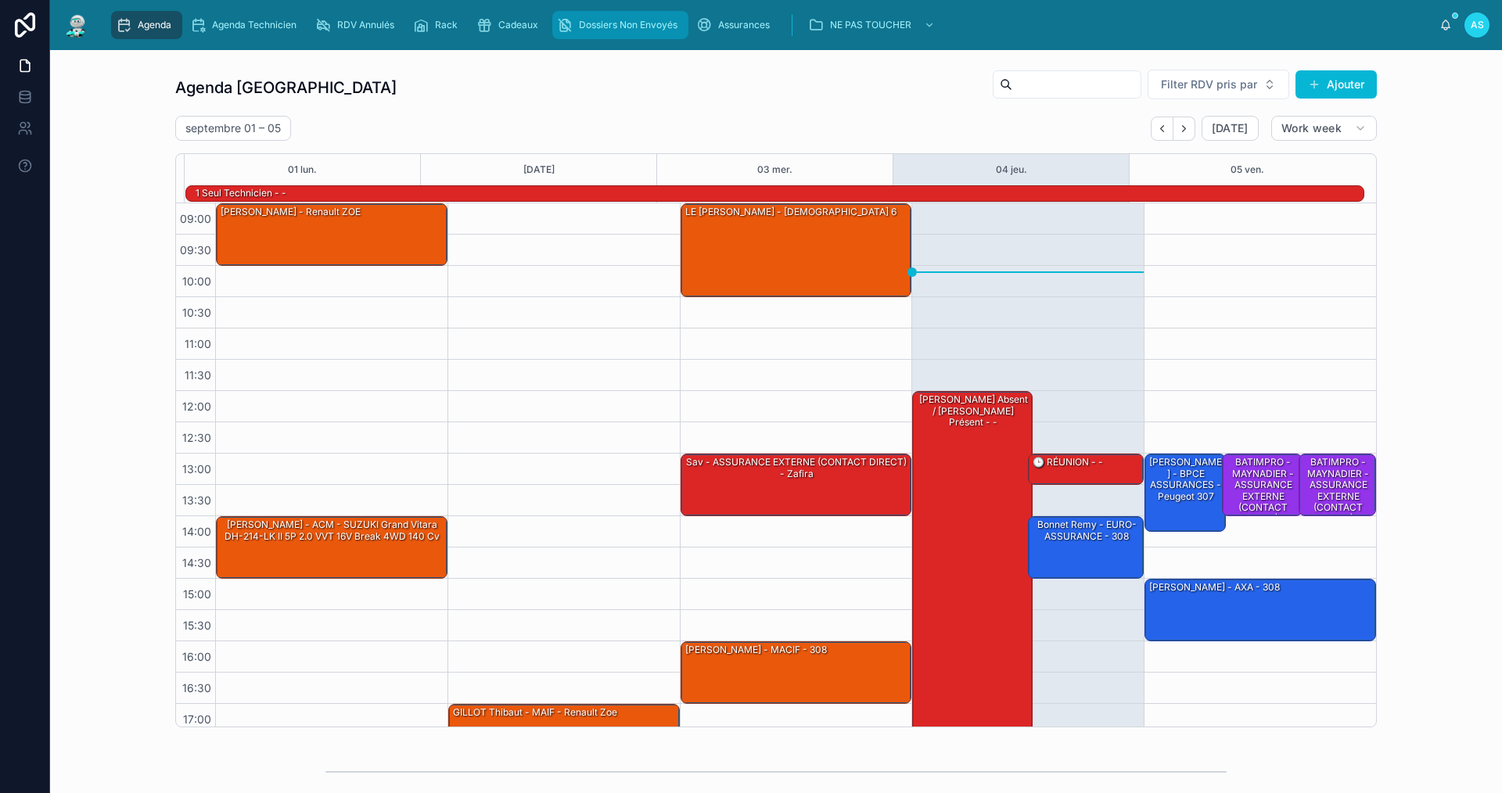
scroll to position [41, 0]
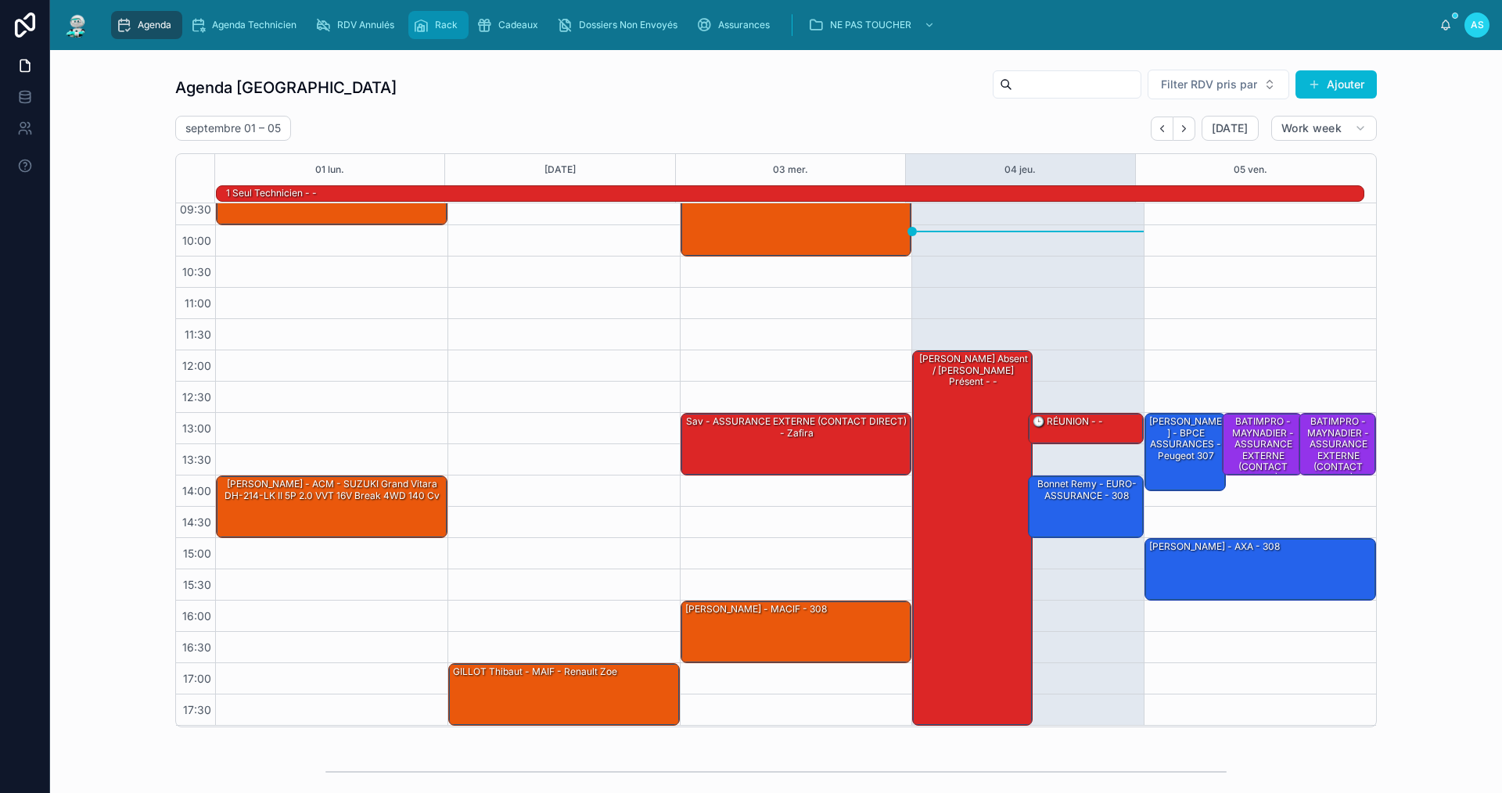
click at [436, 23] on span "Rack" at bounding box center [446, 25] width 23 height 13
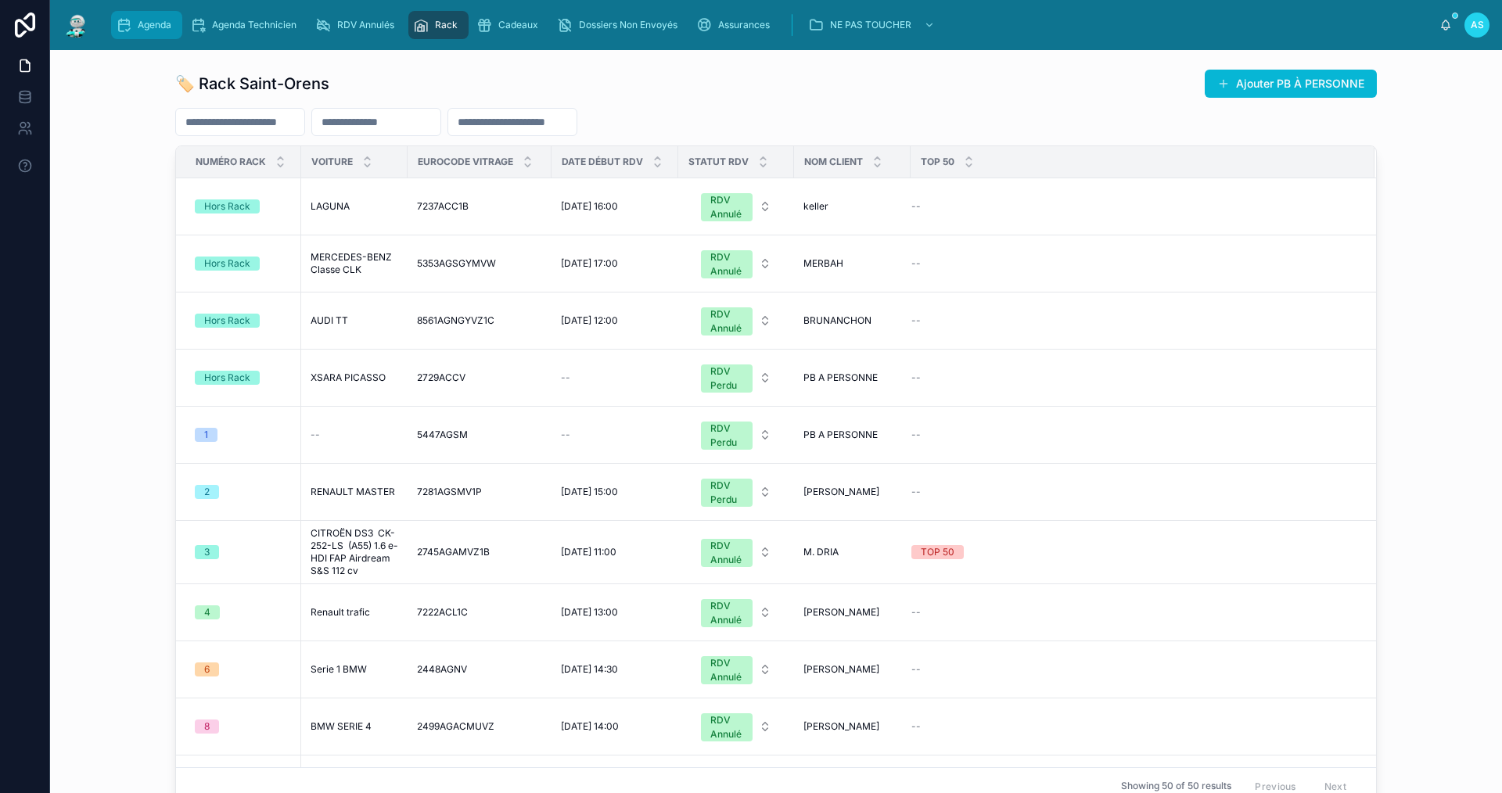
click at [139, 25] on span "Agenda" at bounding box center [155, 25] width 34 height 13
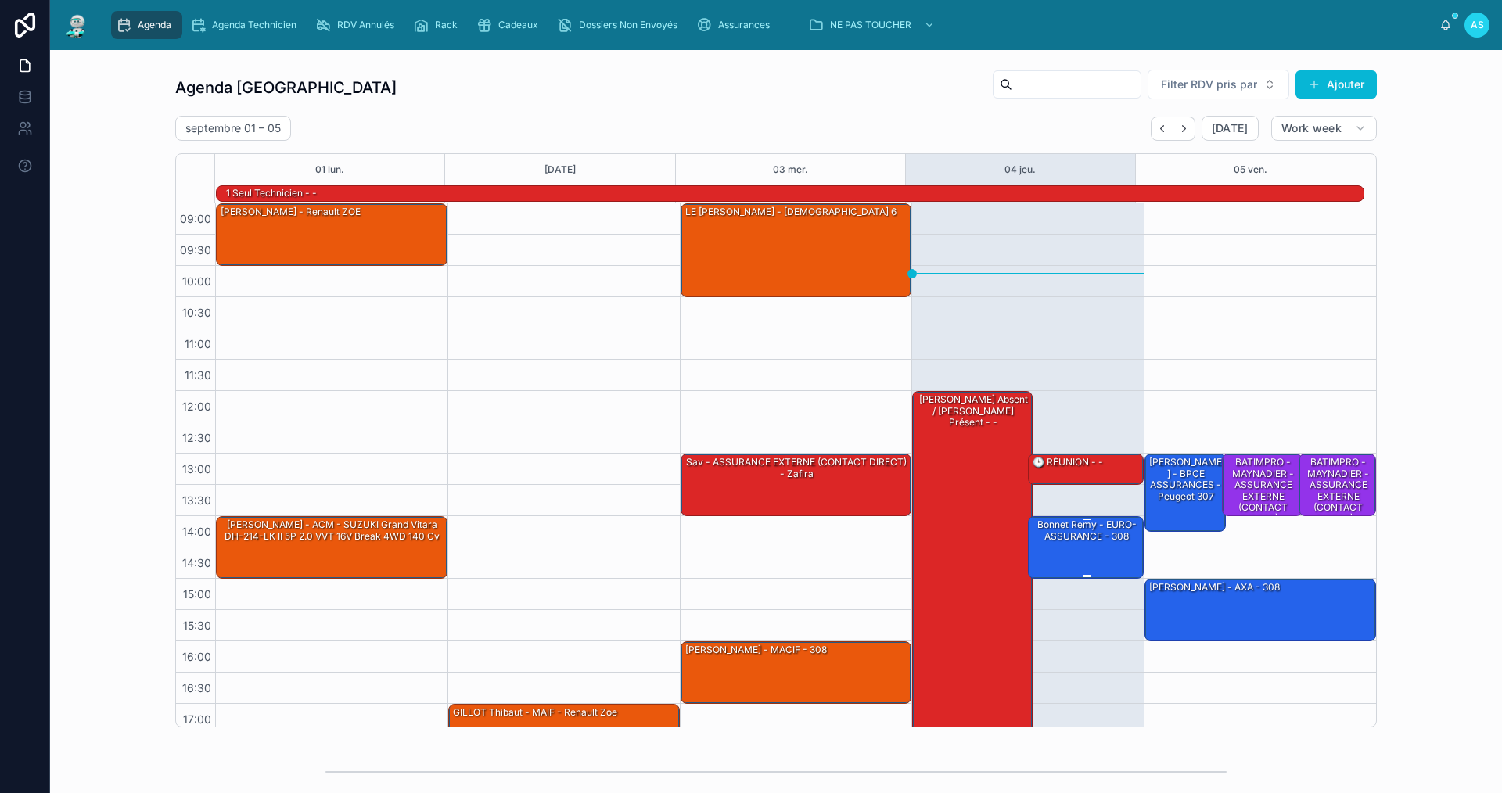
click at [1090, 561] on div "Bonnet Remy - EURO-ASSURANCE - 308" at bounding box center [1086, 546] width 111 height 59
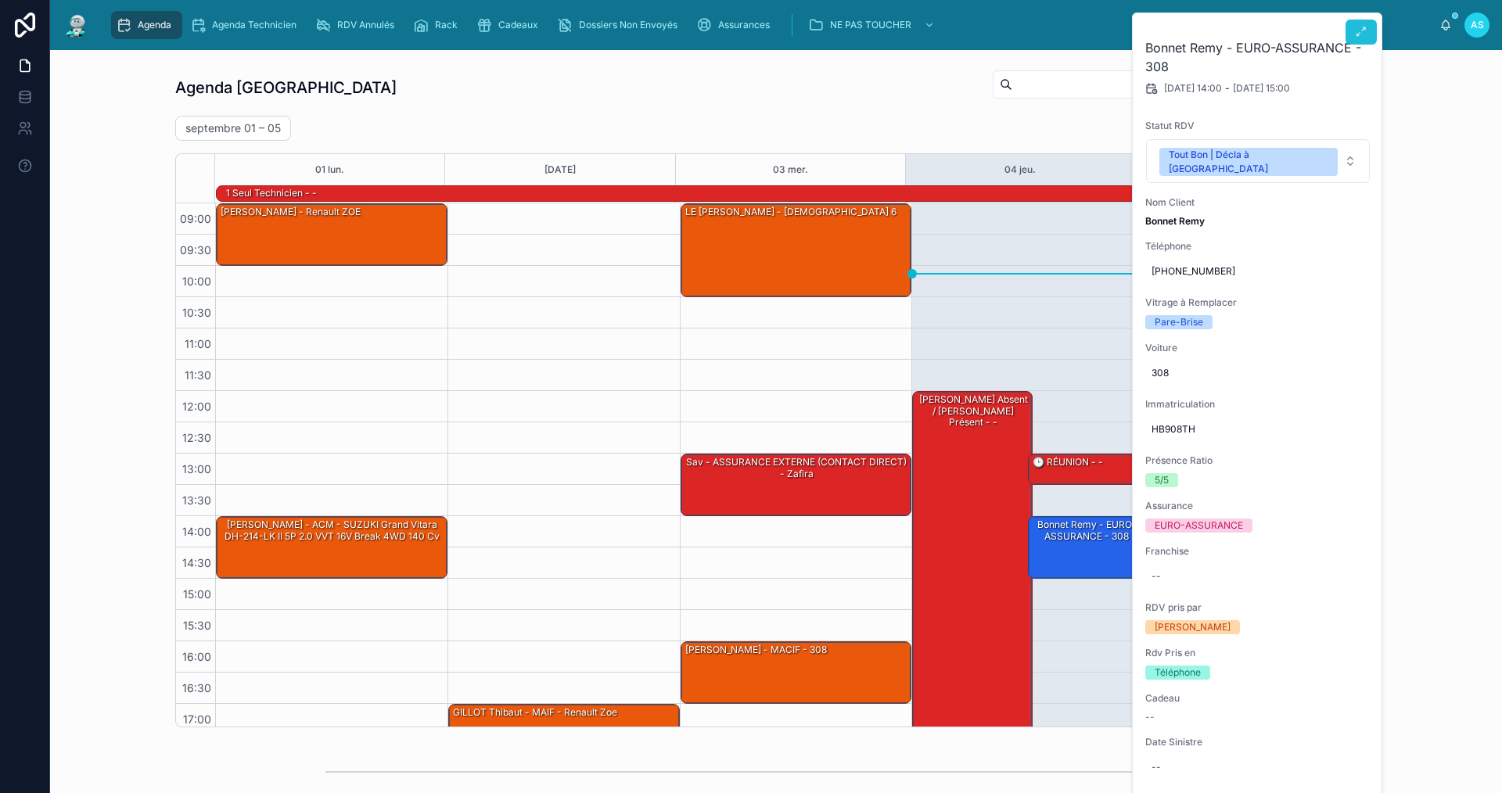
click at [1367, 25] on button at bounding box center [1360, 32] width 31 height 25
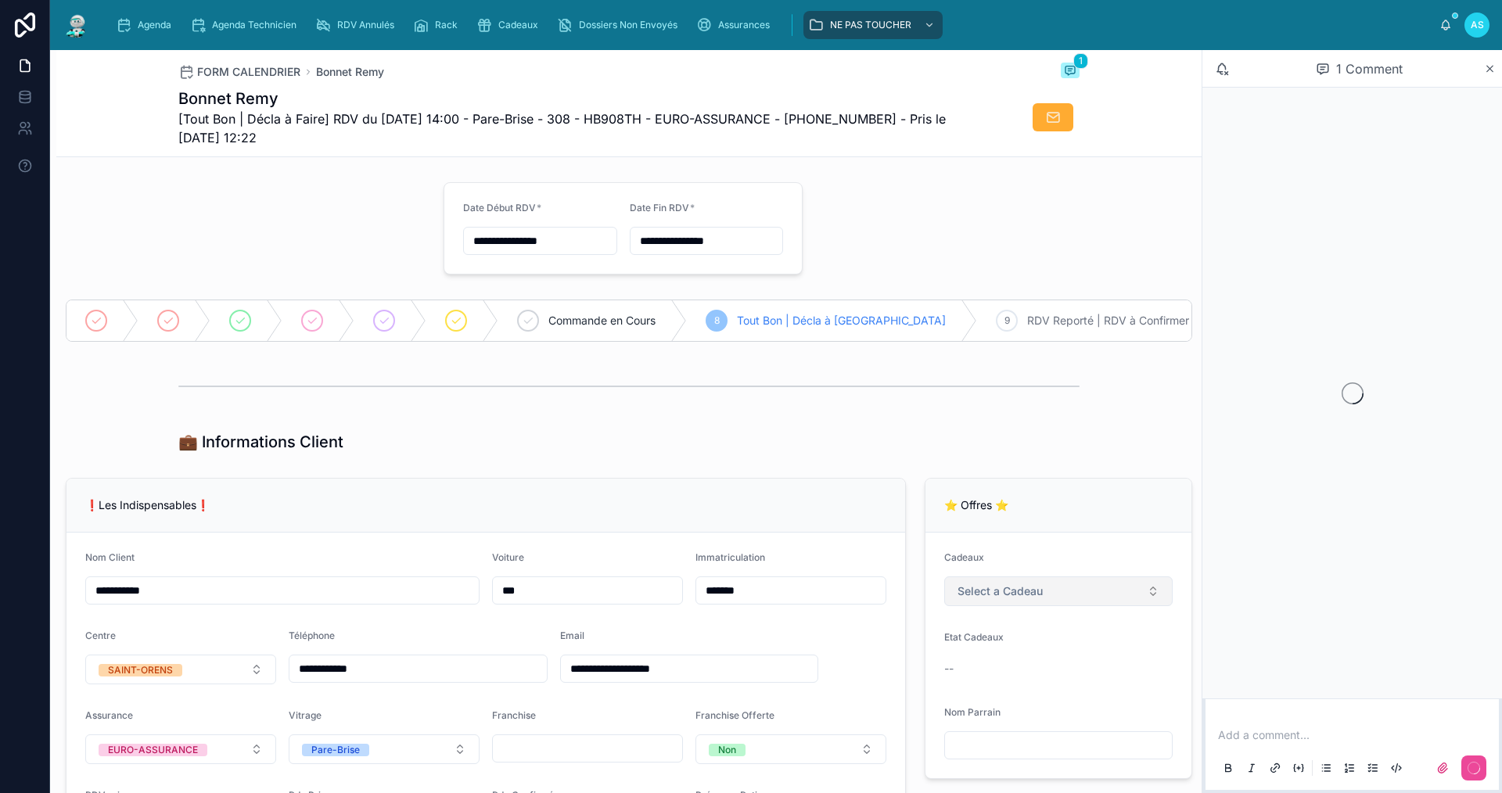
click at [1028, 599] on span "Select a Cadeau" at bounding box center [999, 592] width 85 height 16
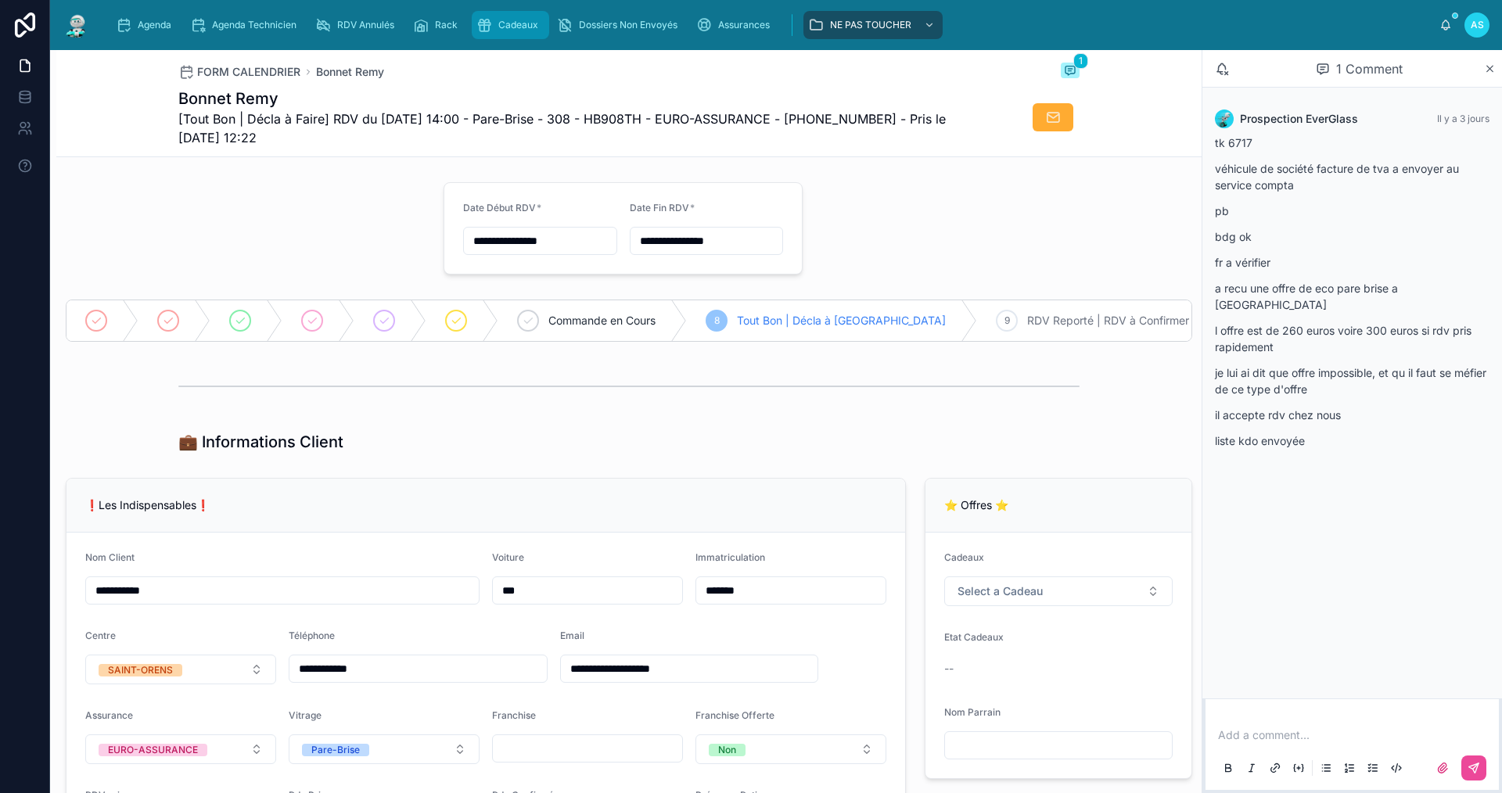
click at [516, 16] on div "Cadeaux" at bounding box center [510, 25] width 68 height 25
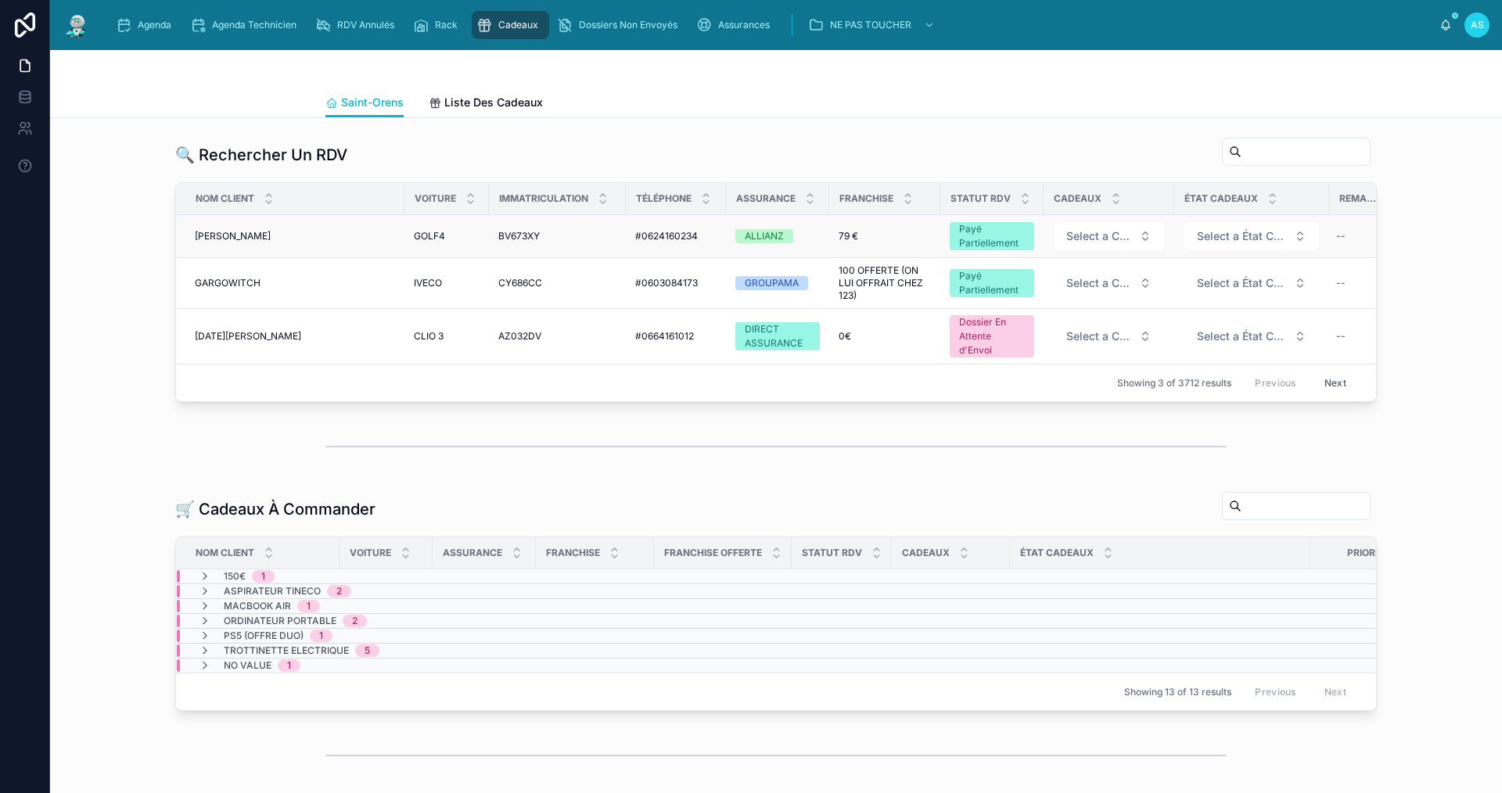
click at [232, 229] on td "[PERSON_NAME] [PERSON_NAME]" at bounding box center [290, 236] width 228 height 43
click at [237, 238] on span "[PERSON_NAME]" at bounding box center [233, 236] width 76 height 13
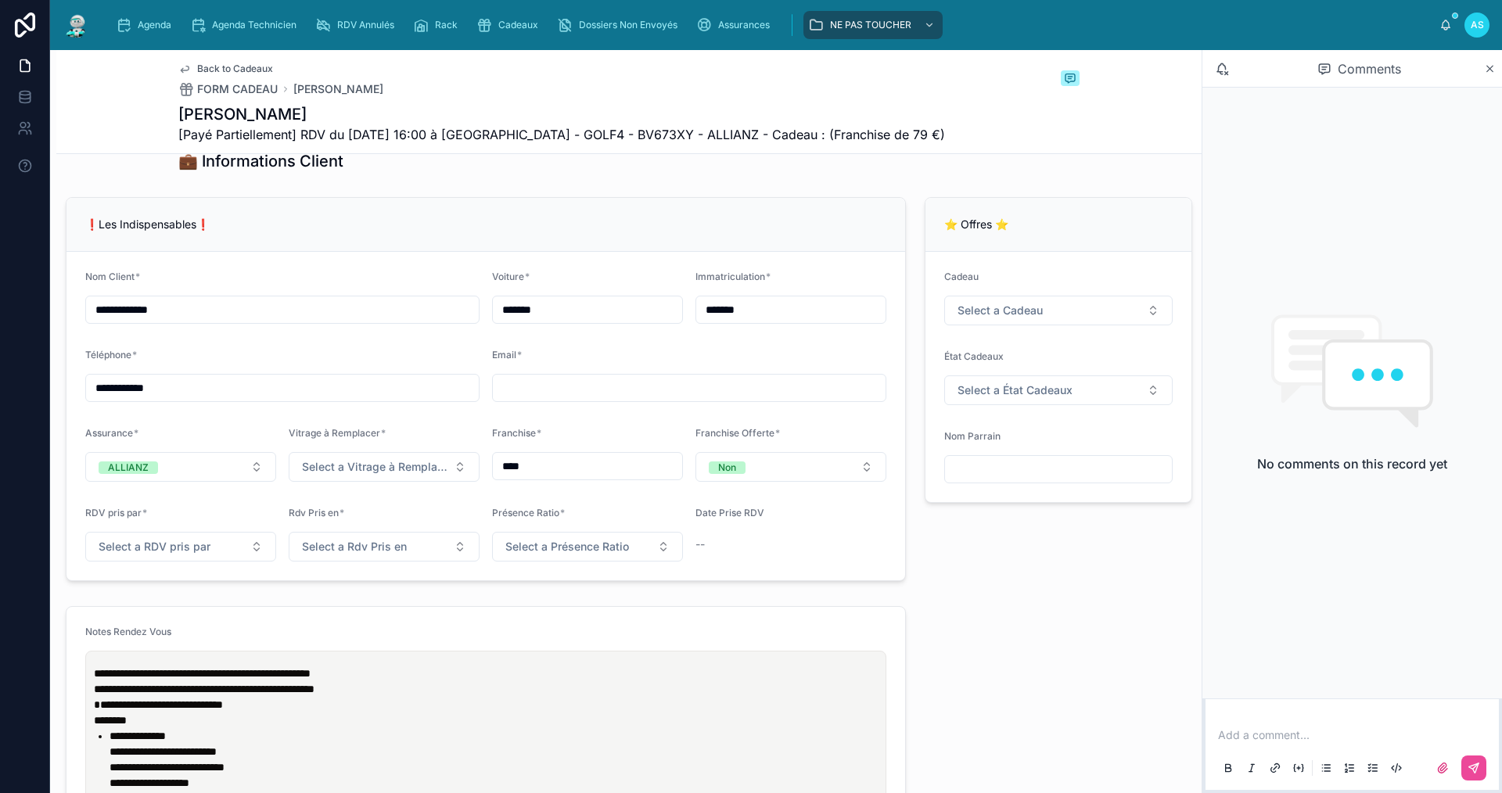
scroll to position [1252, 0]
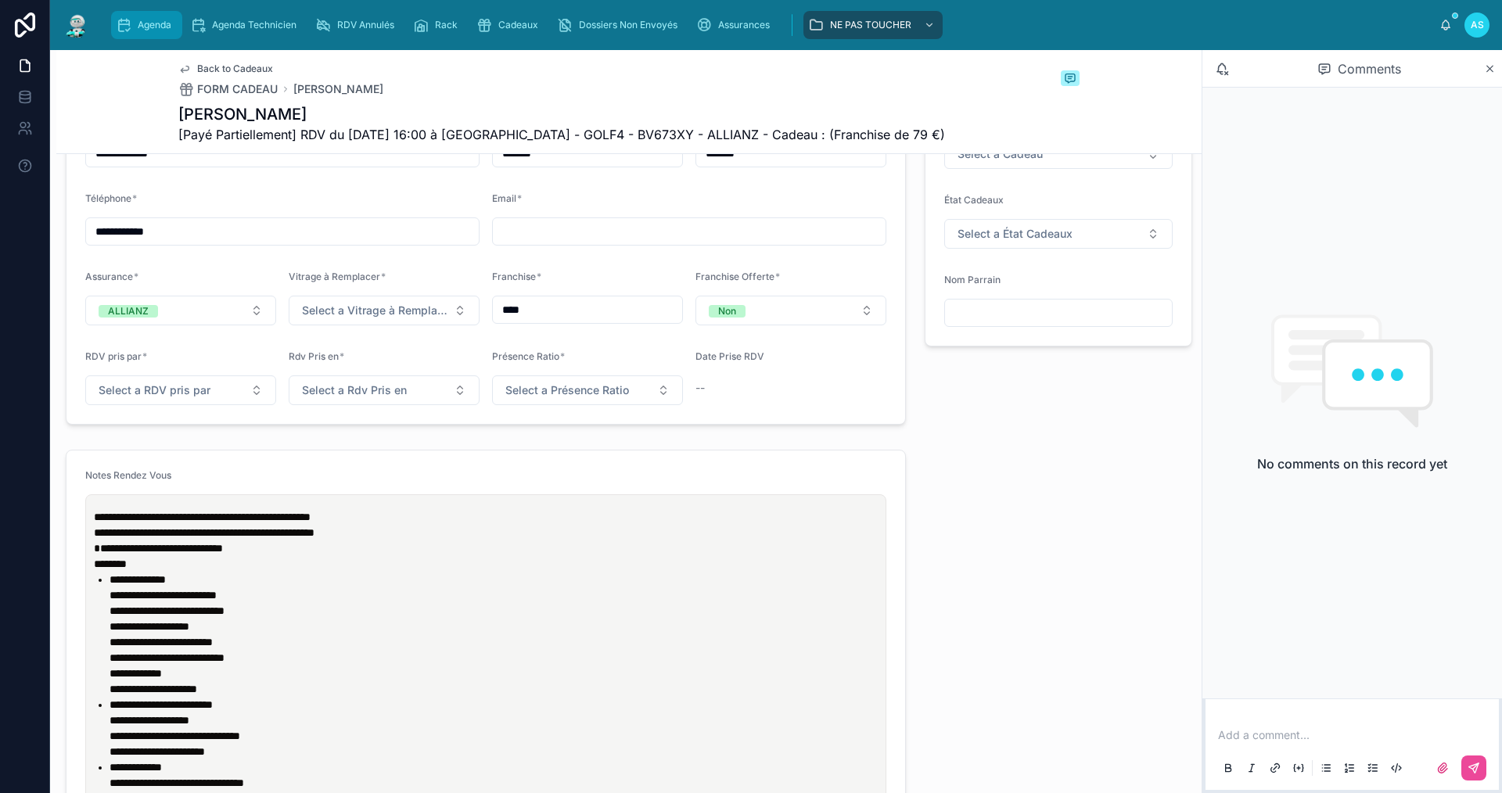
click at [153, 30] on span "Agenda" at bounding box center [155, 25] width 34 height 13
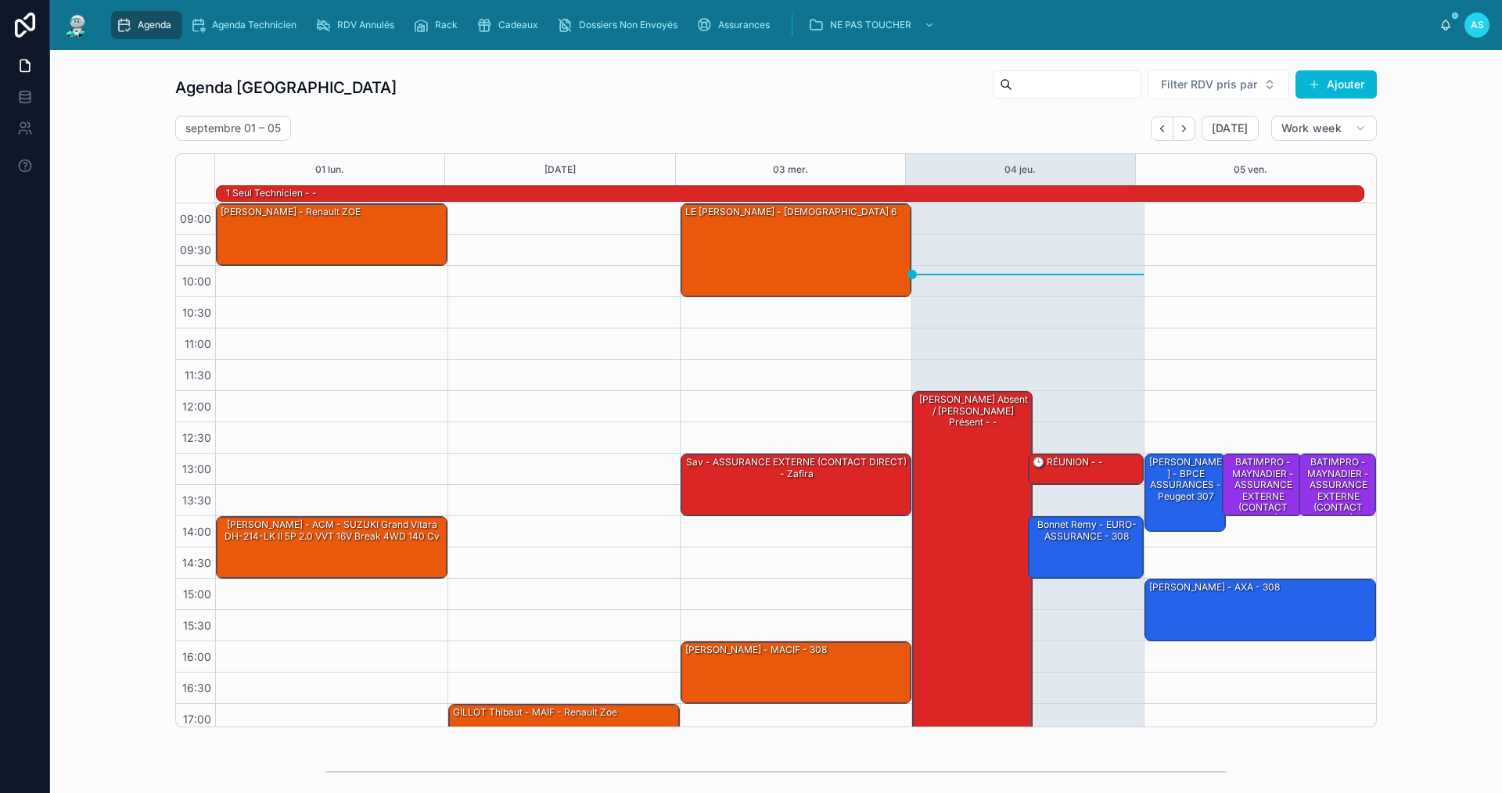
scroll to position [41, 0]
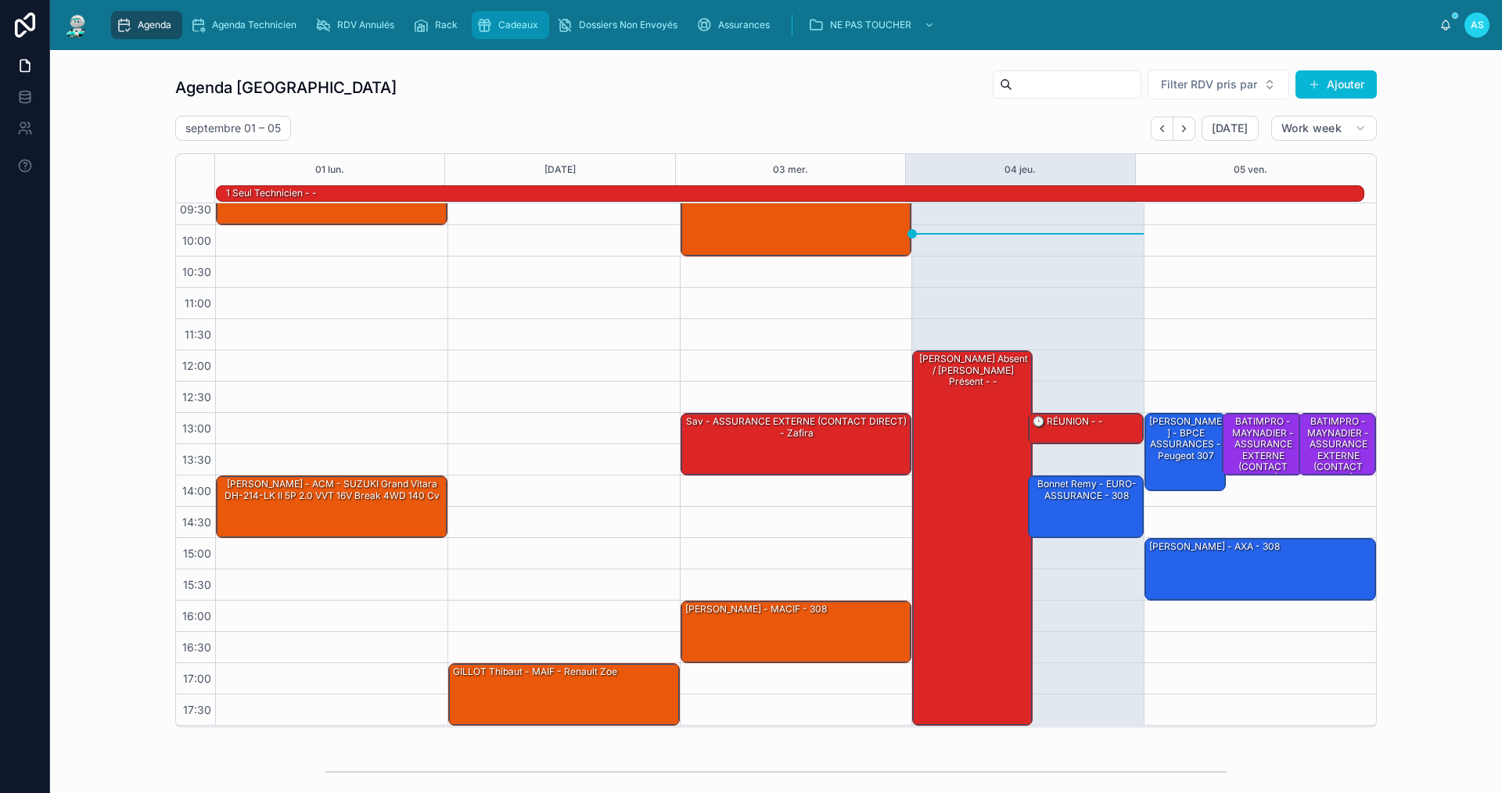
click at [517, 22] on span "Cadeaux" at bounding box center [518, 25] width 40 height 13
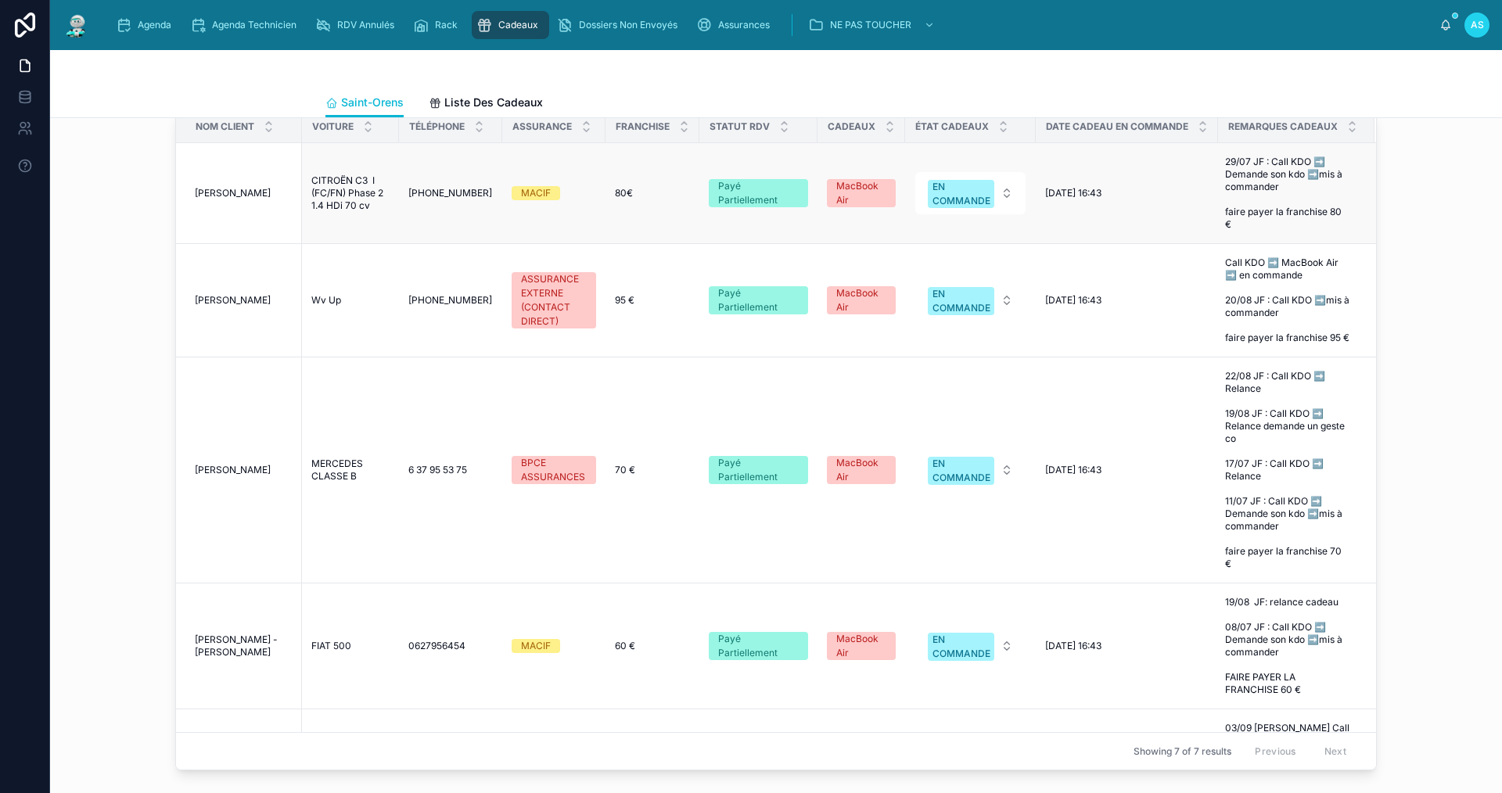
scroll to position [704, 0]
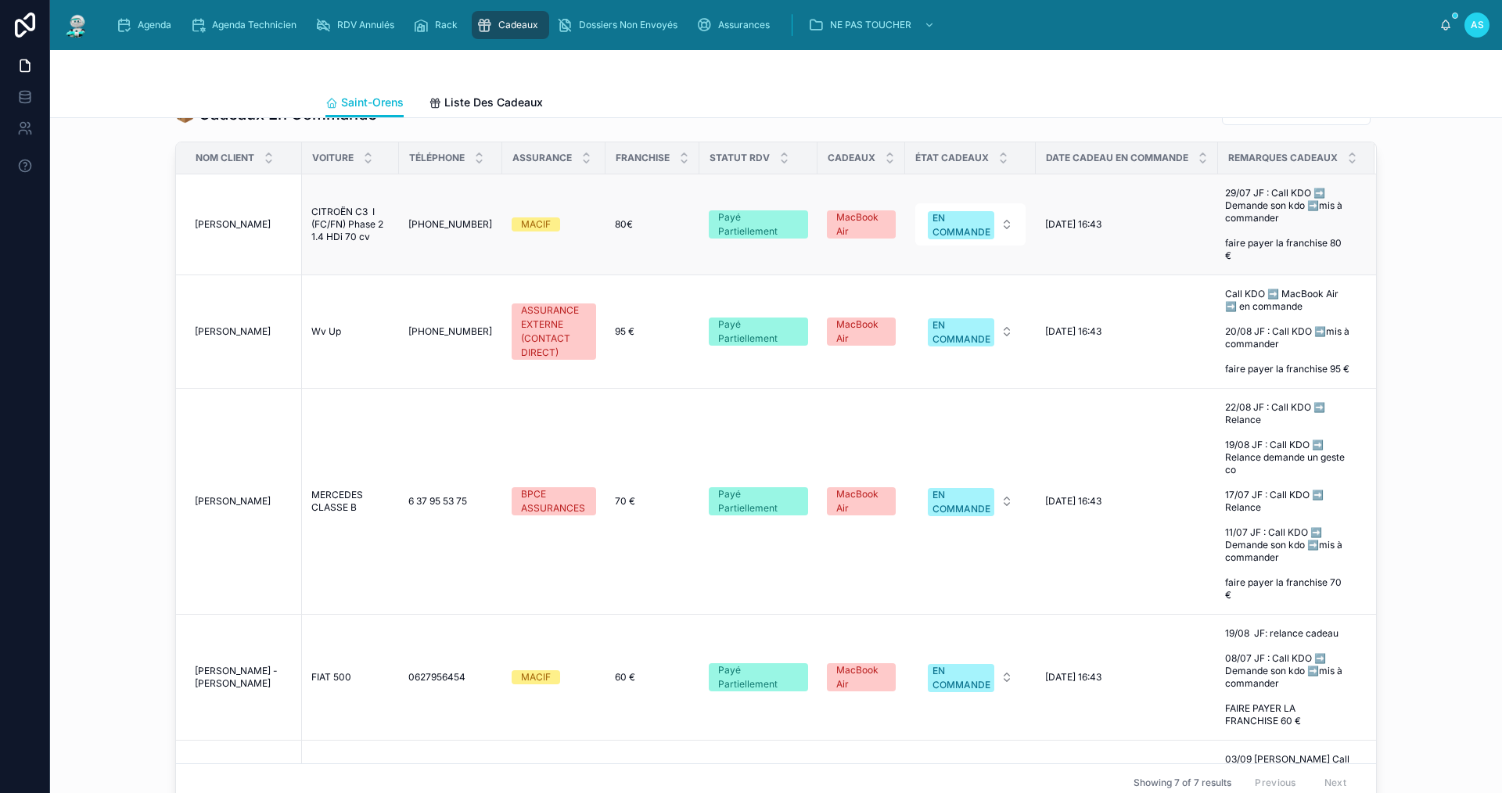
click at [219, 231] on span "[PERSON_NAME]" at bounding box center [233, 224] width 76 height 13
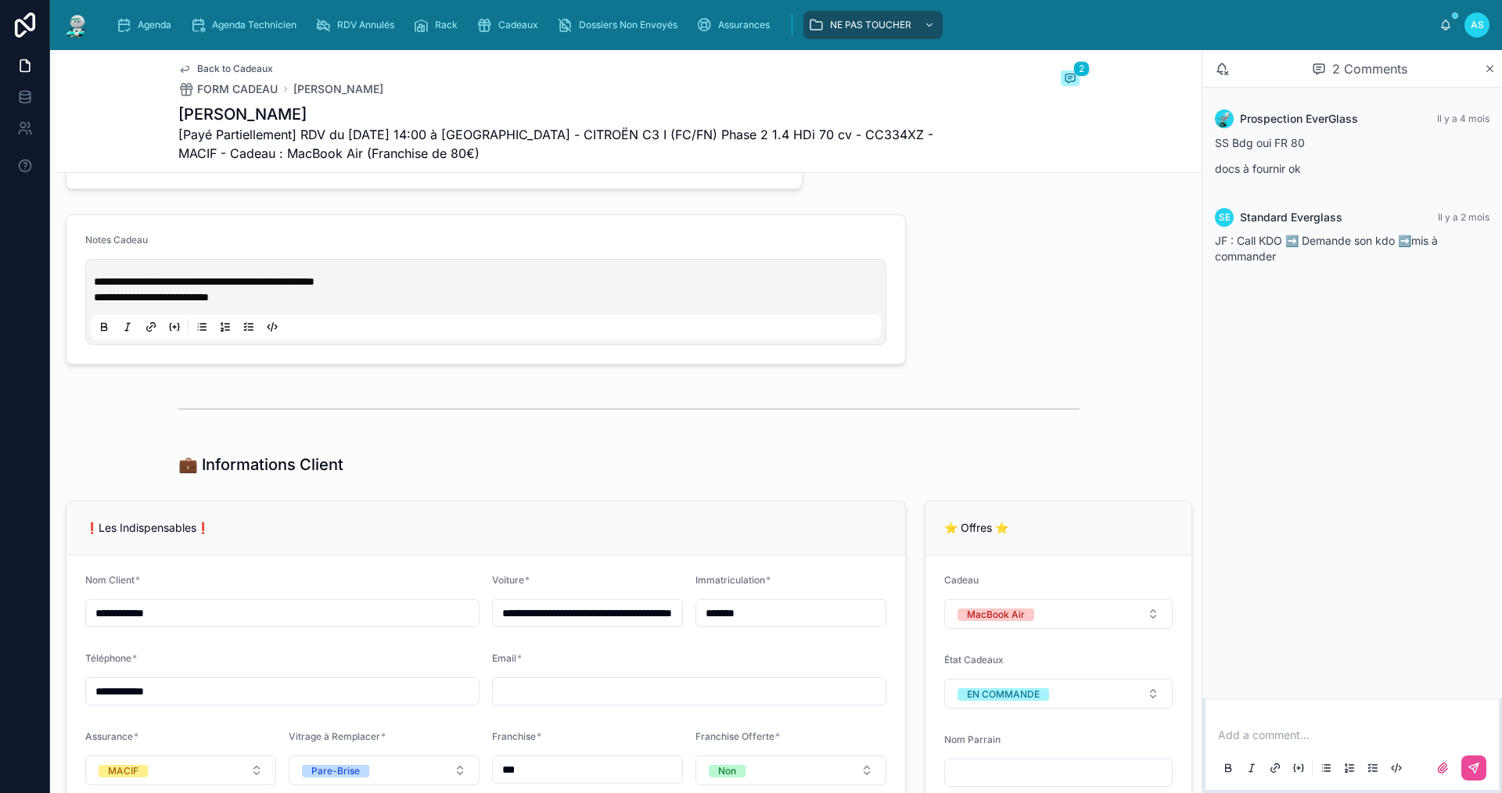
scroll to position [782, 0]
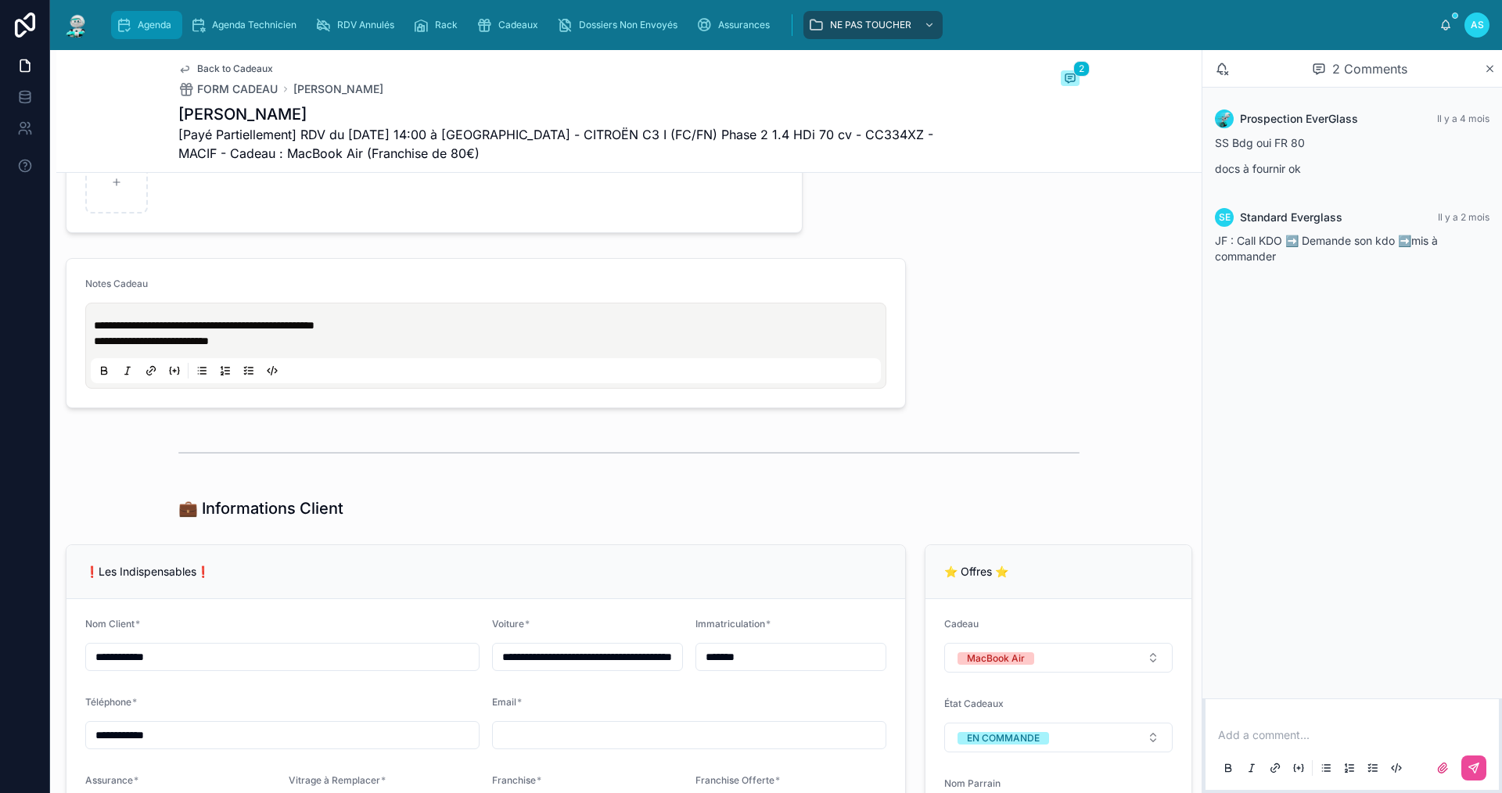
click at [131, 14] on div "Agenda" at bounding box center [147, 25] width 62 height 25
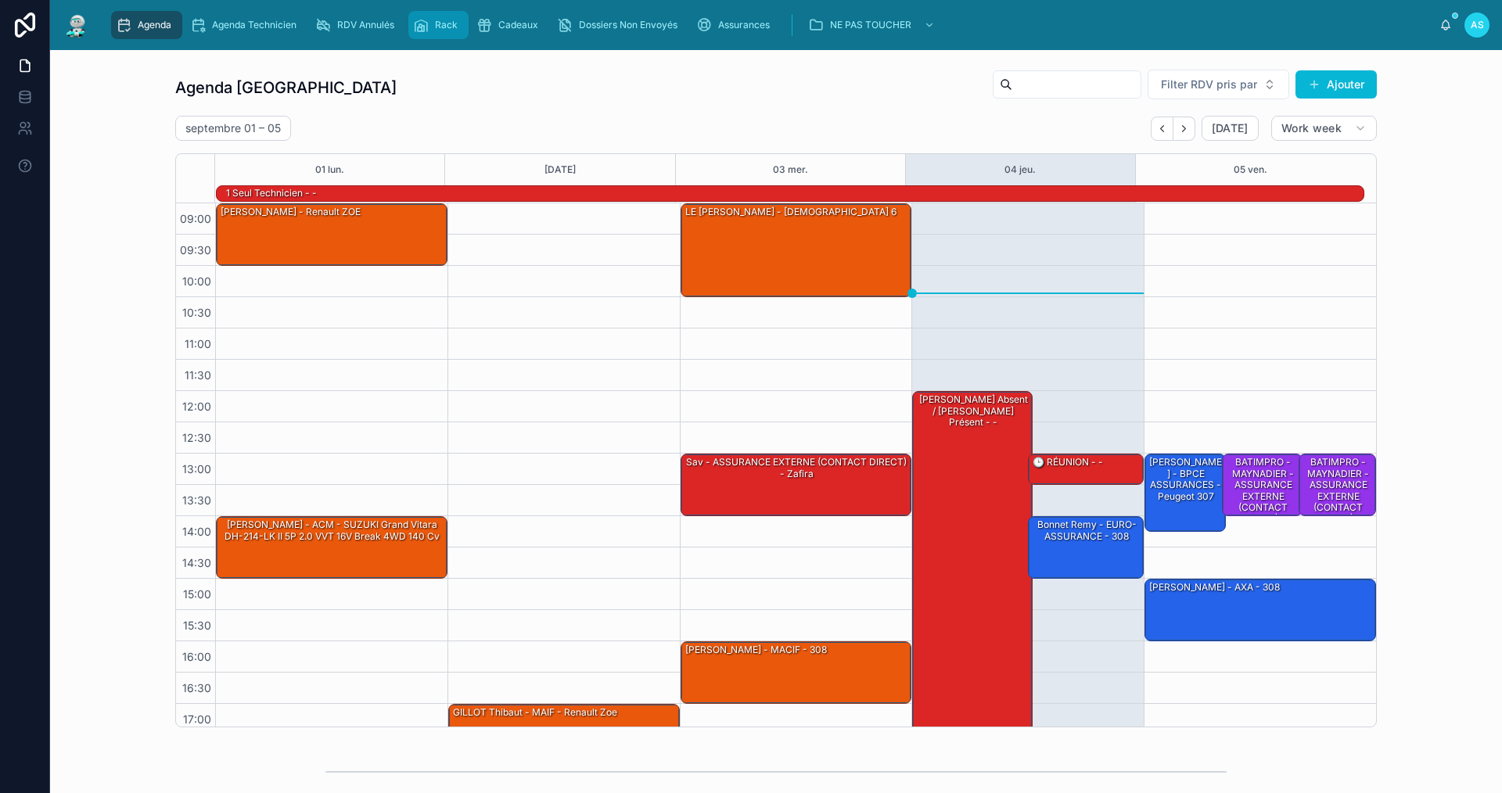
click at [435, 27] on div "Rack" at bounding box center [438, 25] width 51 height 25
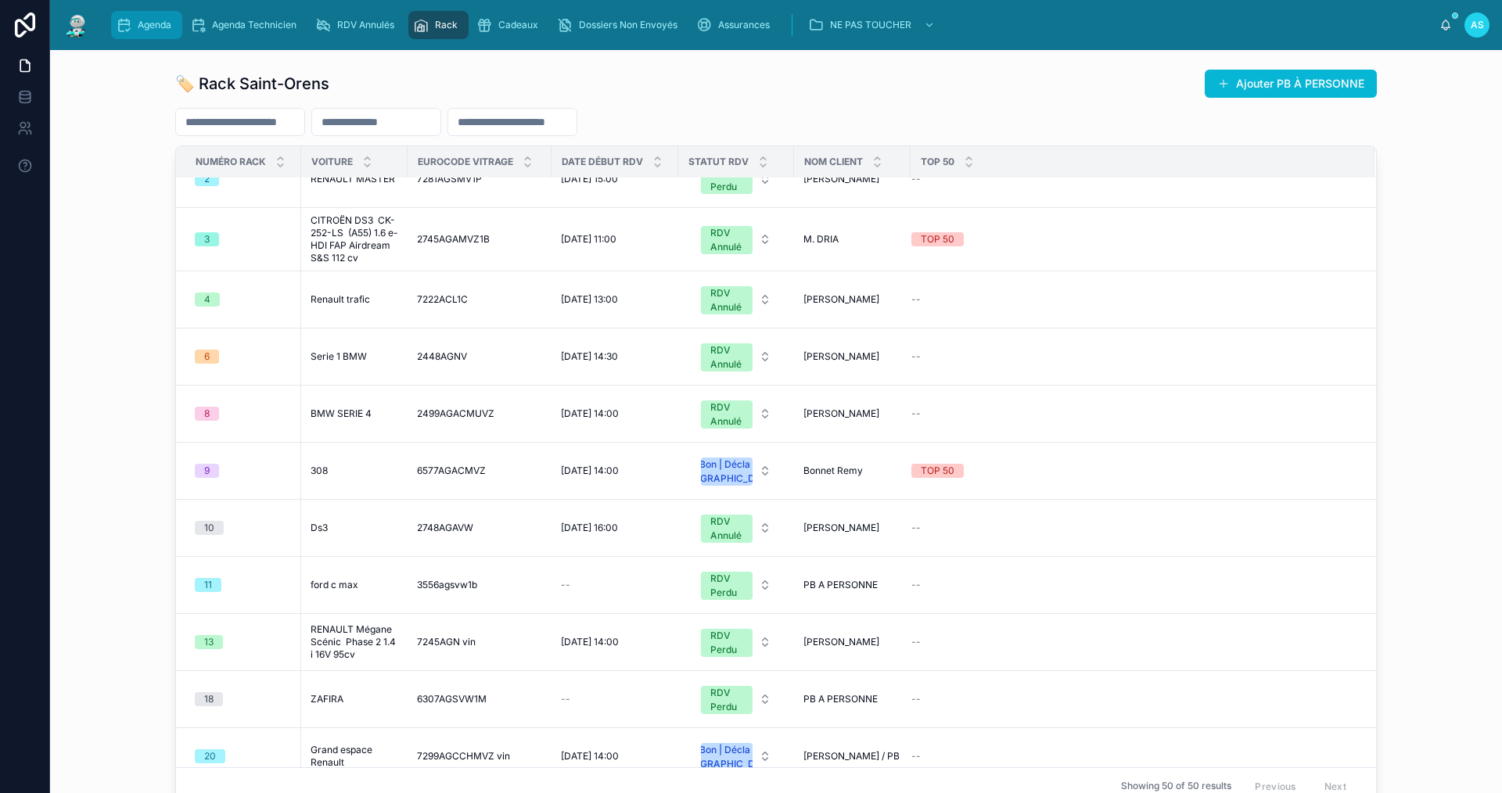
click at [159, 26] on span "Agenda" at bounding box center [155, 25] width 34 height 13
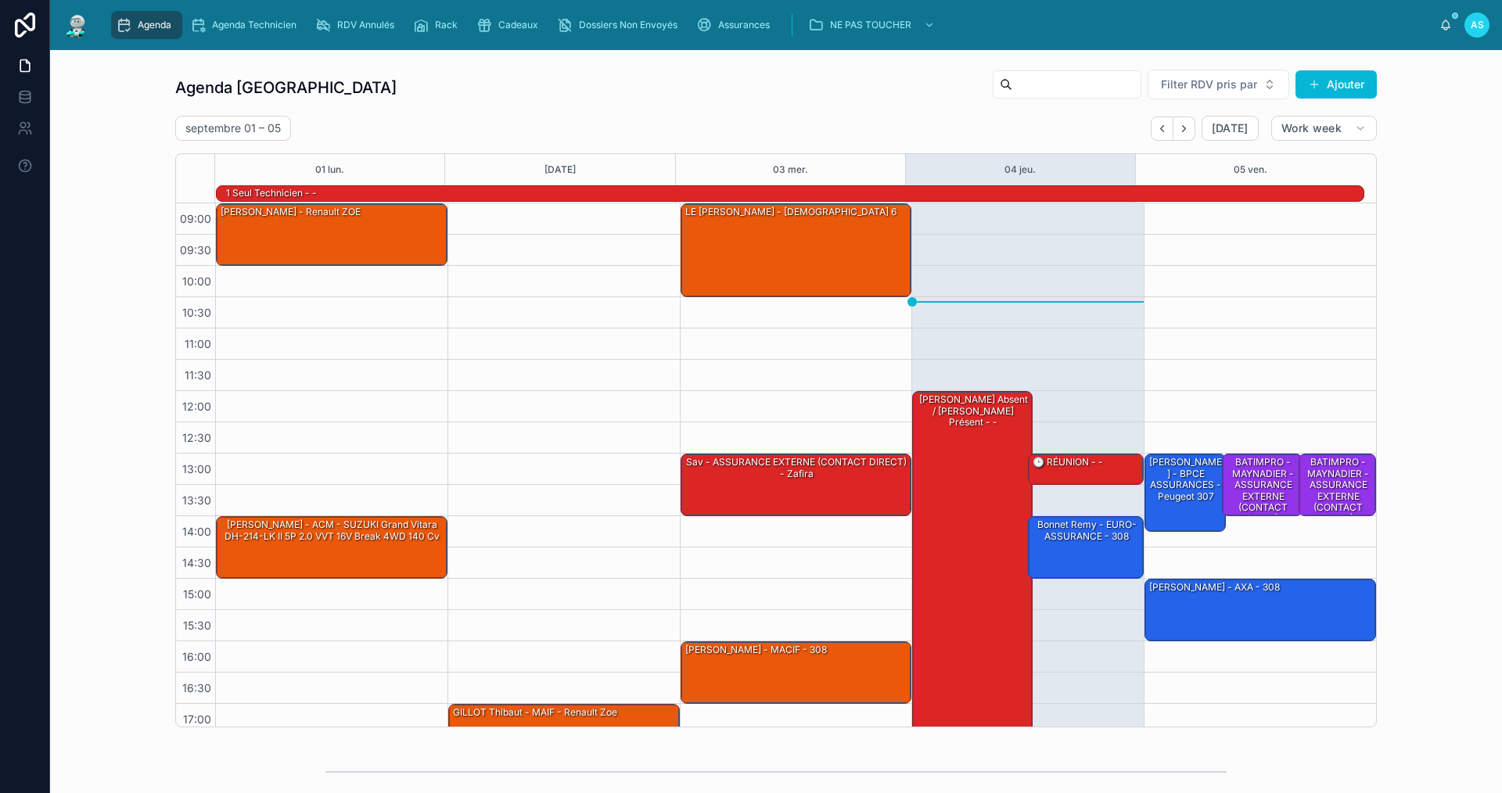
click at [1443, 479] on div "Agenda Saint-Orens Filter RDV pris par Ajouter [DATE] – [DATE] [DATE] Work week…" at bounding box center [776, 398] width 1427 height 671
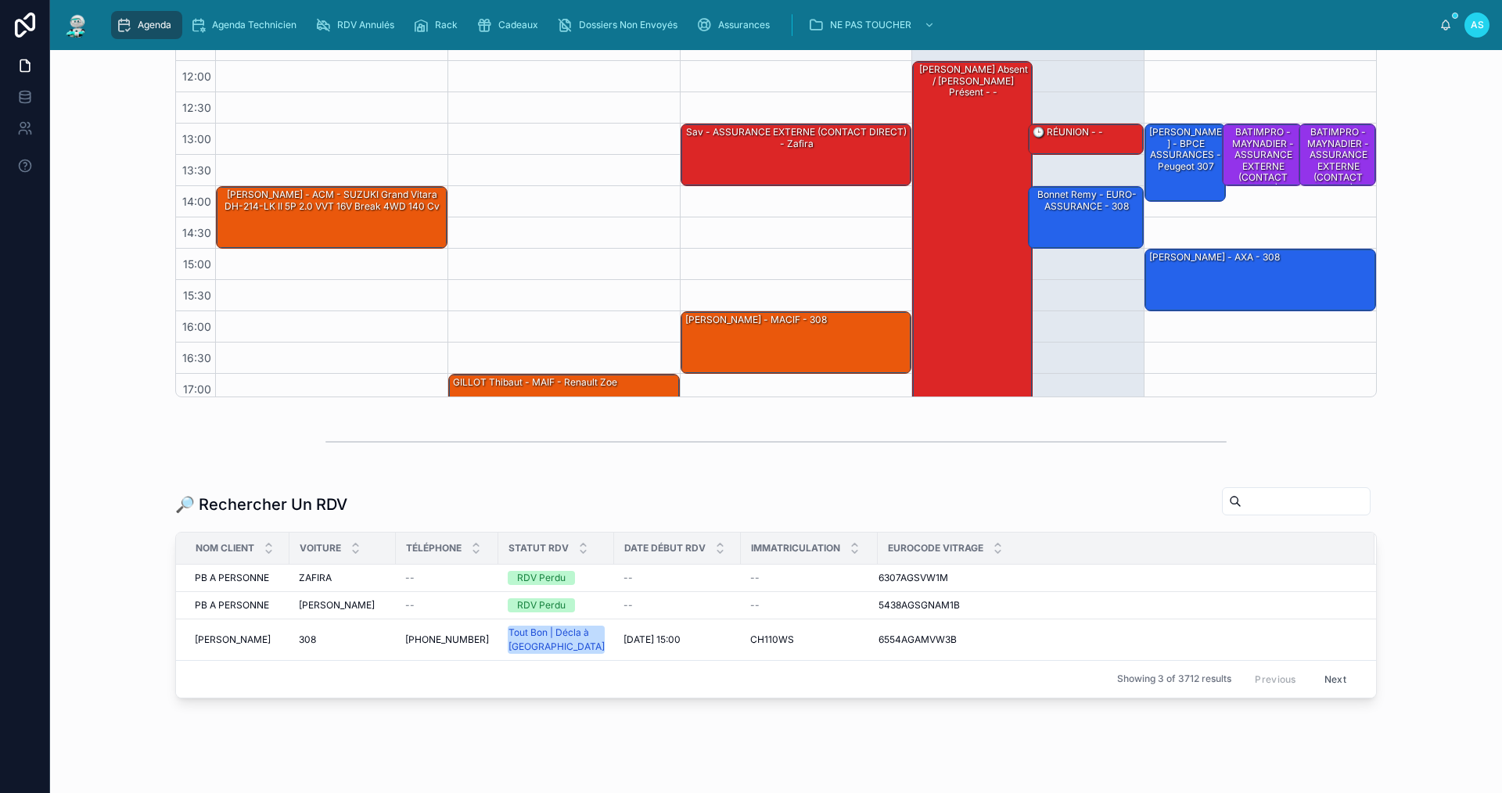
scroll to position [367, 0]
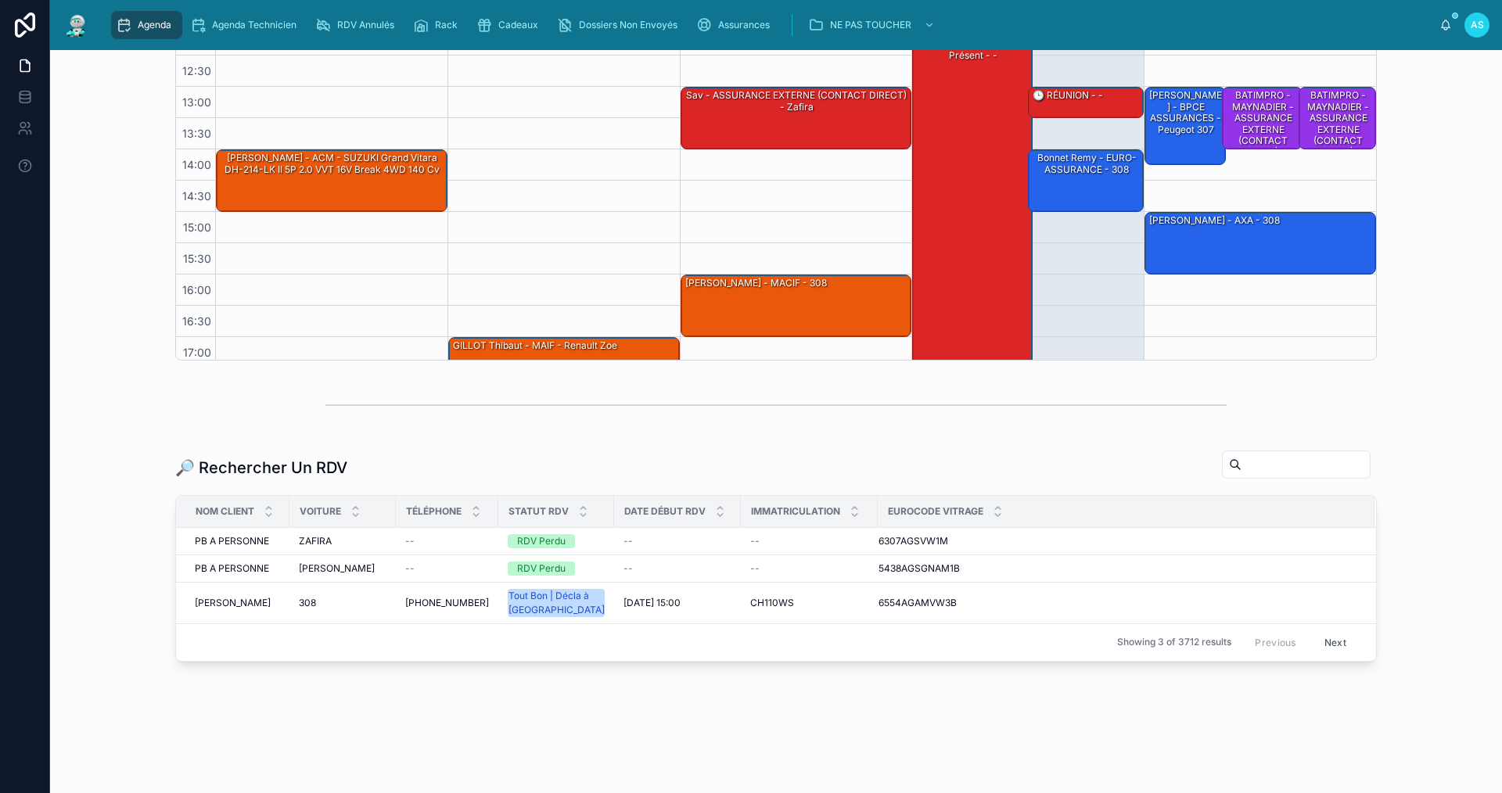
click at [1241, 474] on input "text" at bounding box center [1305, 465] width 128 height 22
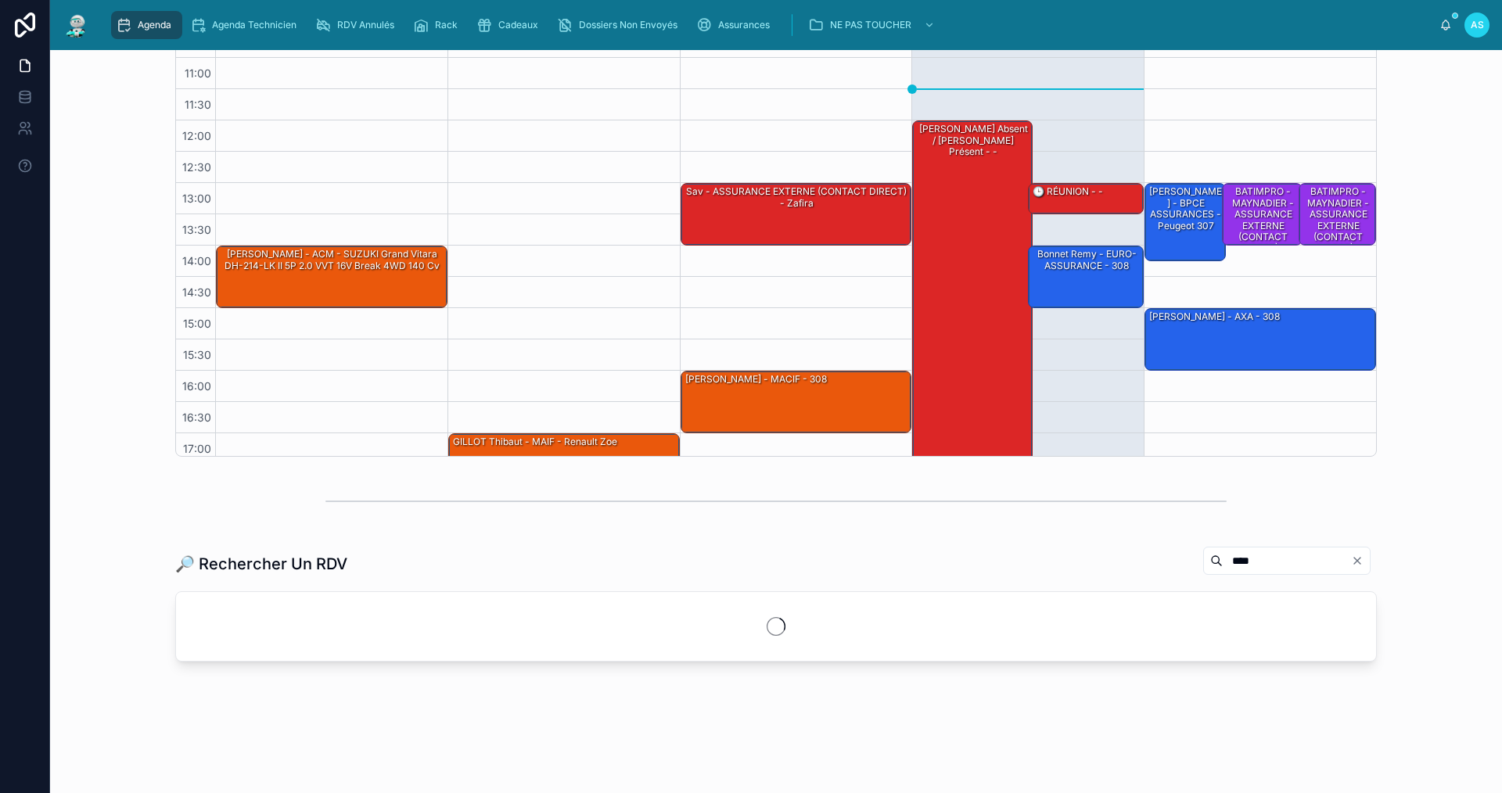
scroll to position [271, 0]
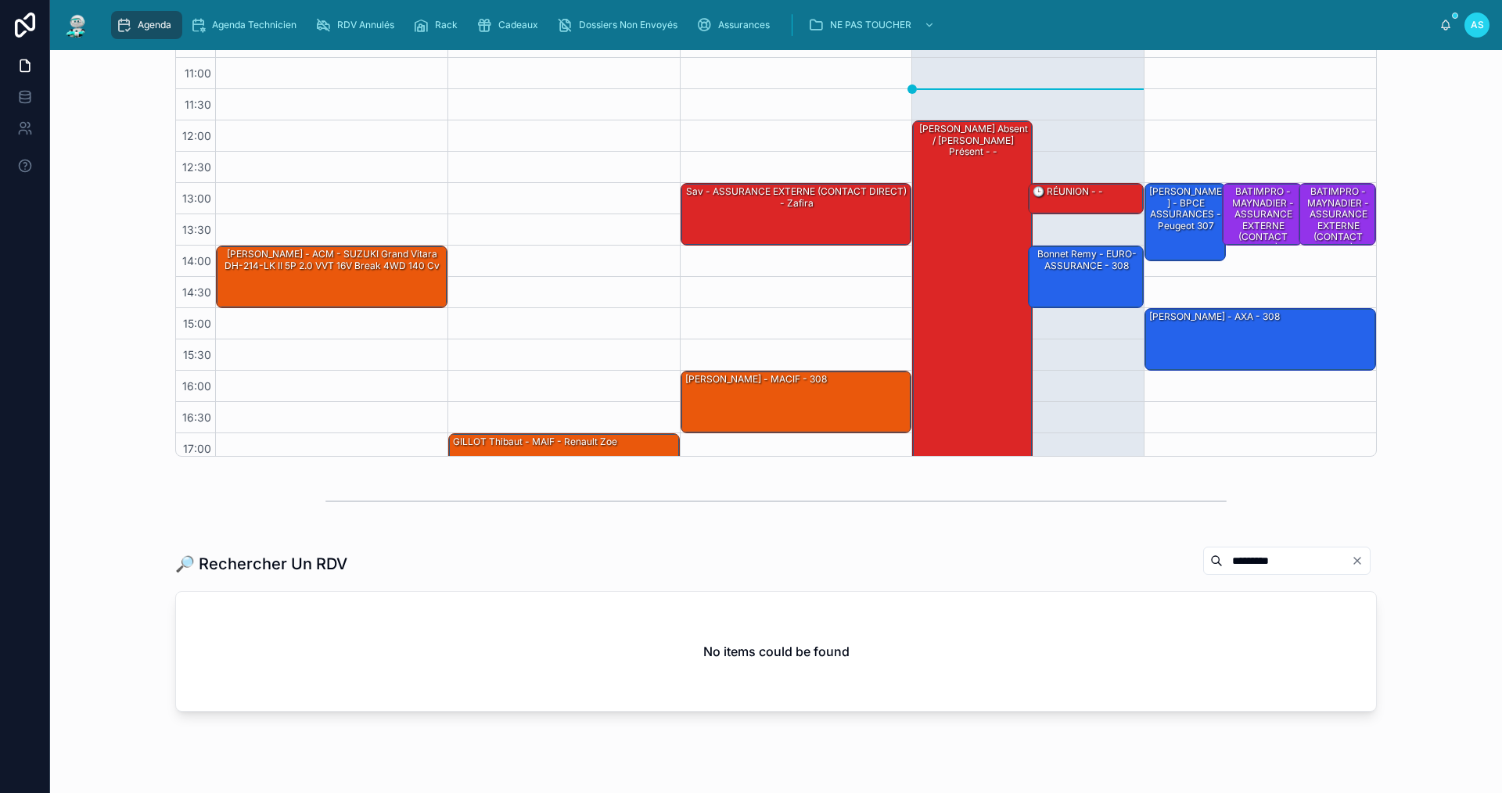
scroll to position [321, 0]
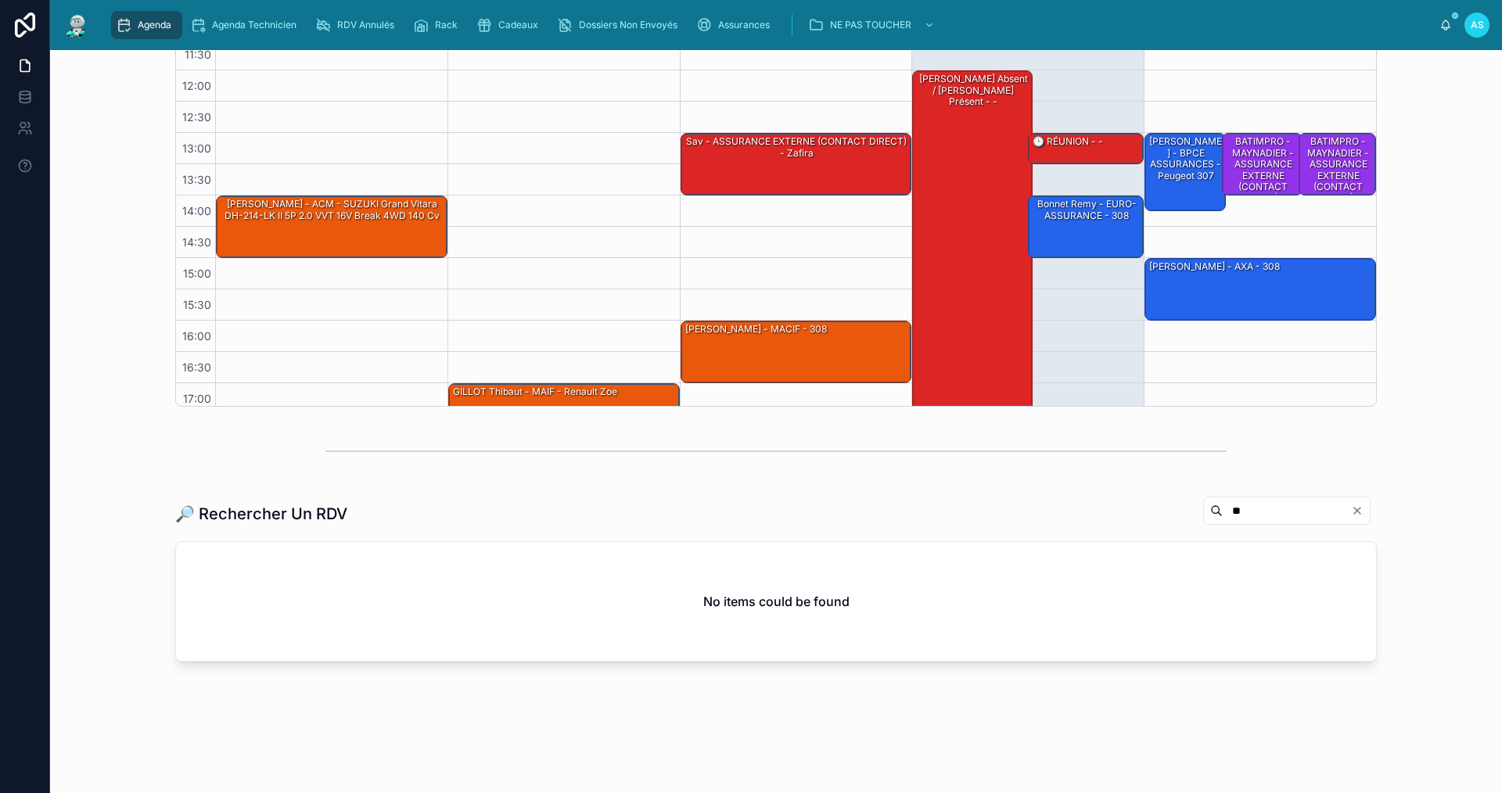
type input "*"
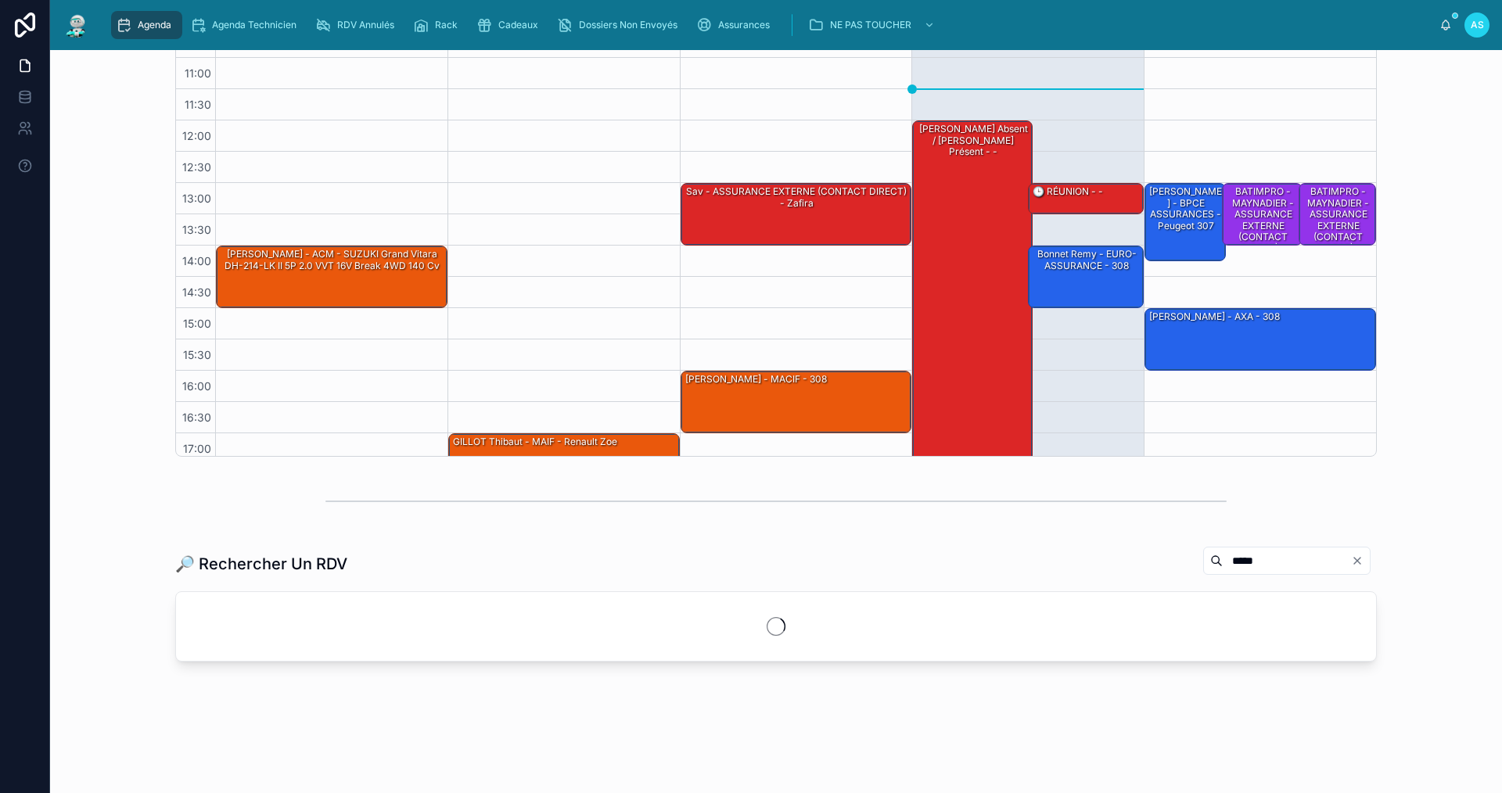
scroll to position [312, 0]
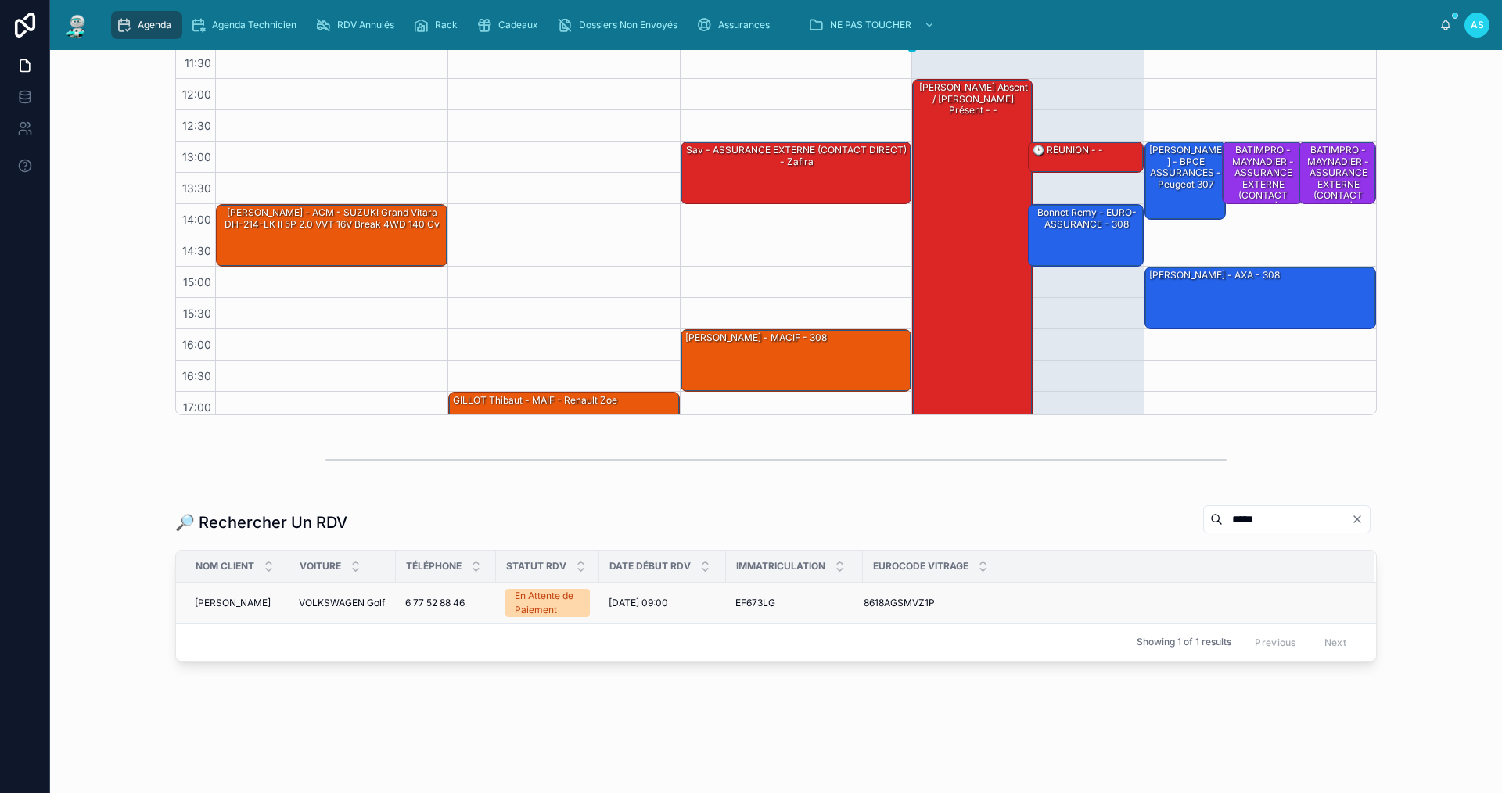
type input "*****"
click at [336, 610] on td "VOLKSWAGEN Golf VOLKSWAGEN Golf" at bounding box center [342, 602] width 106 height 41
click at [338, 603] on span "VOLKSWAGEN Golf" at bounding box center [342, 603] width 86 height 13
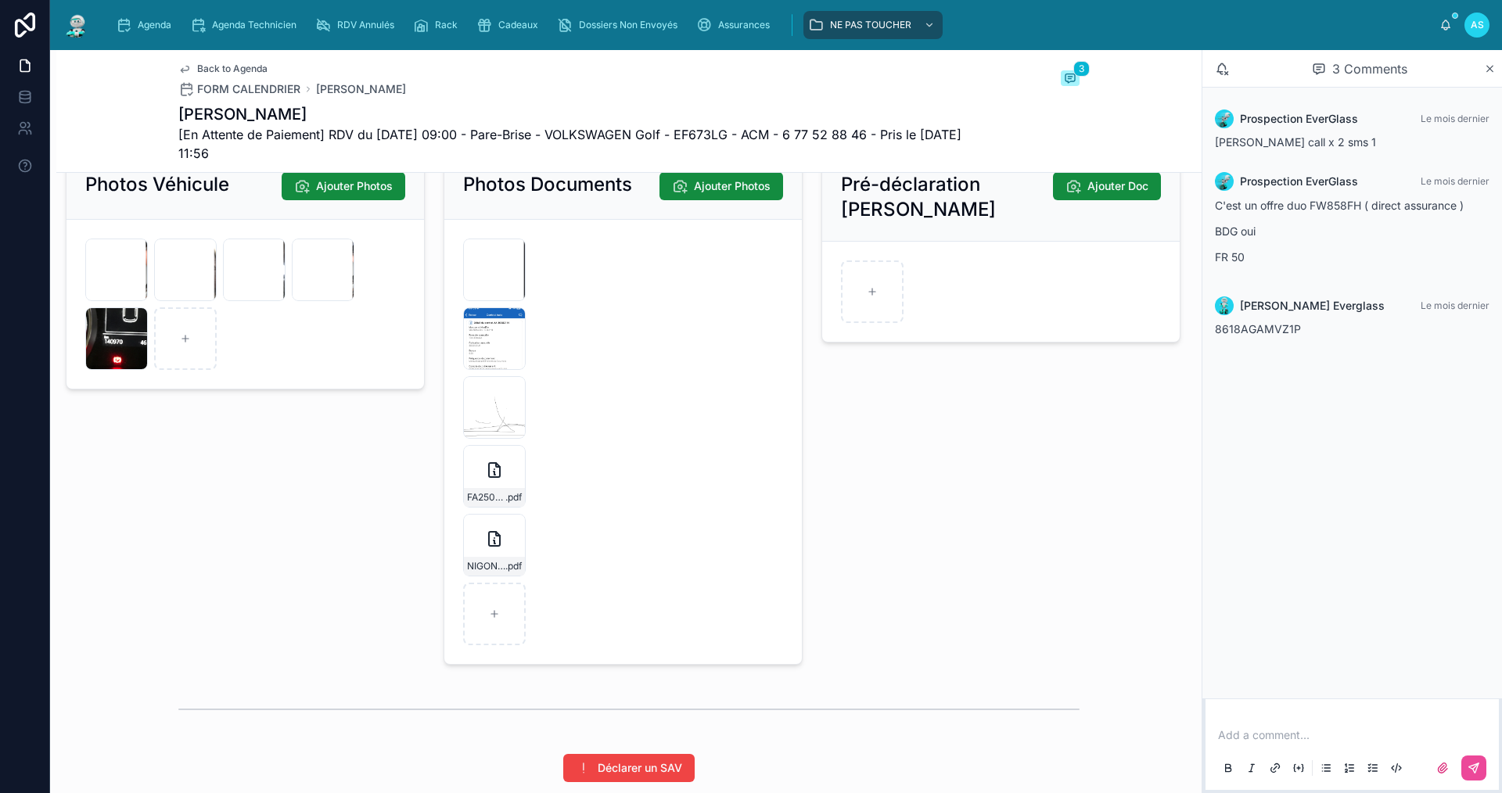
scroll to position [2268, 0]
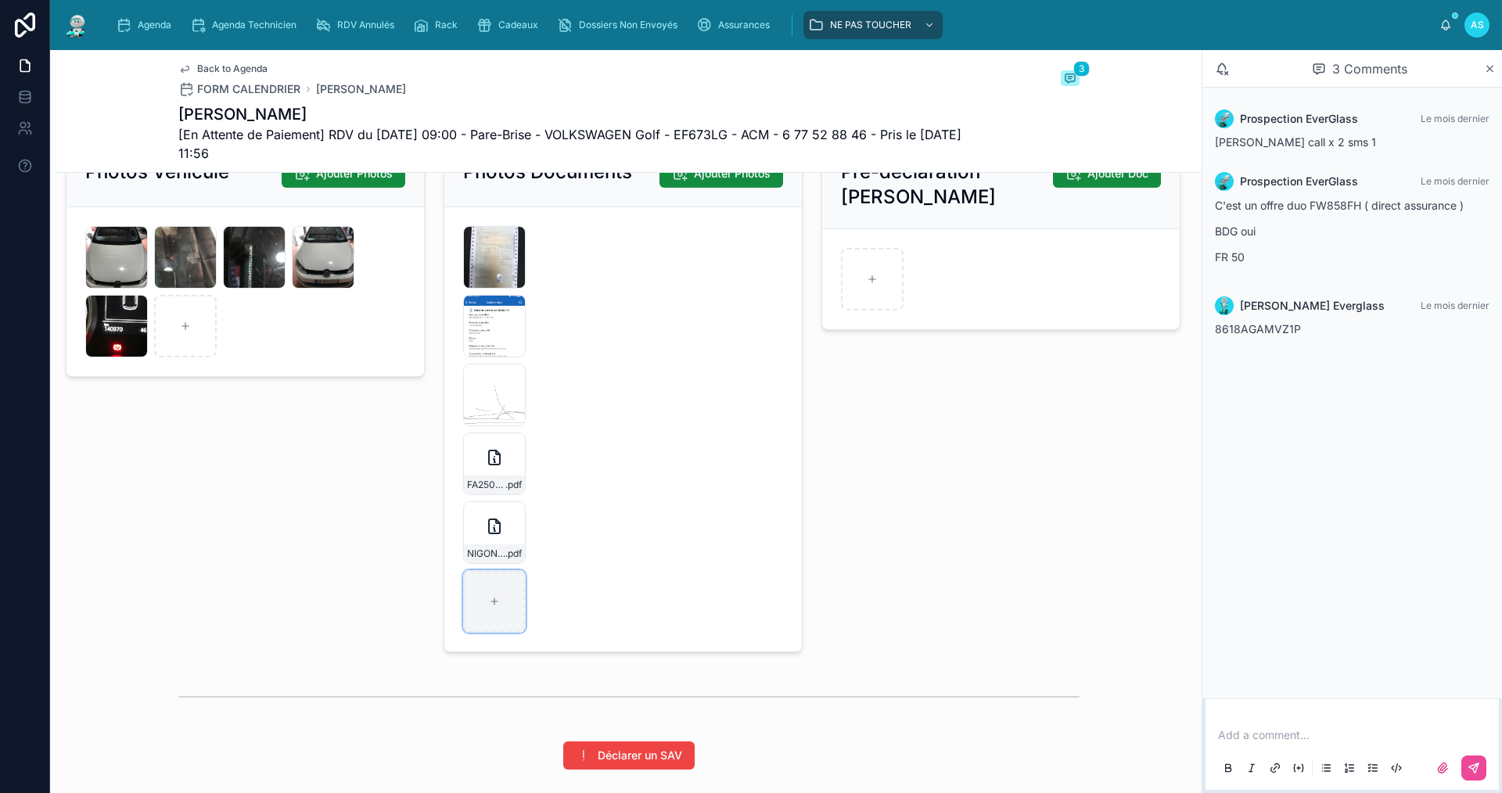
click at [501, 617] on div at bounding box center [494, 601] width 63 height 63
type input "**********"
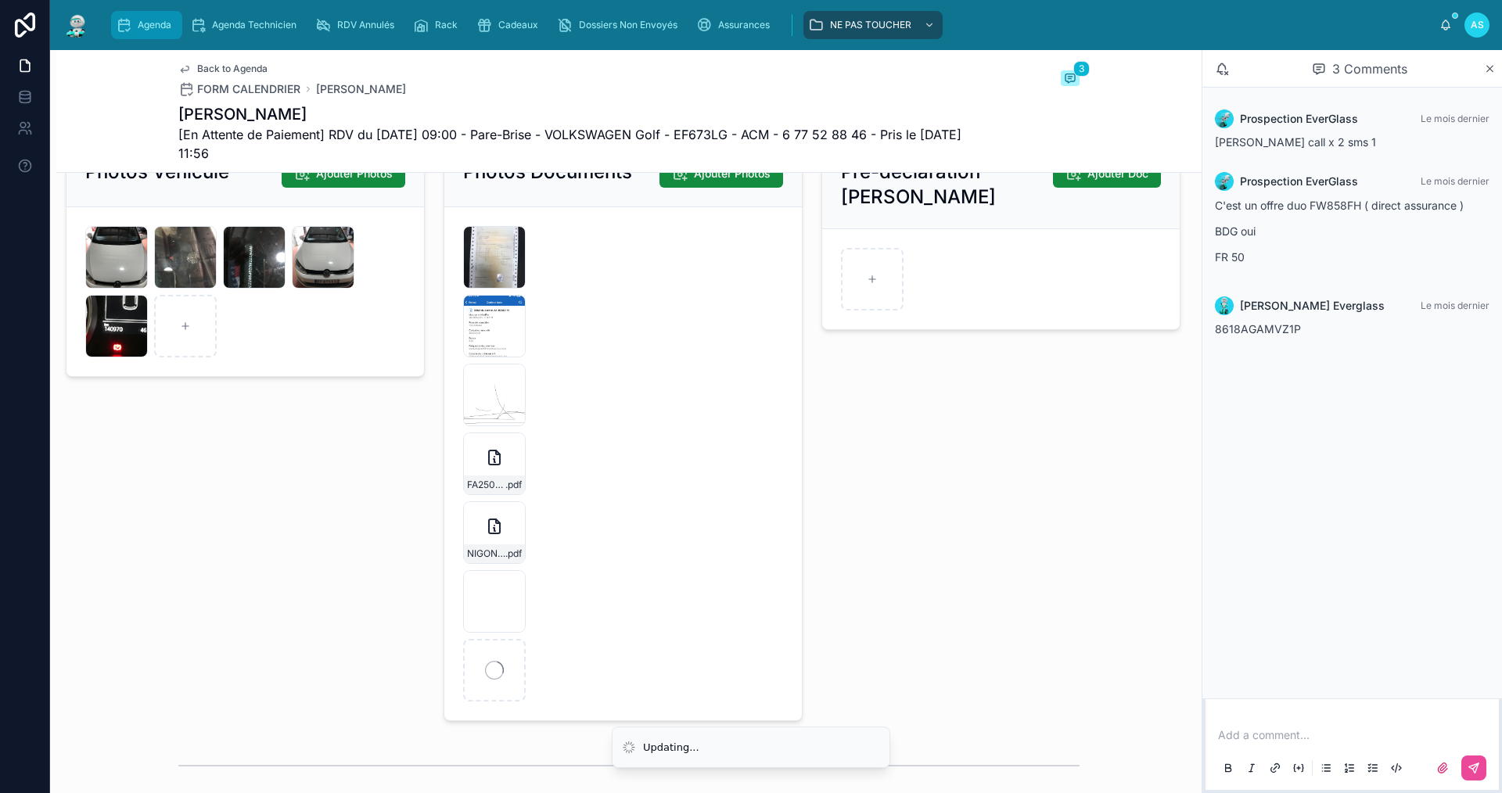
click at [164, 27] on span "Agenda" at bounding box center [155, 25] width 34 height 13
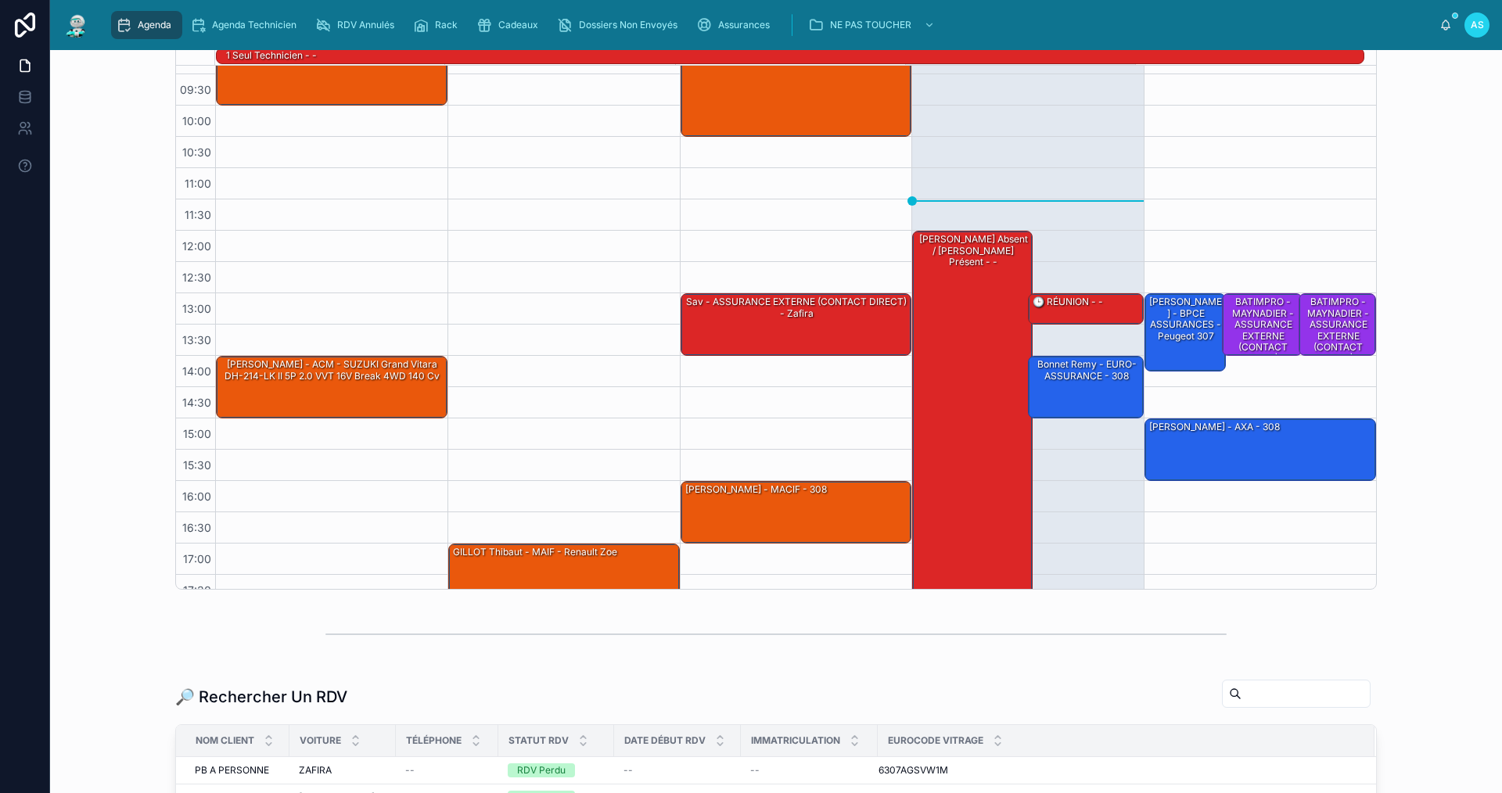
scroll to position [367, 0]
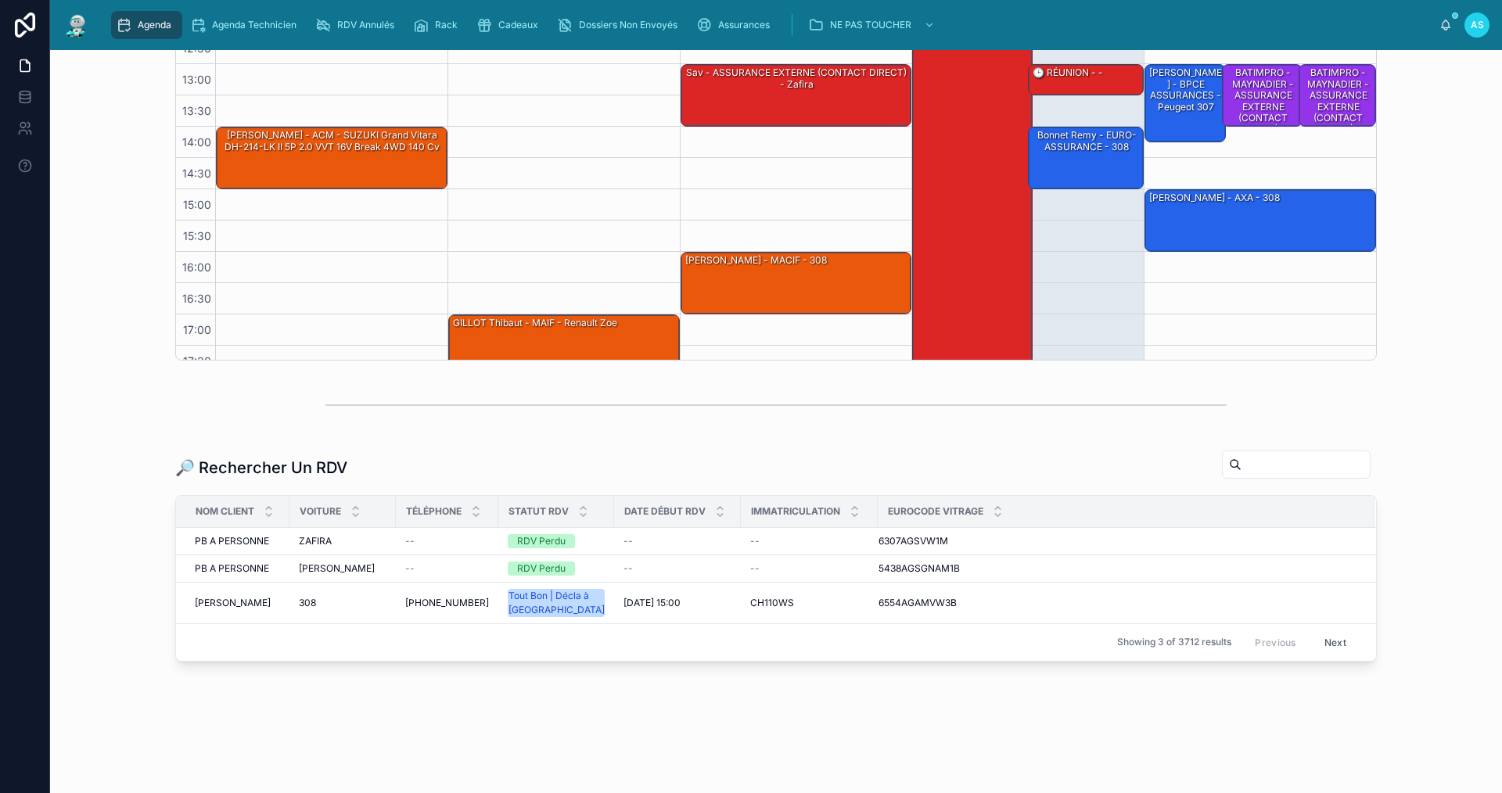
click at [1241, 465] on input "text" at bounding box center [1305, 465] width 128 height 22
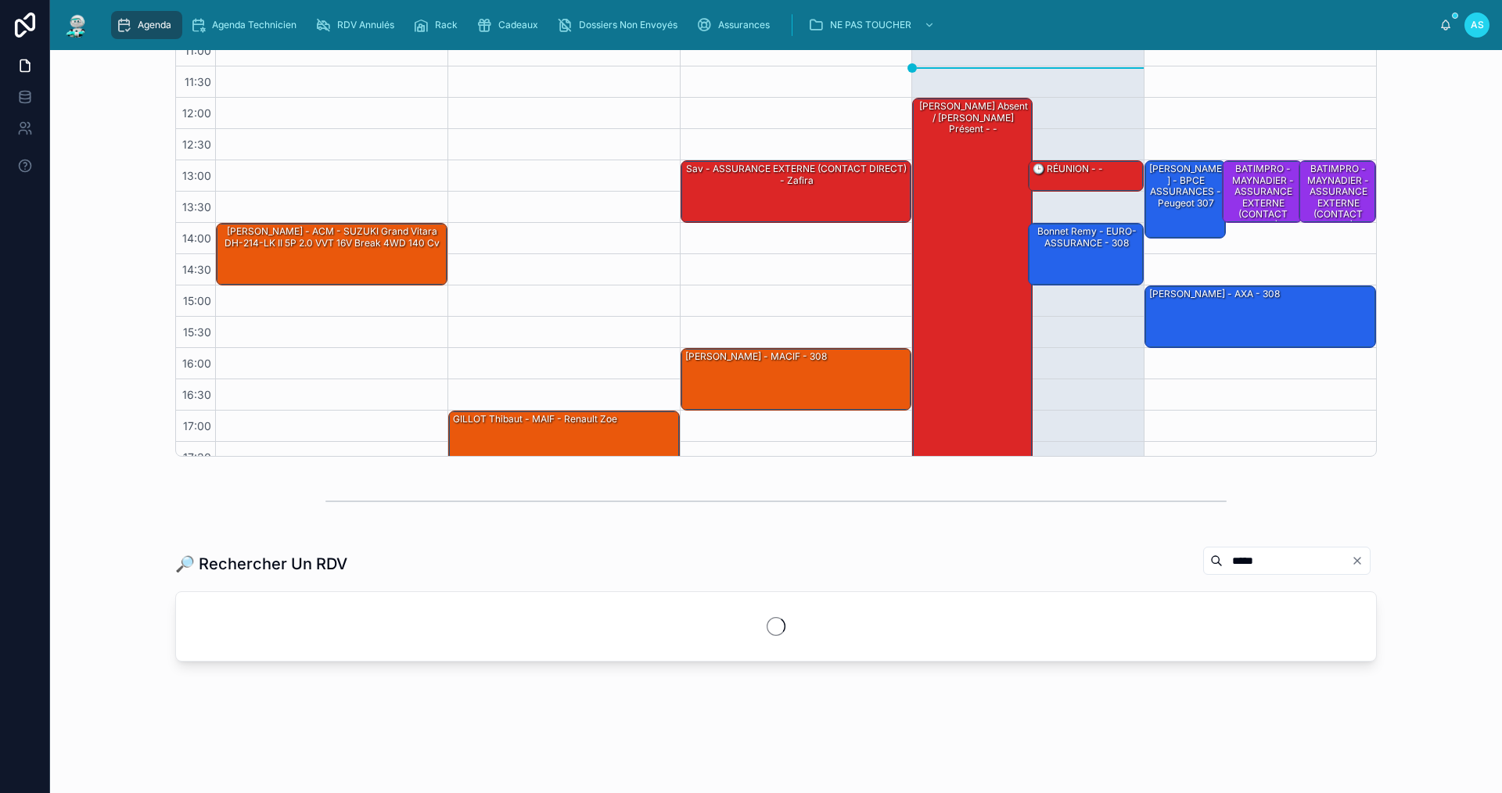
scroll to position [361, 0]
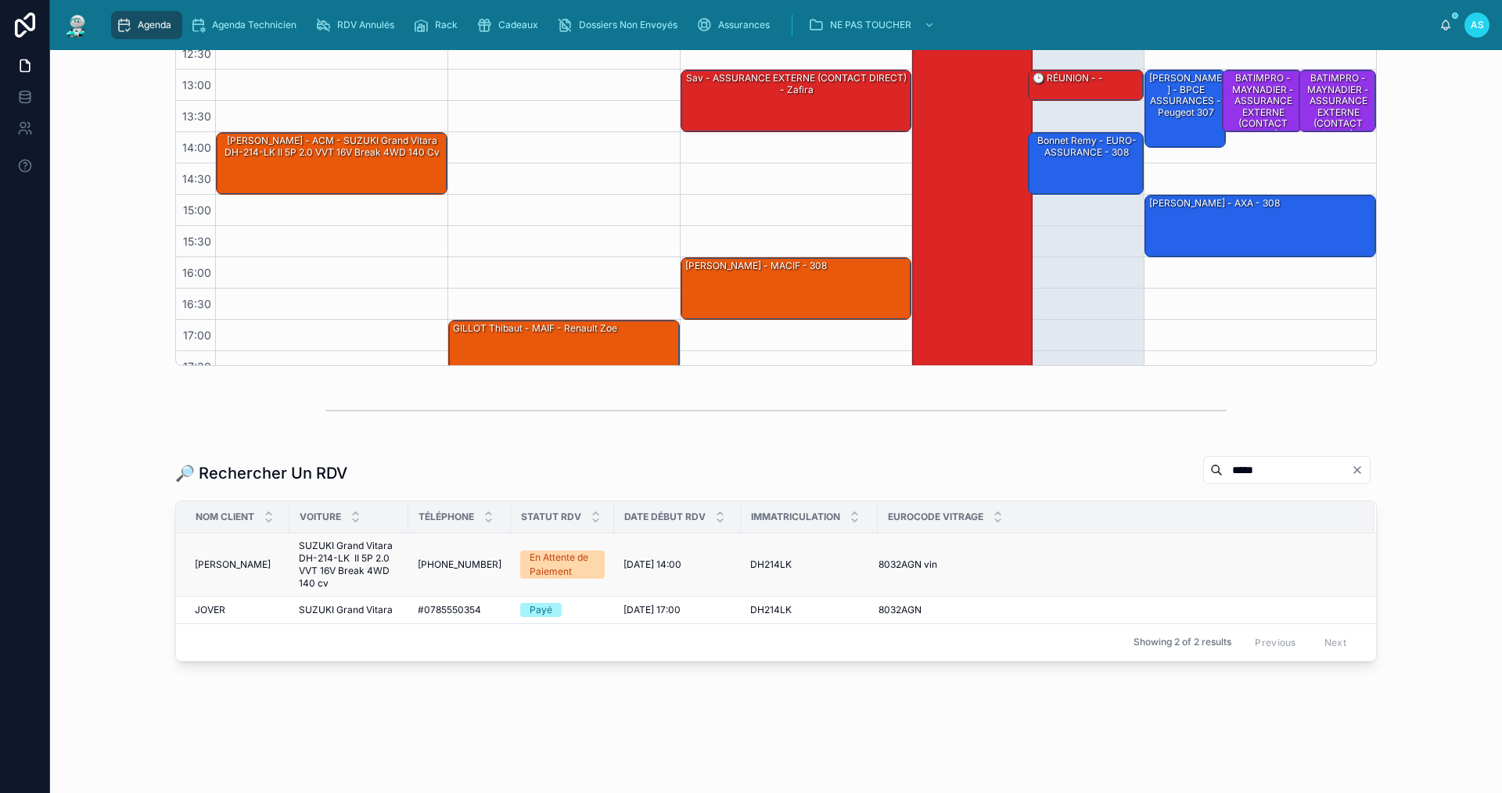
type input "*****"
click at [438, 562] on span "[PHONE_NUMBER]" at bounding box center [460, 565] width 84 height 13
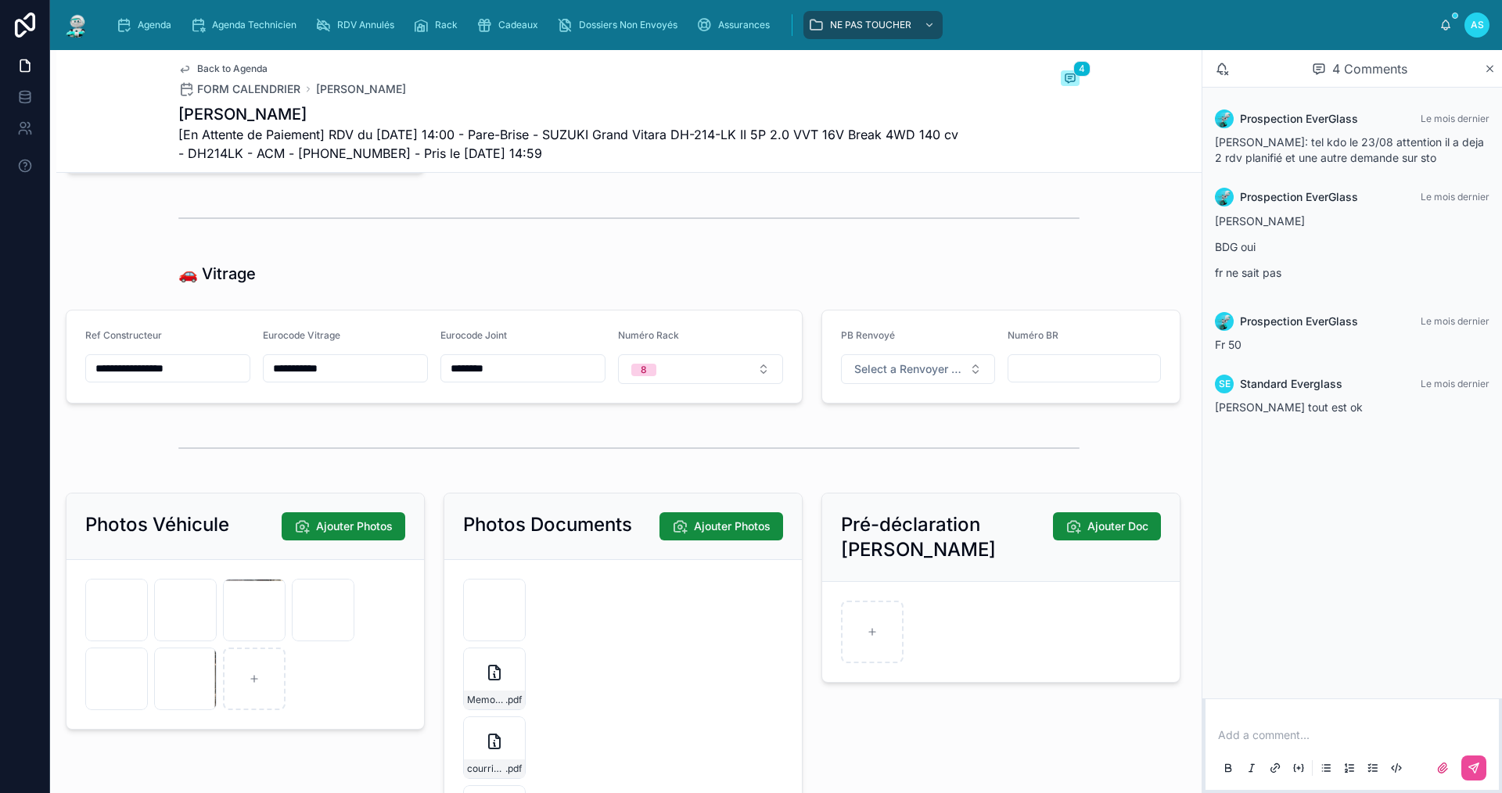
scroll to position [2268, 0]
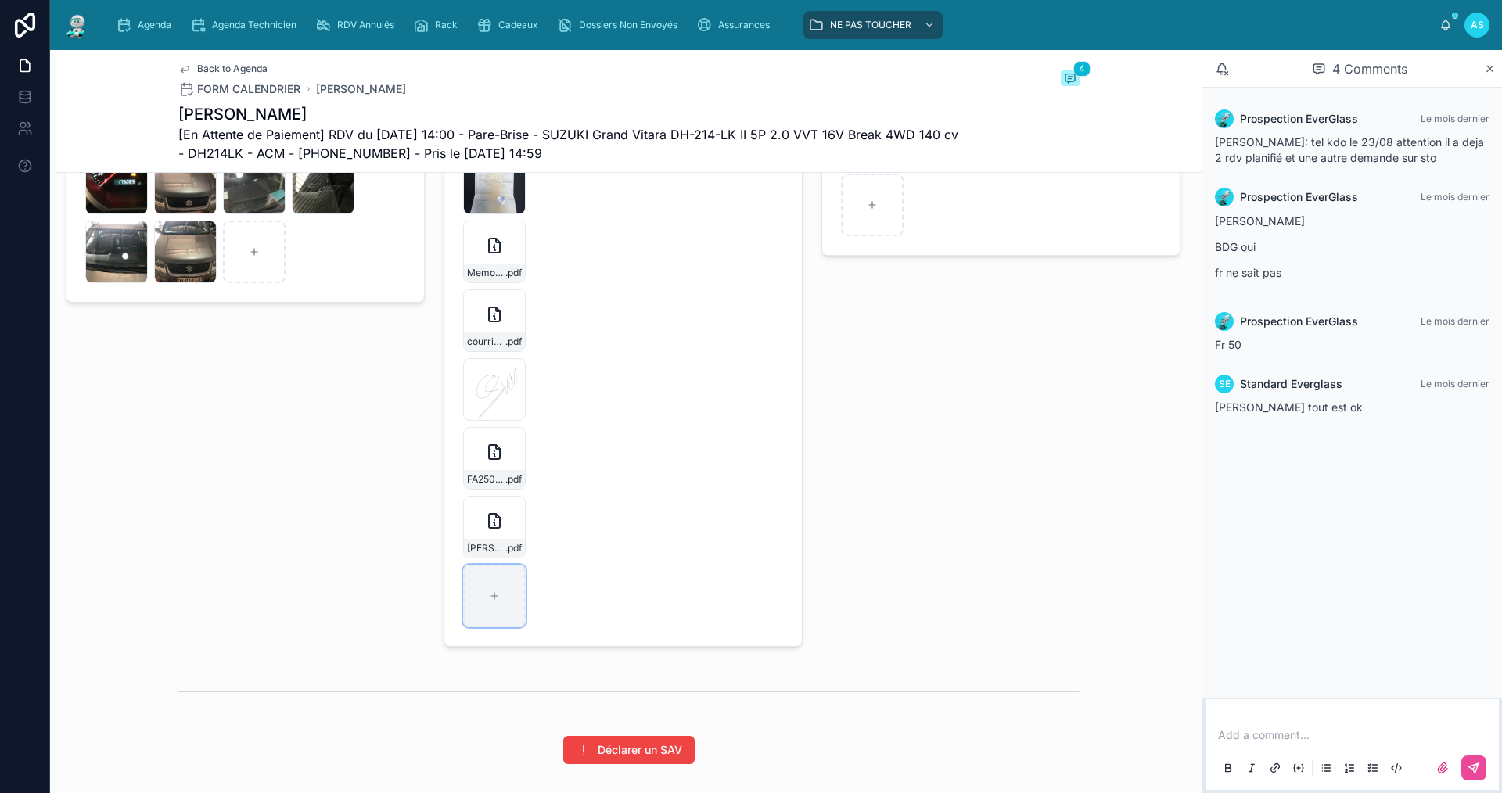
click at [489, 602] on icon at bounding box center [494, 596] width 11 height 11
type input "**********"
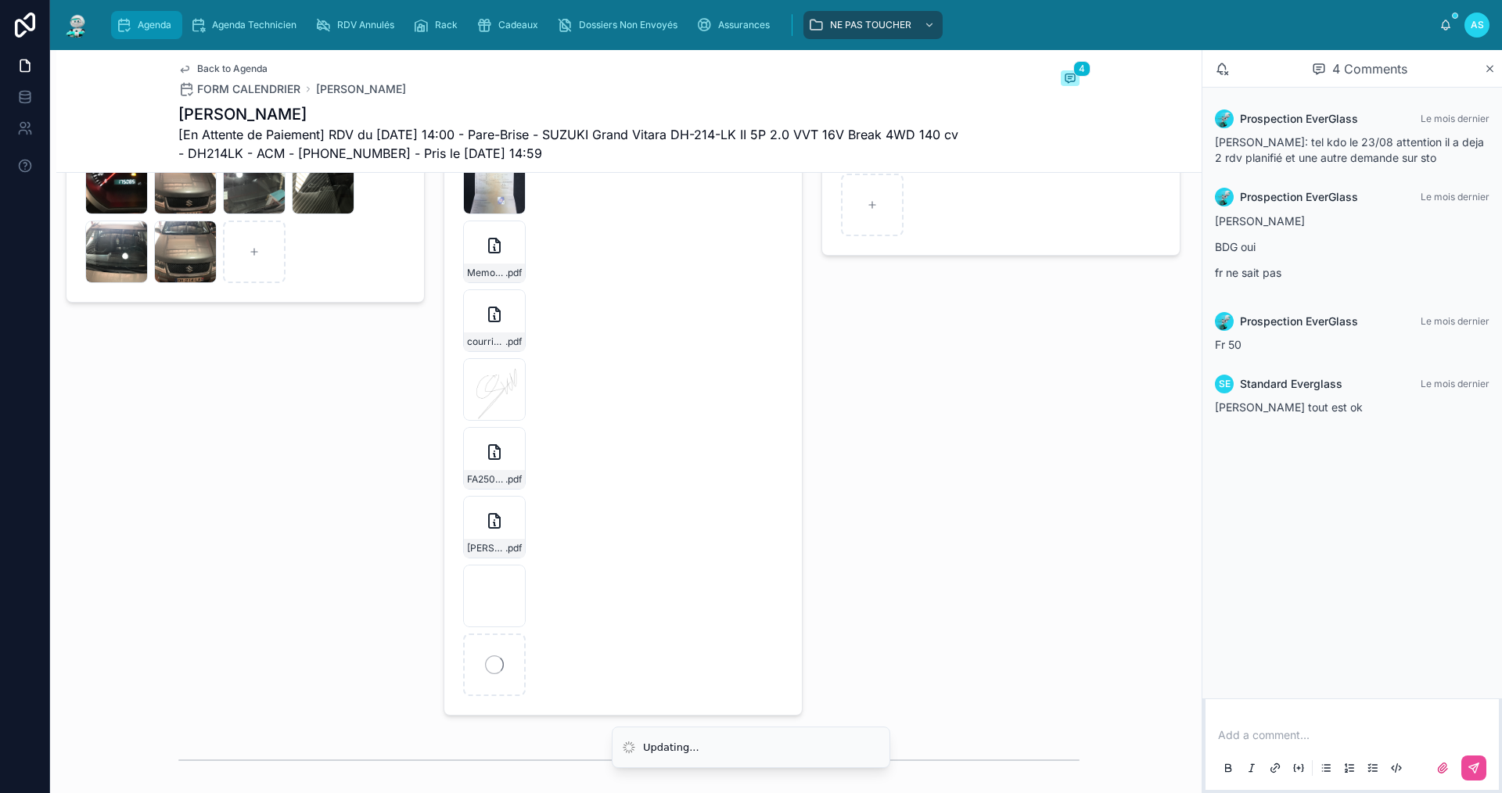
click at [162, 26] on span "Agenda" at bounding box center [155, 25] width 34 height 13
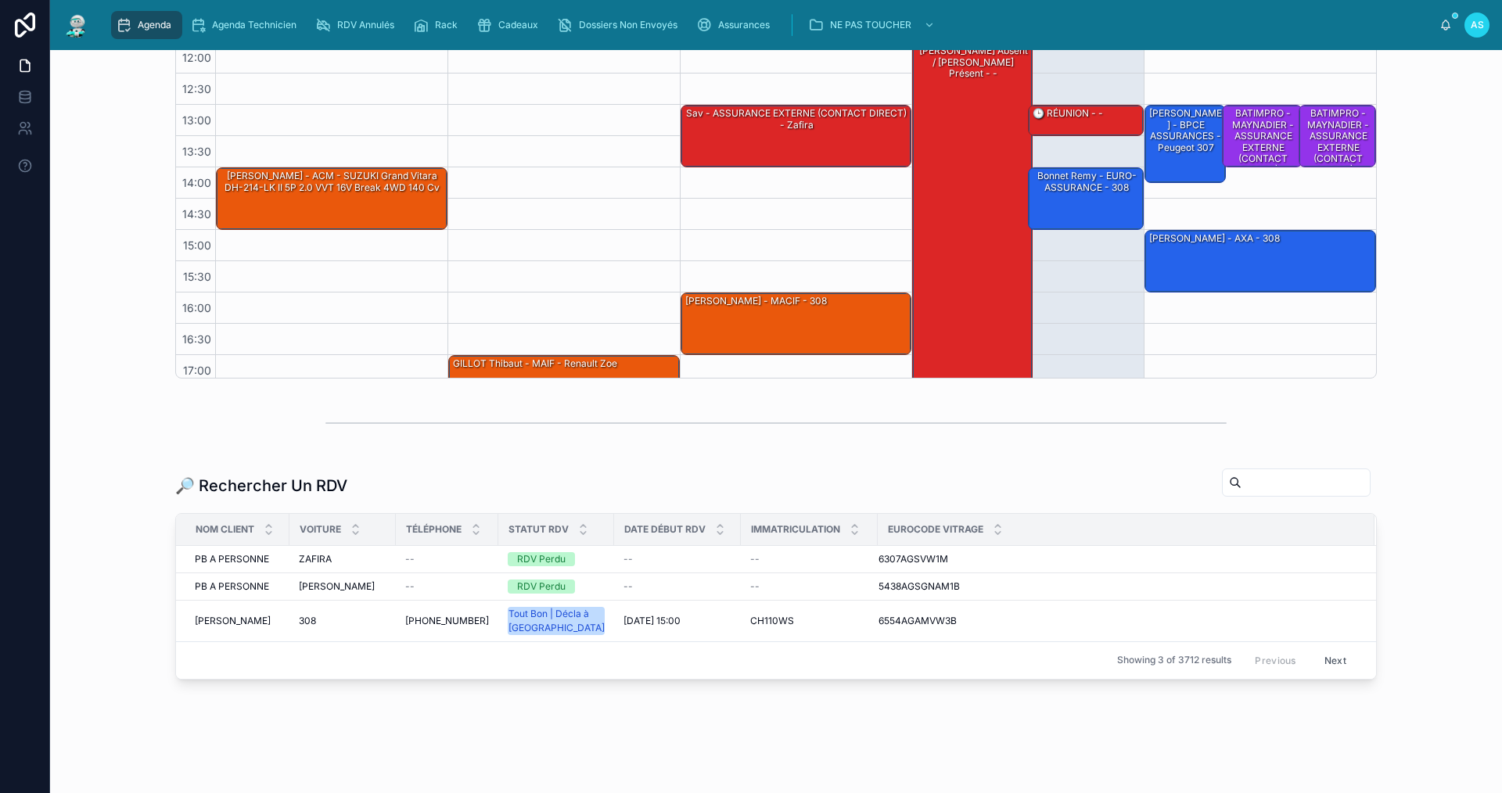
scroll to position [367, 0]
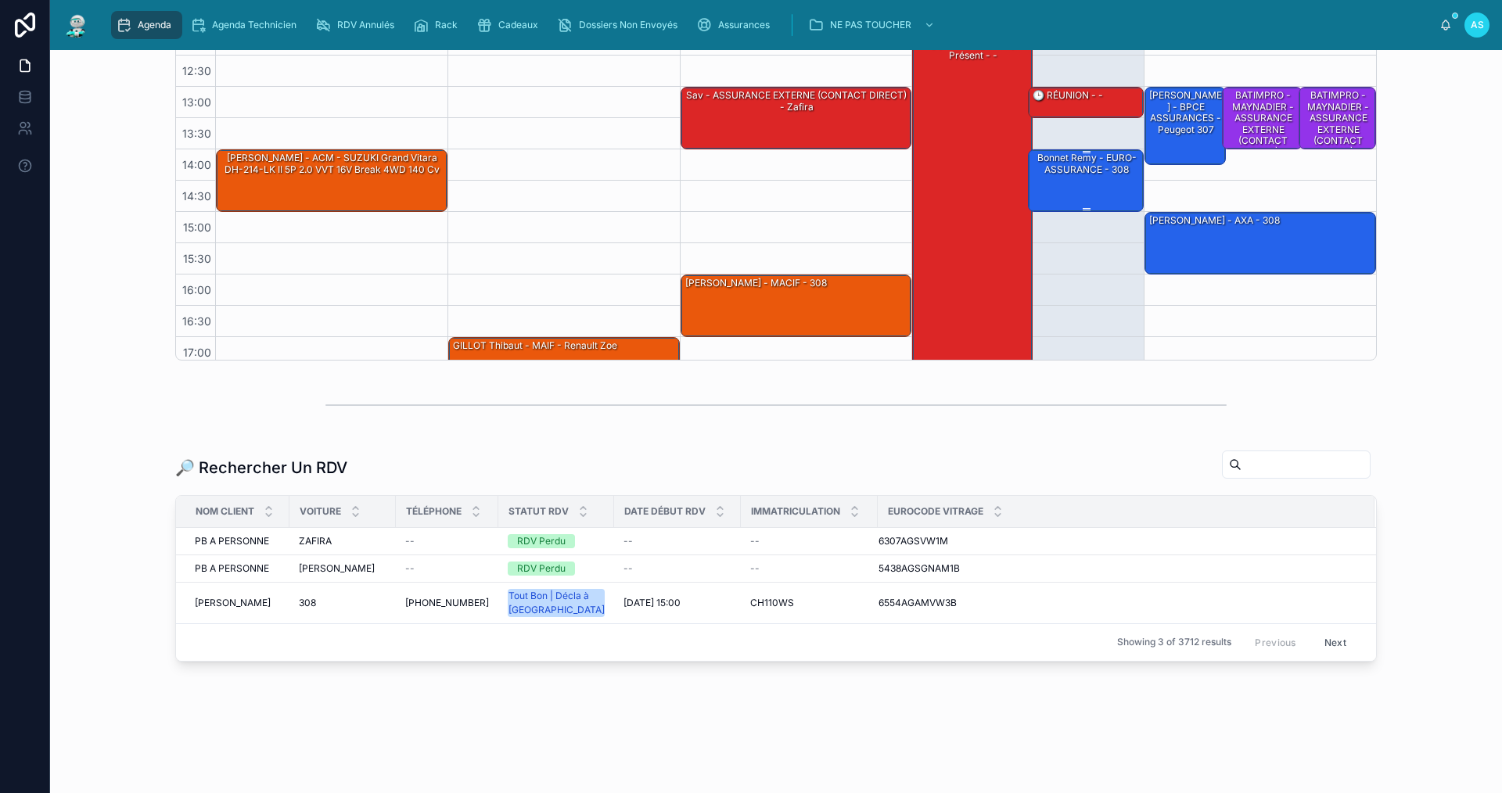
click at [1080, 159] on div "Bonnet Remy - EURO-ASSURANCE - 308" at bounding box center [1086, 164] width 111 height 26
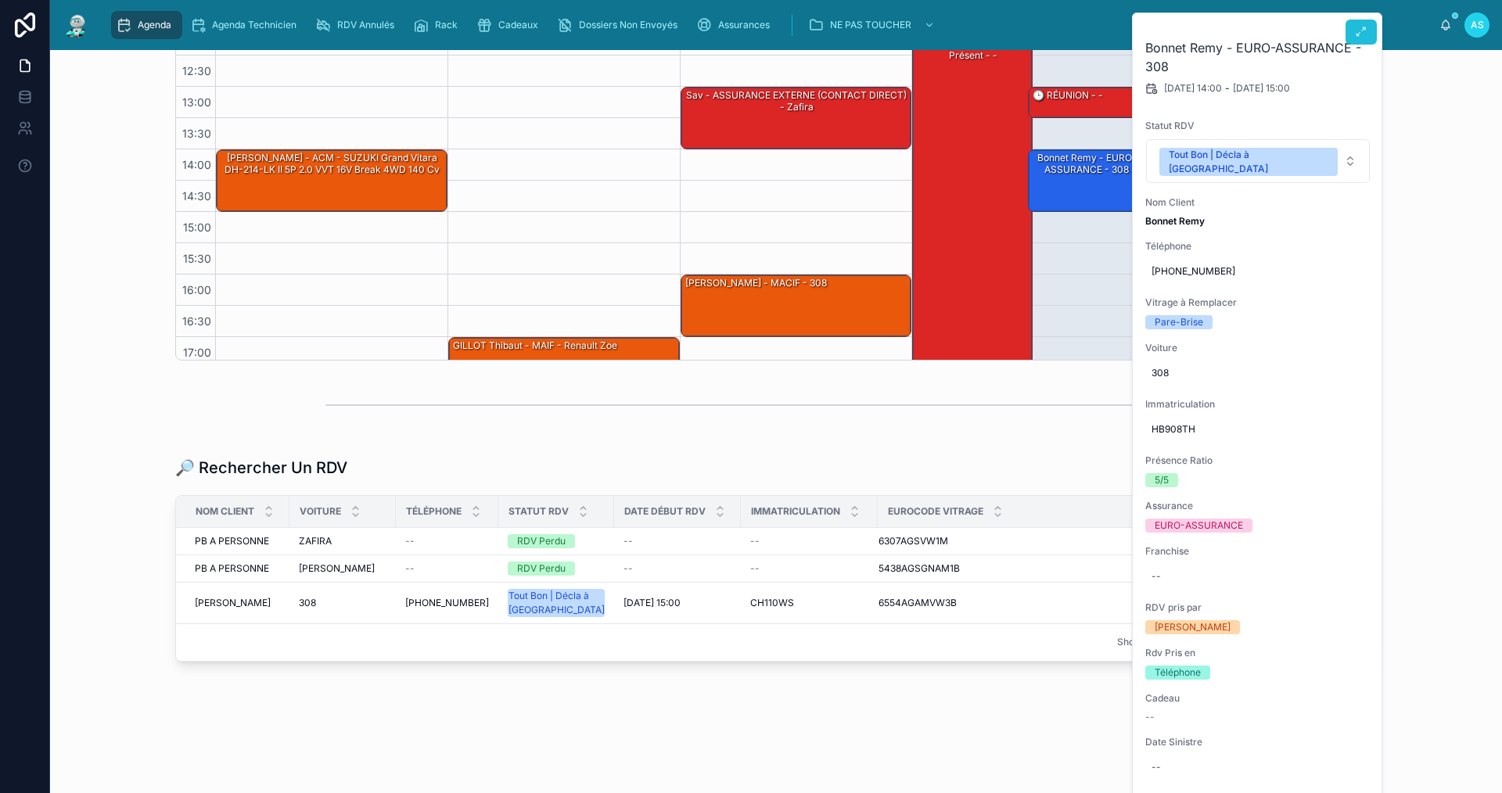
click at [1360, 31] on icon at bounding box center [1361, 32] width 13 height 13
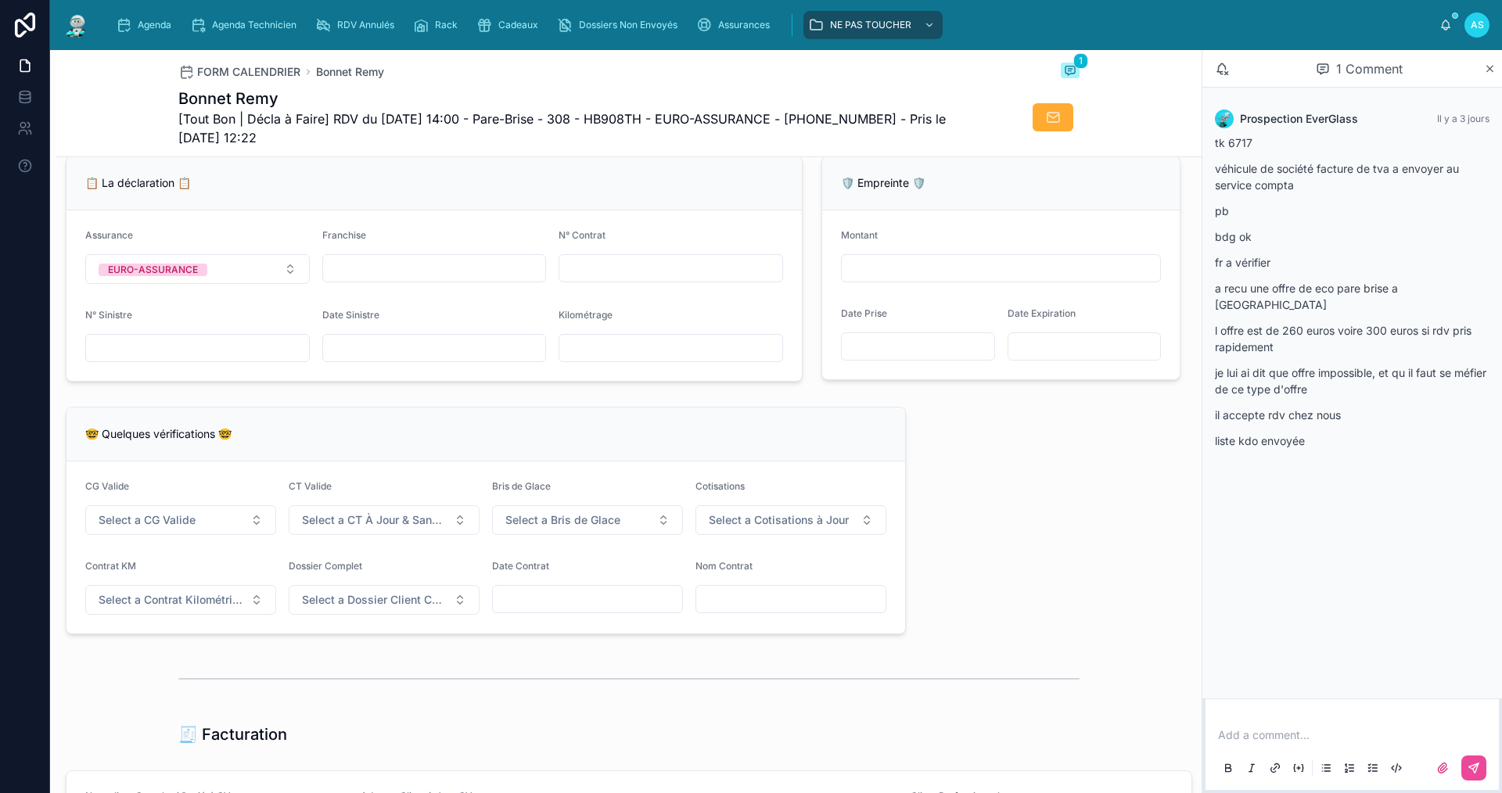
scroll to position [1006, 0]
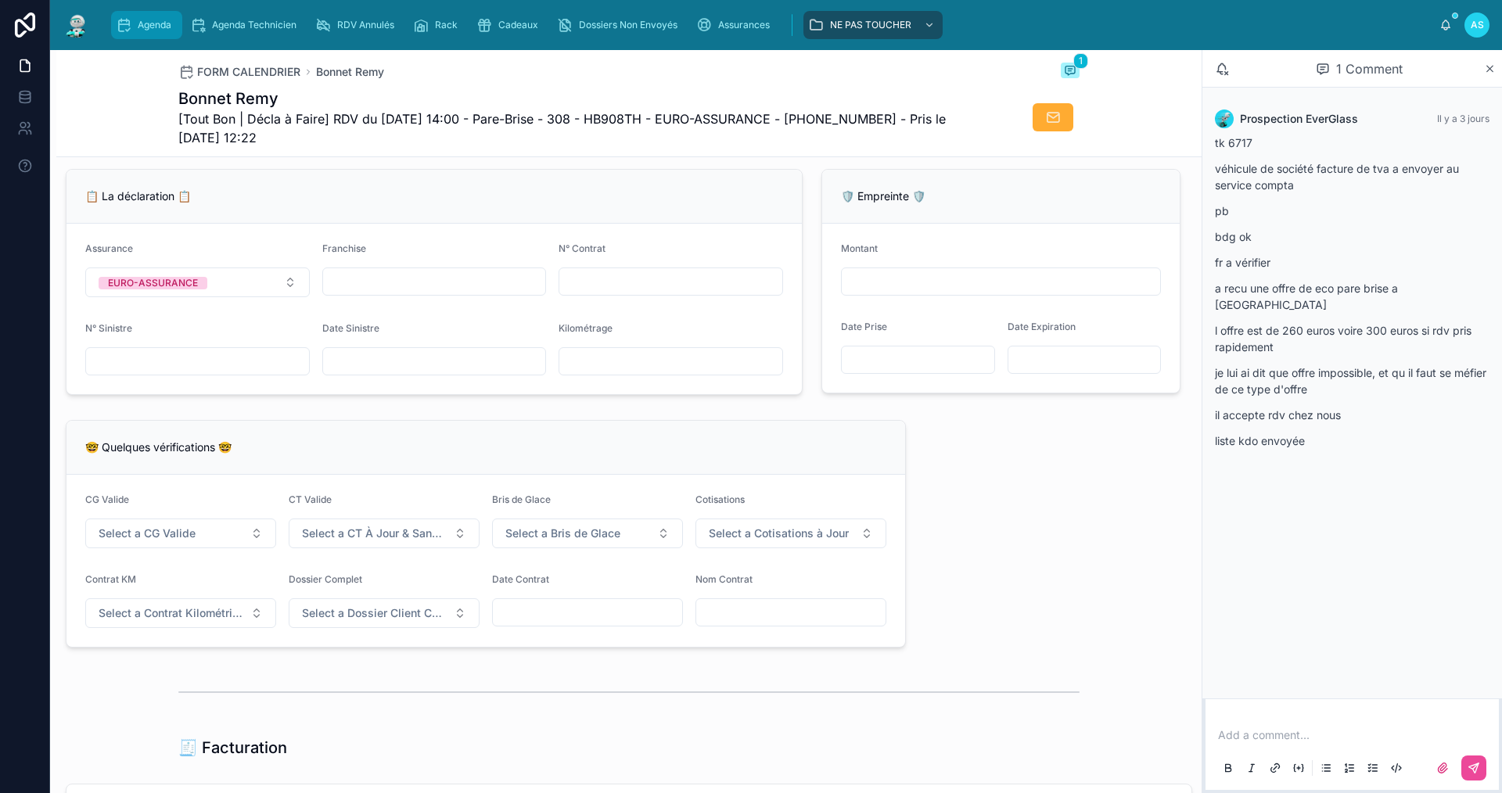
click at [147, 28] on span "Agenda" at bounding box center [155, 25] width 34 height 13
